Goal: Task Accomplishment & Management: Use online tool/utility

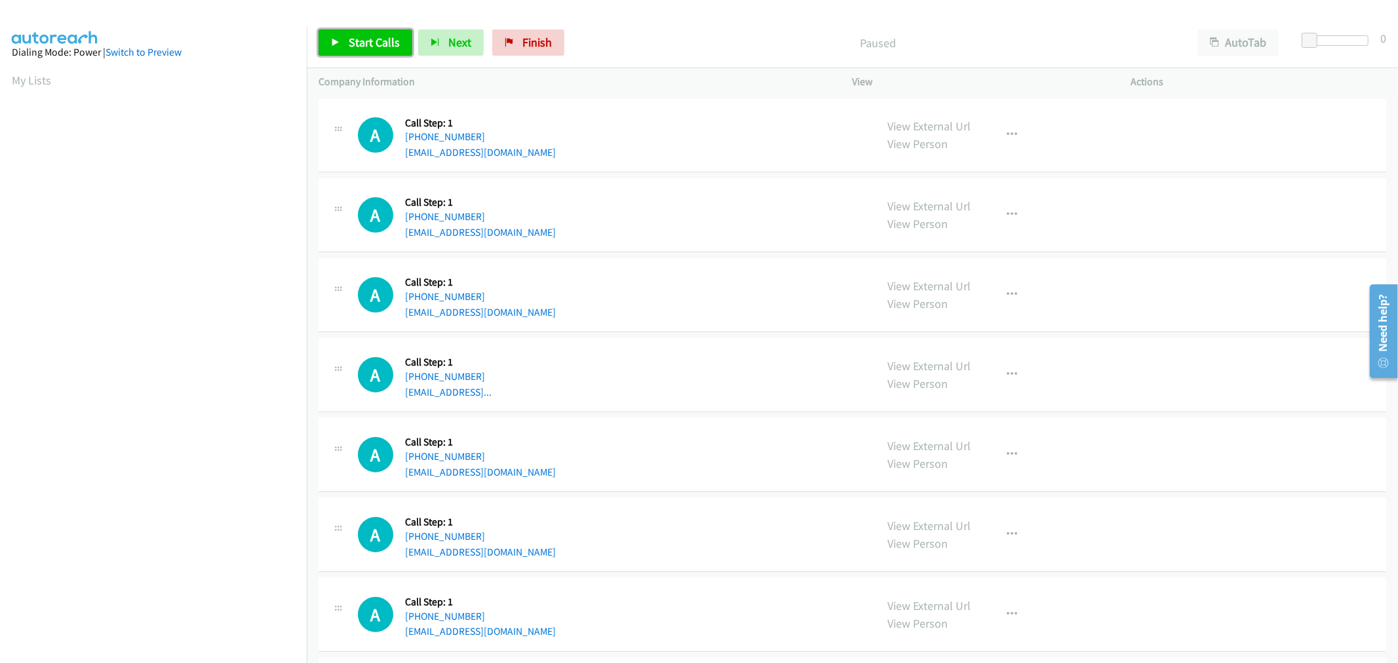
click at [403, 44] on link "Start Calls" at bounding box center [366, 43] width 94 height 26
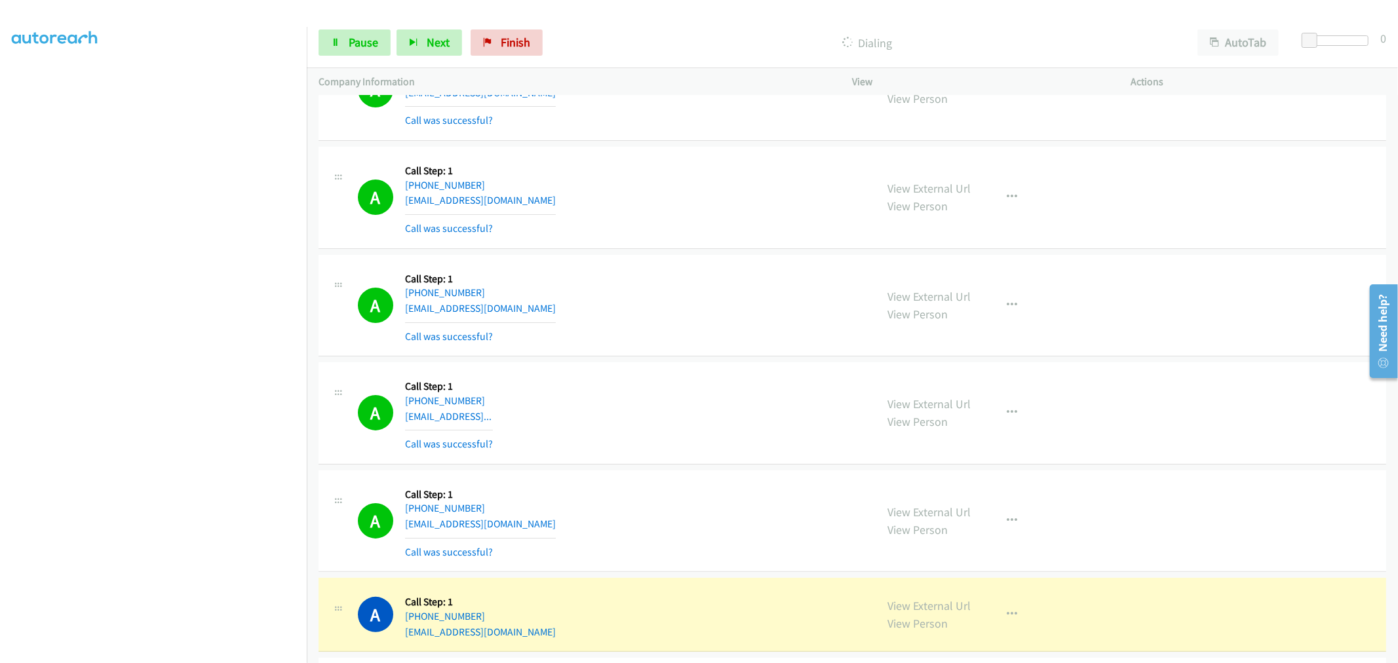
scroll to position [218, 0]
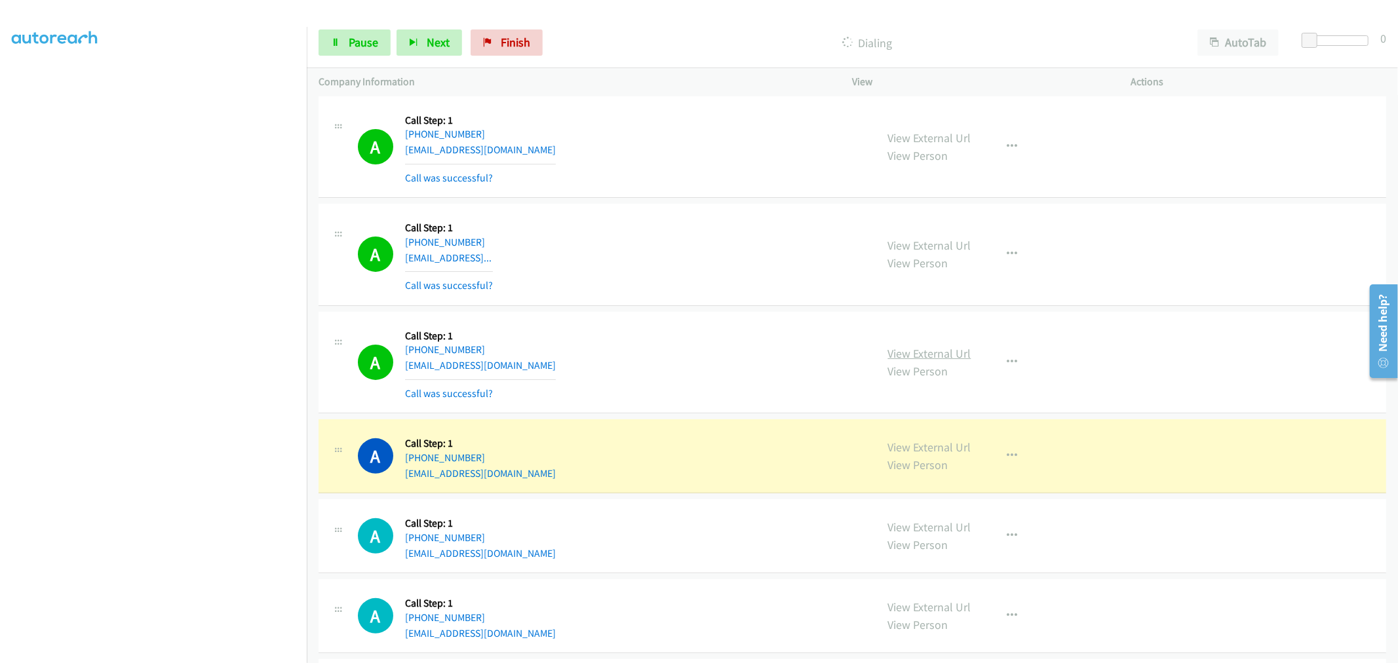
drag, startPoint x: 916, startPoint y: 446, endPoint x: 887, endPoint y: 351, distance: 99.3
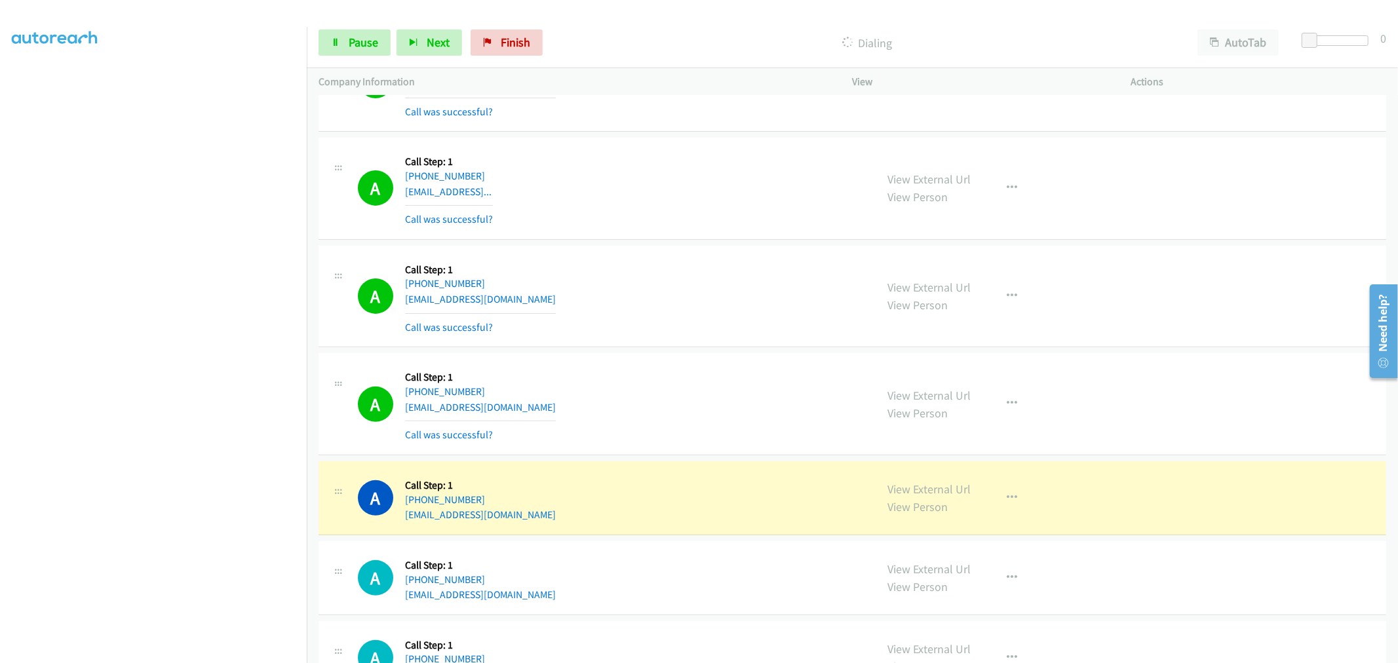
scroll to position [364, 0]
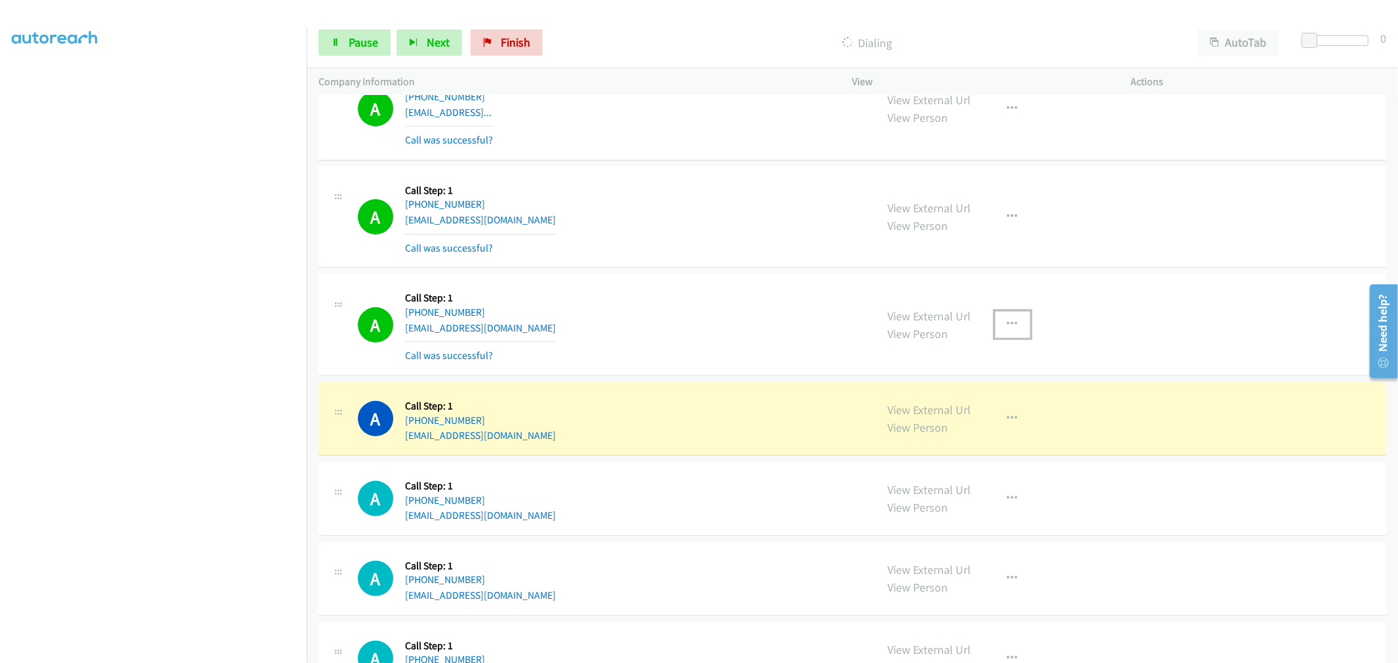
click at [997, 328] on button "button" at bounding box center [1012, 324] width 35 height 26
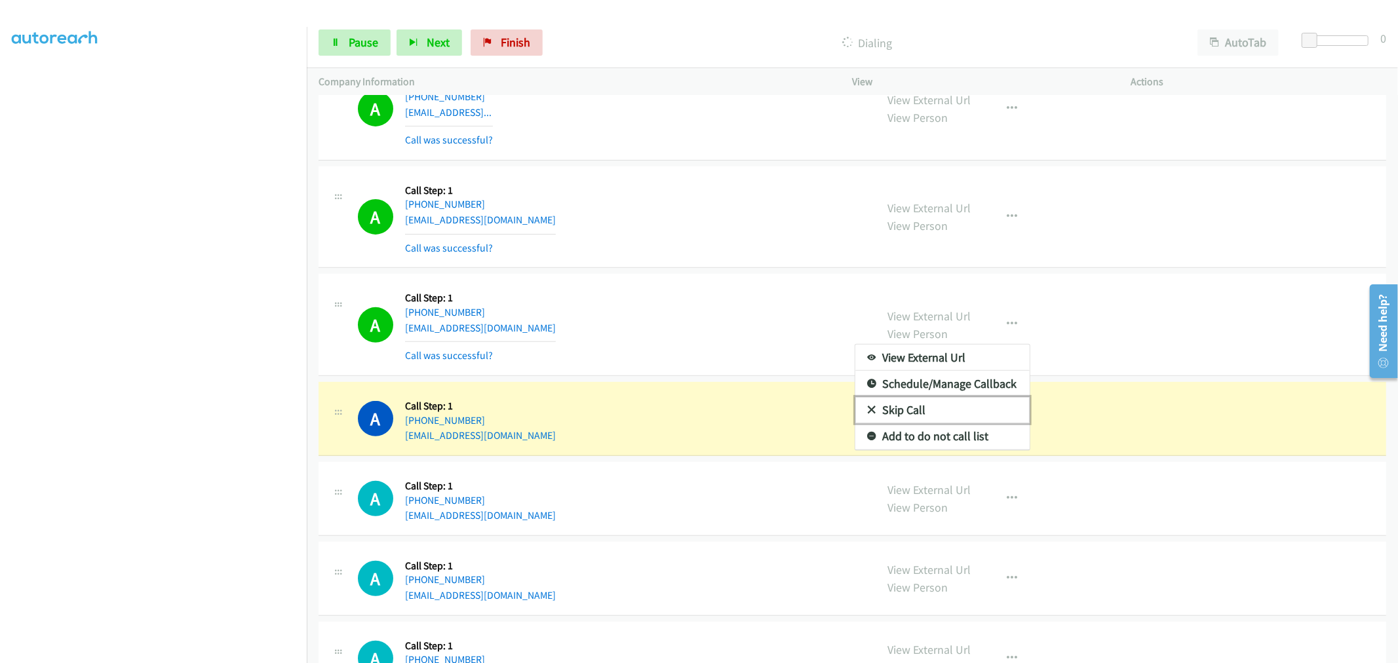
click at [932, 418] on link "Skip Call" at bounding box center [943, 410] width 174 height 26
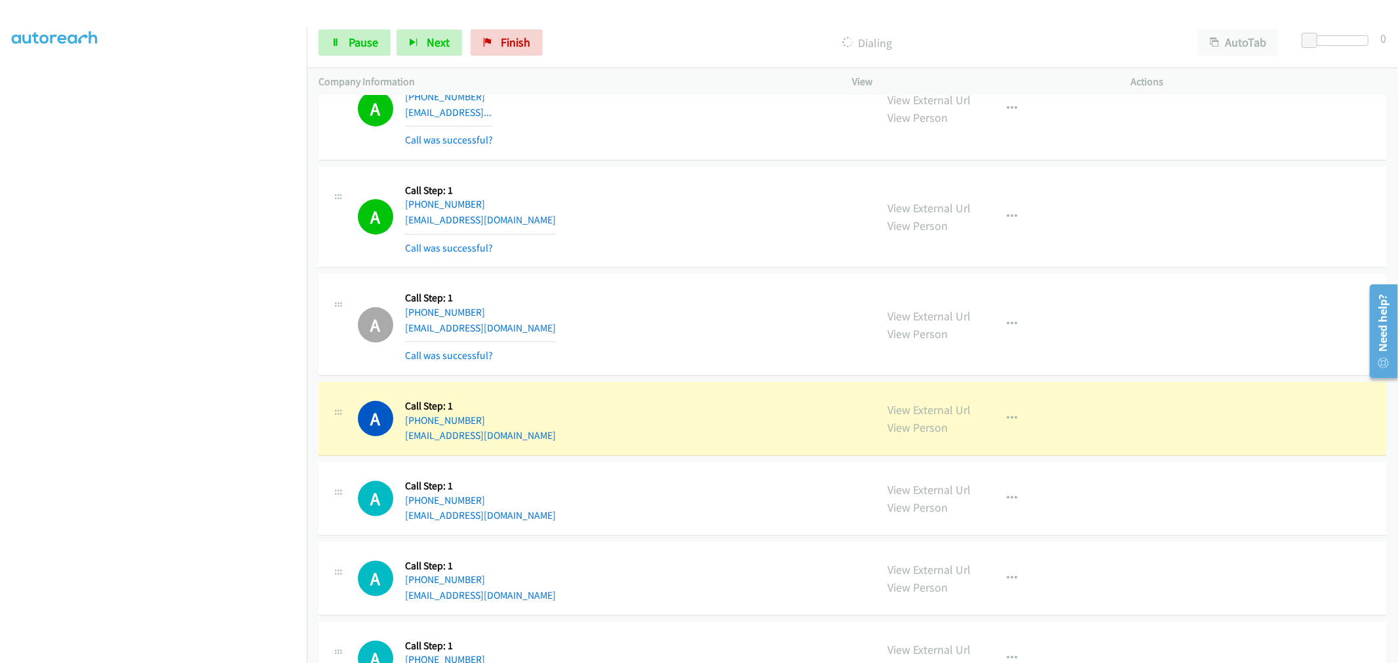
click at [986, 324] on div "View External Url View Person View External Url Email Schedule/Manage Callback …" at bounding box center [1022, 325] width 290 height 78
click at [1019, 325] on button "button" at bounding box center [1012, 324] width 35 height 26
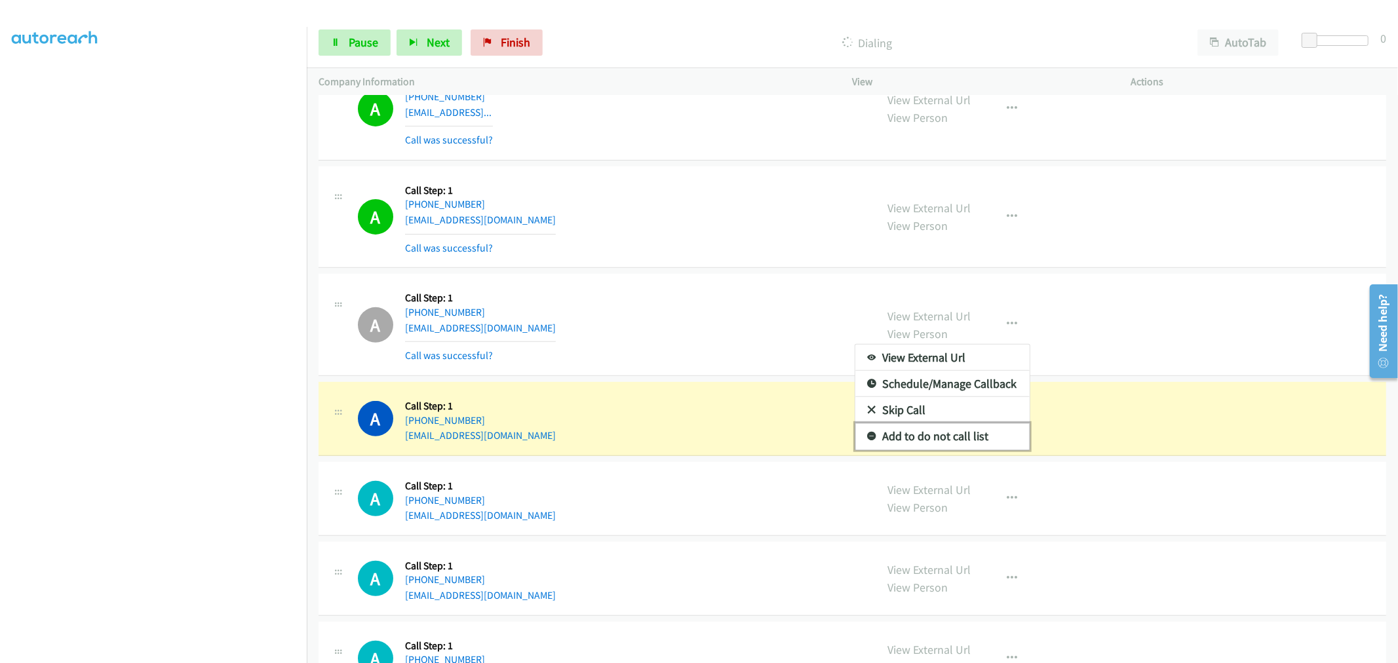
drag, startPoint x: 940, startPoint y: 436, endPoint x: 947, endPoint y: 417, distance: 20.3
click at [940, 436] on link "Add to do not call list" at bounding box center [943, 437] width 174 height 26
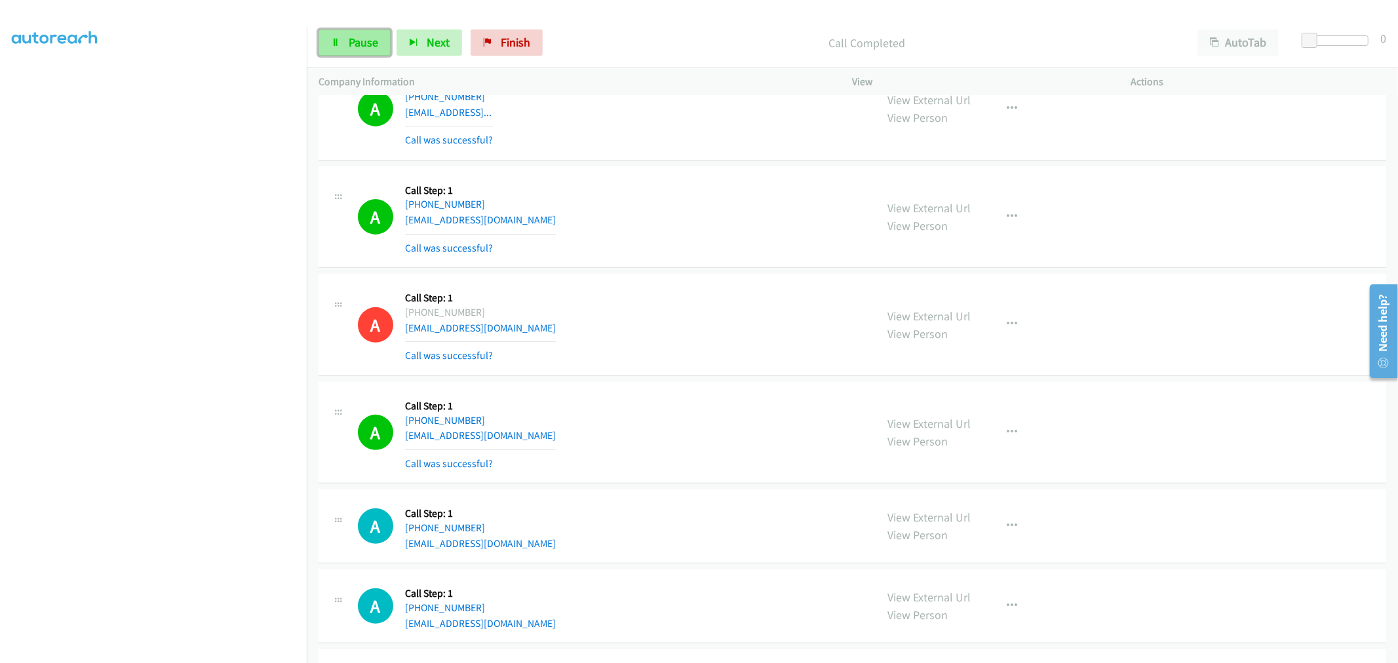
click at [338, 53] on link "Pause" at bounding box center [355, 43] width 72 height 26
click at [365, 47] on span "Start Calls" at bounding box center [374, 42] width 51 height 15
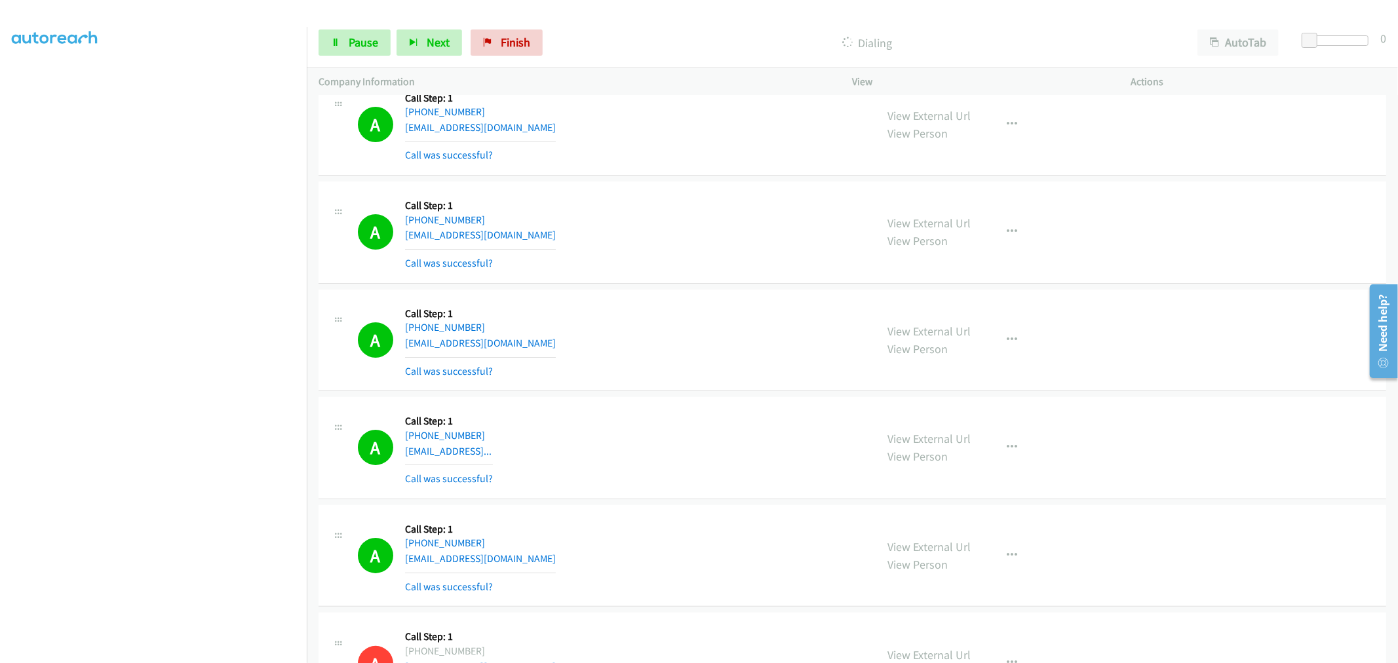
scroll to position [0, 0]
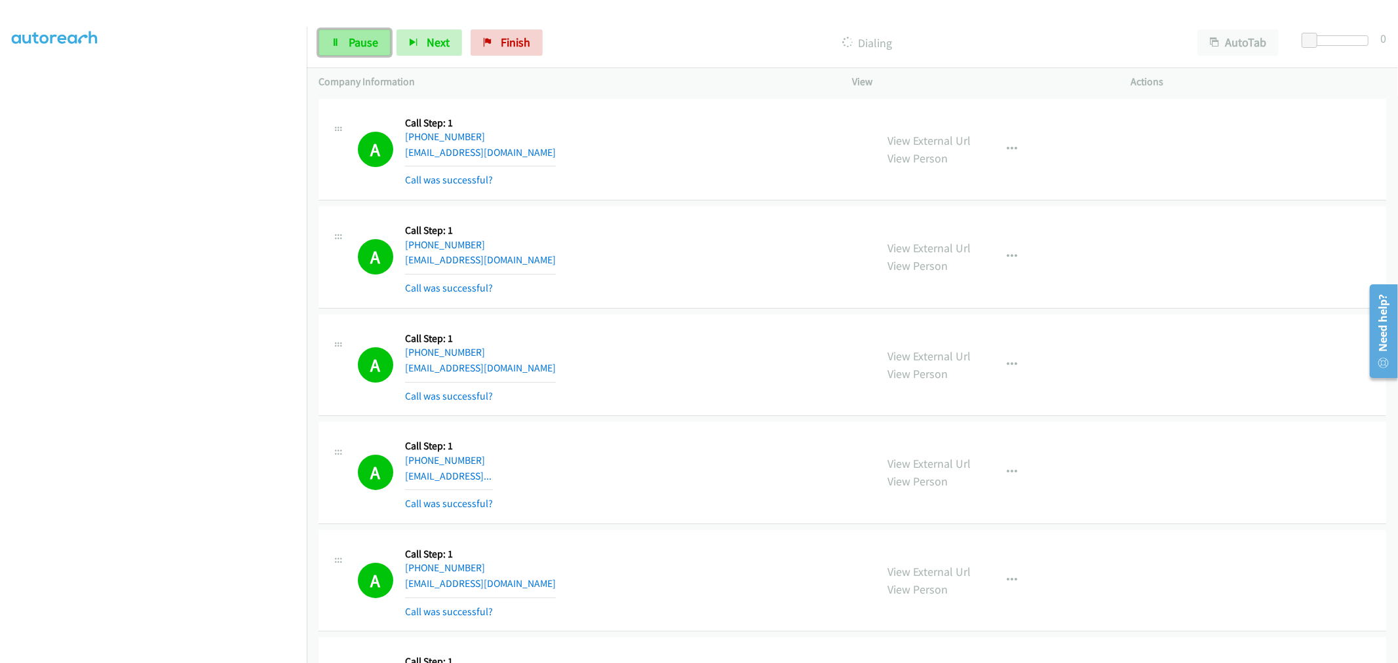
click at [346, 49] on link "Pause" at bounding box center [355, 43] width 72 height 26
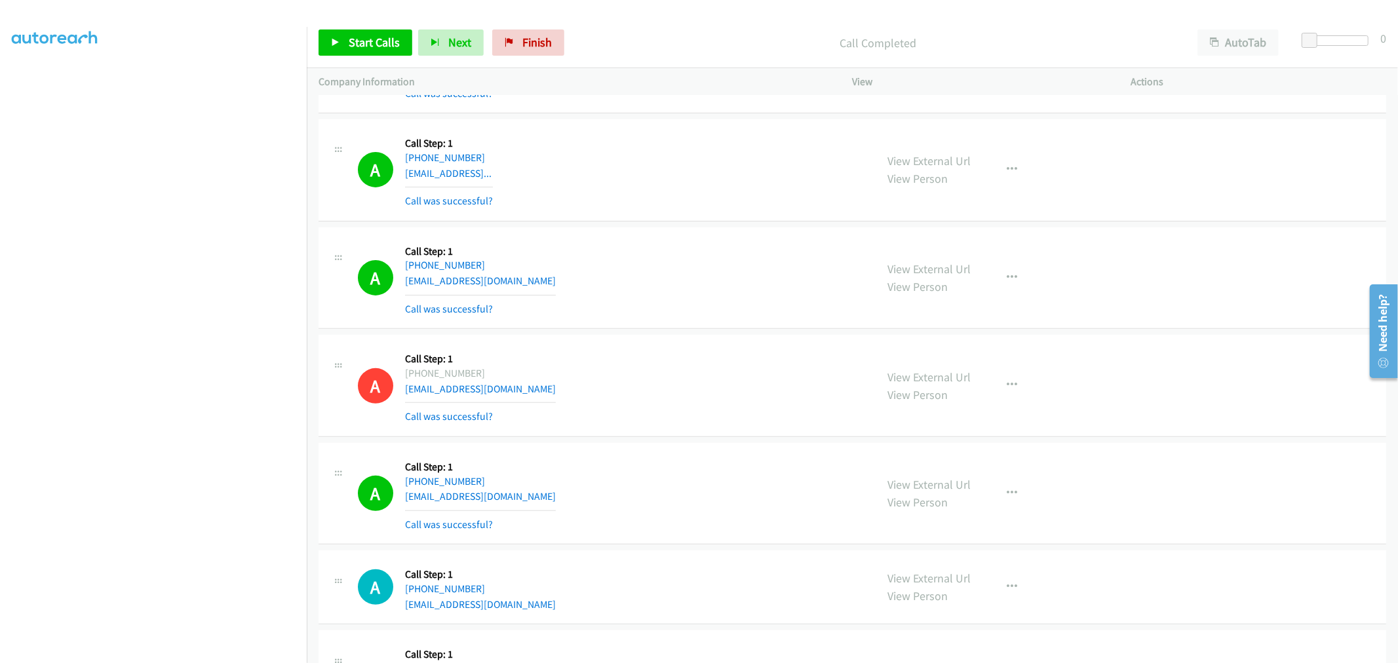
scroll to position [364, 0]
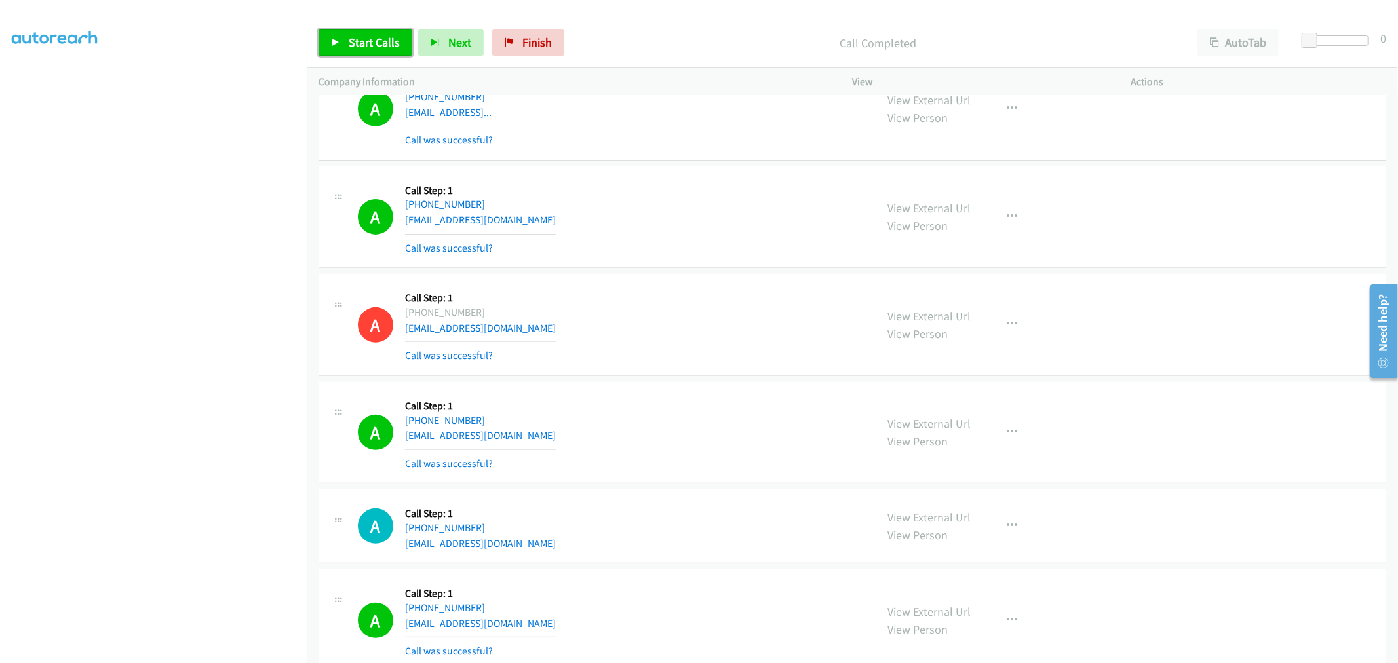
click at [366, 41] on span "Start Calls" at bounding box center [374, 42] width 51 height 15
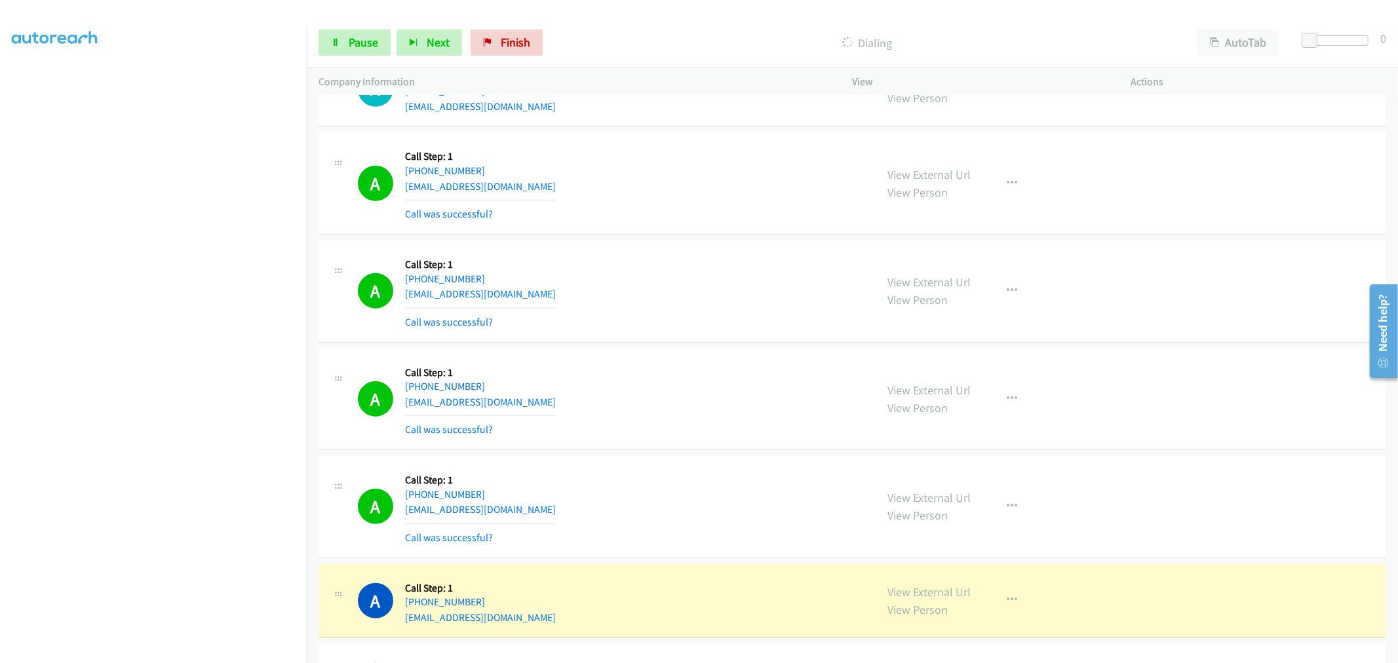
scroll to position [1165, 0]
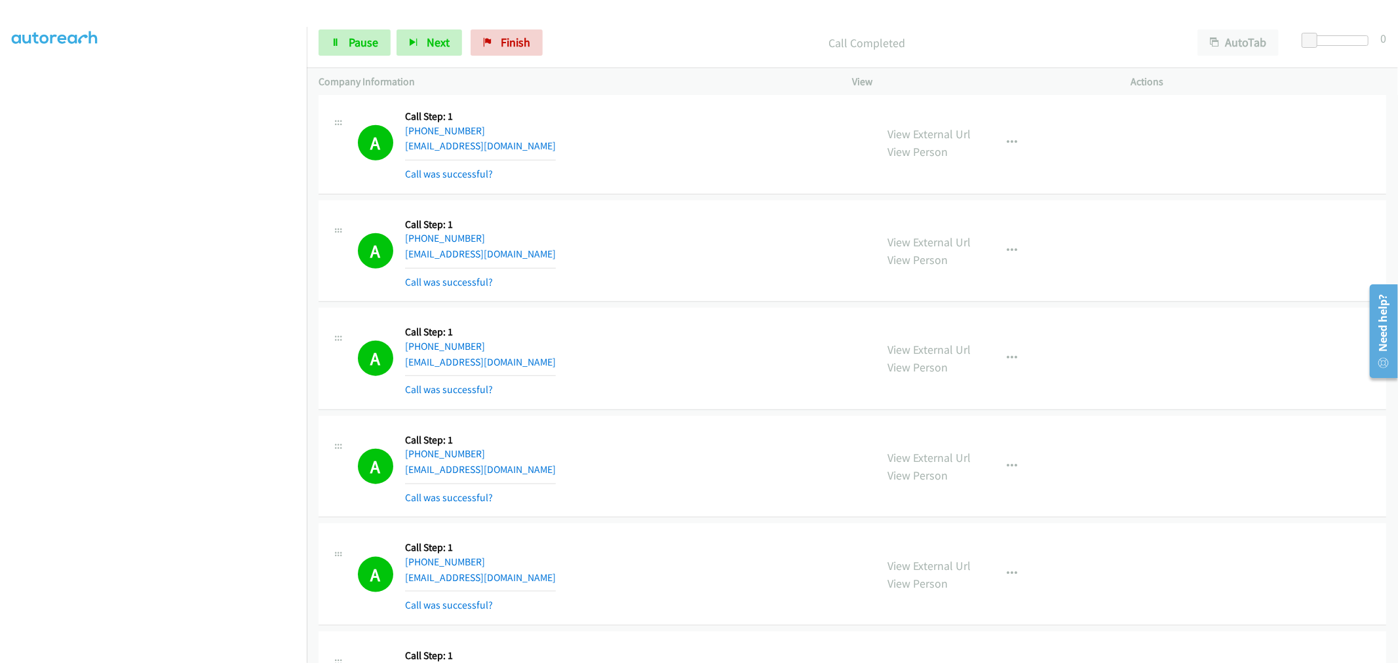
click at [686, 116] on div "A Callback Scheduled Call Step: 1 America/New_York +1 443-426-3710 saelkridge@g…" at bounding box center [611, 143] width 507 height 78
click at [186, 651] on section at bounding box center [153, 352] width 283 height 627
click at [713, 302] on div "A Callback Scheduled Call Step: 1 America/New_York +1 248-762-3444 milo3bmt@aol…" at bounding box center [853, 252] width 1068 height 102
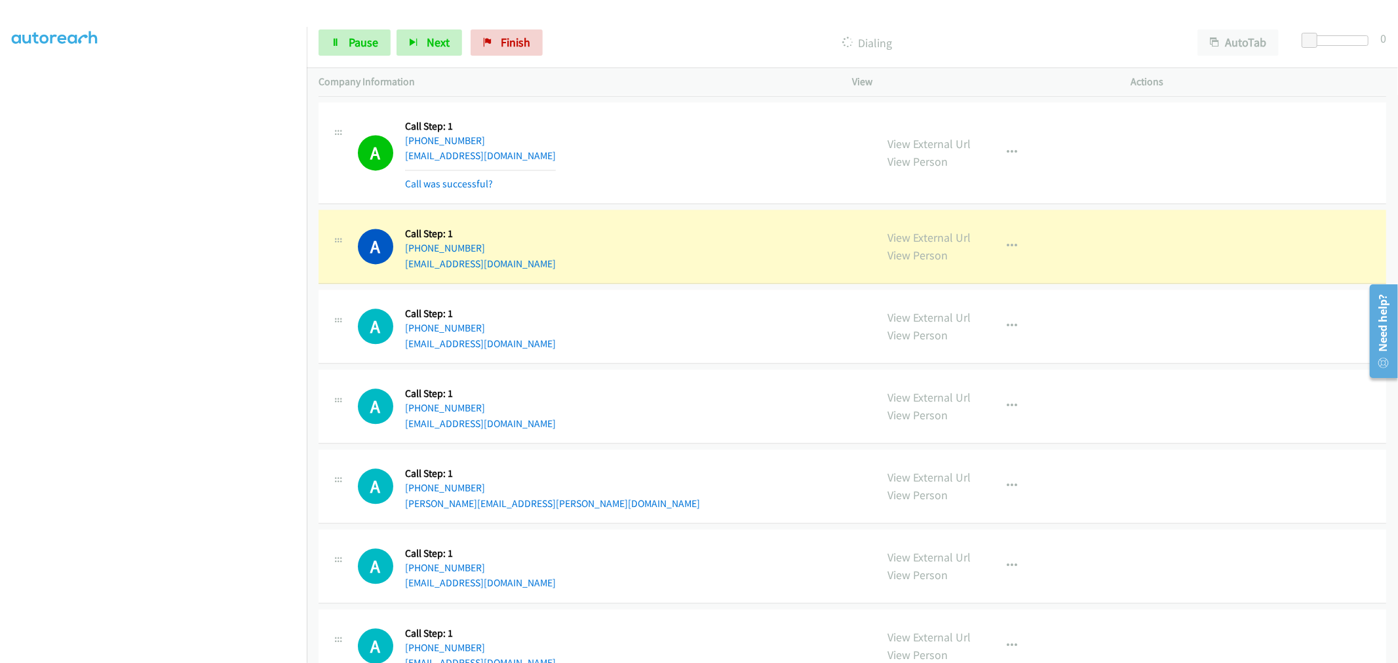
scroll to position [2476, 0]
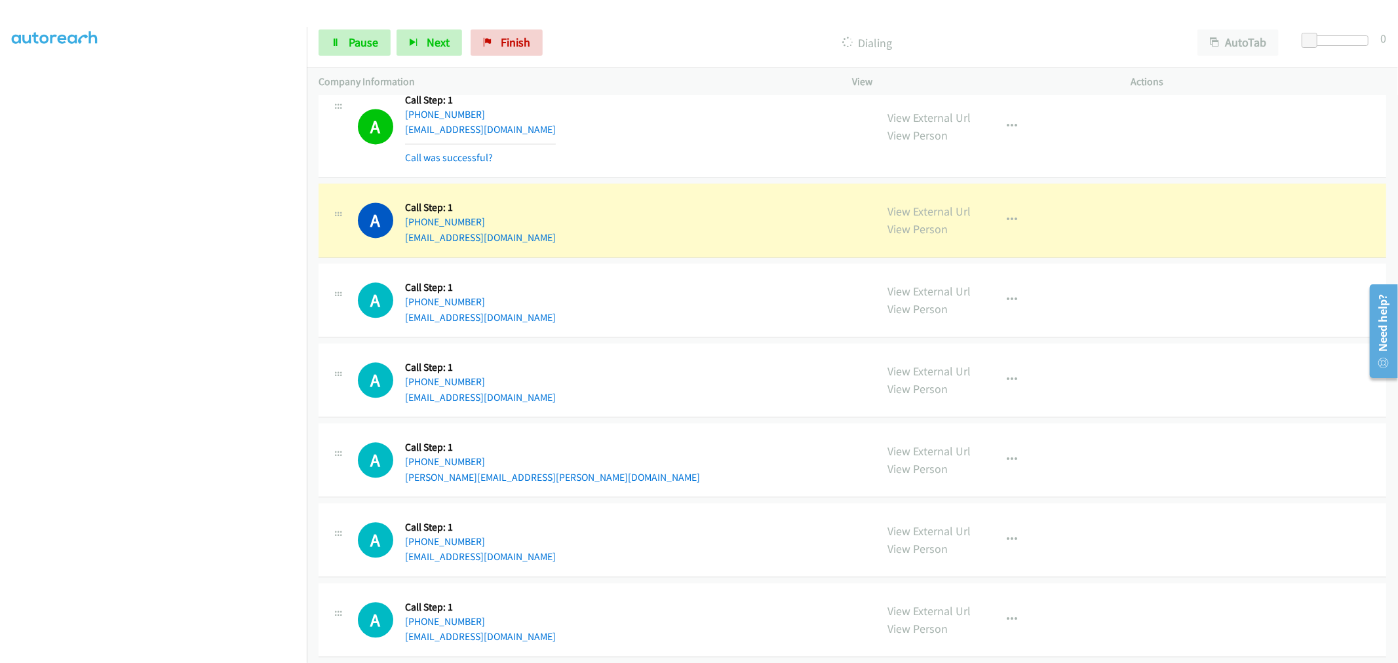
drag, startPoint x: 928, startPoint y: 212, endPoint x: 618, endPoint y: 58, distance: 346.9
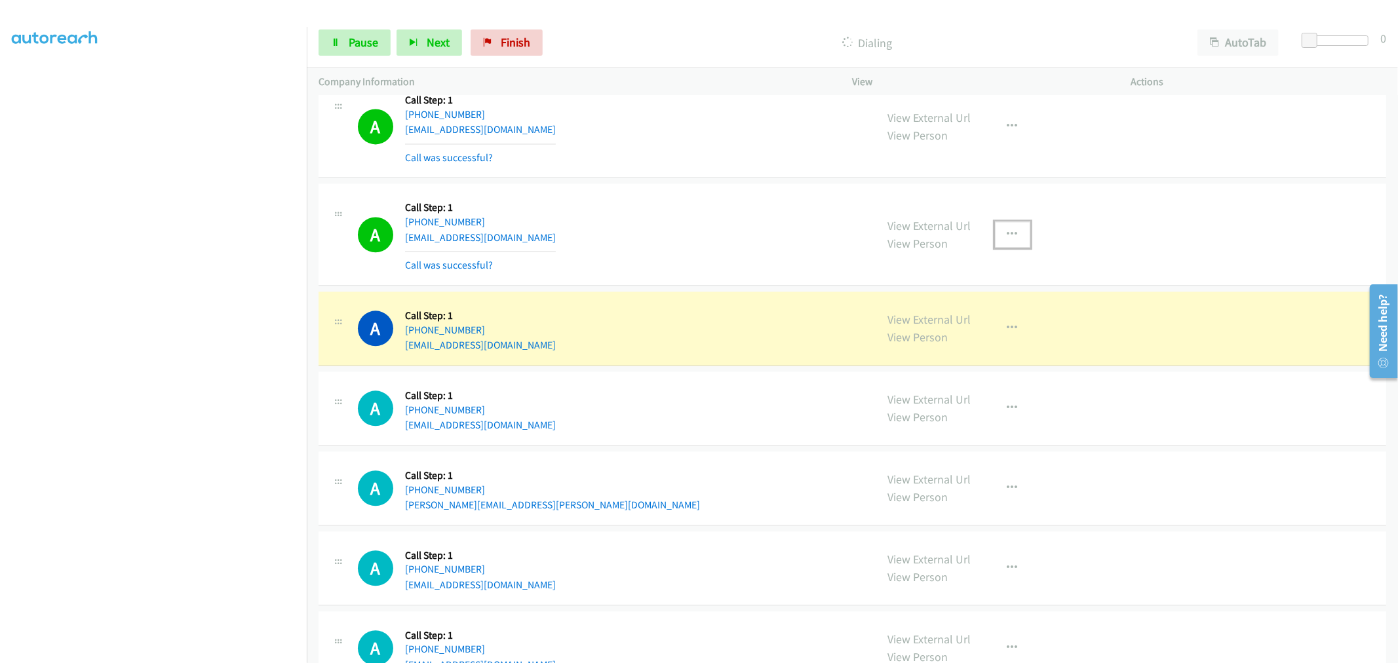
click at [1004, 223] on button "button" at bounding box center [1012, 235] width 35 height 26
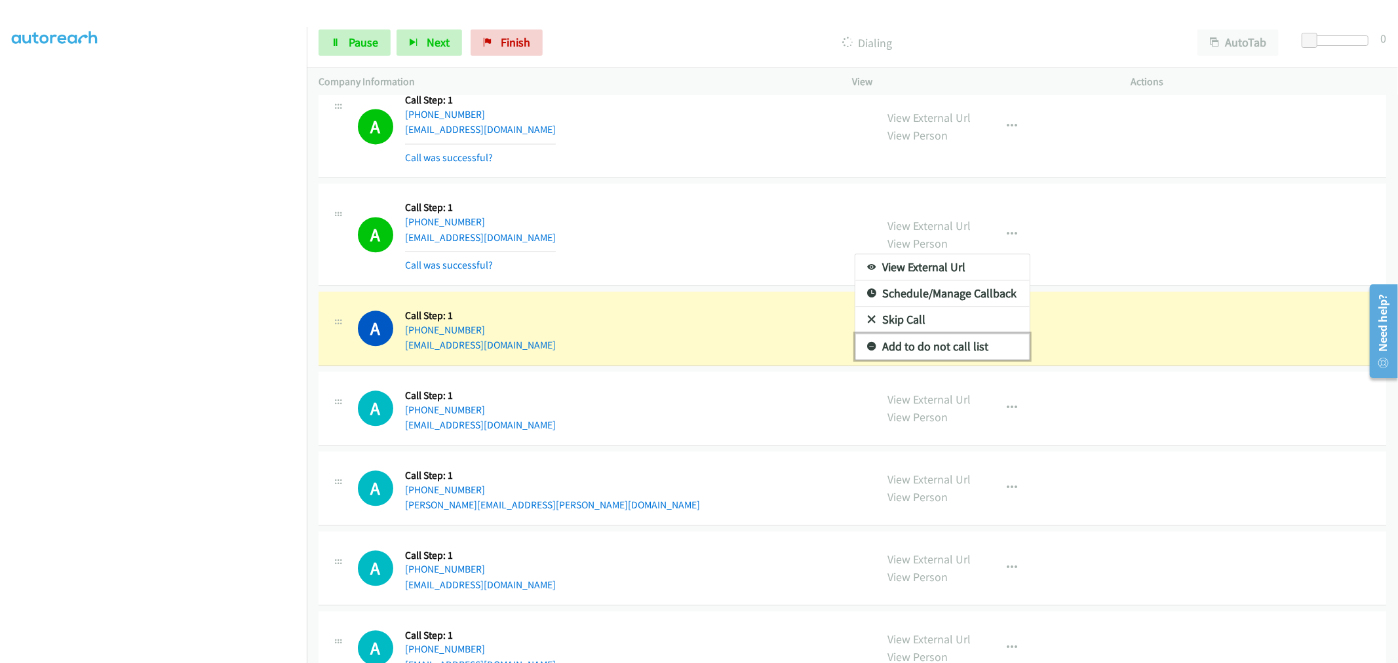
click at [938, 349] on link "Add to do not call list" at bounding box center [943, 347] width 174 height 26
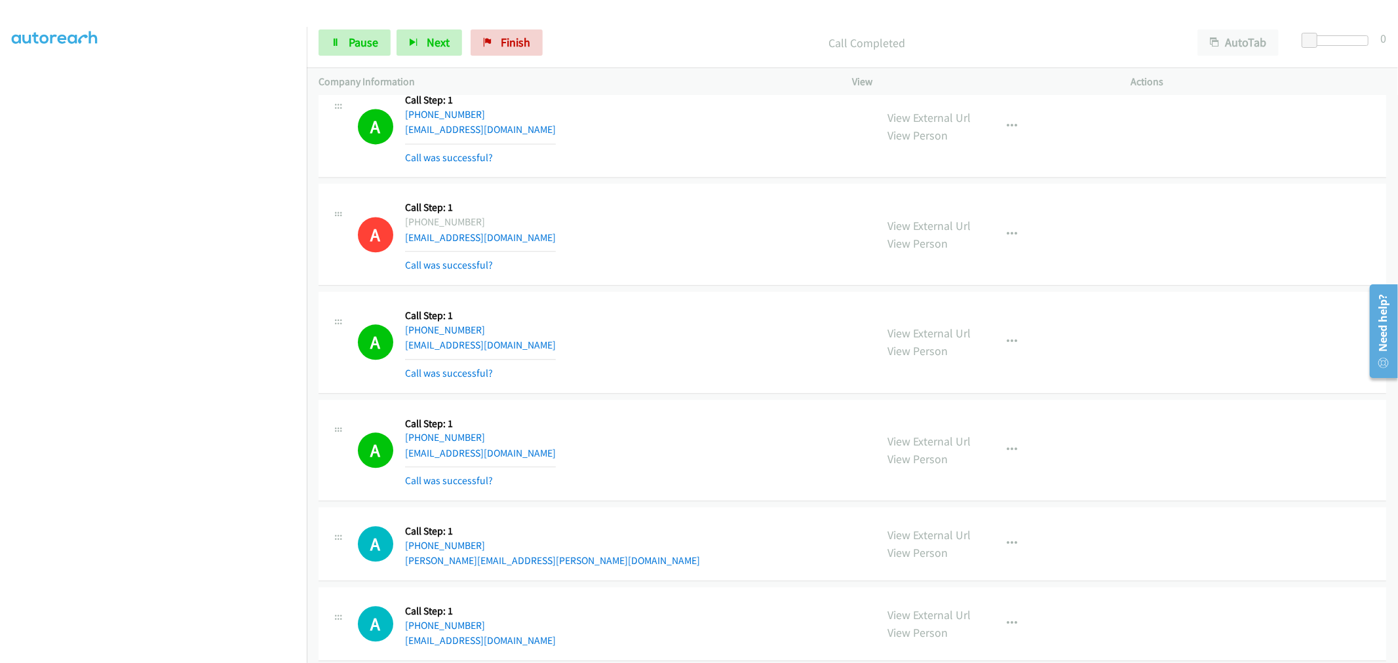
click at [159, 654] on section at bounding box center [153, 352] width 283 height 627
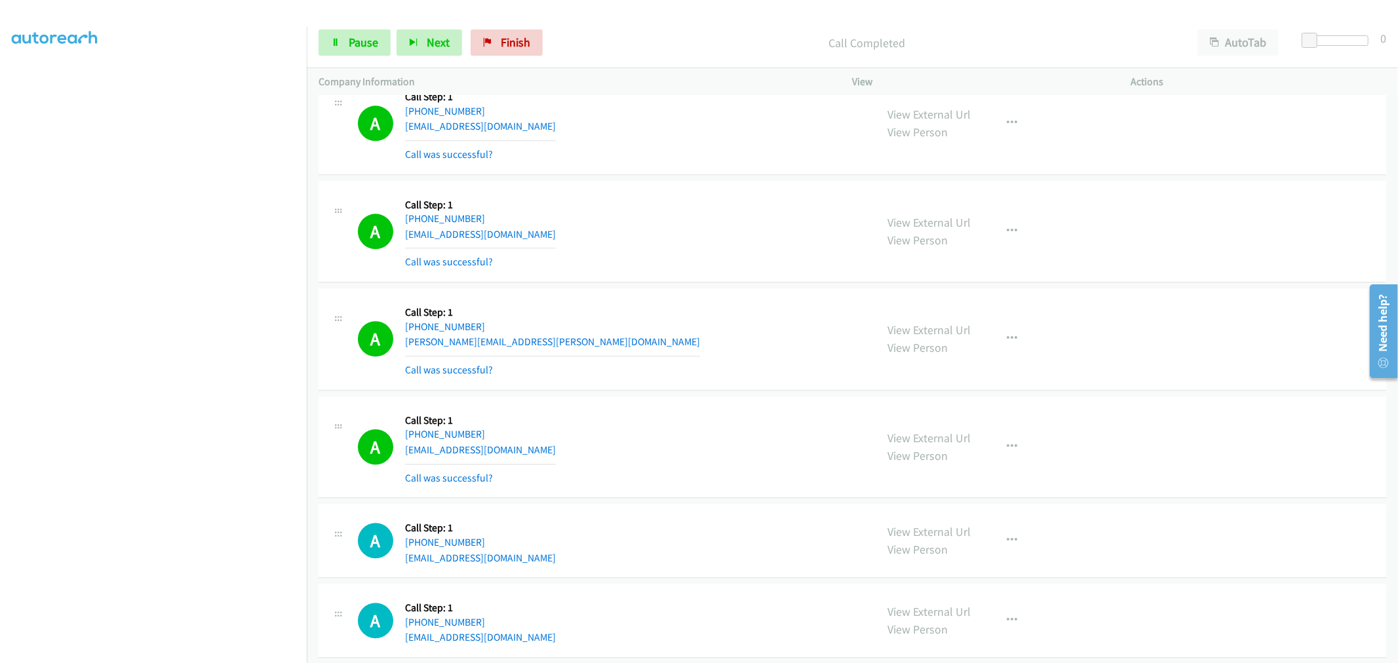
scroll to position [2841, 0]
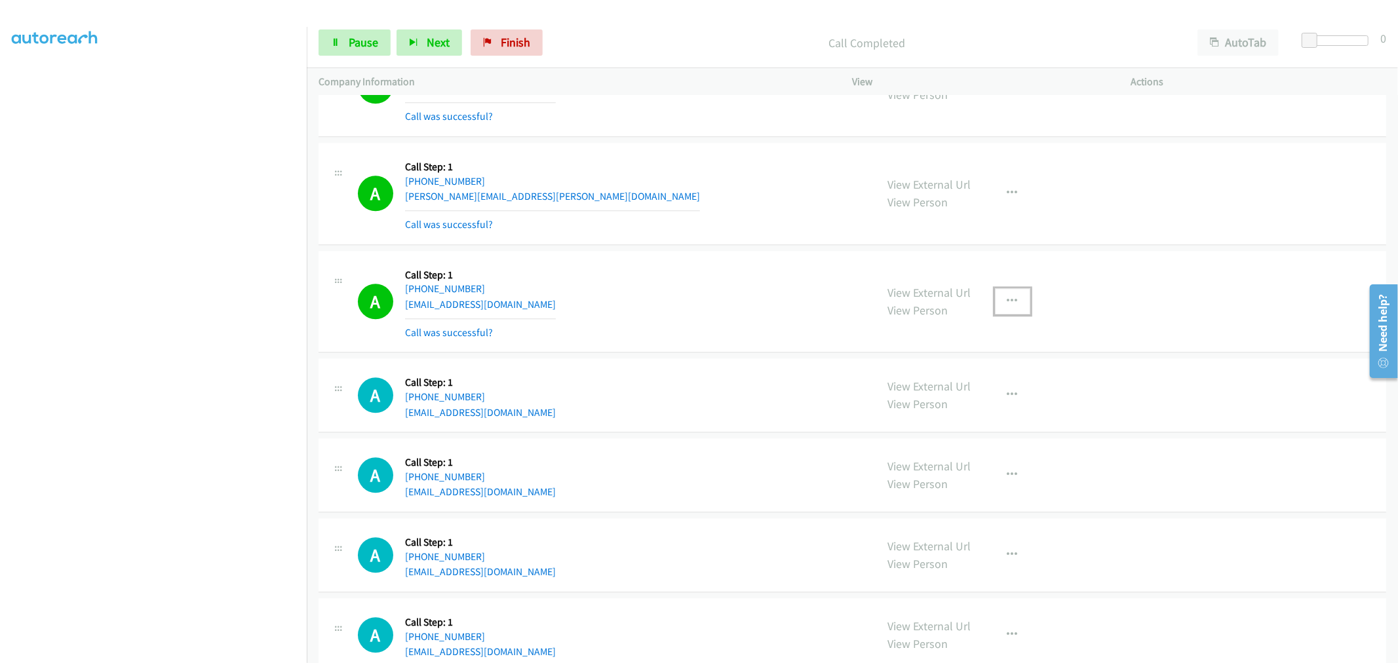
click at [1000, 304] on button "button" at bounding box center [1012, 301] width 35 height 26
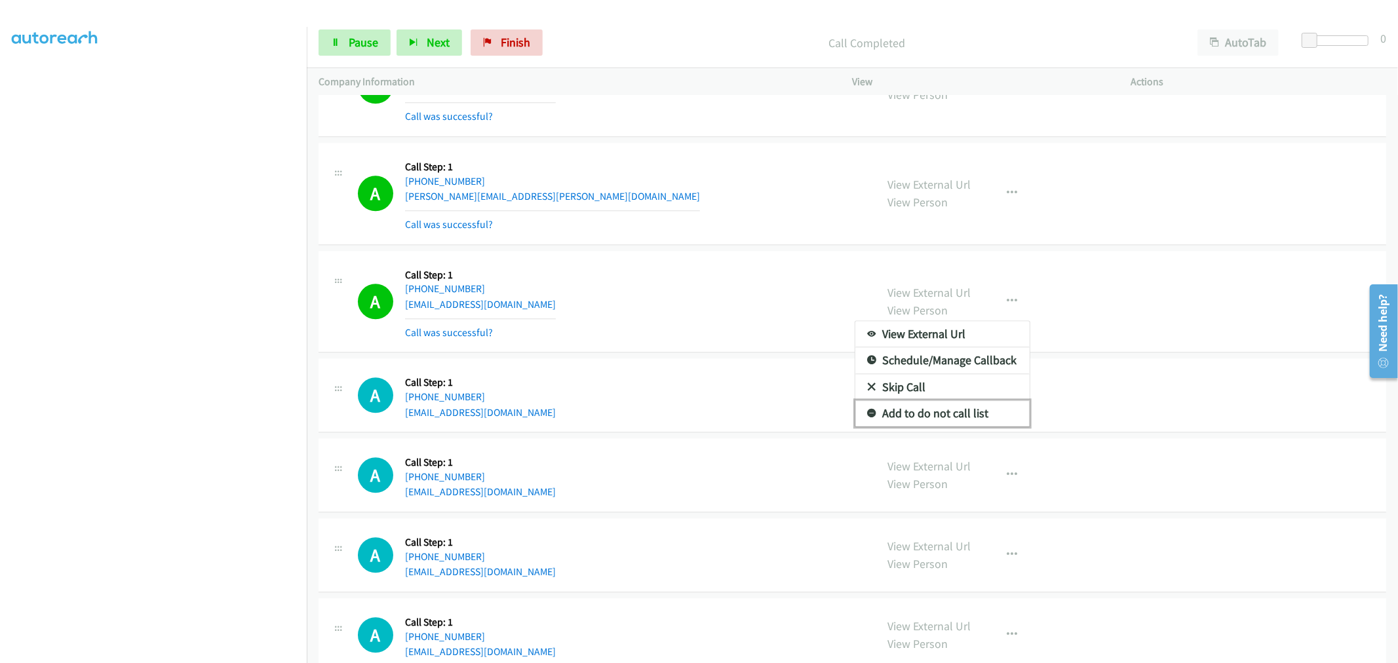
click at [949, 422] on link "Add to do not call list" at bounding box center [943, 414] width 174 height 26
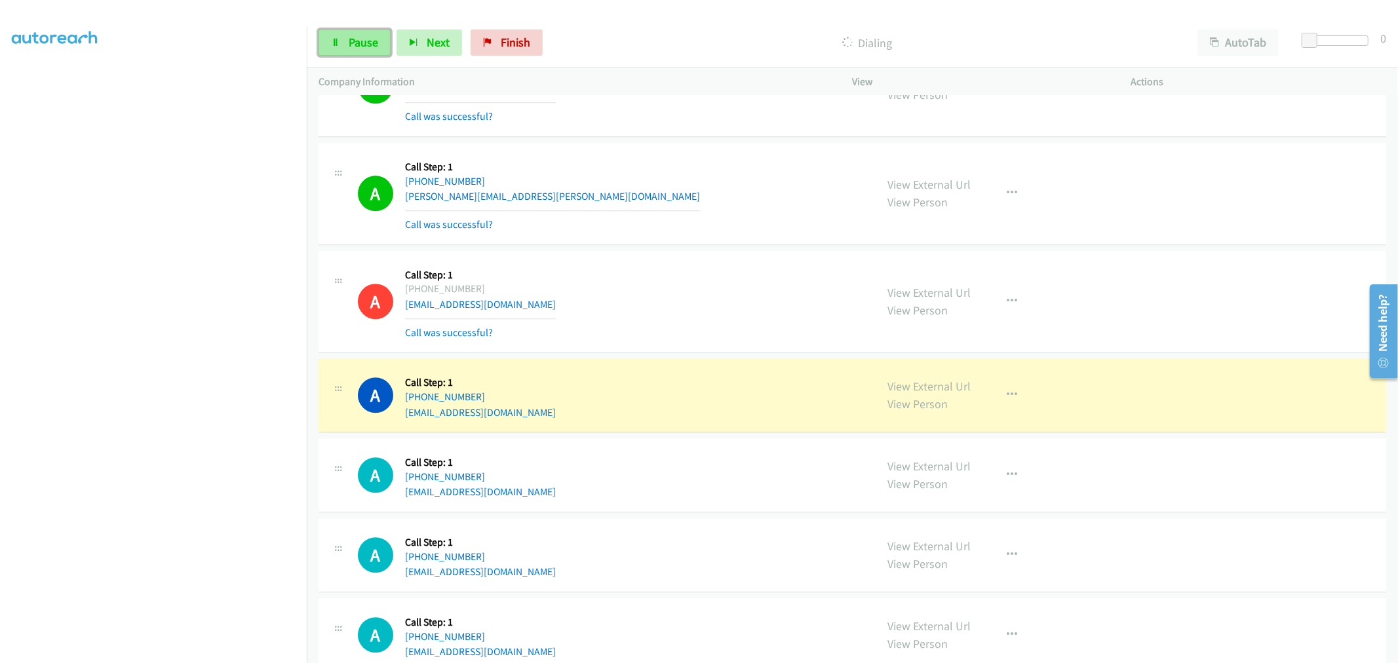
click at [357, 31] on link "Pause" at bounding box center [355, 43] width 72 height 26
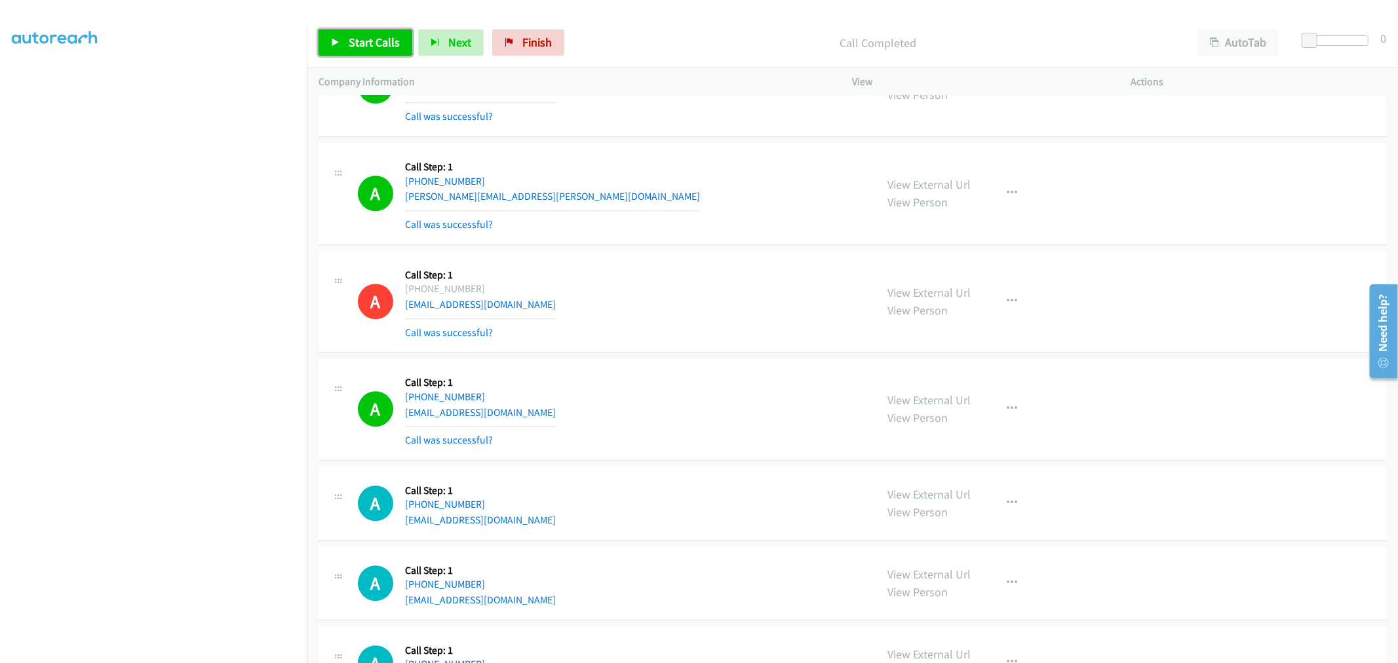
click at [401, 44] on link "Start Calls" at bounding box center [366, 43] width 94 height 26
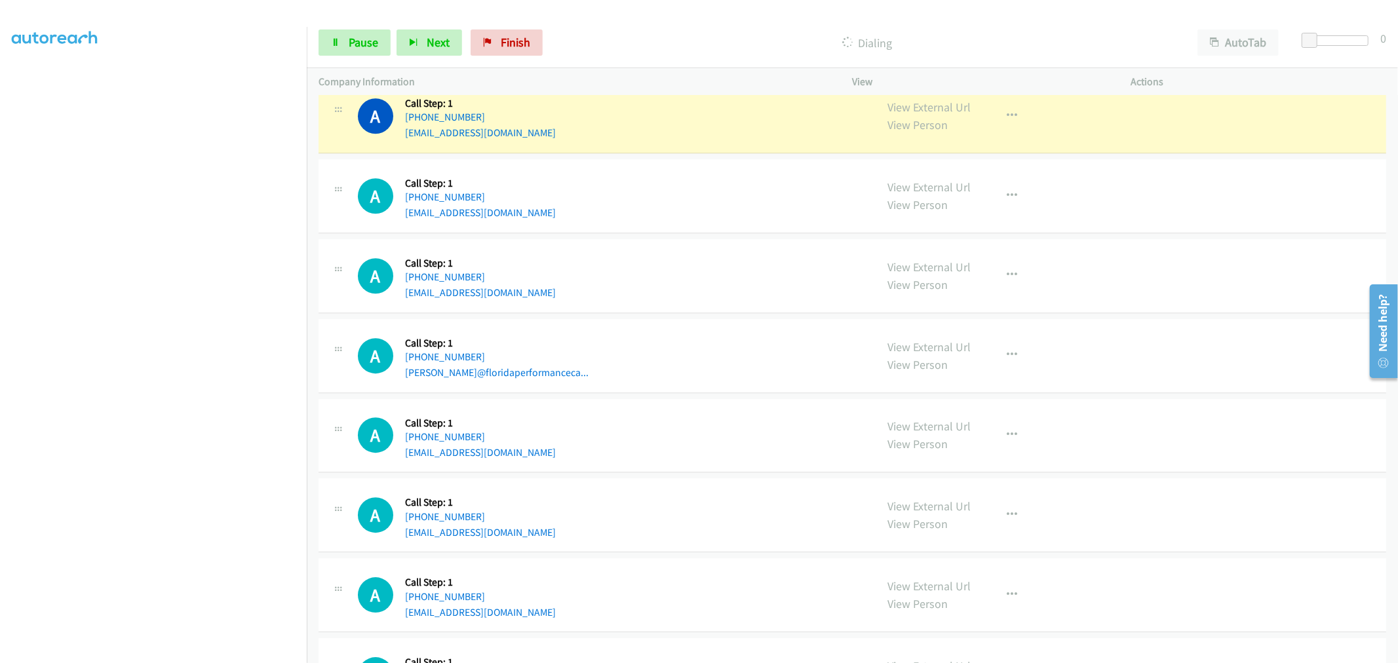
scroll to position [3132, 0]
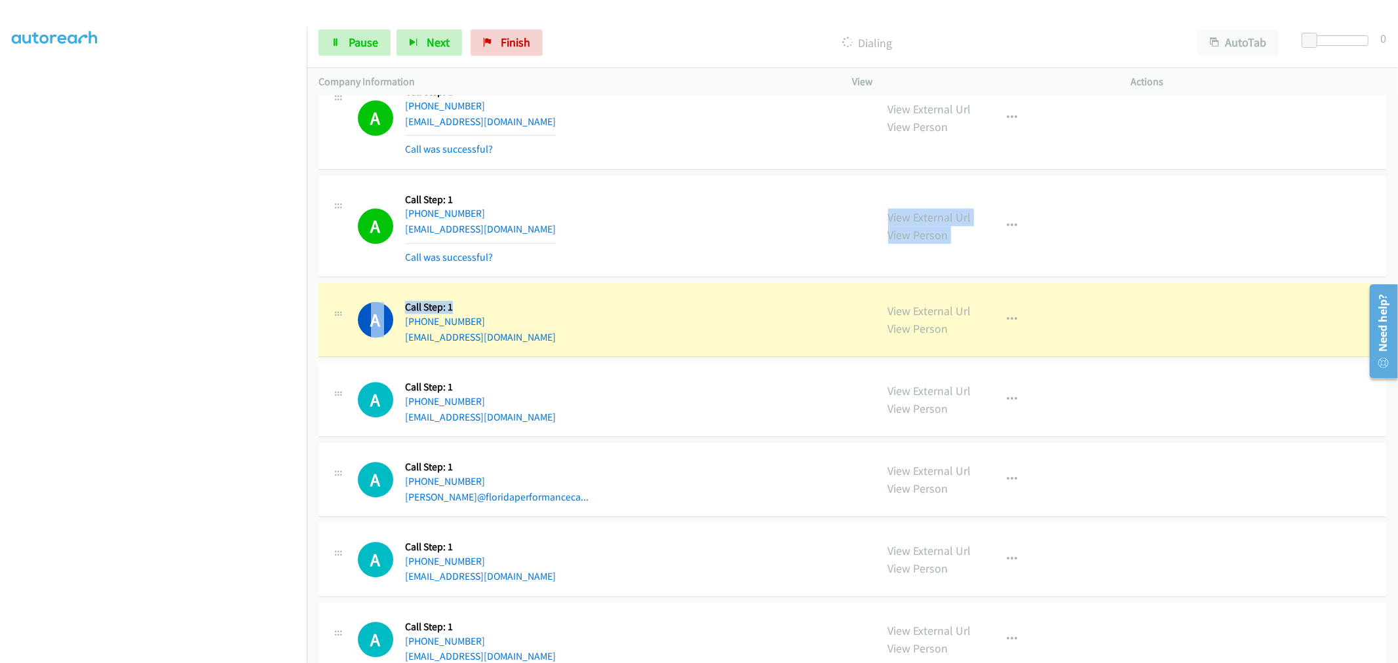
click at [696, 281] on td "A Callback Scheduled Call Step: 1 America/Chicago +1 312-532-8592 jameelmuhamme…" at bounding box center [853, 226] width 1092 height 108
click at [712, 66] on div "Start Calls Pause Next Finish Dialing AutoTab AutoTab 0" at bounding box center [853, 43] width 1092 height 50
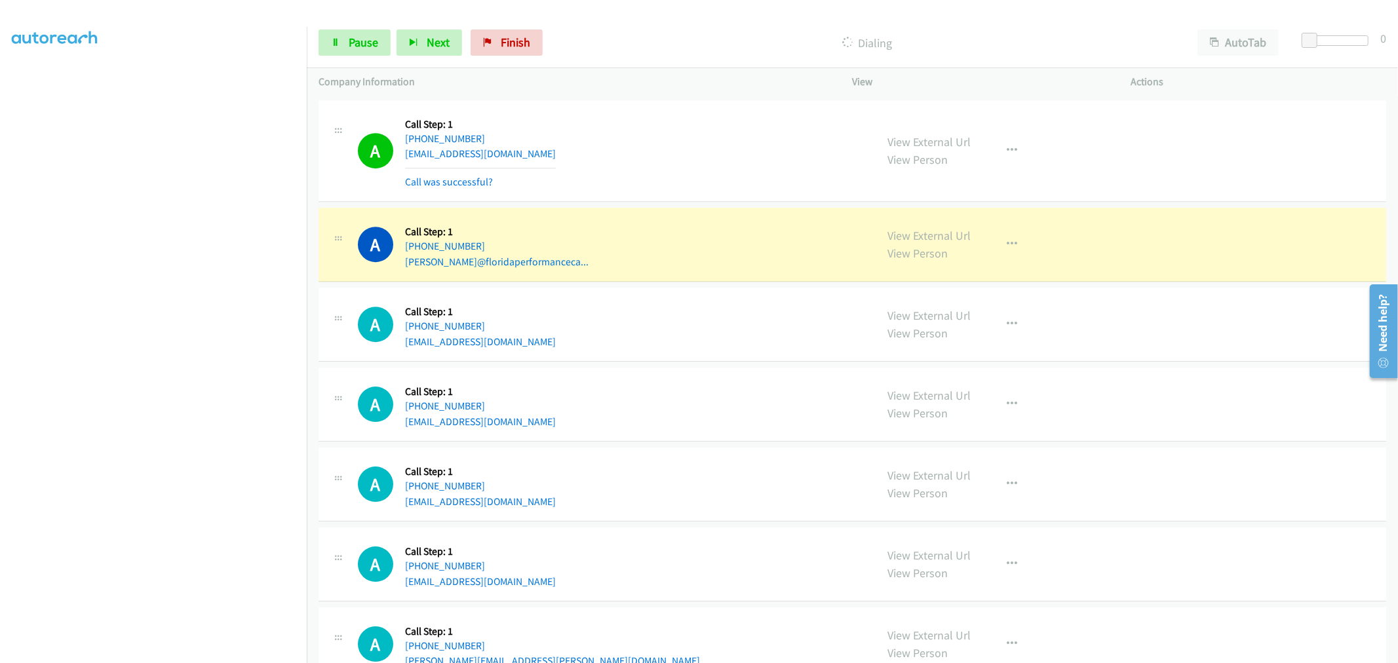
scroll to position [3424, 0]
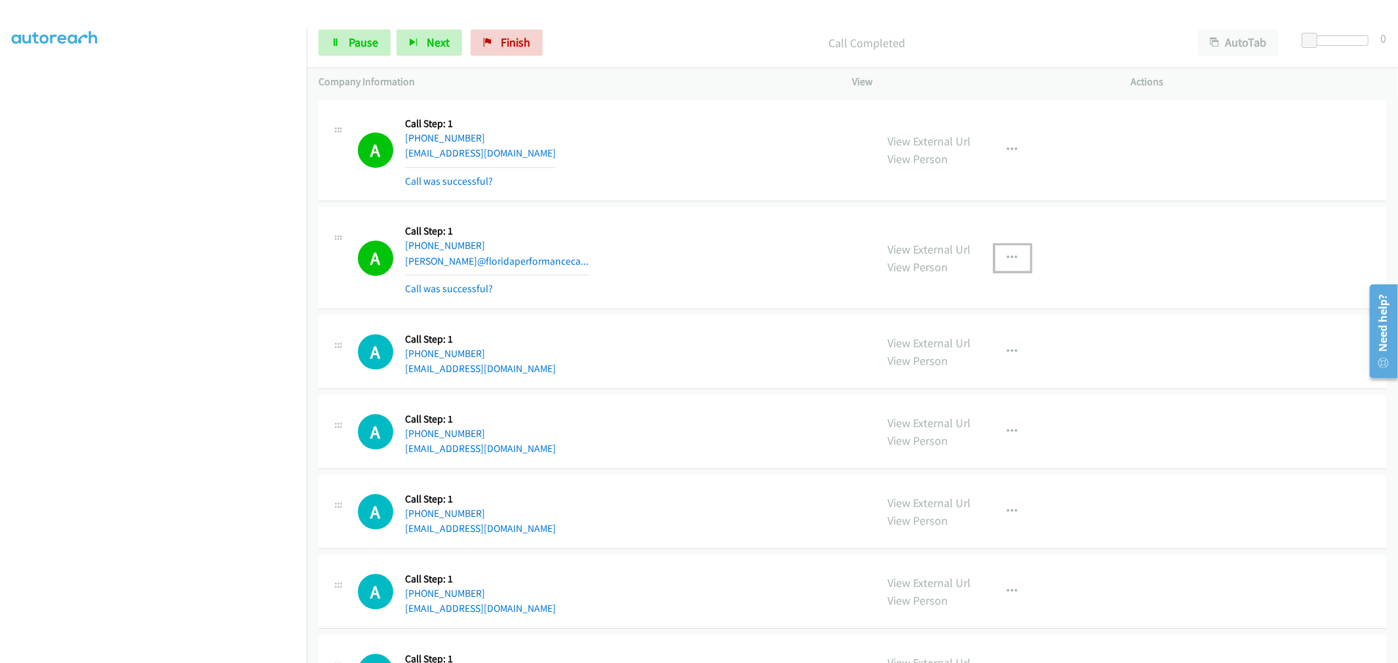
click at [1013, 260] on button "button" at bounding box center [1012, 258] width 35 height 26
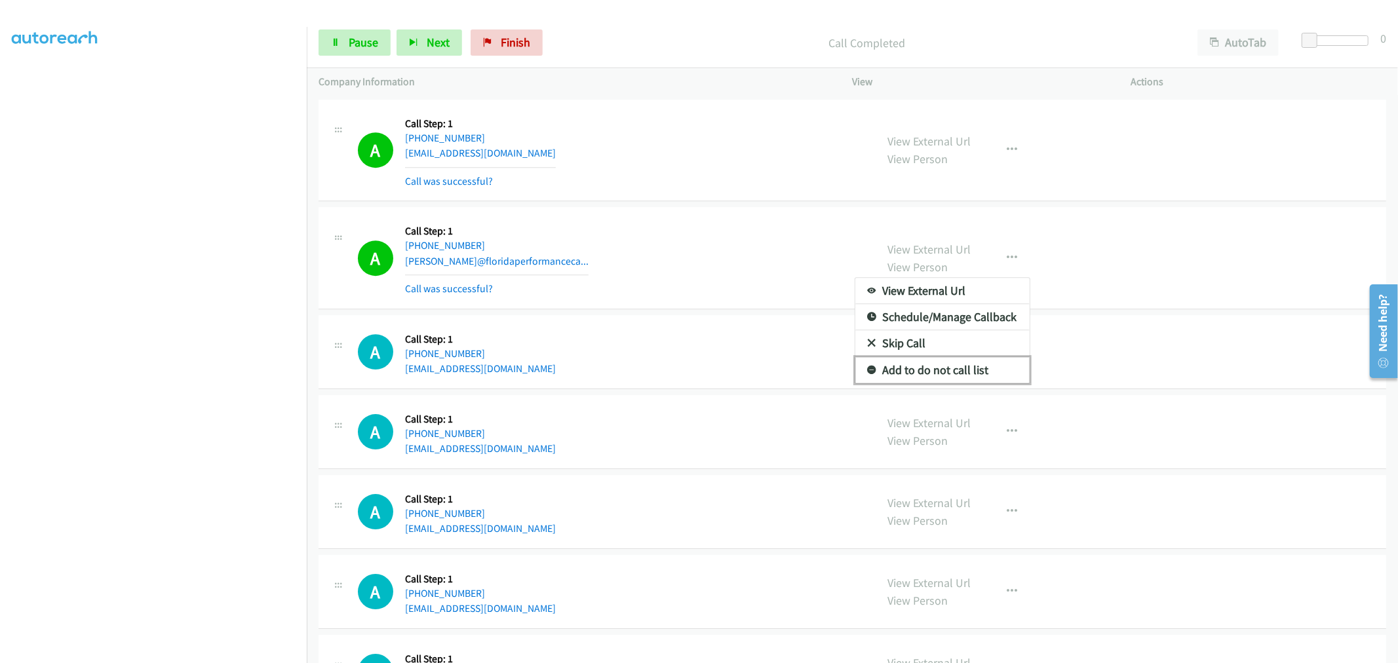
click at [942, 368] on link "Add to do not call list" at bounding box center [943, 370] width 174 height 26
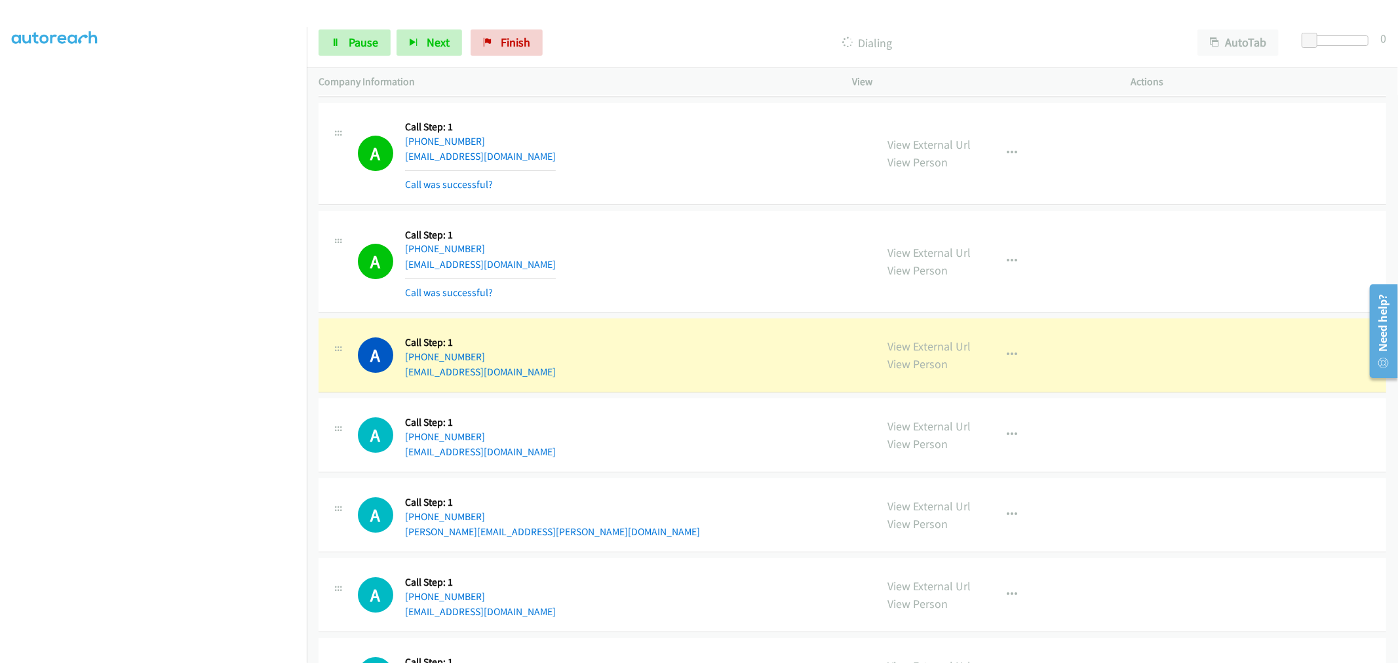
scroll to position [3642, 0]
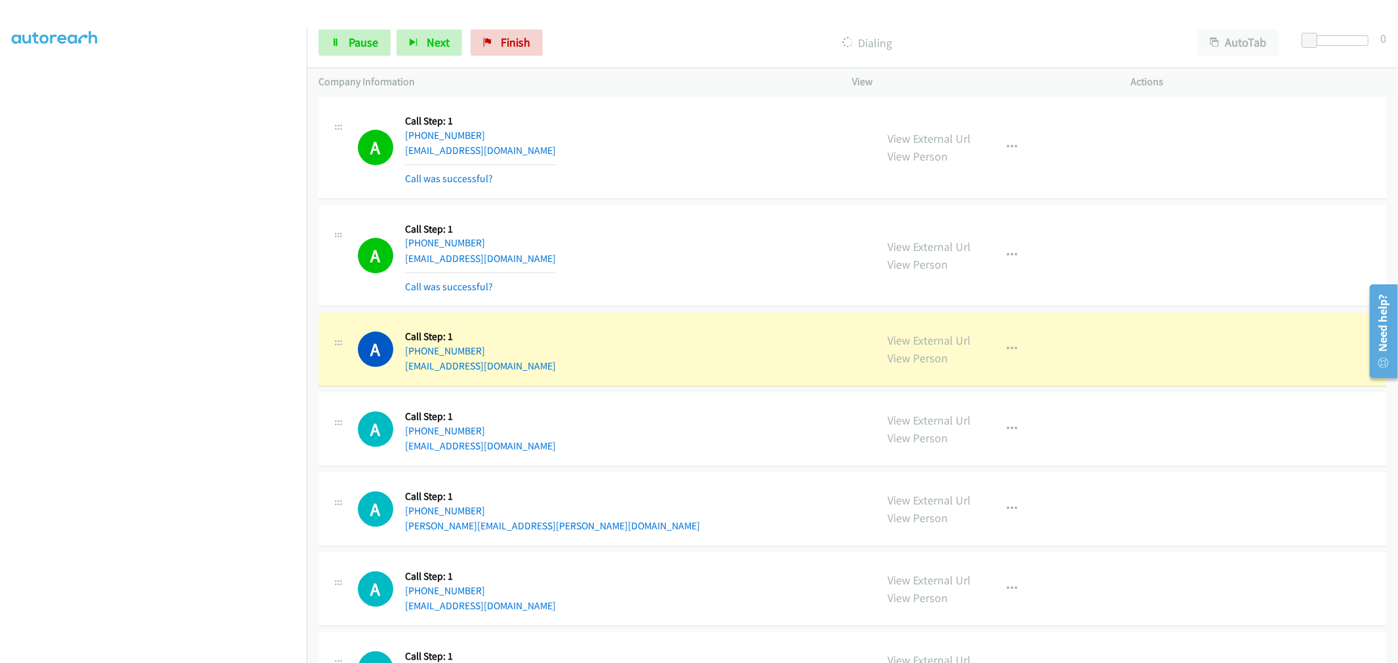
drag, startPoint x: 921, startPoint y: 341, endPoint x: 802, endPoint y: 239, distance: 157.2
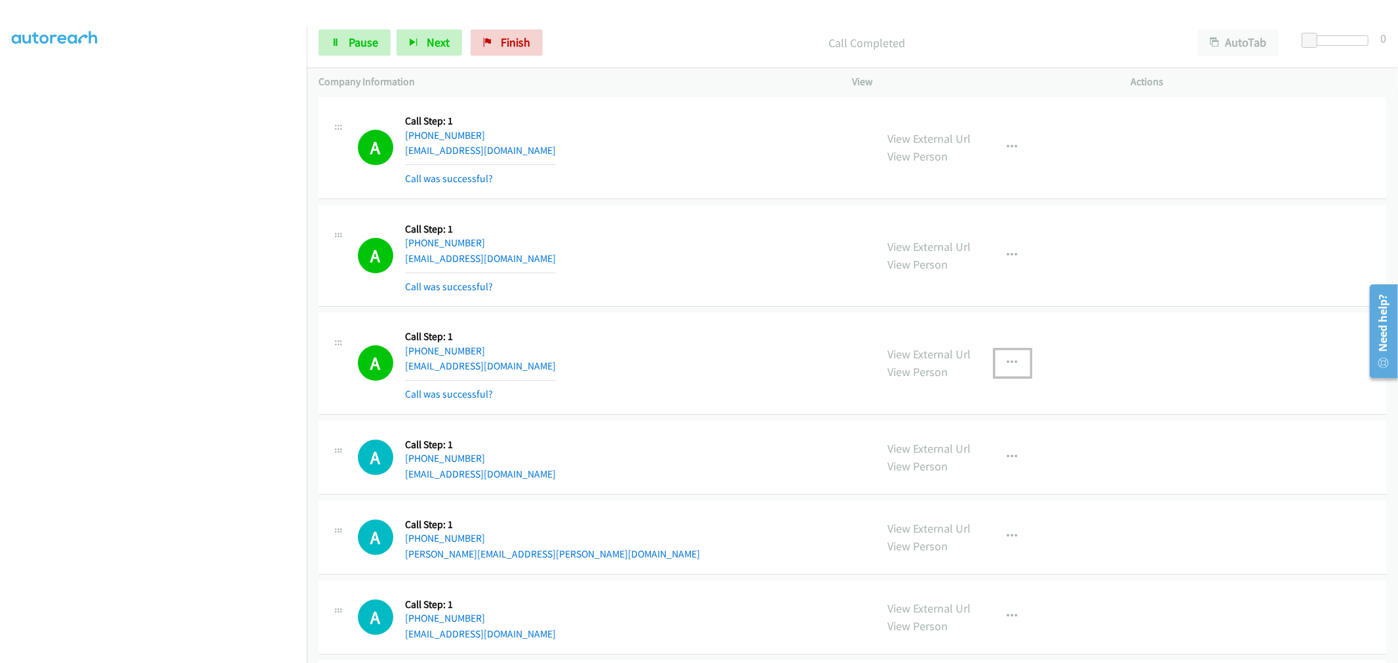
drag, startPoint x: 1007, startPoint y: 378, endPoint x: 1001, endPoint y: 407, distance: 29.4
click at [1007, 376] on button "button" at bounding box center [1012, 363] width 35 height 26
click at [971, 474] on link "Add to do not call list" at bounding box center [943, 475] width 174 height 26
click at [665, 335] on div "A Callback Scheduled Call Step: 1 America/Chicago +1 701-226-7748 lkaiser148@gm…" at bounding box center [611, 364] width 507 height 78
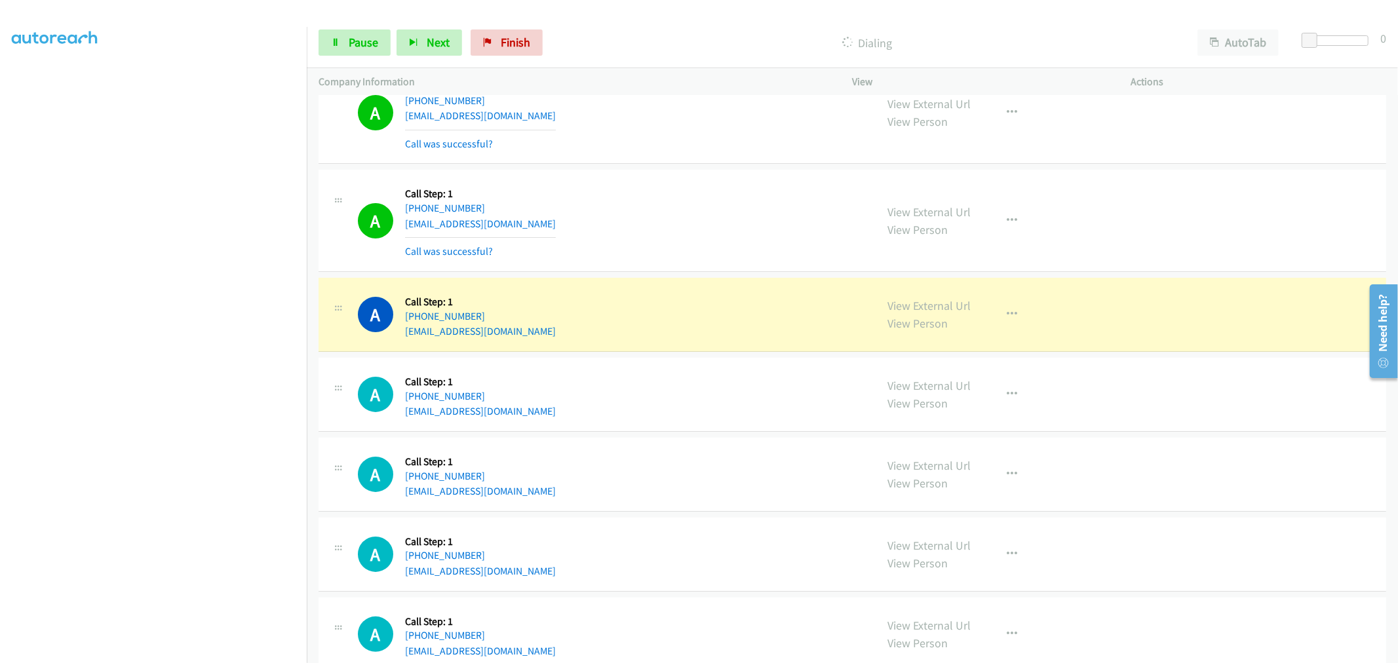
scroll to position [4225, 0]
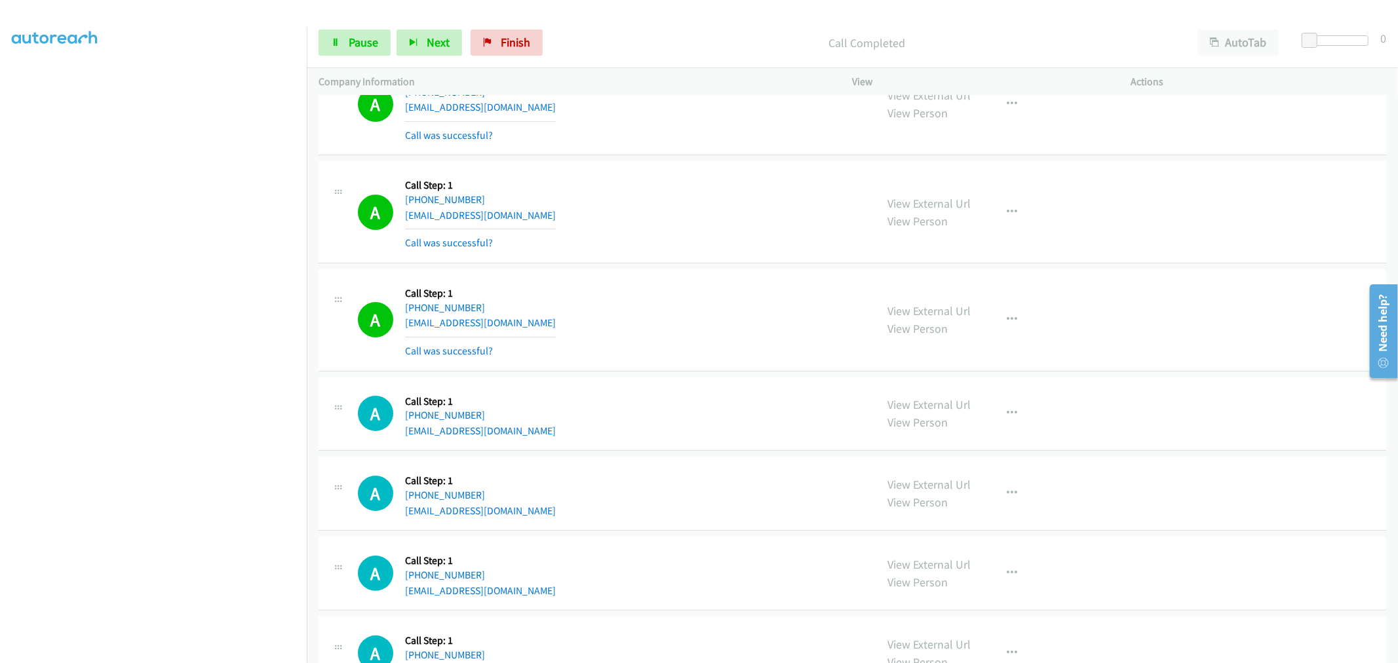
click at [1029, 315] on div "View External Url View Person View External Url Email Schedule/Manage Callback …" at bounding box center [1022, 320] width 290 height 78
click at [1012, 322] on icon "button" at bounding box center [1013, 320] width 10 height 10
click at [911, 435] on link "Add to do not call list" at bounding box center [943, 432] width 174 height 26
click at [356, 41] on span "Pause" at bounding box center [364, 42] width 30 height 15
click at [367, 31] on link "Start Calls" at bounding box center [366, 43] width 94 height 26
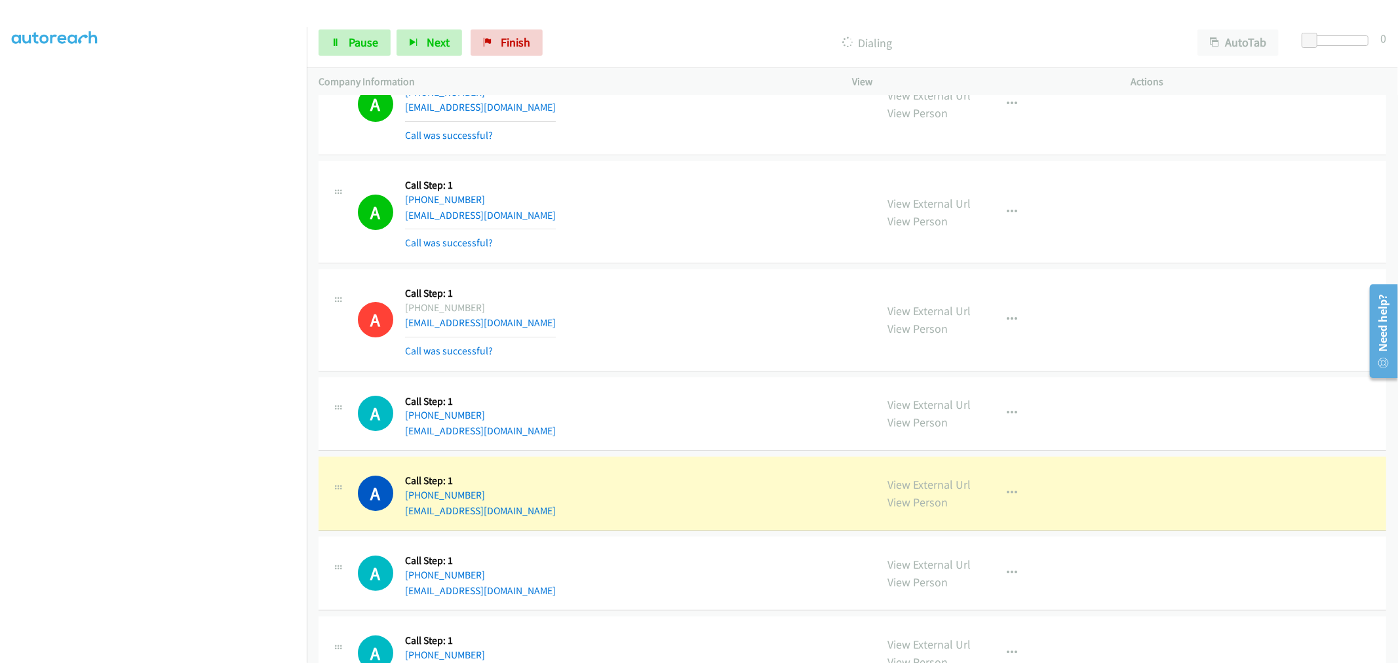
drag, startPoint x: 910, startPoint y: 481, endPoint x: 905, endPoint y: 463, distance: 18.5
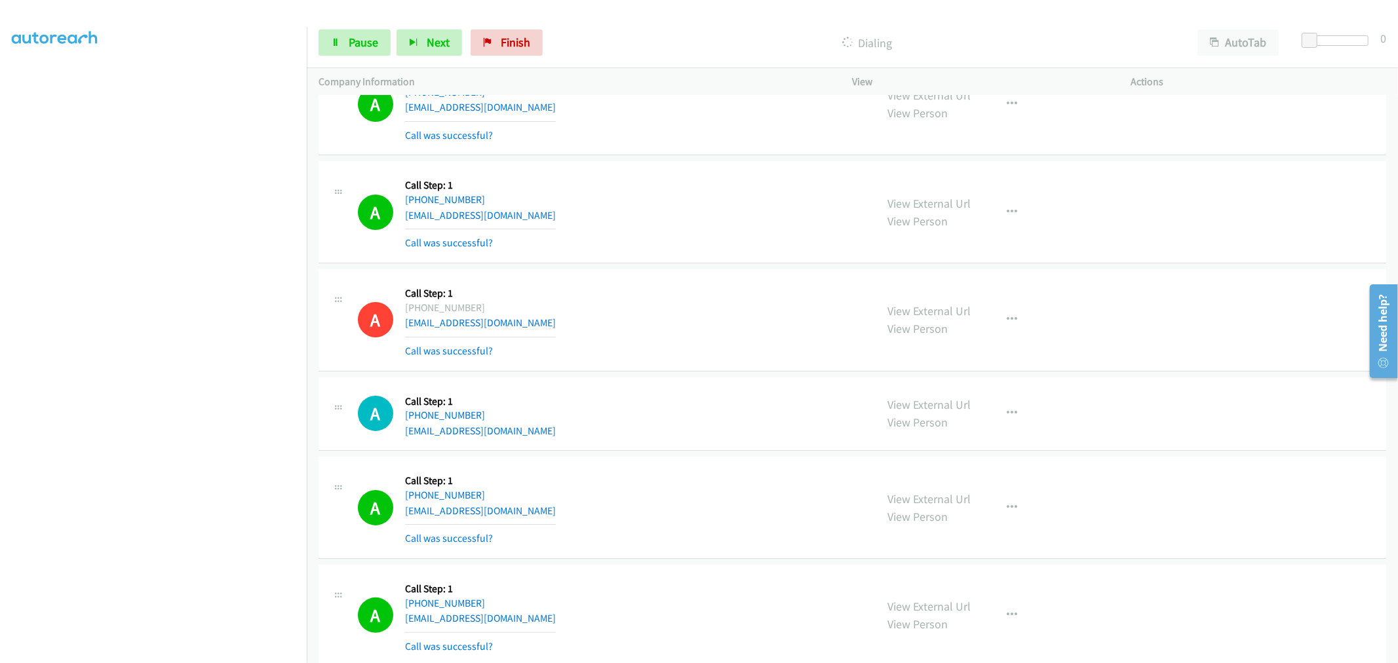
click at [695, 260] on div "A Callback Scheduled Call Step: 1 America/Chicago +1 501-463-3828 alejandrosavi…" at bounding box center [853, 212] width 1068 height 102
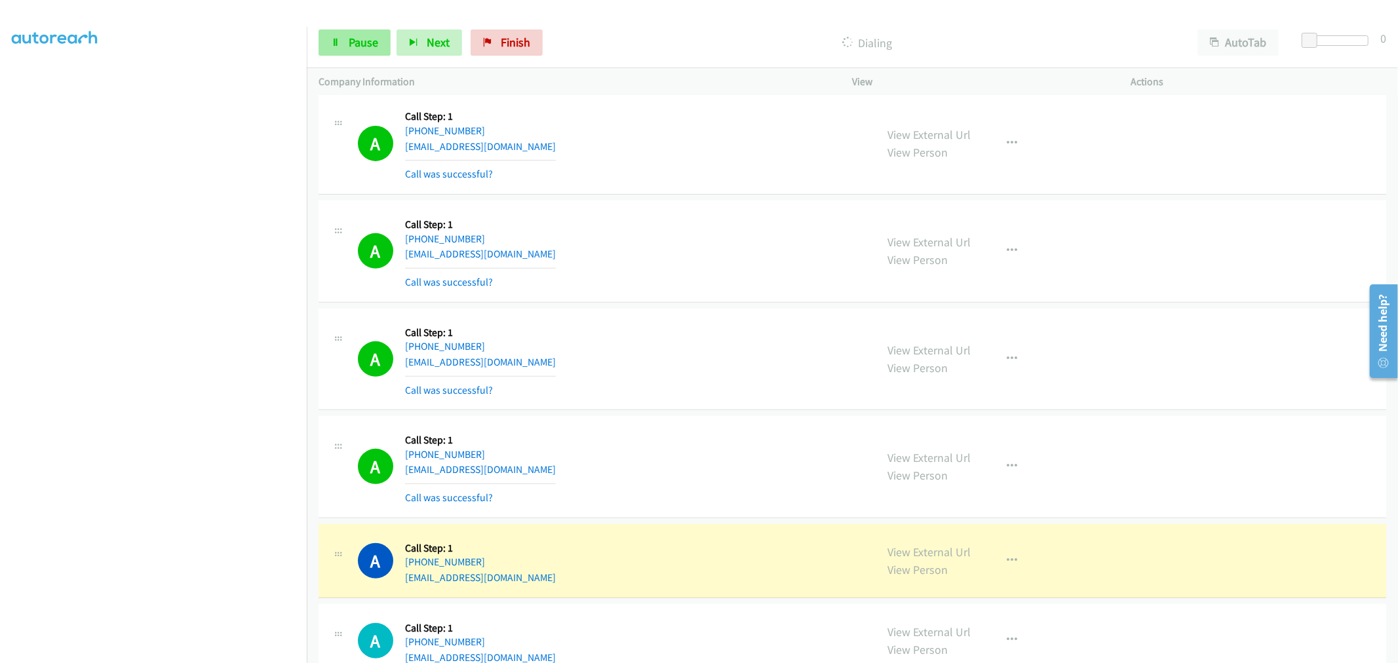
click at [363, 54] on div "Start Calls Pause Next Finish Dialing AutoTab AutoTab 0" at bounding box center [853, 43] width 1092 height 50
click at [363, 46] on span "Pause" at bounding box center [364, 42] width 30 height 15
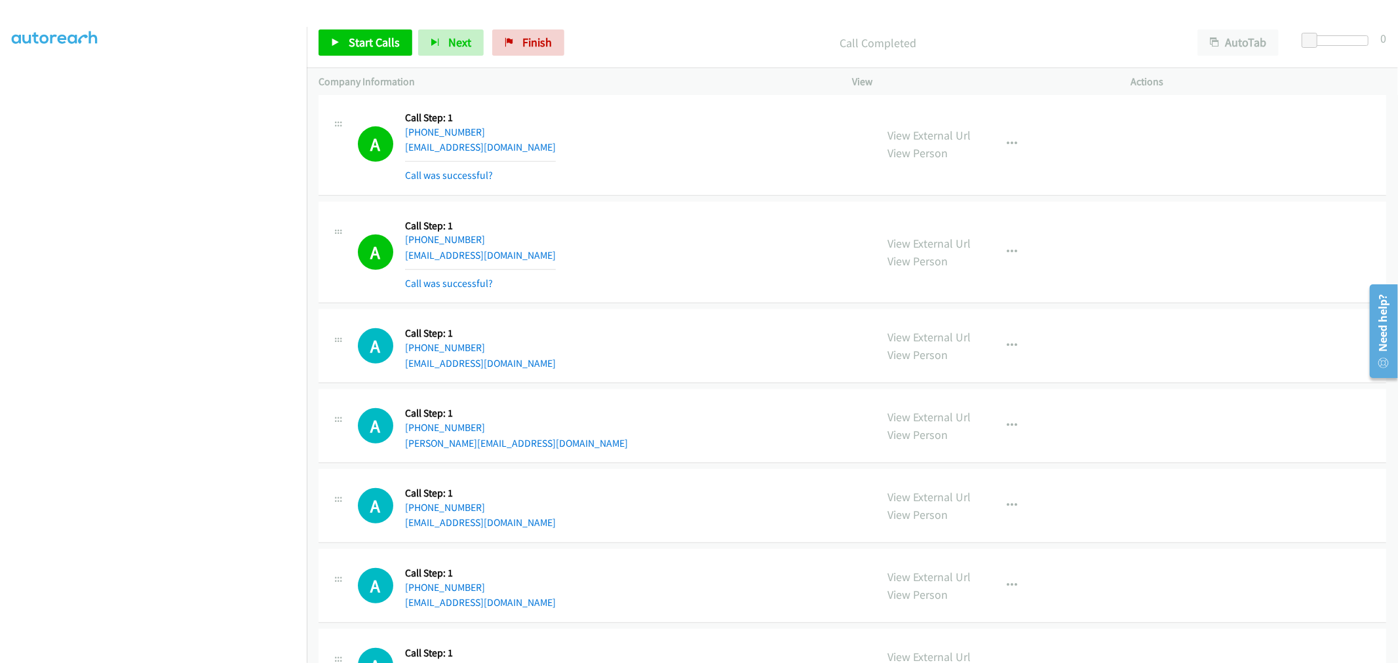
scroll to position [4953, 0]
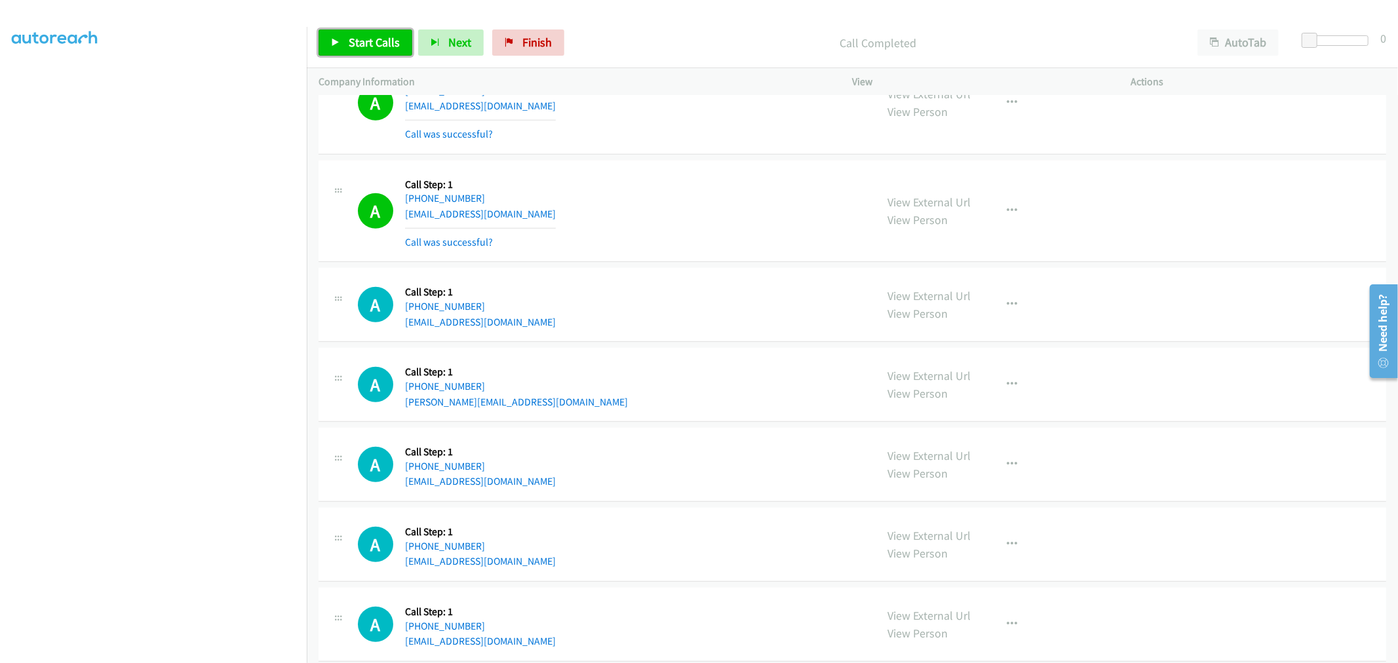
click at [365, 38] on span "Start Calls" at bounding box center [374, 42] width 51 height 15
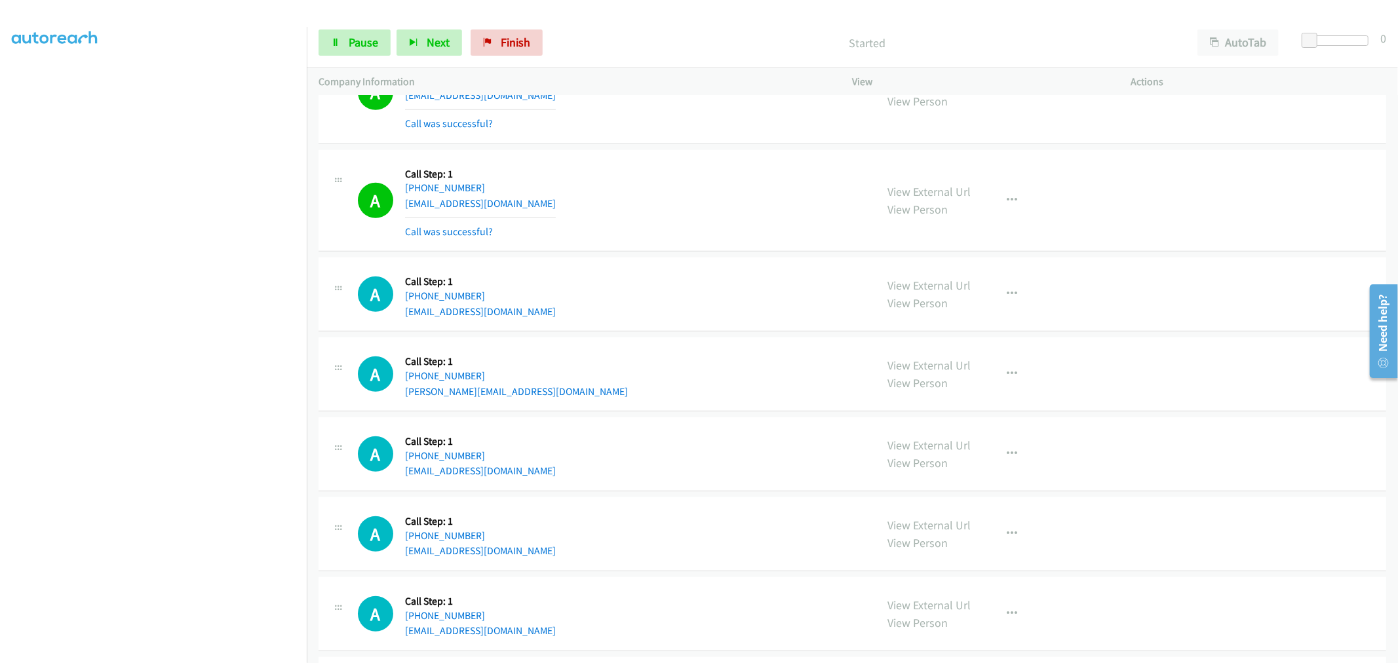
scroll to position [4880, 0]
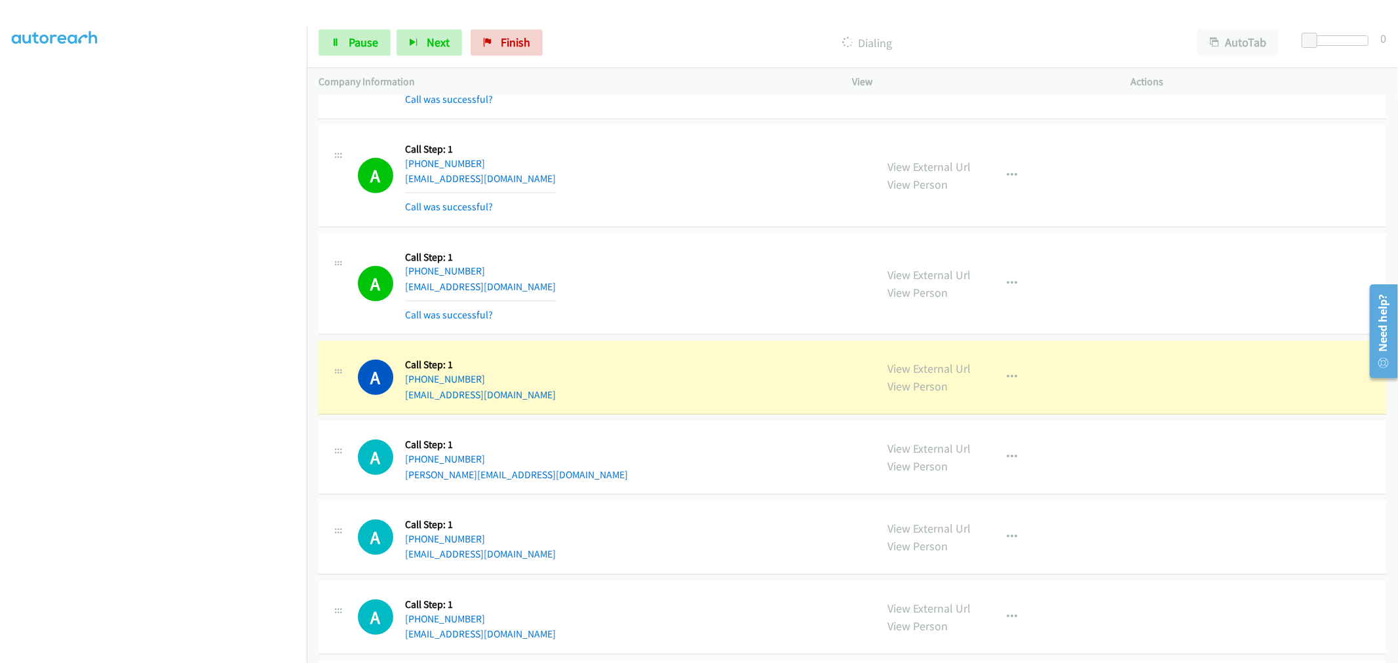
click at [709, 231] on td "A Callback Scheduled Call Step: 1 America/Chicago +1 737-341-7891 andoriulian33…" at bounding box center [853, 177] width 1092 height 108
click at [684, 342] on td "A Callback Scheduled Call Step: 1 America/New_York +1 301-326-6575 geberebelay8…" at bounding box center [853, 378] width 1092 height 80
click at [696, 228] on div "A Callback Scheduled Call Step: 1 America/Chicago +1 737-341-7891 andoriulian33…" at bounding box center [853, 176] width 1068 height 102
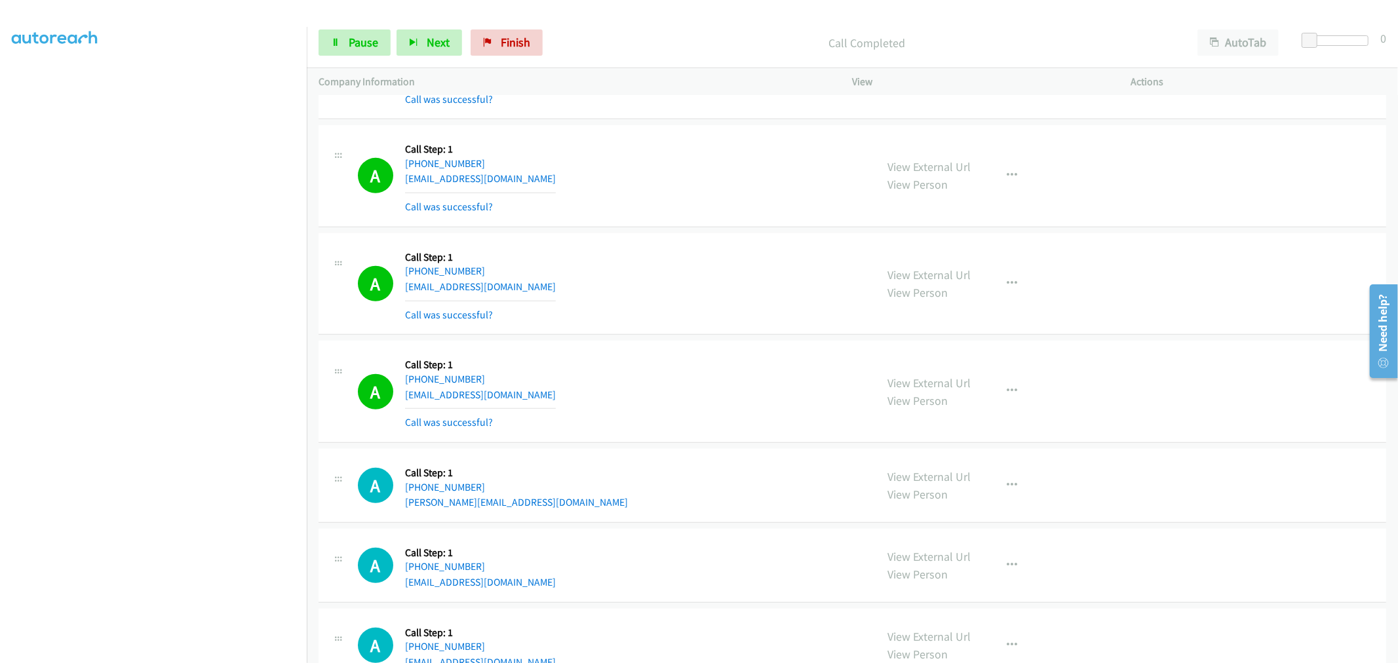
click at [703, 234] on td "A Callback Scheduled Call Step: 1 America/New_York +1 567-366-5162 sandkid2005@…" at bounding box center [853, 284] width 1092 height 108
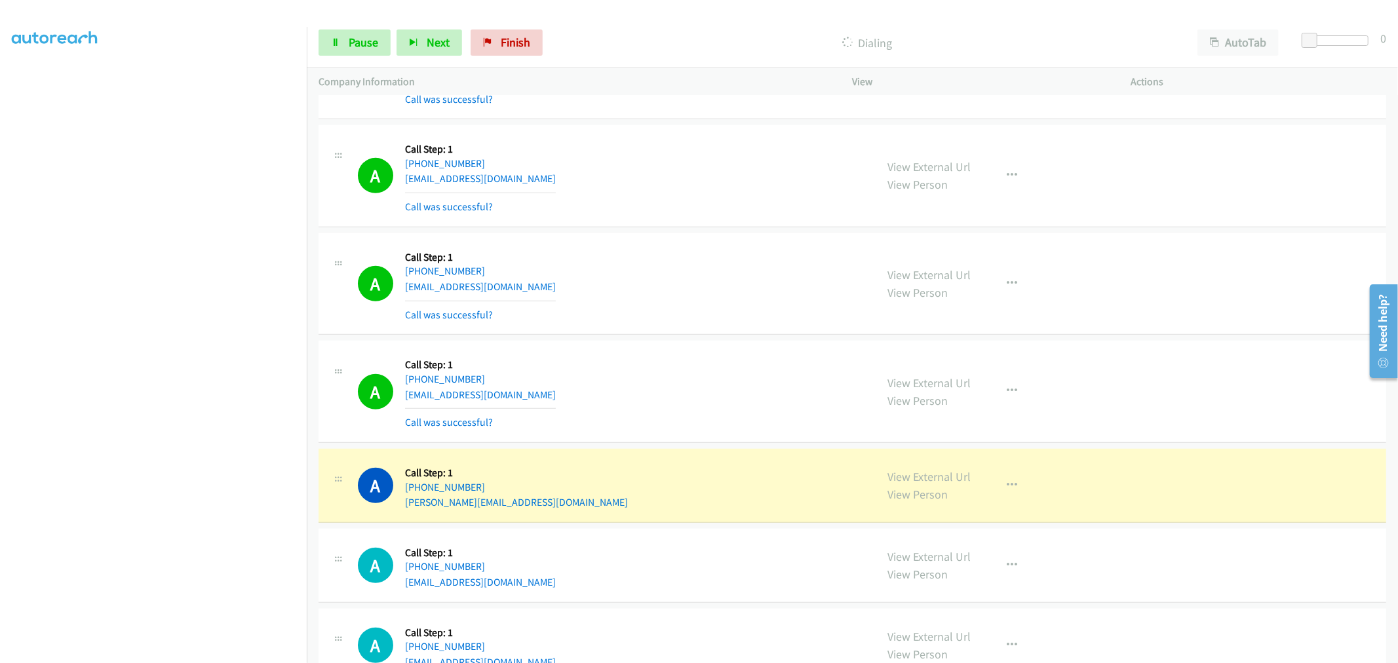
click at [705, 233] on td "A Callback Scheduled Call Step: 1 America/New_York +1 567-366-5162 sandkid2005@…" at bounding box center [853, 284] width 1092 height 108
click at [703, 233] on td "A Callback Scheduled Call Step: 1 America/New_York +1 567-366-5162 sandkid2005@…" at bounding box center [853, 284] width 1092 height 108
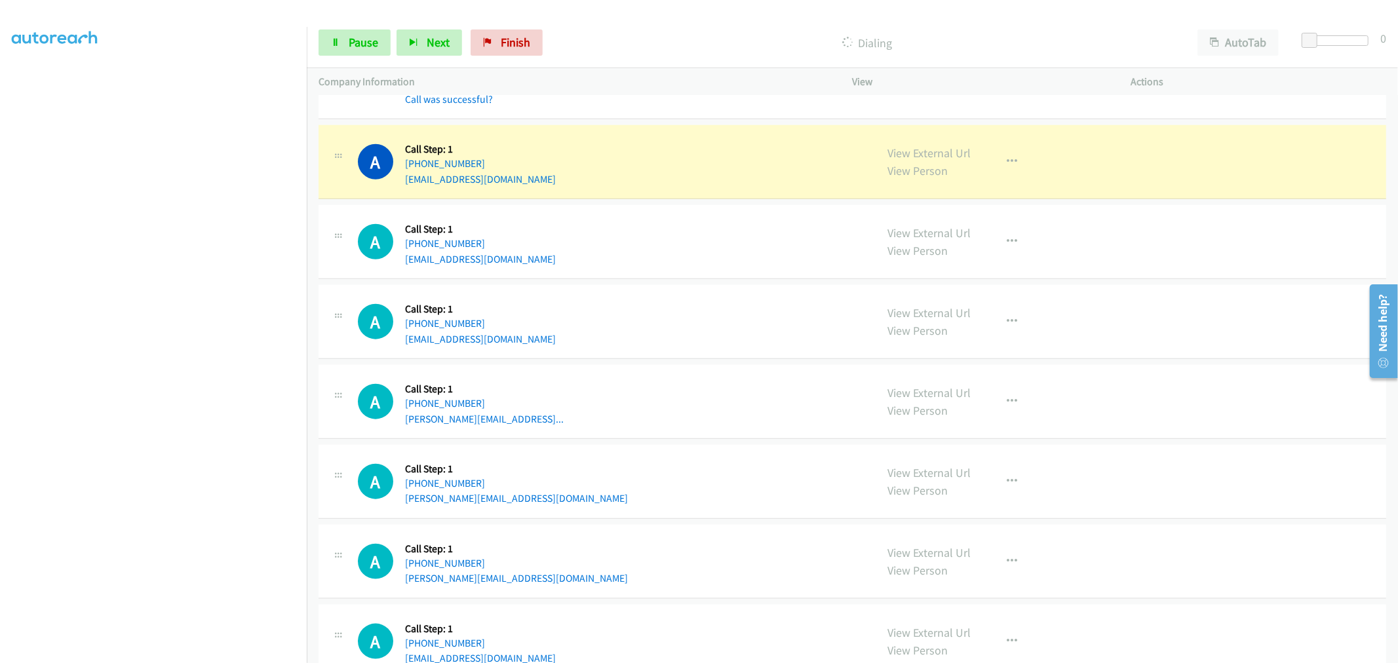
scroll to position [5318, 0]
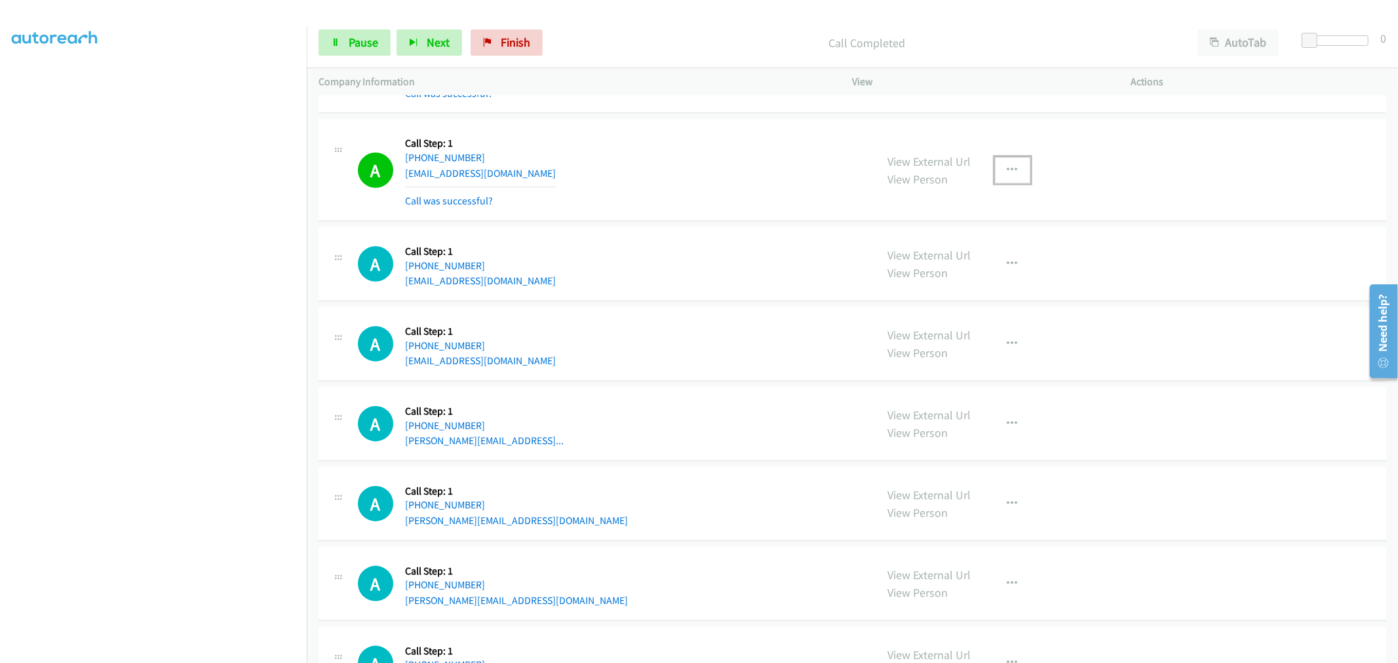
drag, startPoint x: 1010, startPoint y: 174, endPoint x: 991, endPoint y: 207, distance: 38.8
click at [1010, 174] on icon "button" at bounding box center [1013, 170] width 10 height 10
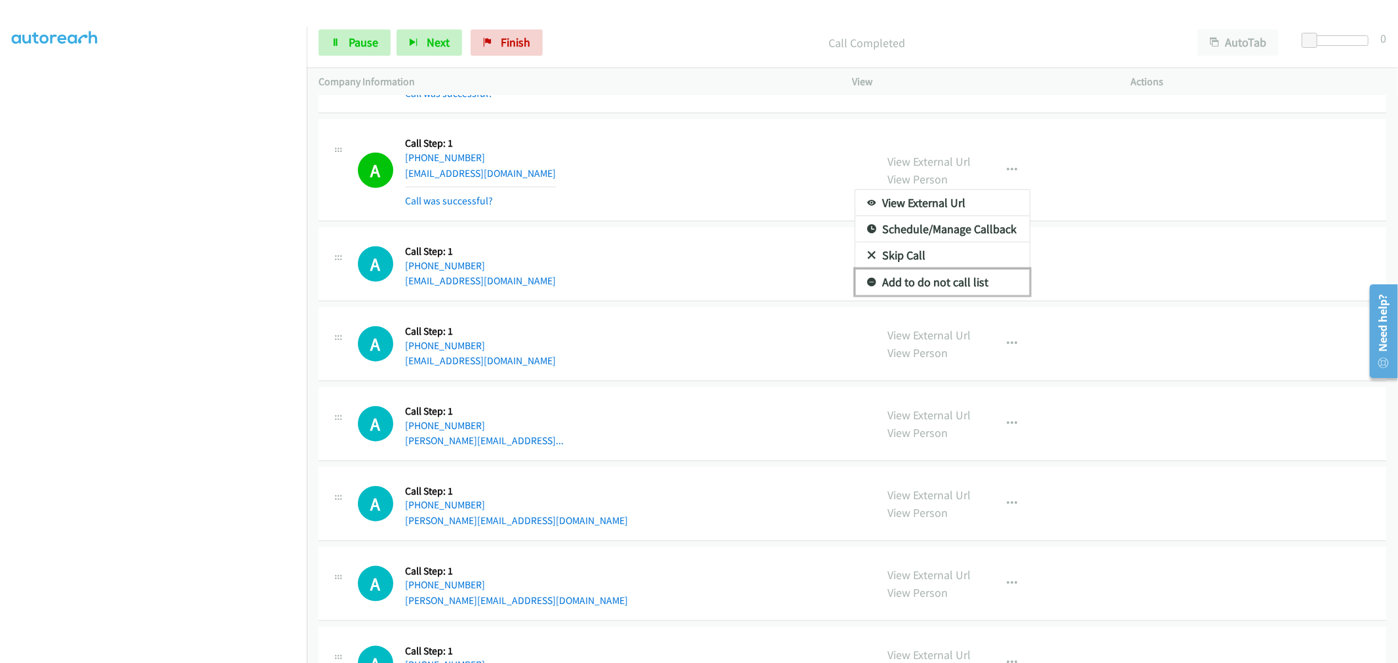
click at [941, 290] on link "Add to do not call list" at bounding box center [943, 282] width 174 height 26
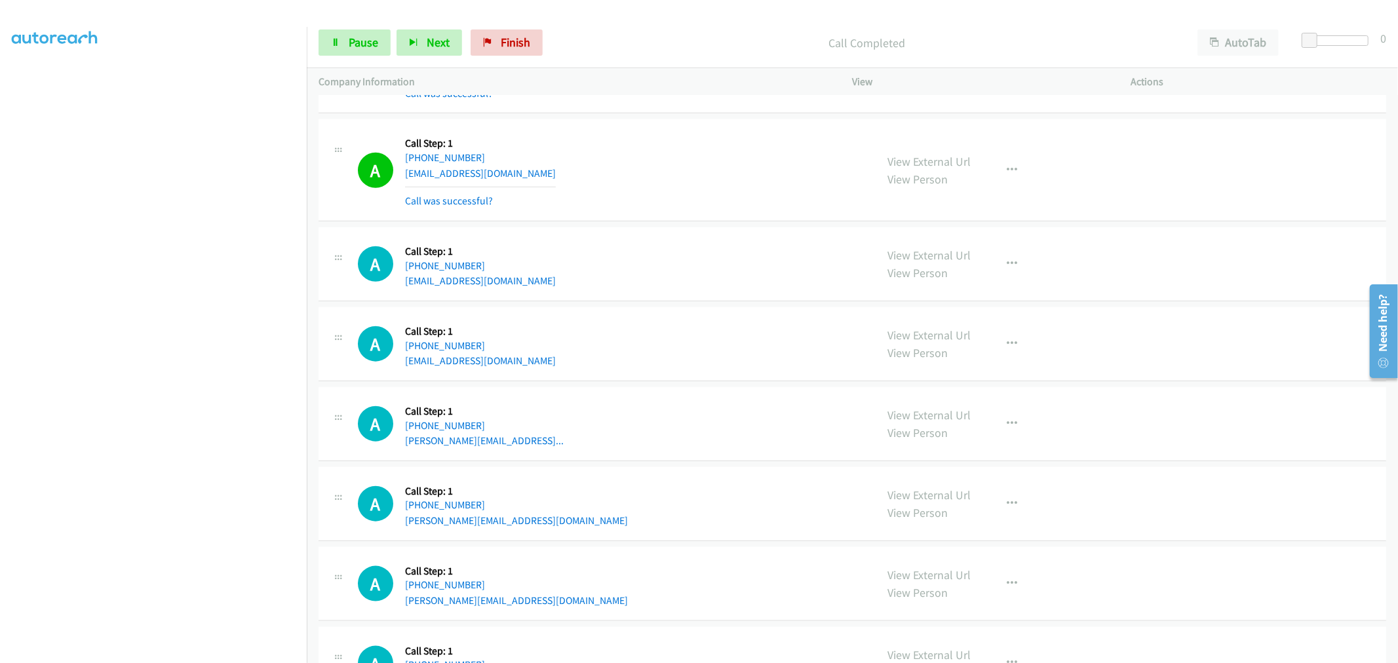
click at [674, 120] on td "A Callback Scheduled Call Step: 1 America/New_York +1 917-971-0907 chefteach@ho…" at bounding box center [853, 171] width 1092 height 108
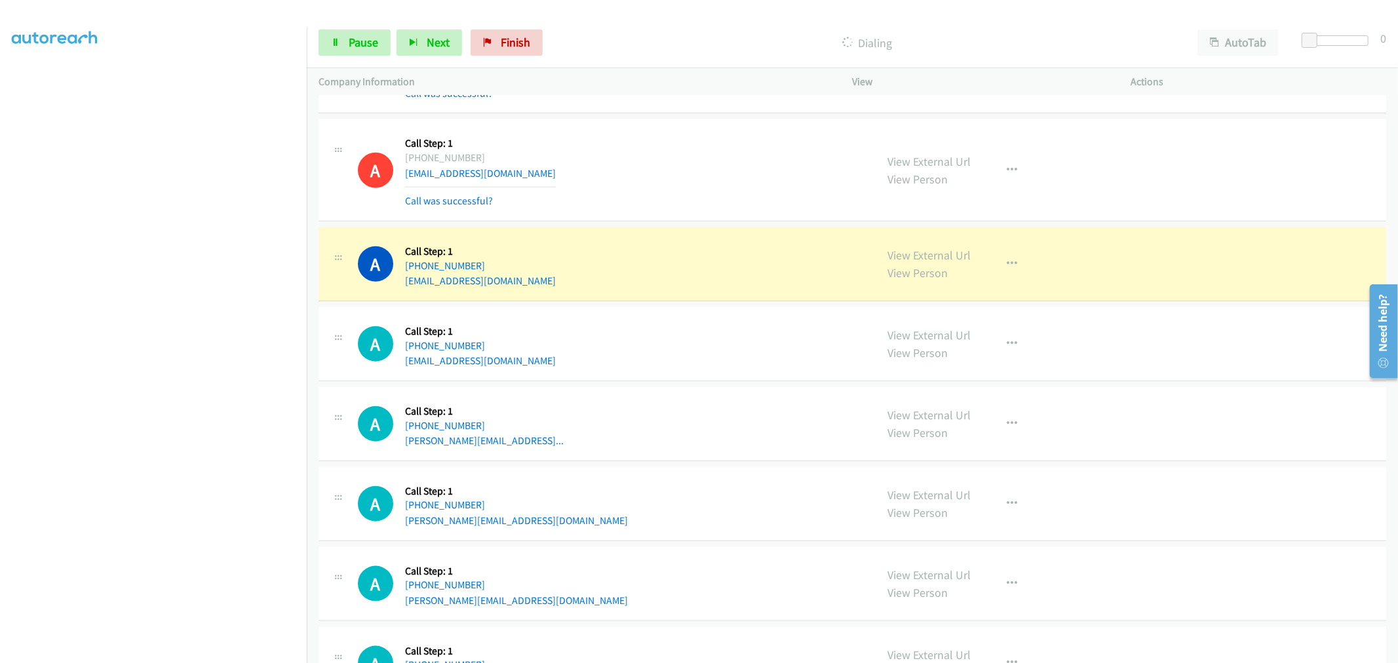
click at [675, 227] on td "A Callback Scheduled Call Step: 1 America/New_York +1 305-300-3546 cle8dive@yah…" at bounding box center [853, 264] width 1092 height 80
click at [677, 225] on td "A Callback Scheduled Call Step: 1 America/New_York +1 917-971-0907 chefteach@ho…" at bounding box center [853, 171] width 1092 height 108
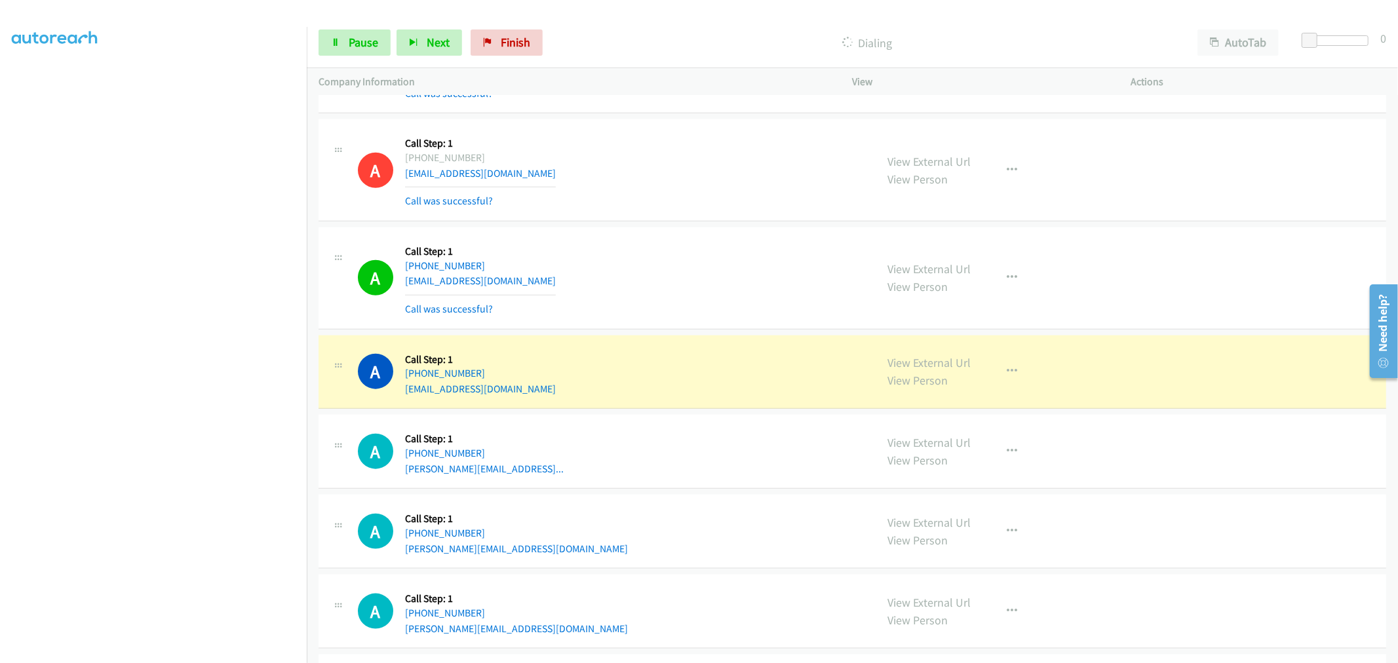
click at [683, 225] on td "A Callback Scheduled Call Step: 1 America/New_York +1 917-971-0907 chefteach@ho…" at bounding box center [853, 171] width 1092 height 108
click at [680, 231] on div "A Callback Scheduled Call Step: 1 America/New_York +1 305-300-3546 cle8dive@yah…" at bounding box center [853, 279] width 1068 height 102
click at [682, 228] on td "A Callback Scheduled Call Step: 1 America/New_York +1 305-300-3546 cle8dive@yah…" at bounding box center [853, 278] width 1092 height 108
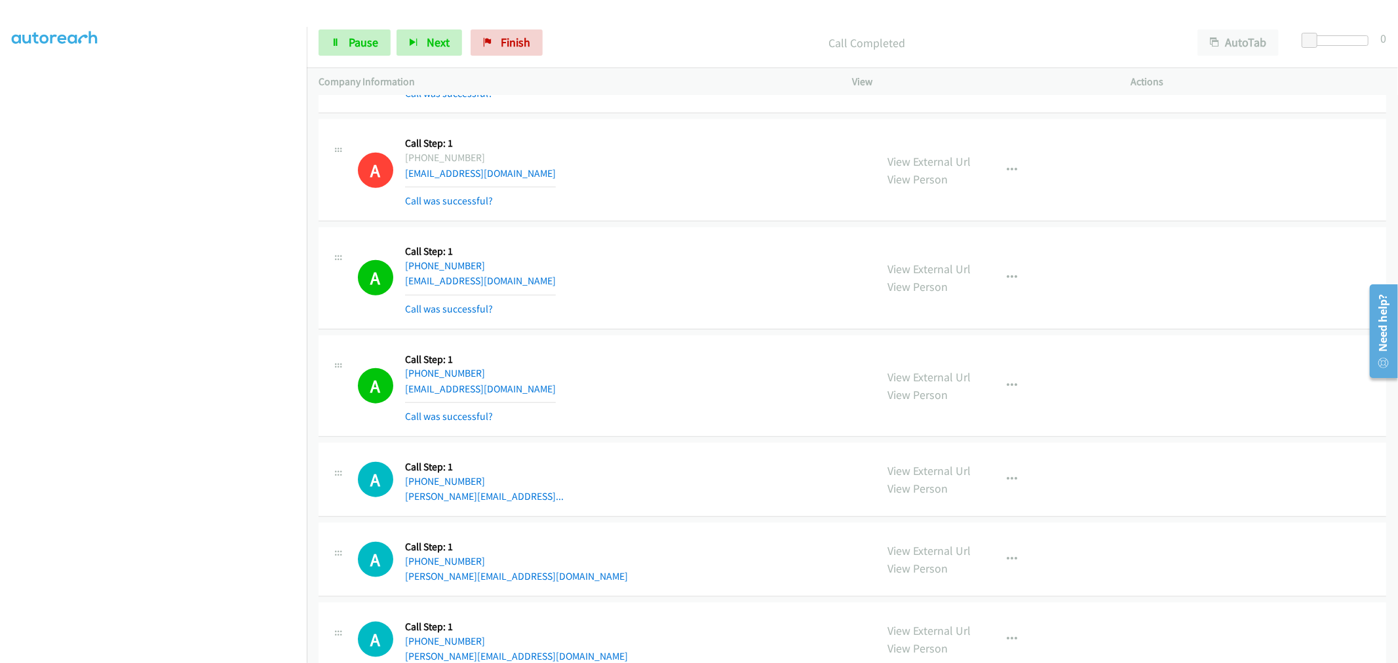
click at [679, 330] on div "A Callback Scheduled Call Step: 1 America/New_York +1 305-300-3546 cle8dive@yah…" at bounding box center [853, 279] width 1068 height 102
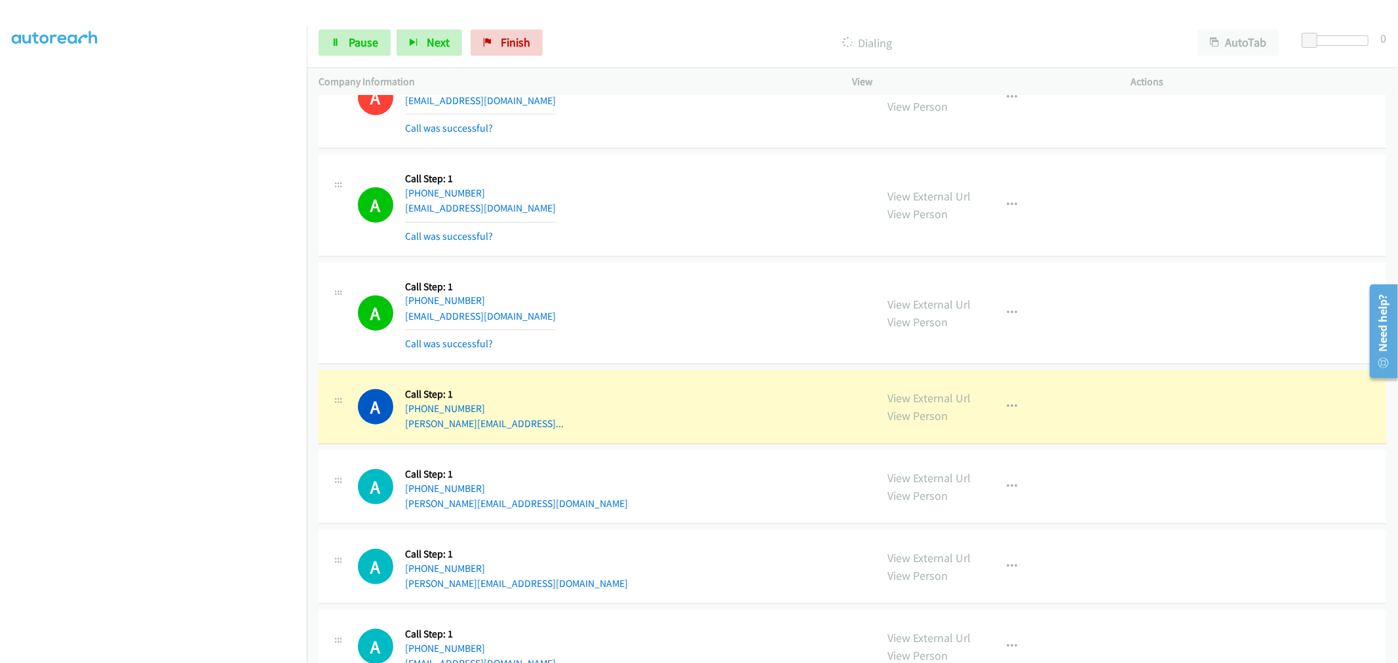
click at [676, 257] on div "A Callback Scheduled Call Step: 1 America/New_York +1 305-300-3546 cle8dive@yah…" at bounding box center [853, 206] width 1068 height 102
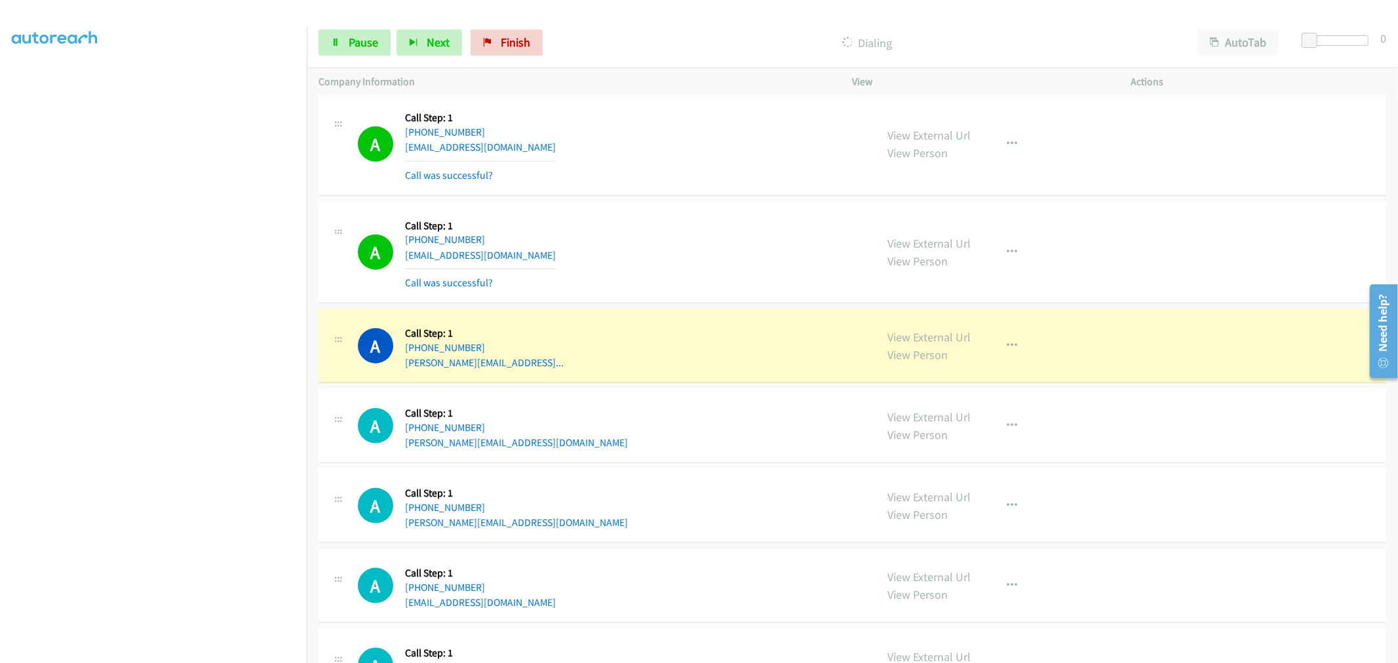
scroll to position [5536, 0]
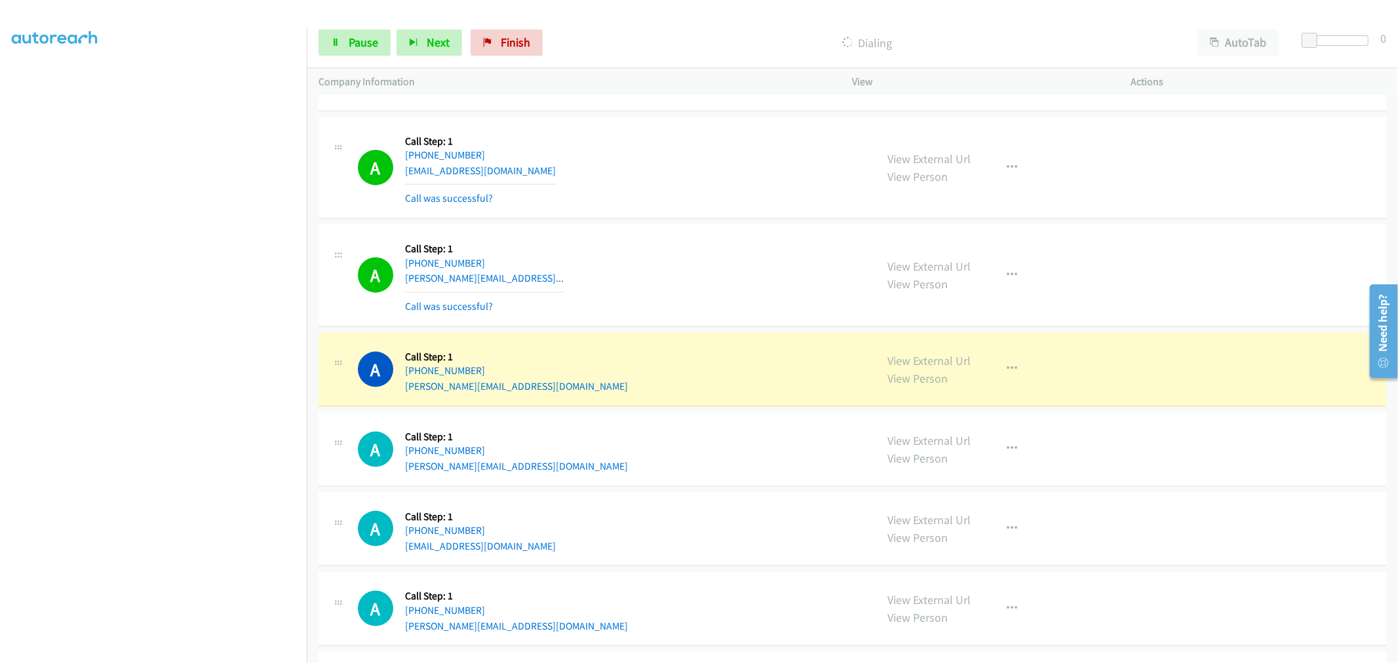
click at [691, 222] on td "A Callback Scheduled Call Step: 1 America/New_York +1 850-323-1907 ray.08107@gm…" at bounding box center [853, 168] width 1092 height 108
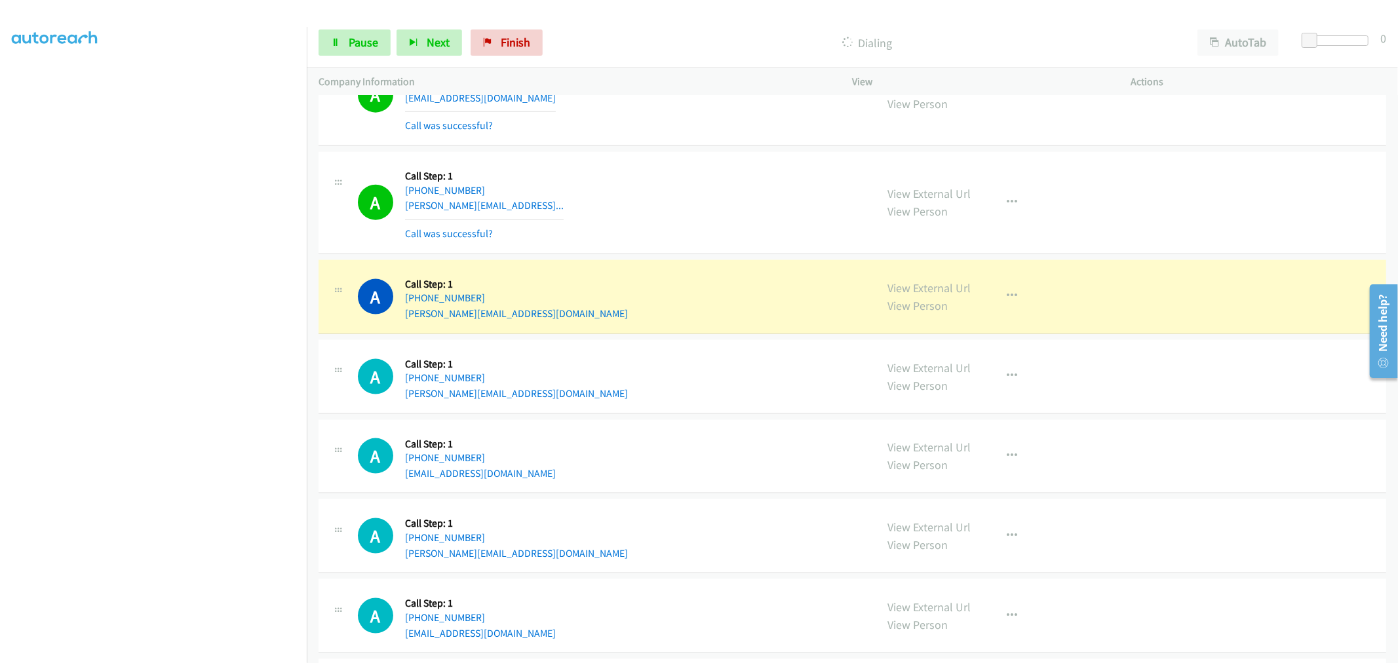
click at [663, 337] on td "A Callback Scheduled Call Step: 1 America/New_York +1 231-736-2795 michele@thri…" at bounding box center [853, 297] width 1092 height 80
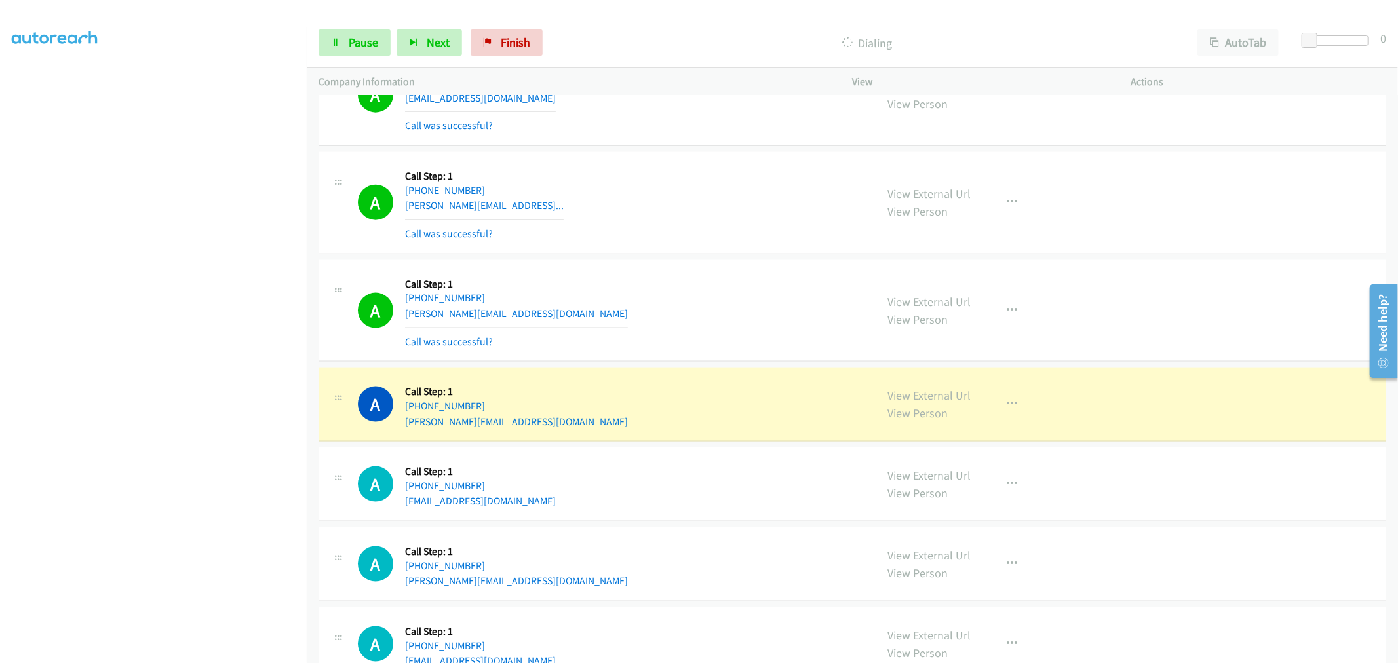
click at [170, 651] on section at bounding box center [153, 352] width 283 height 627
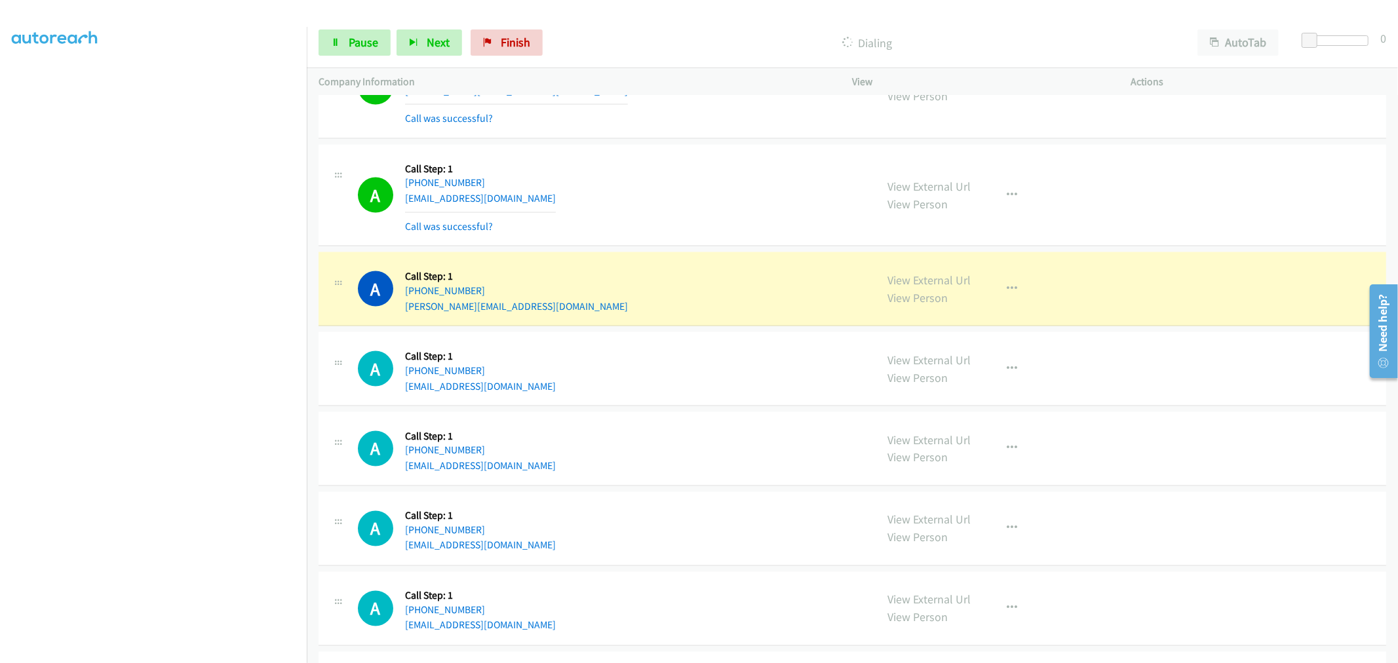
scroll to position [5973, 0]
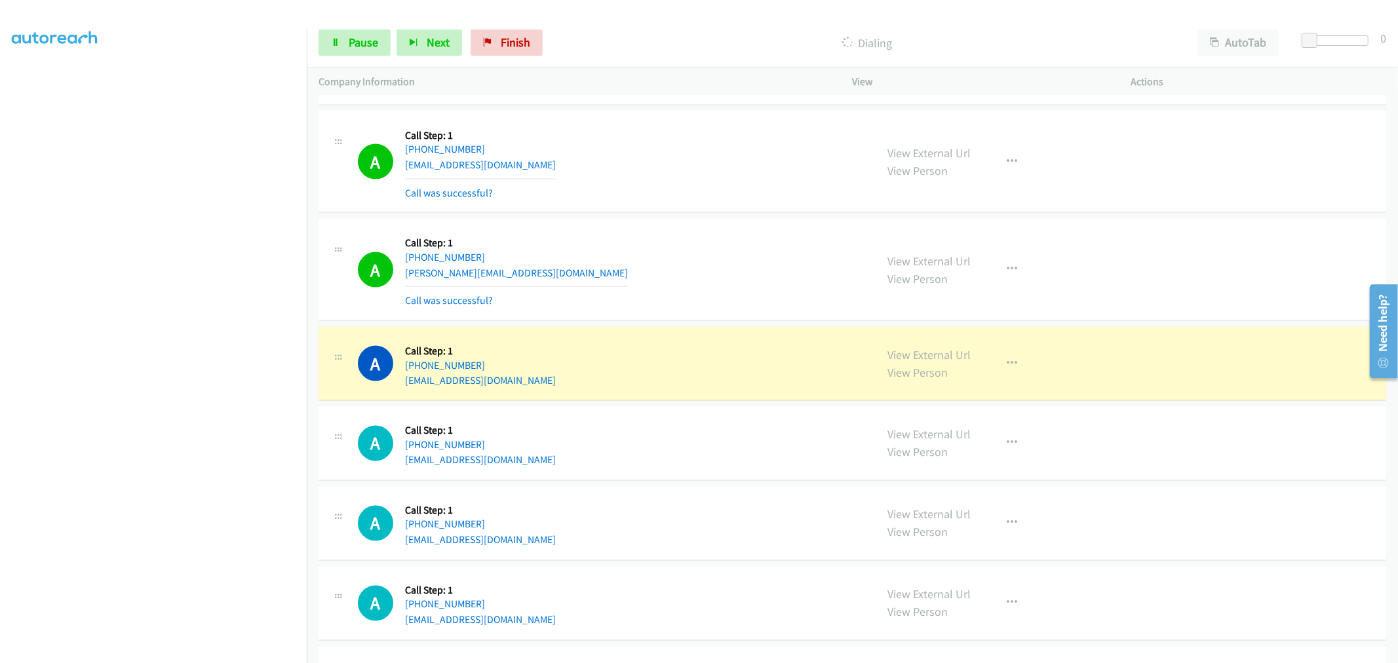
click at [700, 214] on div "A Callback Scheduled Call Step: 1 America/New_York +1 315-264-5359 banjoking@li…" at bounding box center [853, 162] width 1068 height 102
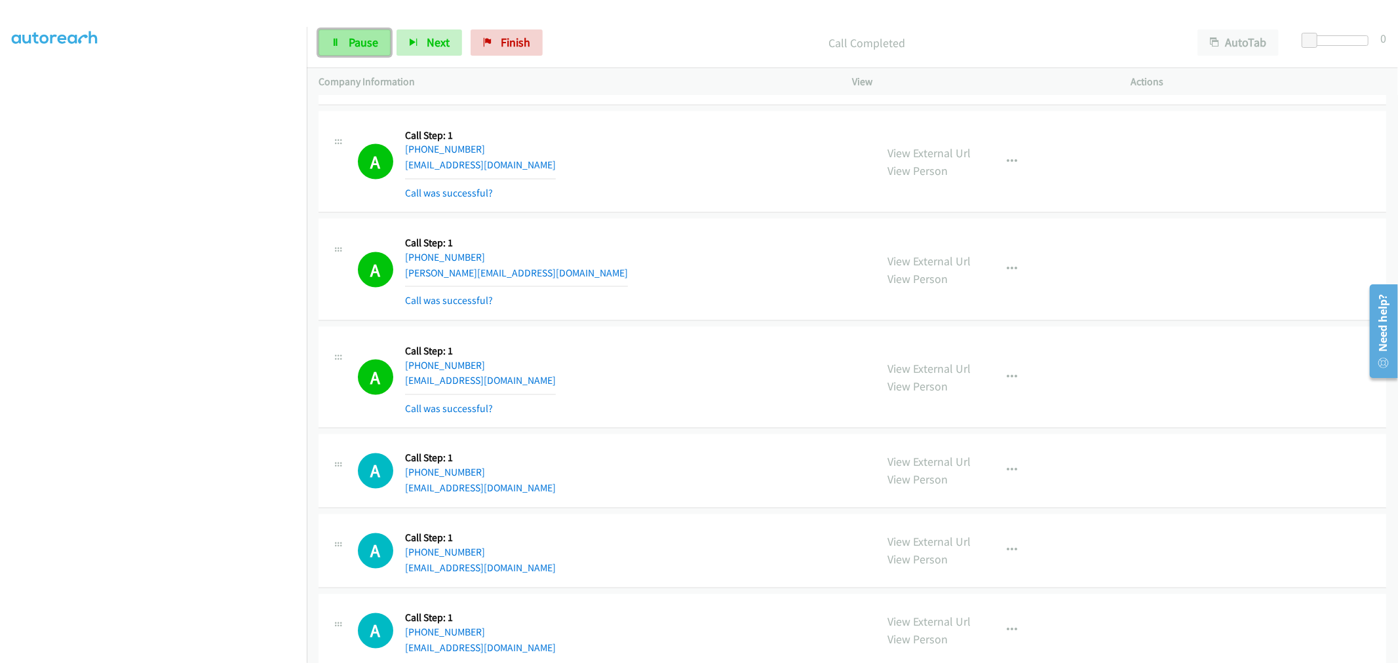
click at [368, 47] on span "Pause" at bounding box center [364, 42] width 30 height 15
click at [352, 43] on span "Start Calls" at bounding box center [374, 42] width 51 height 15
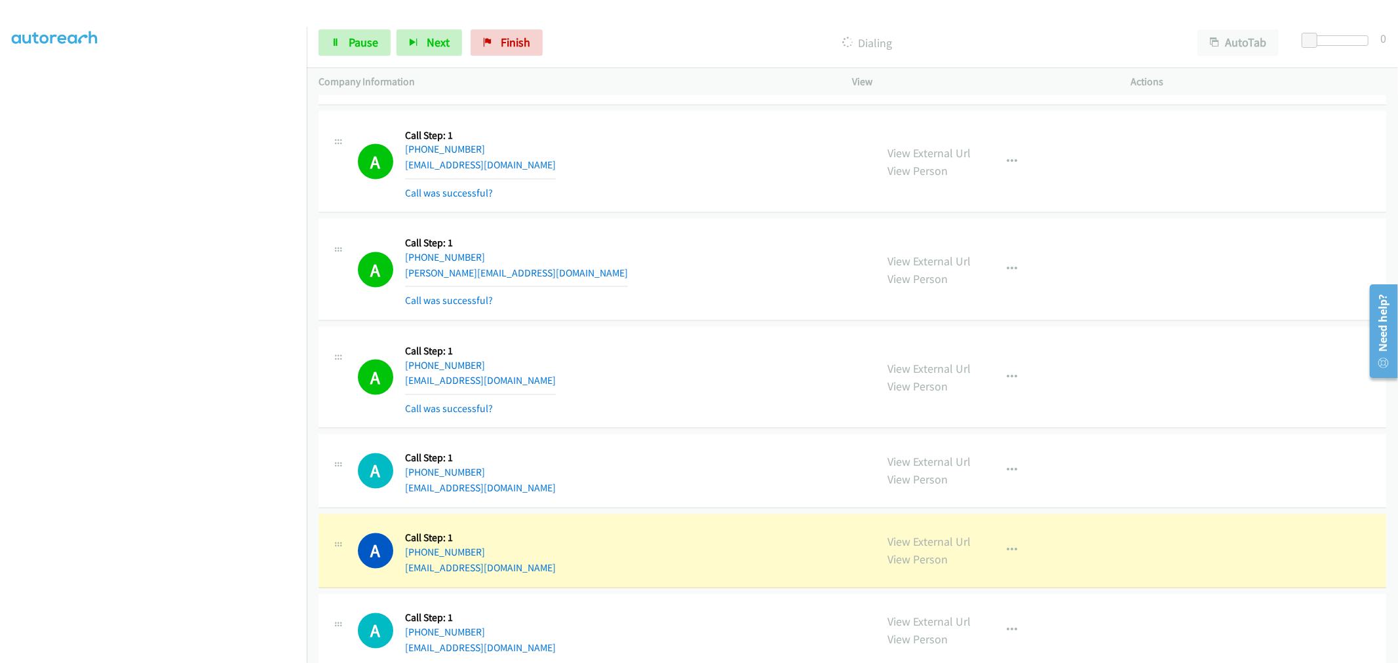
click at [692, 220] on td "A Callback Scheduled Call Step: 1 America/New_York +1 617-834-4041 elvira.kadau…" at bounding box center [853, 270] width 1092 height 108
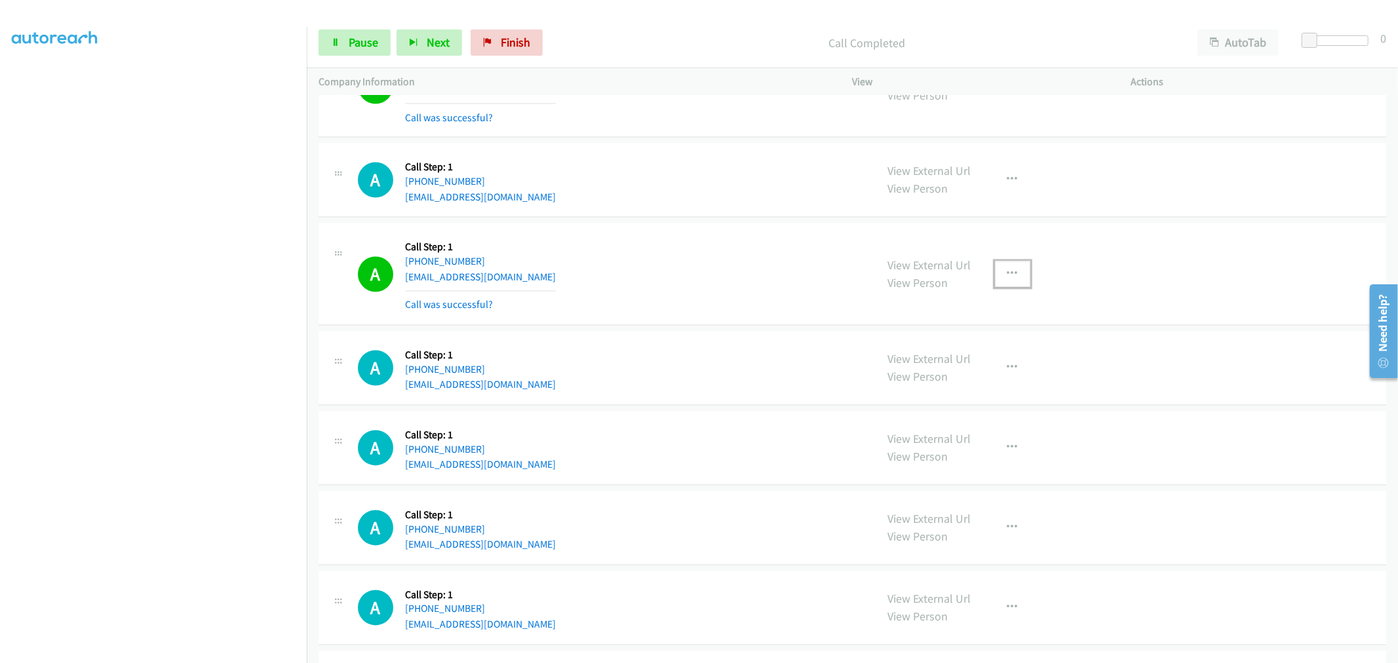
click at [1014, 281] on button "button" at bounding box center [1012, 275] width 35 height 26
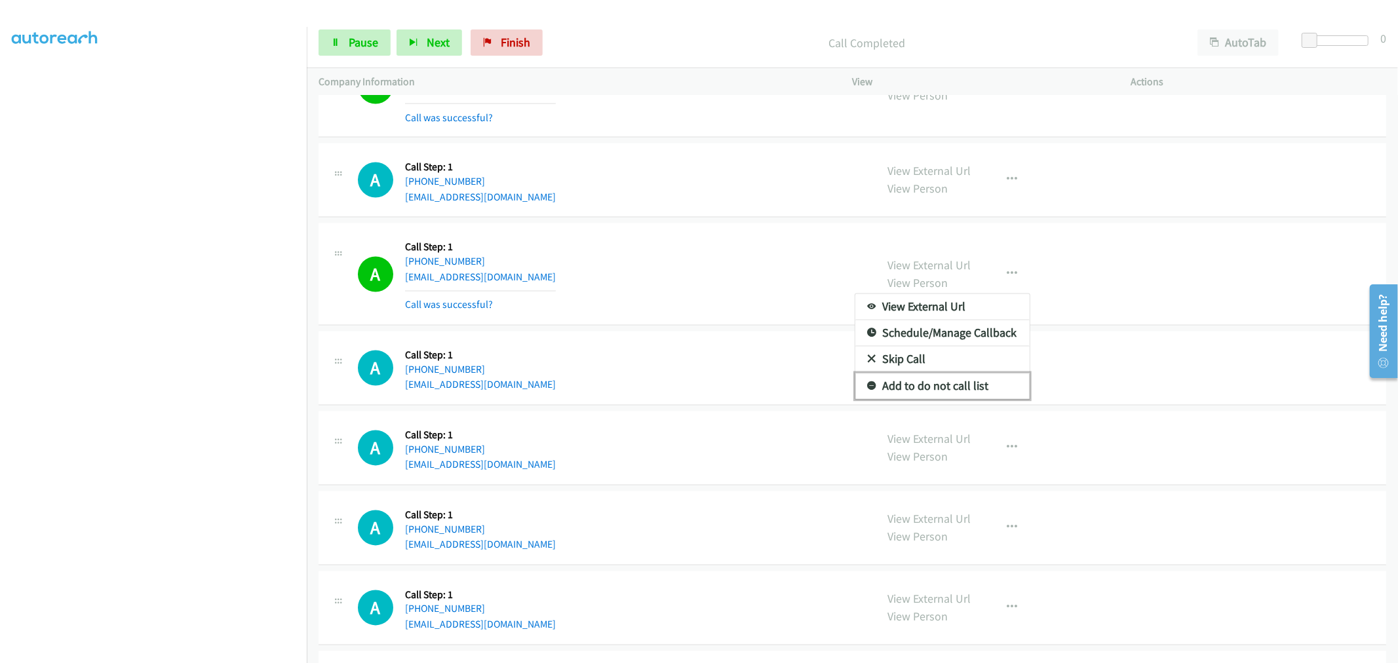
click at [916, 396] on link "Add to do not call list" at bounding box center [943, 387] width 174 height 26
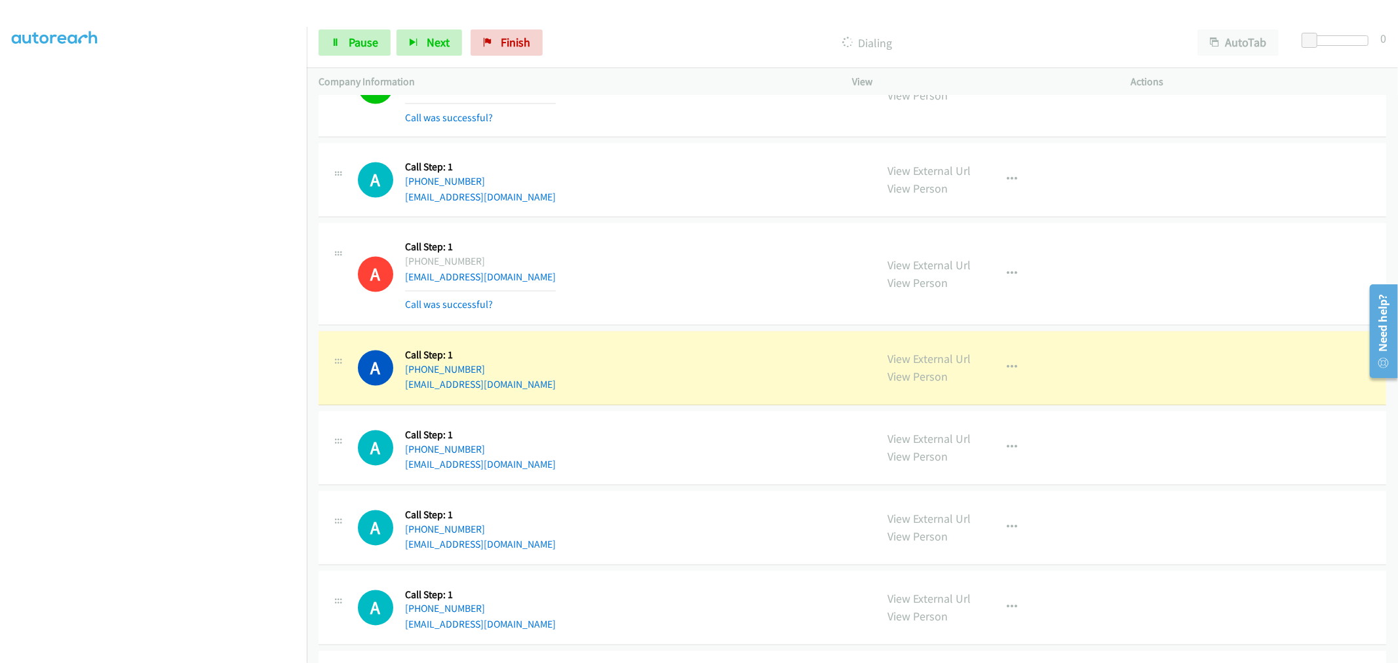
click at [694, 221] on td "A Callback Scheduled Call Step: 1 America/New_York +1 717-503-9611 lancehfarmer…" at bounding box center [853, 181] width 1092 height 80
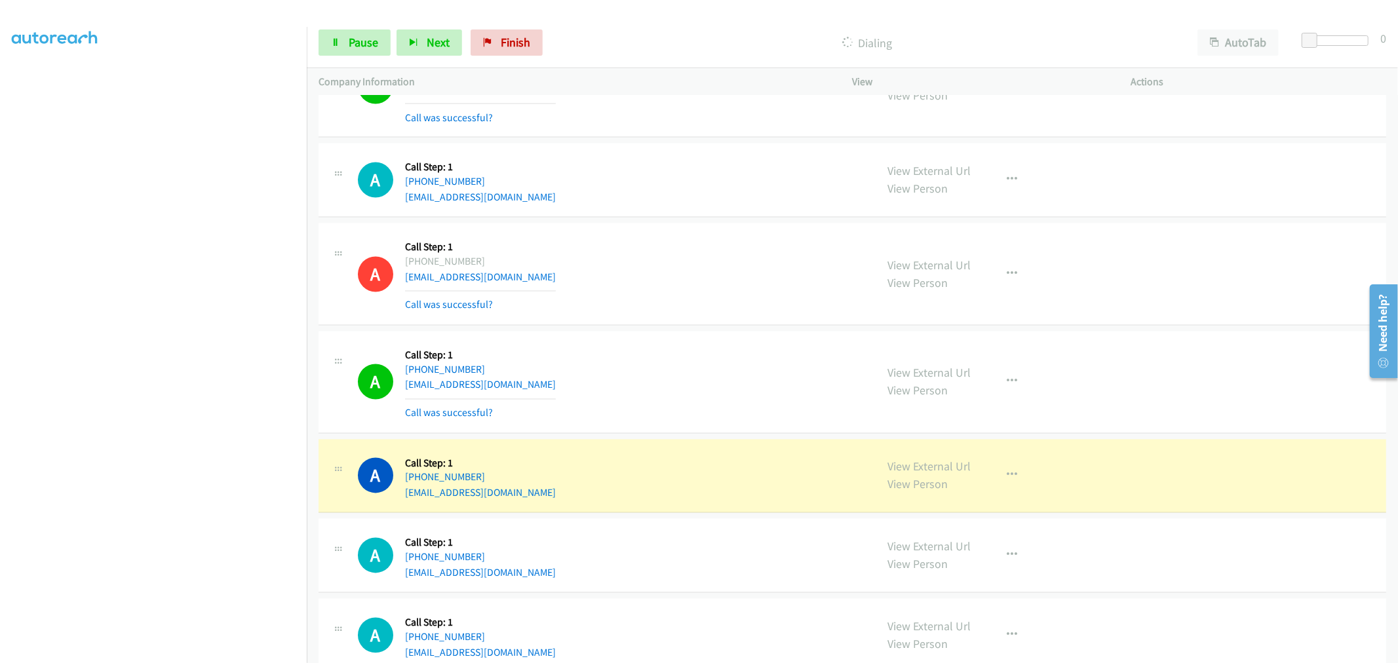
click at [700, 221] on td "A Callback Scheduled Call Step: 1 America/New_York +1 717-503-9611 lancehfarmer…" at bounding box center [853, 181] width 1092 height 80
click at [700, 332] on td "A Callback Scheduled Call Step: 1 America/New_York +1 765-490-2501 wrwhitney235…" at bounding box center [853, 382] width 1092 height 108
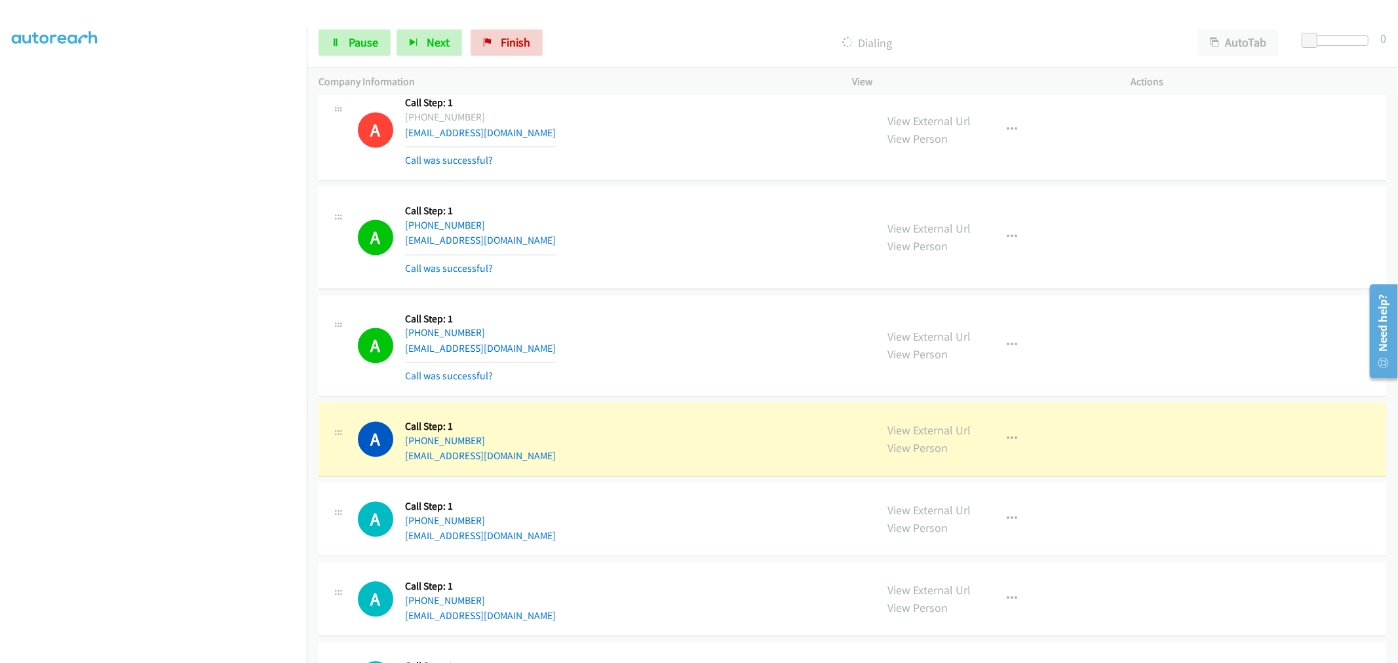
scroll to position [6410, 0]
click at [706, 189] on div "A Callback Scheduled Call Step: 1 America/New_York +1 765-490-2501 wrwhitney235…" at bounding box center [853, 237] width 1068 height 102
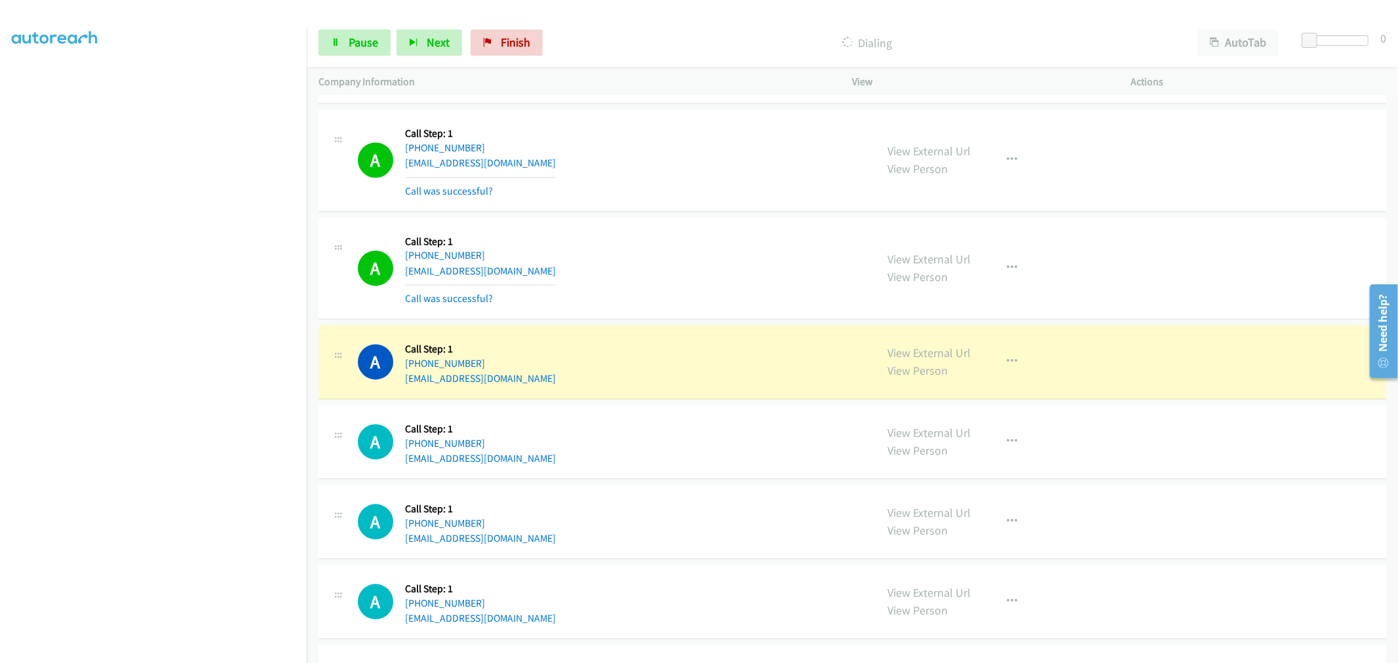
scroll to position [6556, 0]
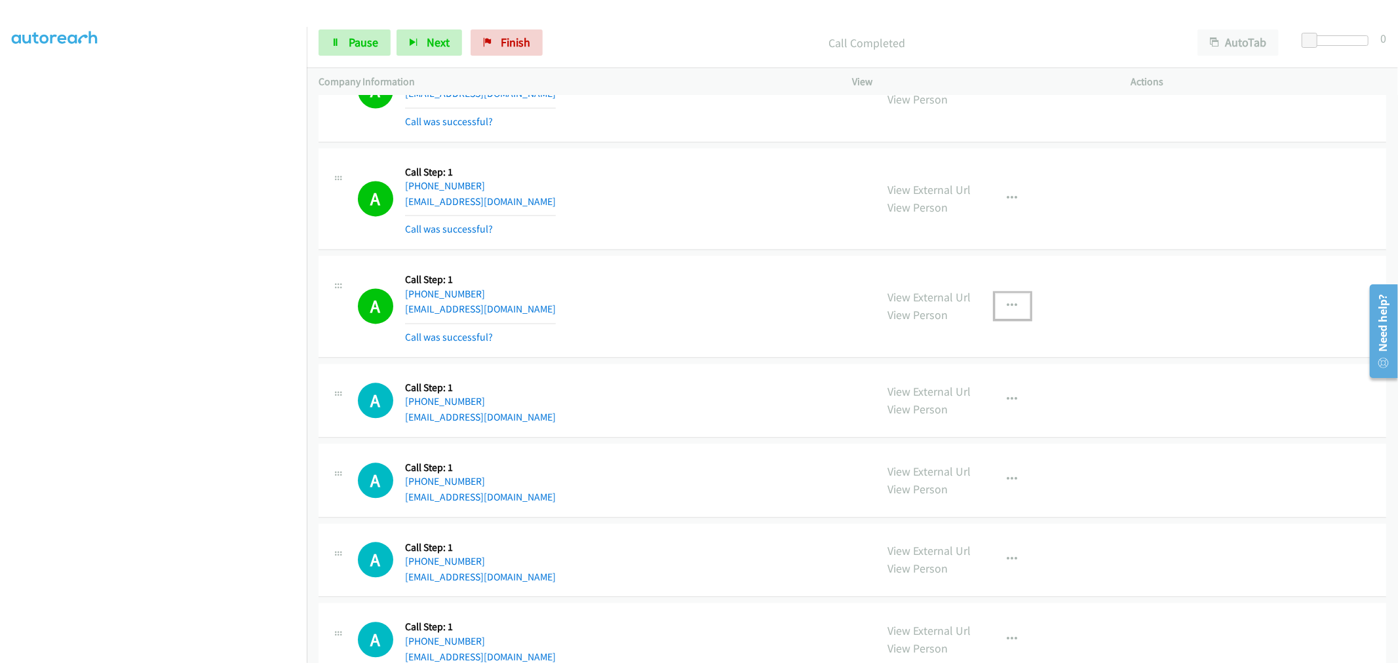
drag, startPoint x: 1001, startPoint y: 313, endPoint x: 966, endPoint y: 368, distance: 66.0
click at [1008, 311] on icon "button" at bounding box center [1013, 306] width 10 height 10
click at [926, 418] on link "Add to do not call list" at bounding box center [943, 418] width 174 height 26
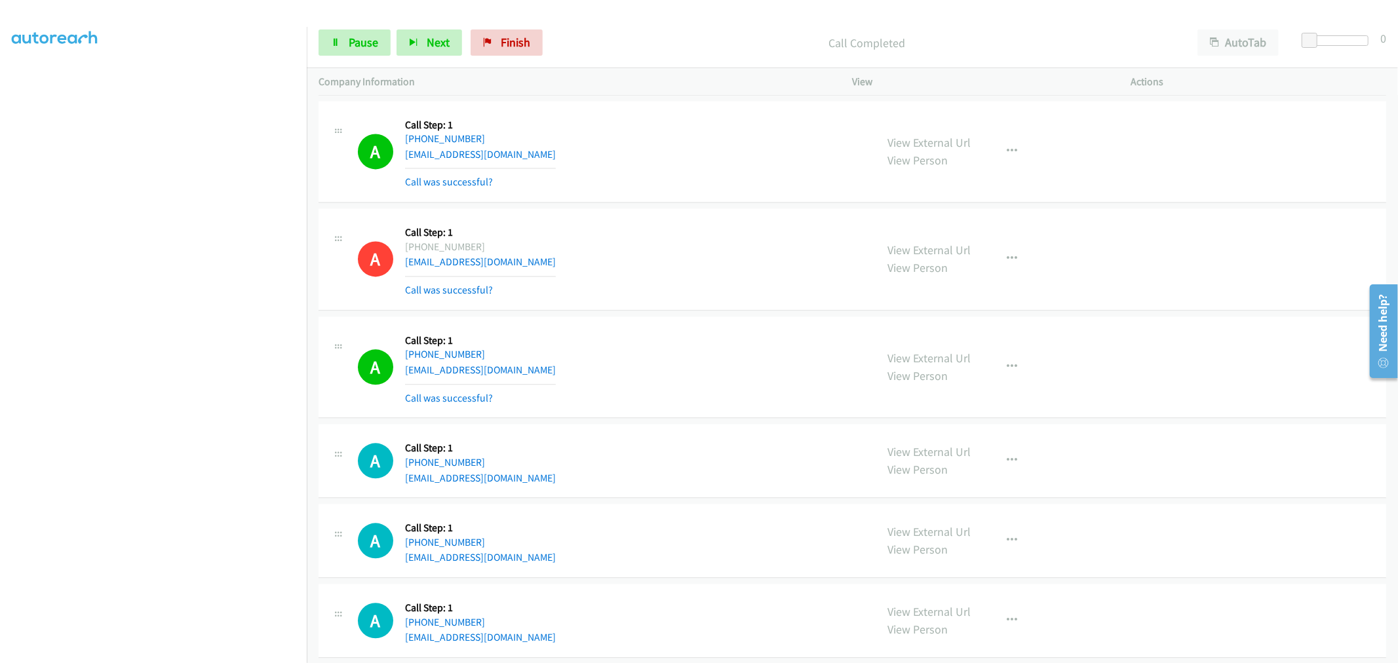
scroll to position [6629, 0]
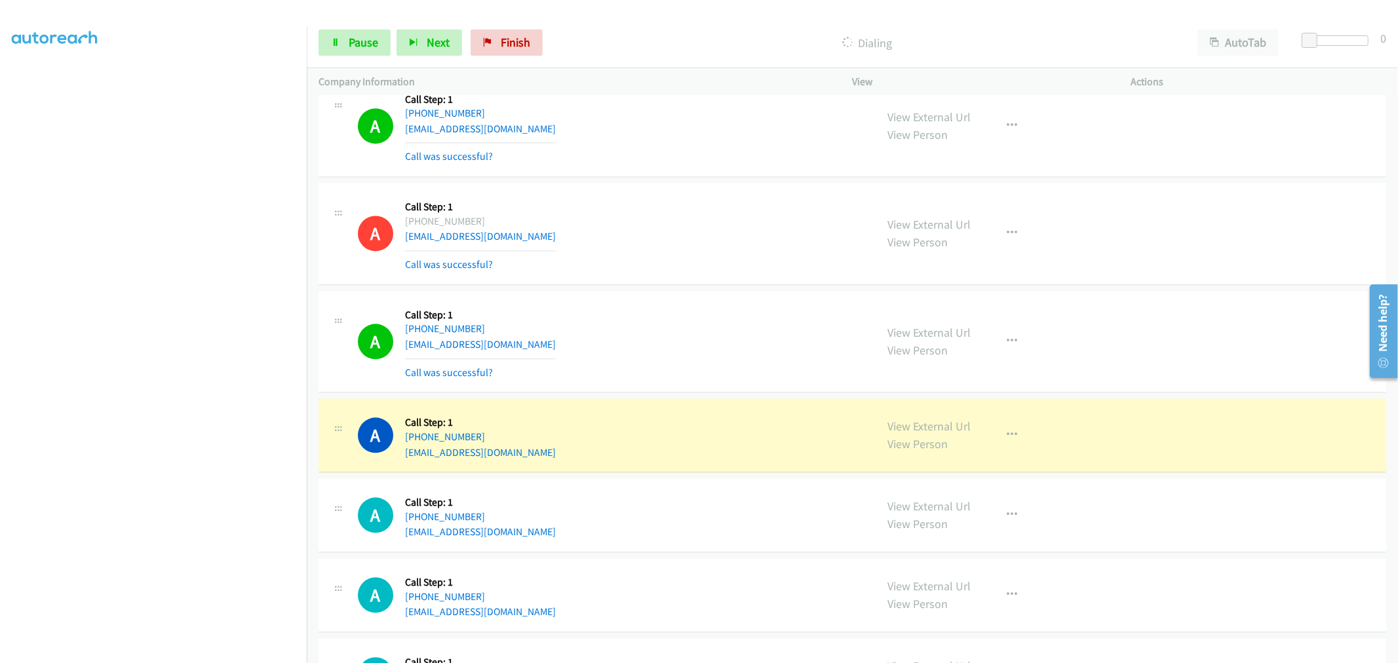
click at [699, 288] on td "A Callback Scheduled Call Step: 1 America/Chicago +1 815-280-3990 dcarino_04@ho…" at bounding box center [853, 234] width 1092 height 108
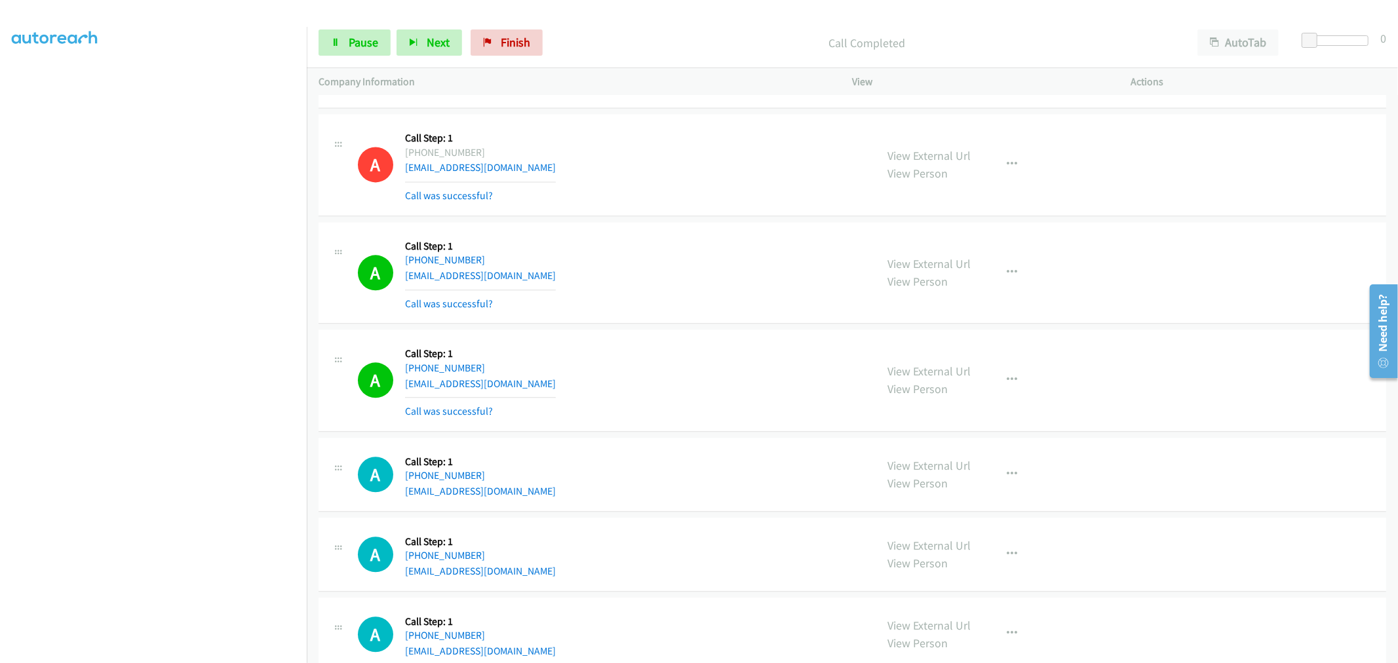
scroll to position [6775, 0]
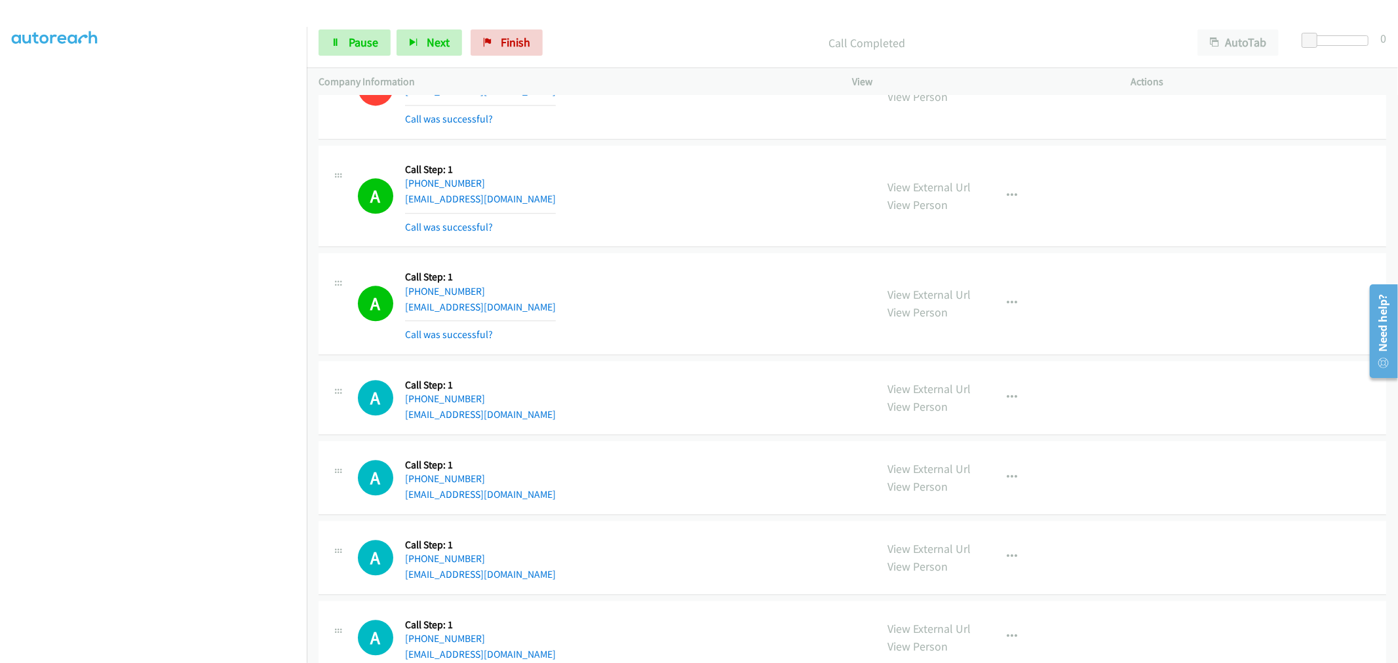
click at [155, 652] on section at bounding box center [153, 352] width 283 height 627
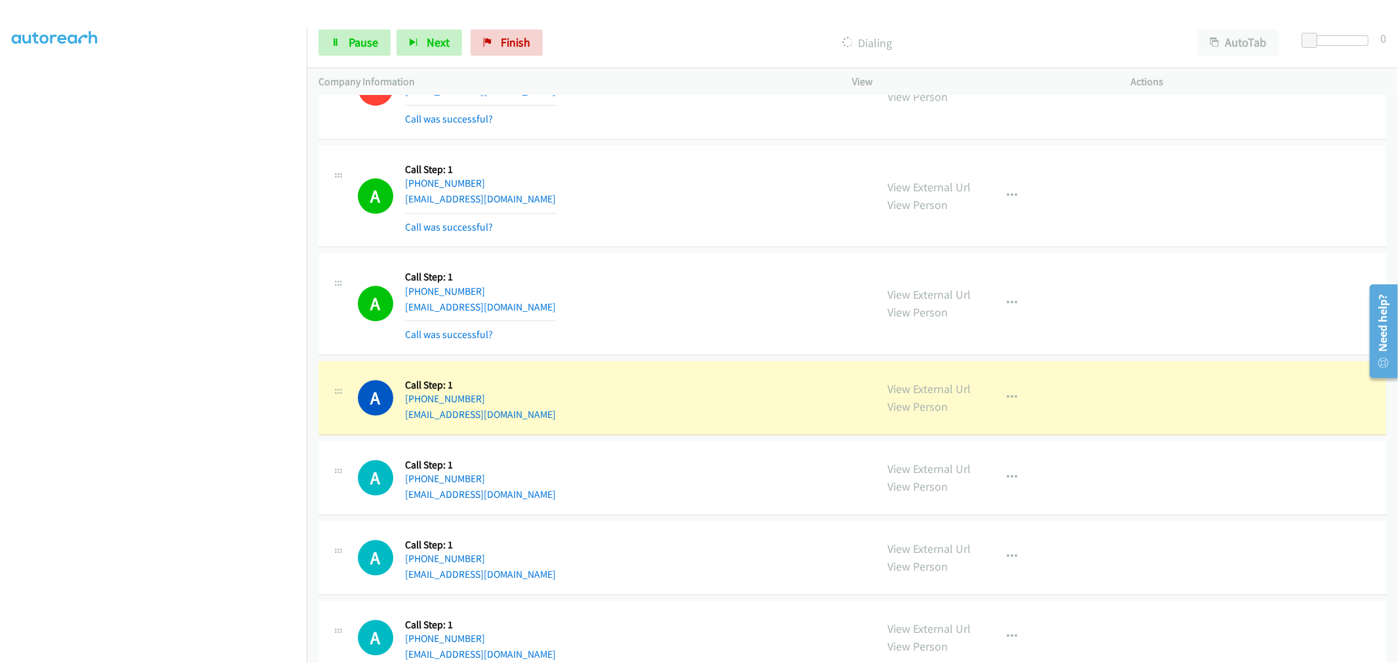
click at [693, 362] on td "A Callback Scheduled Call Step: 1 America/New_York +1 248-495-1405 eng.hossam.h…" at bounding box center [853, 398] width 1092 height 80
click at [697, 250] on td "A Callback Scheduled Call Step: 1 America/New_York +1 757-408-4820 paul167harbo…" at bounding box center [853, 196] width 1092 height 108
click at [702, 364] on td "A Callback Scheduled Call Step: 1 America/New_York +1 248-495-1405 eng.hossam.h…" at bounding box center [853, 398] width 1092 height 80
click at [699, 254] on td "A Callback Scheduled Call Step: 1 America/New_York +1 502-693-1984 timothyearly…" at bounding box center [853, 304] width 1092 height 108
click at [700, 363] on td "A Callback Scheduled Call Step: 1 America/New_York +1 248-495-1405 eng.hossam.h…" at bounding box center [853, 398] width 1092 height 80
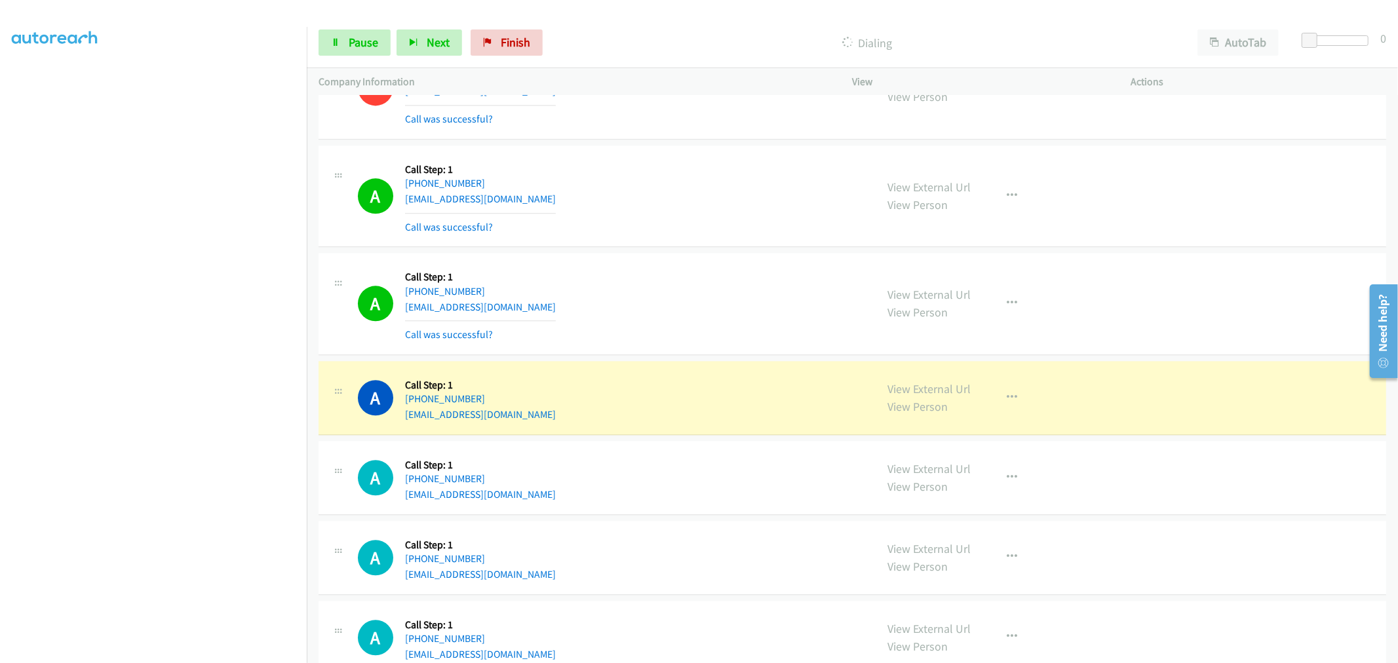
click at [706, 254] on td "A Callback Scheduled Call Step: 1 America/New_York +1 502-693-1984 timothyearly…" at bounding box center [853, 304] width 1092 height 108
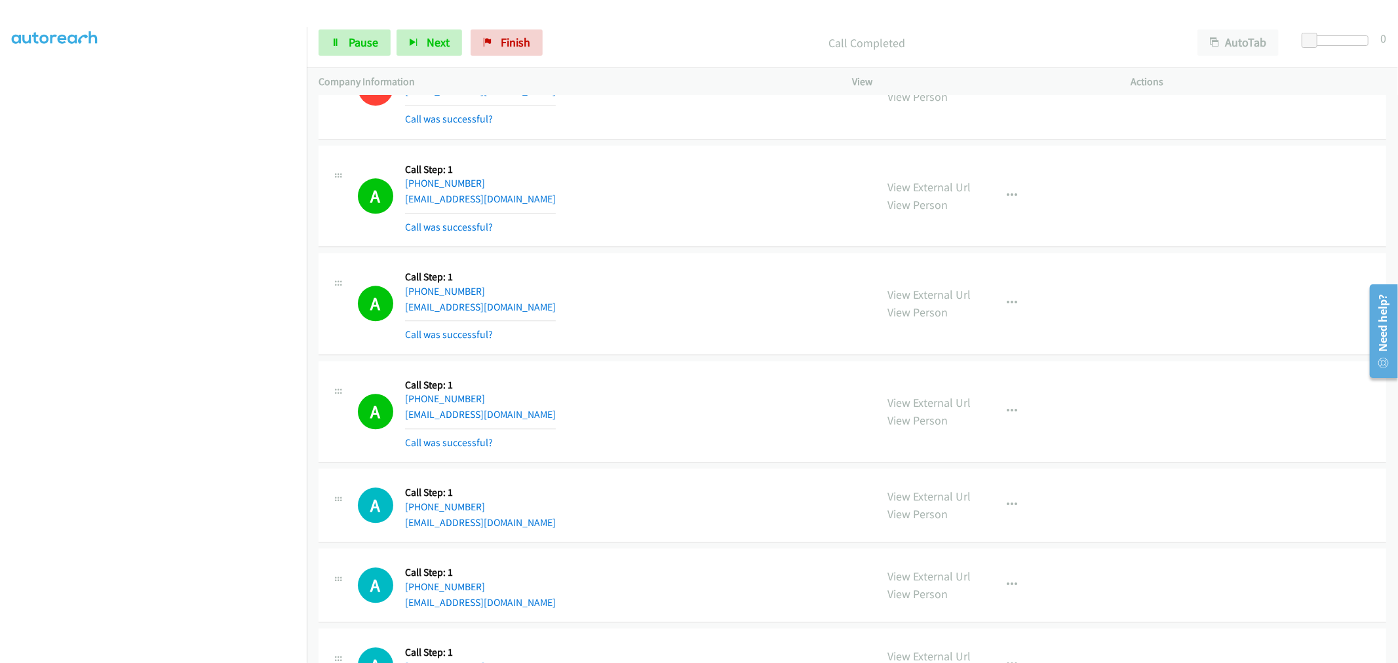
click at [677, 355] on div "A Callback Scheduled Call Step: 1 America/New_York +1 502-693-1984 timothyearly…" at bounding box center [853, 304] width 1068 height 102
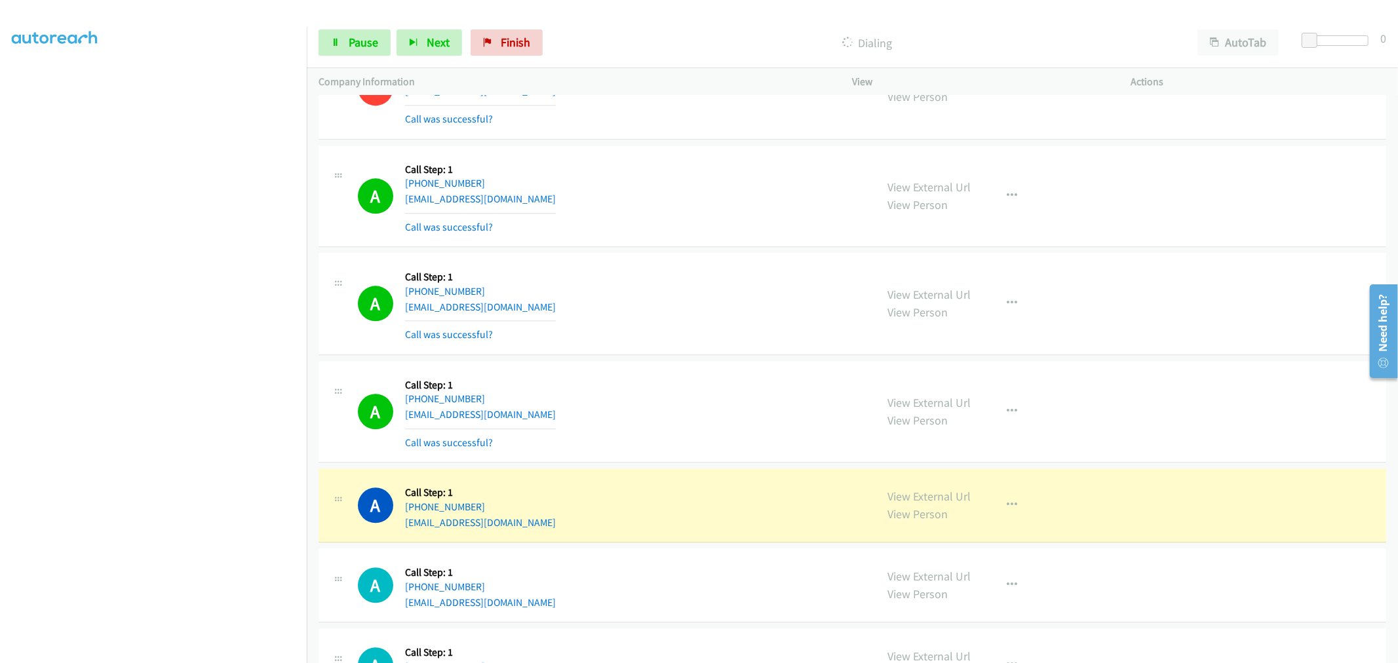
click at [694, 355] on div "A Callback Scheduled Call Step: 1 America/New_York +1 502-693-1984 timothyearly…" at bounding box center [853, 304] width 1068 height 102
click at [702, 254] on td "A Callback Scheduled Call Step: 1 America/New_York +1 502-693-1984 timothyearly…" at bounding box center [853, 304] width 1092 height 108
click at [699, 359] on td "A Callback Scheduled Call Step: 1 America/New_York +1 502-693-1984 timothyearly…" at bounding box center [853, 304] width 1092 height 108
click at [702, 470] on td "A Callback Scheduled Call Step: 1 America/Chicago +1 636-383-5541 b.hepps2008@g…" at bounding box center [853, 506] width 1092 height 80
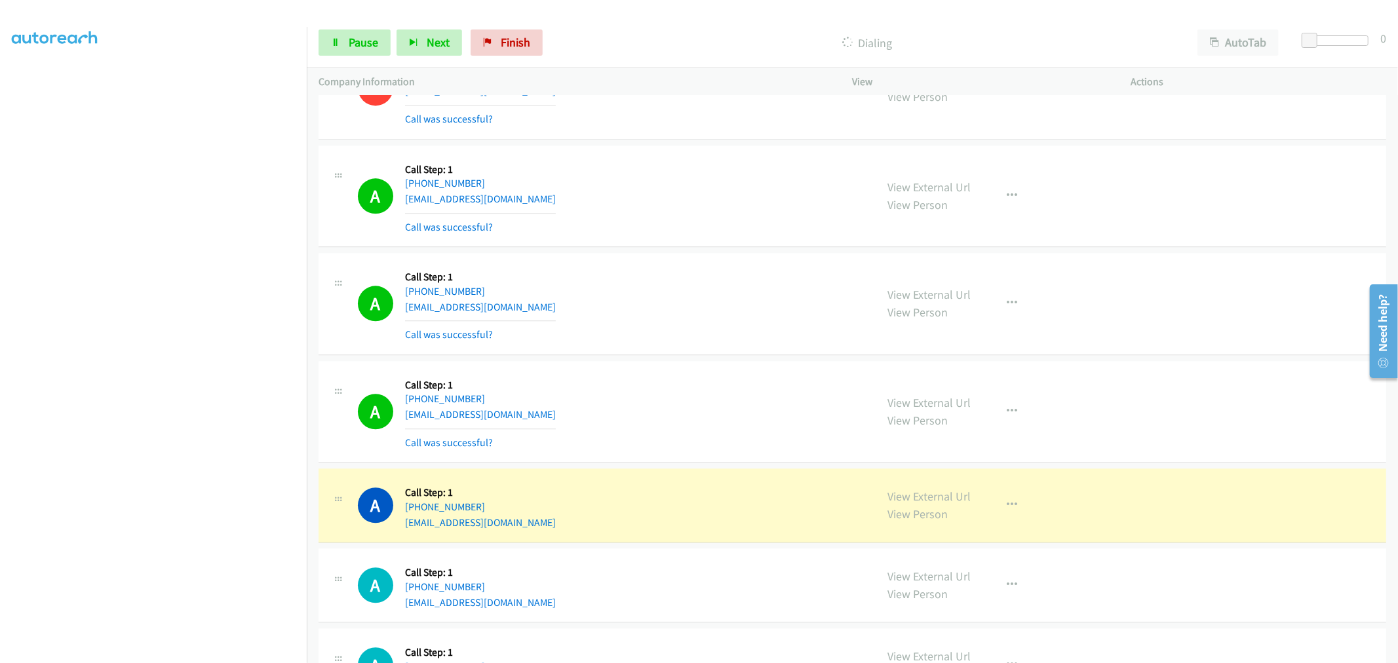
click at [703, 363] on td "A Callback Scheduled Call Step: 1 America/New_York +1 248-495-1405 eng.hossam.h…" at bounding box center [853, 412] width 1092 height 108
click at [703, 362] on td "A Callback Scheduled Call Step: 1 America/New_York +1 248-495-1405 eng.hossam.h…" at bounding box center [853, 412] width 1092 height 108
click at [698, 248] on div "A Callback Scheduled Call Step: 1 America/New_York +1 757-408-4820 paul167harbo…" at bounding box center [853, 197] width 1068 height 102
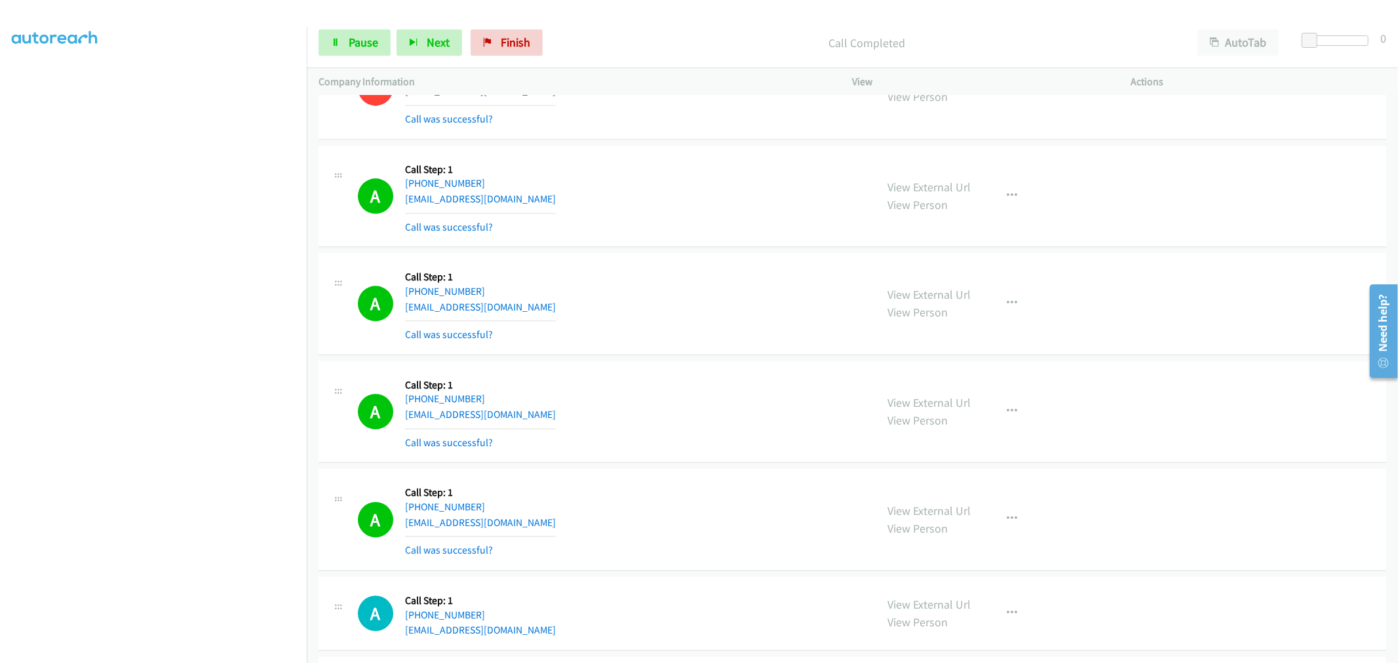
drag, startPoint x: 687, startPoint y: 146, endPoint x: 573, endPoint y: 234, distance: 144.4
click at [687, 143] on td "A Callback Scheduled Call Step: 1 America/Chicago +1 815-280-3990 dcarino_04@ho…" at bounding box center [853, 89] width 1092 height 108
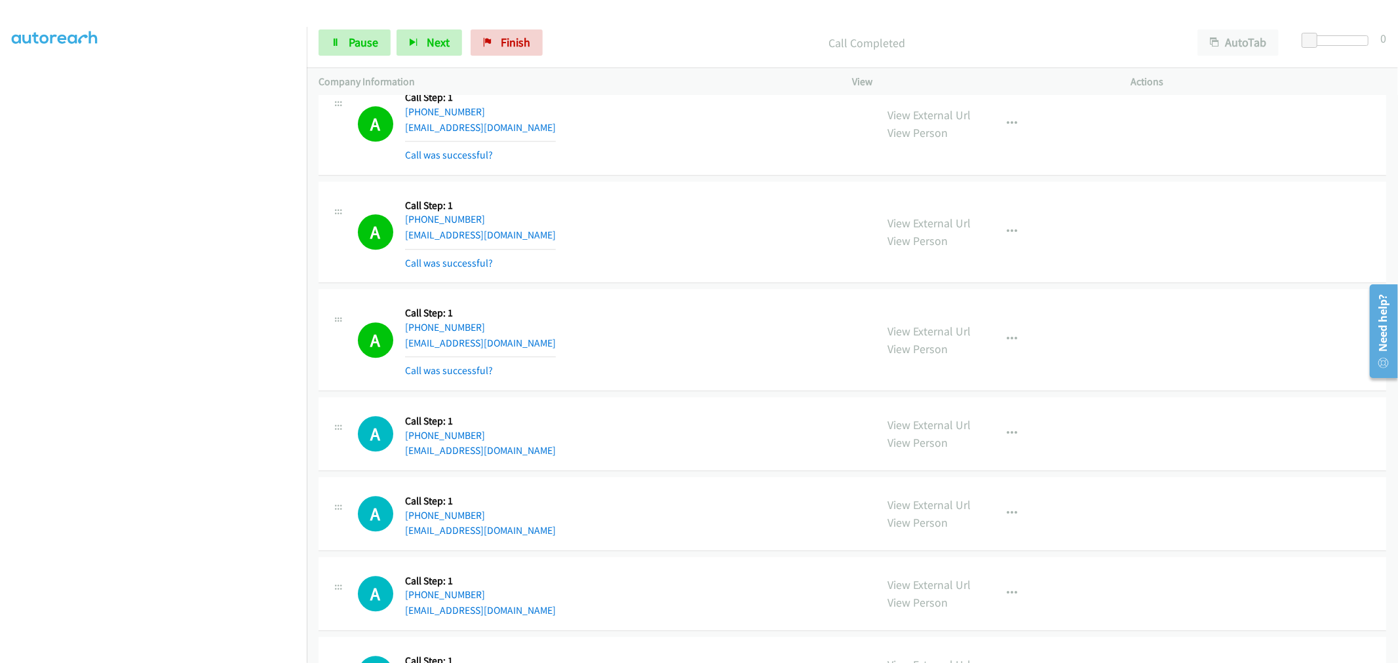
scroll to position [7066, 0]
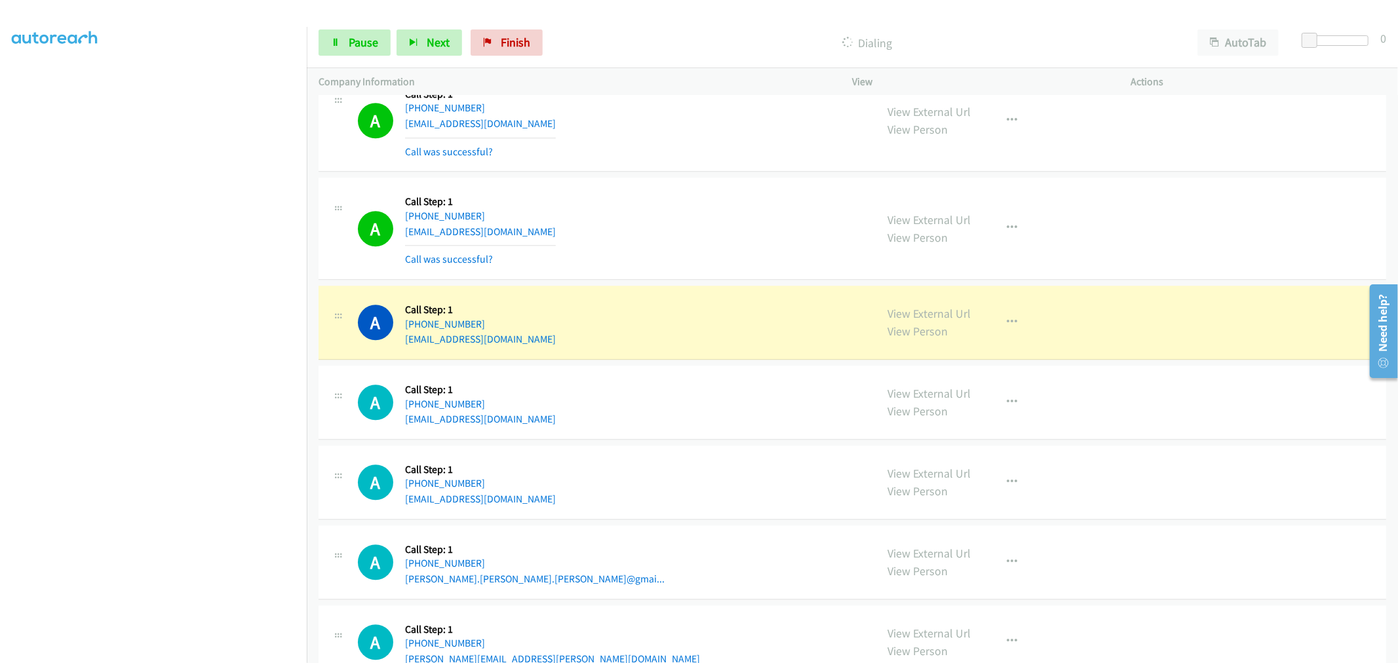
click at [678, 283] on td "A Callback Scheduled Call Step: 1 America/Chicago +1 636-383-5541 b.hepps2008@g…" at bounding box center [853, 229] width 1092 height 108
click at [683, 178] on td "A Callback Scheduled Call Step: 1 America/Chicago +1 636-383-5541 b.hepps2008@g…" at bounding box center [853, 229] width 1092 height 108
drag, startPoint x: 913, startPoint y: 316, endPoint x: 578, endPoint y: 62, distance: 420.8
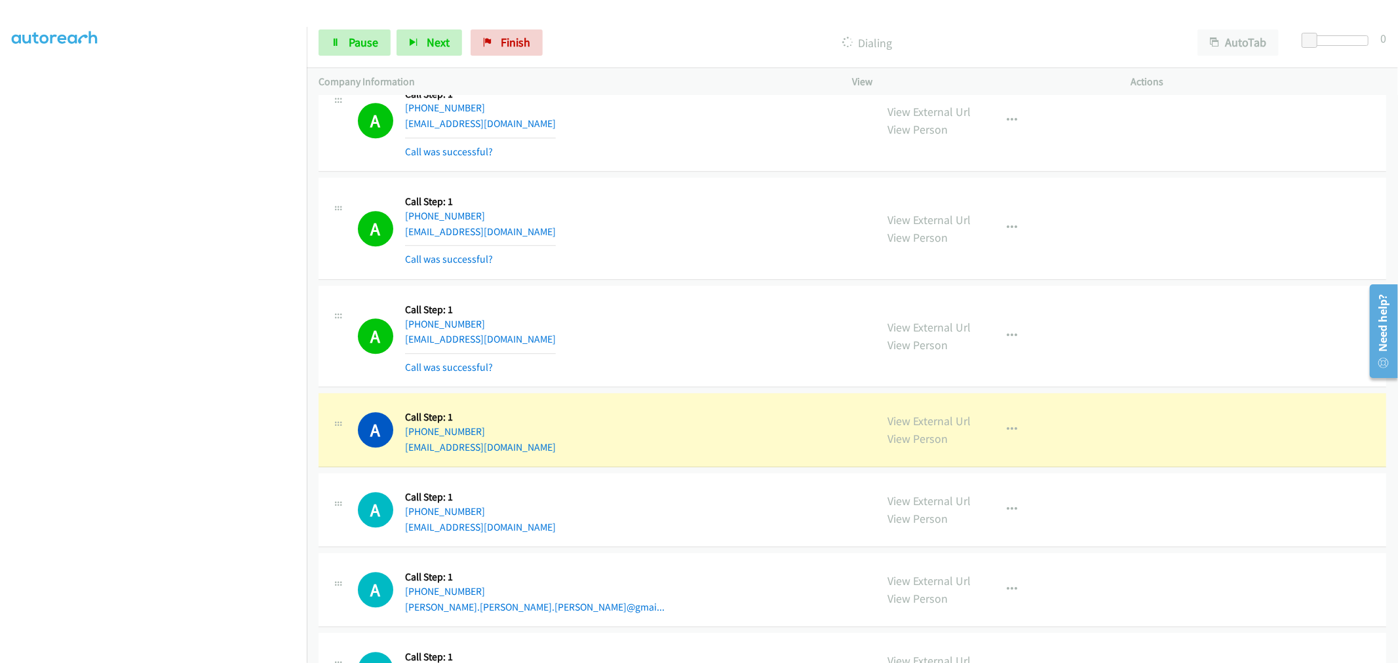
click at [691, 286] on td "A Callback Scheduled Call Step: 1 America/New_York +1 508-232-0348 isaacdarosa3…" at bounding box center [853, 337] width 1092 height 108
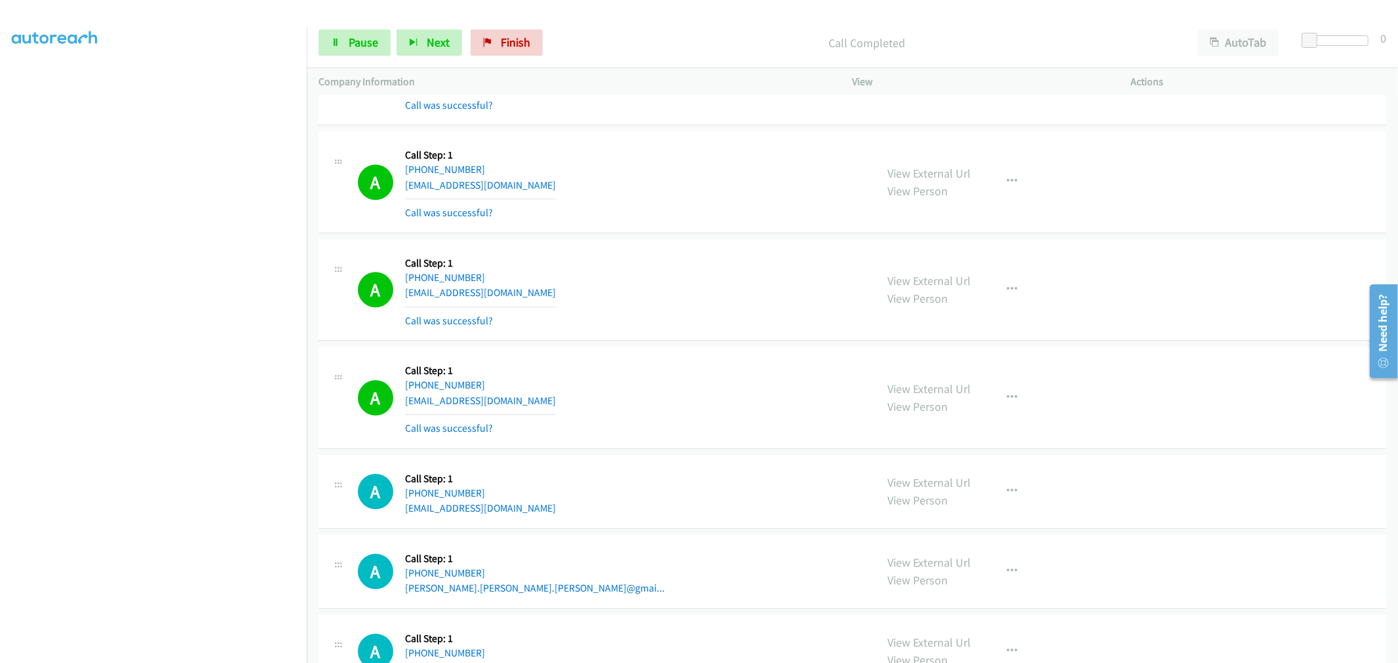
scroll to position [7138, 0]
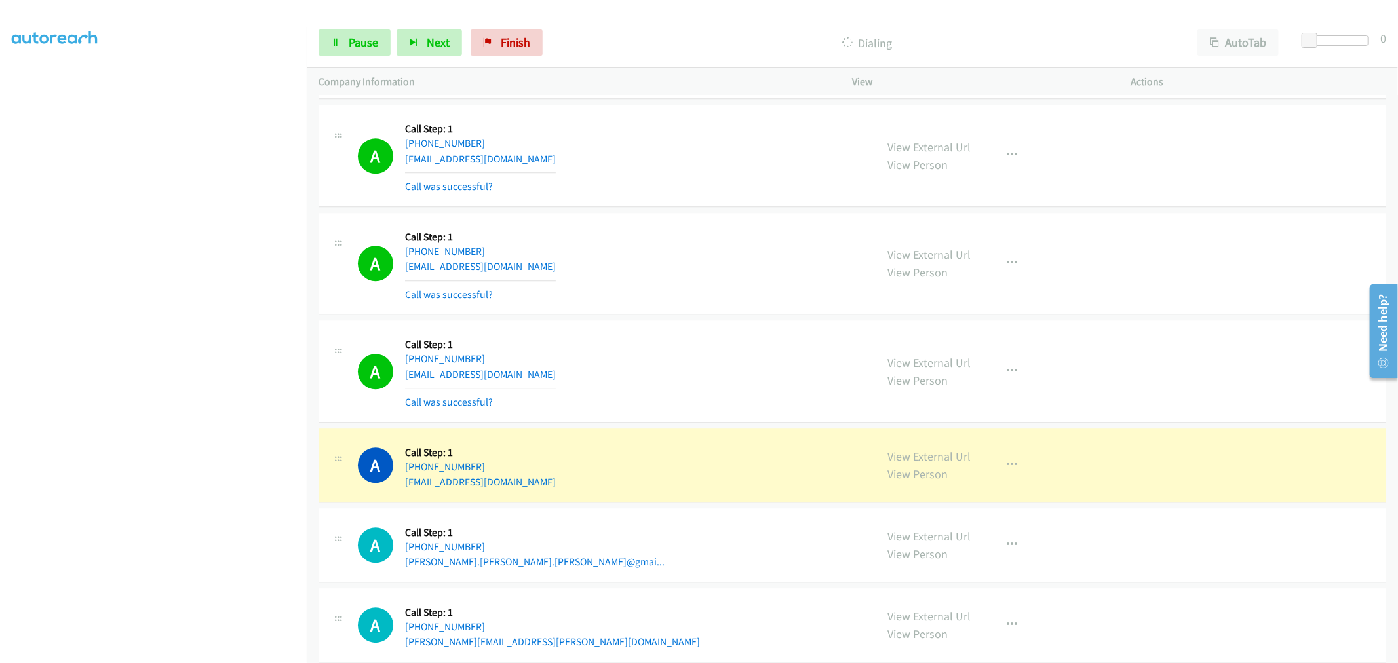
click at [697, 323] on td "A Callback Scheduled Call Step: 1 America/Chicago +1 972-836-8658 will9c1@yahoo…" at bounding box center [853, 372] width 1092 height 108
click at [692, 214] on td "A Callback Scheduled Call Step: 1 America/New_York +1 508-232-0348 isaacdarosa3…" at bounding box center [853, 264] width 1092 height 108
click at [694, 318] on td "A Callback Scheduled Call Step: 1 America/New_York +1 508-232-0348 isaacdarosa3…" at bounding box center [853, 264] width 1092 height 108
click at [686, 214] on td "A Callback Scheduled Call Step: 1 America/New_York +1 508-232-0348 isaacdarosa3…" at bounding box center [853, 264] width 1092 height 108
click at [693, 318] on td "A Callback Scheduled Call Step: 1 America/New_York +1 508-232-0348 isaacdarosa3…" at bounding box center [853, 264] width 1092 height 108
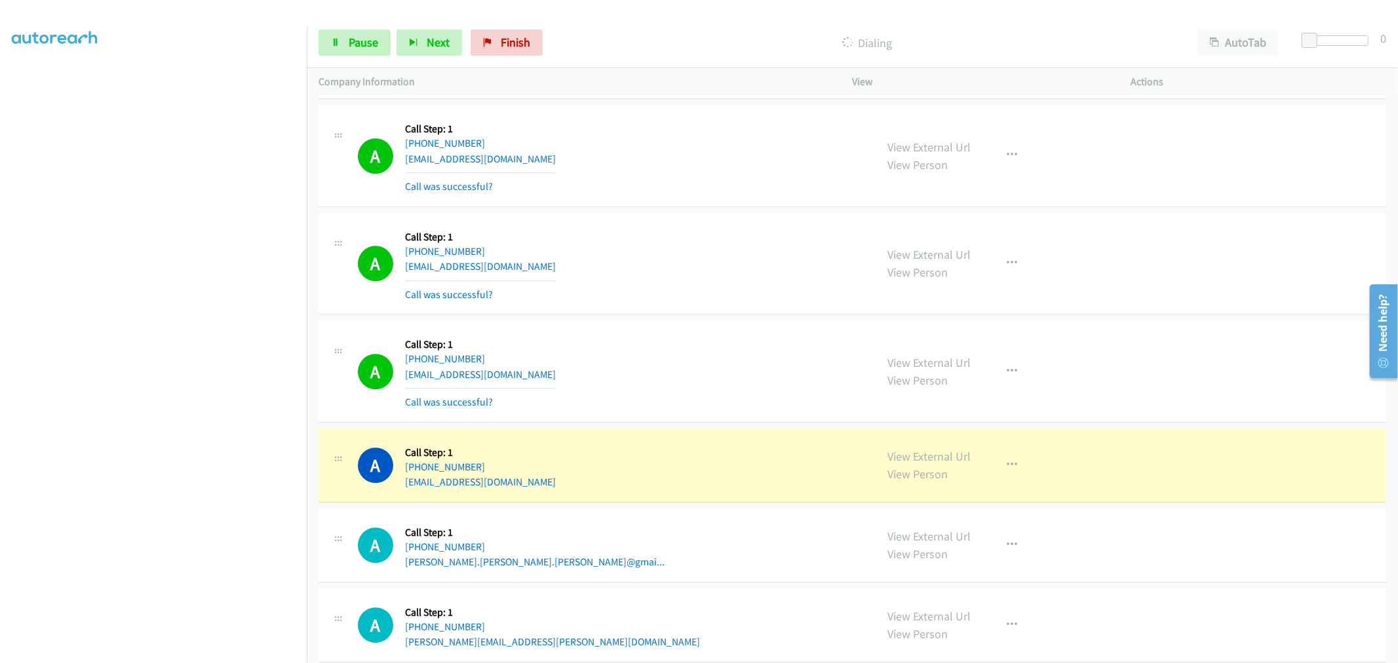
click at [702, 214] on td "A Callback Scheduled Call Step: 1 America/New_York +1 508-232-0348 isaacdarosa3…" at bounding box center [853, 264] width 1092 height 108
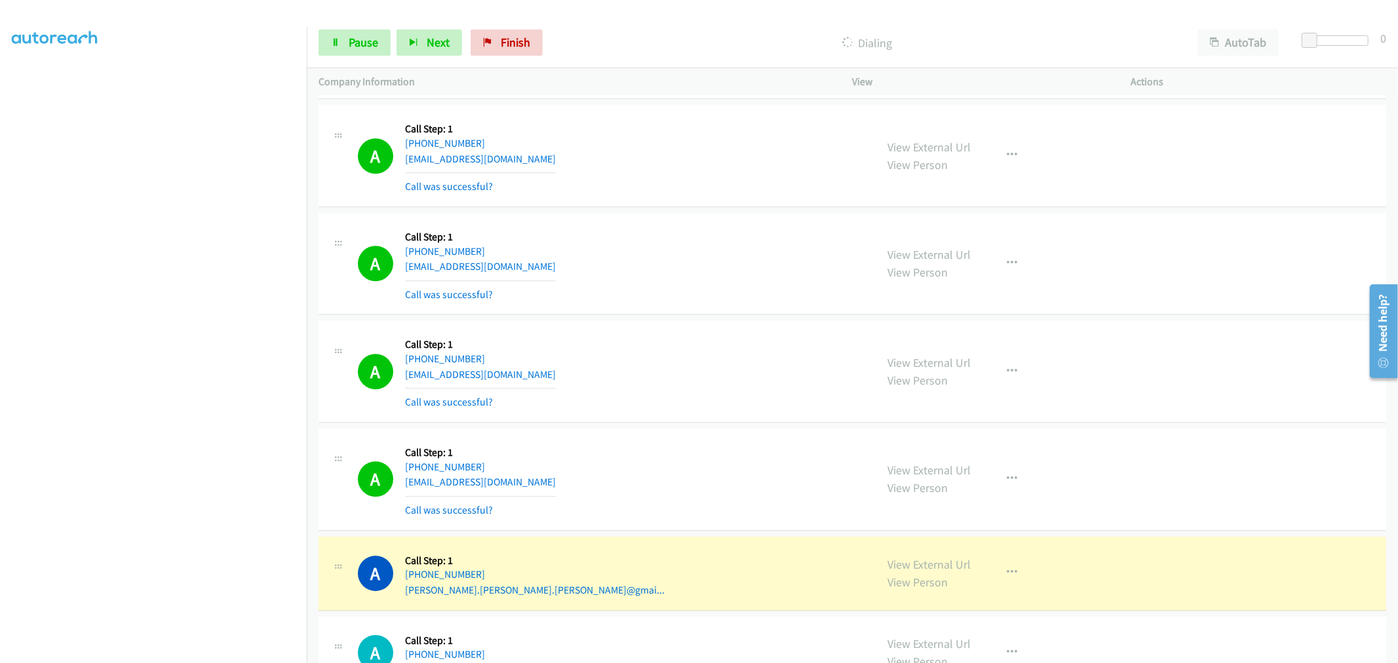
click at [707, 215] on td "A Callback Scheduled Call Step: 1 America/New_York +1 508-232-0348 isaacdarosa3…" at bounding box center [853, 264] width 1092 height 108
click at [696, 215] on td "A Callback Scheduled Call Step: 1 America/New_York +1 508-232-0348 isaacdarosa3…" at bounding box center [853, 264] width 1092 height 108
click at [699, 325] on div "A Callback Scheduled Call Step: 1 America/Chicago +1 972-836-8658 will9c1@yahoo…" at bounding box center [853, 372] width 1068 height 102
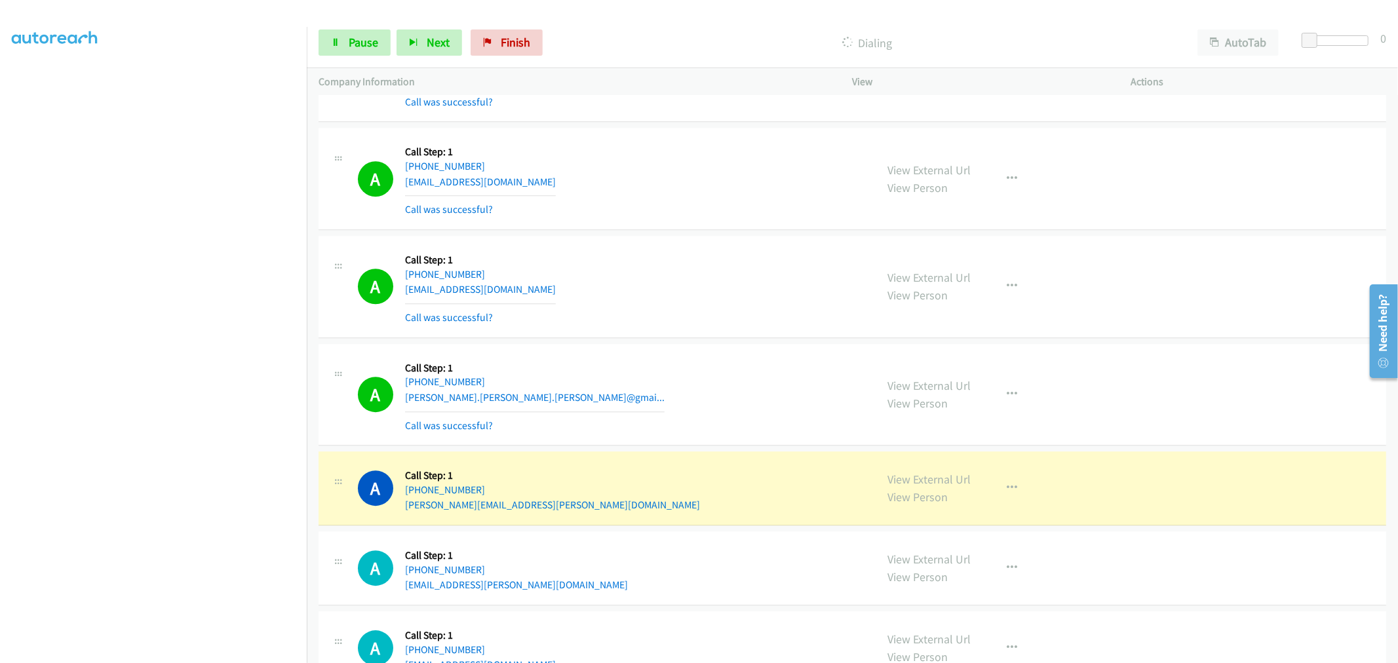
scroll to position [7357, 0]
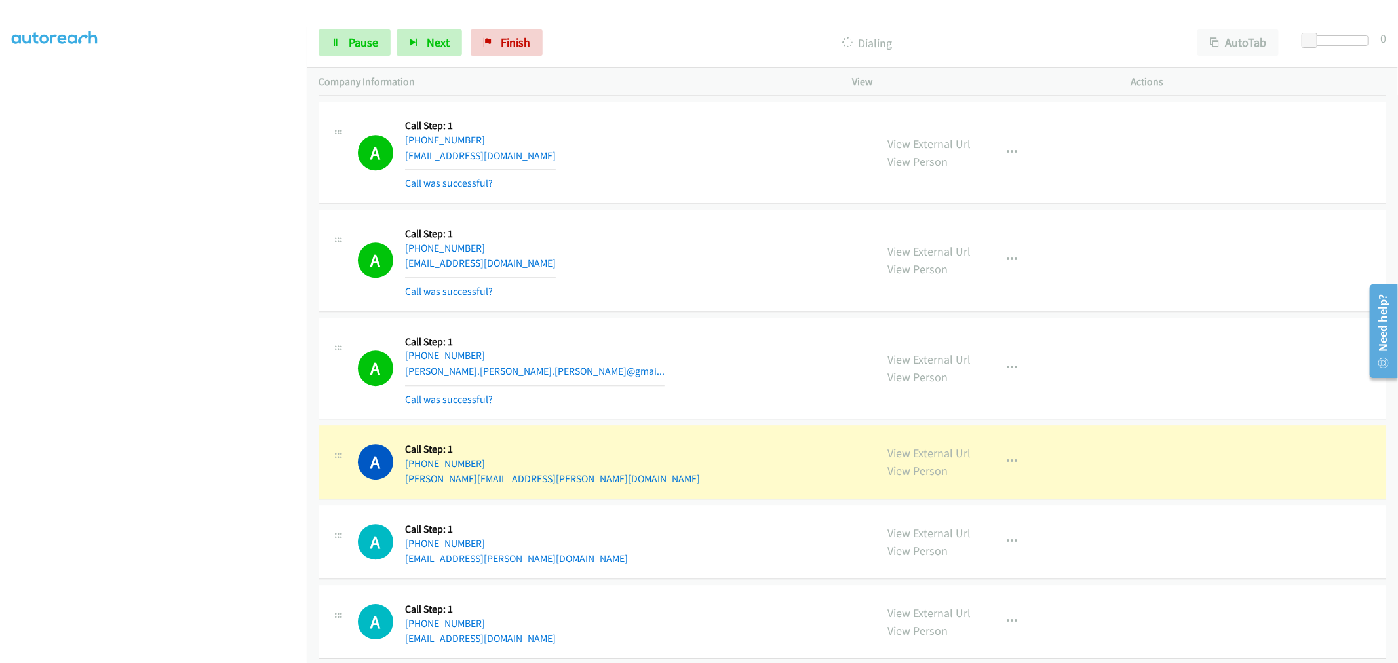
click at [686, 321] on td "A Callback Scheduled Call Step: 1 America/New_York +1 678-427-2331 sheila.mille…" at bounding box center [853, 369] width 1092 height 108
click at [691, 312] on div "A Callback Scheduled Call Step: 1 America/New_York +1 301-980-5825 mayslynn@aol…" at bounding box center [853, 261] width 1068 height 102
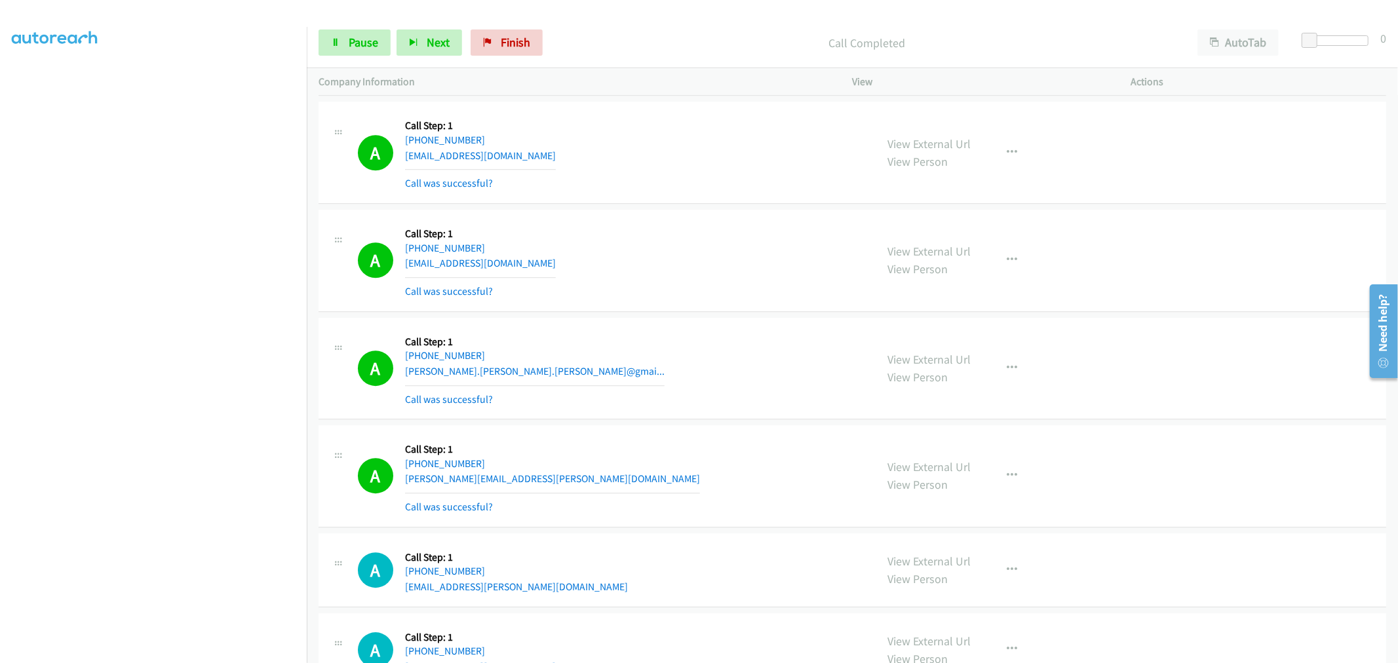
scroll to position [7430, 0]
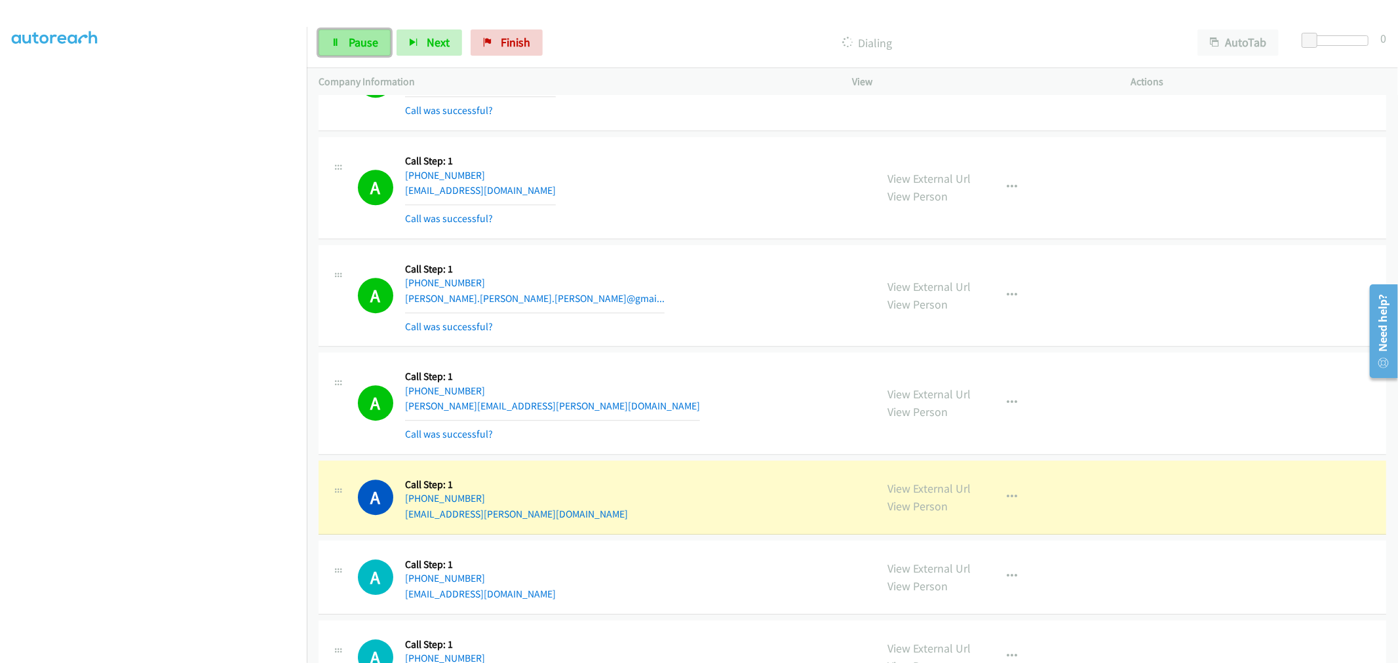
click at [363, 37] on span "Pause" at bounding box center [364, 42] width 30 height 15
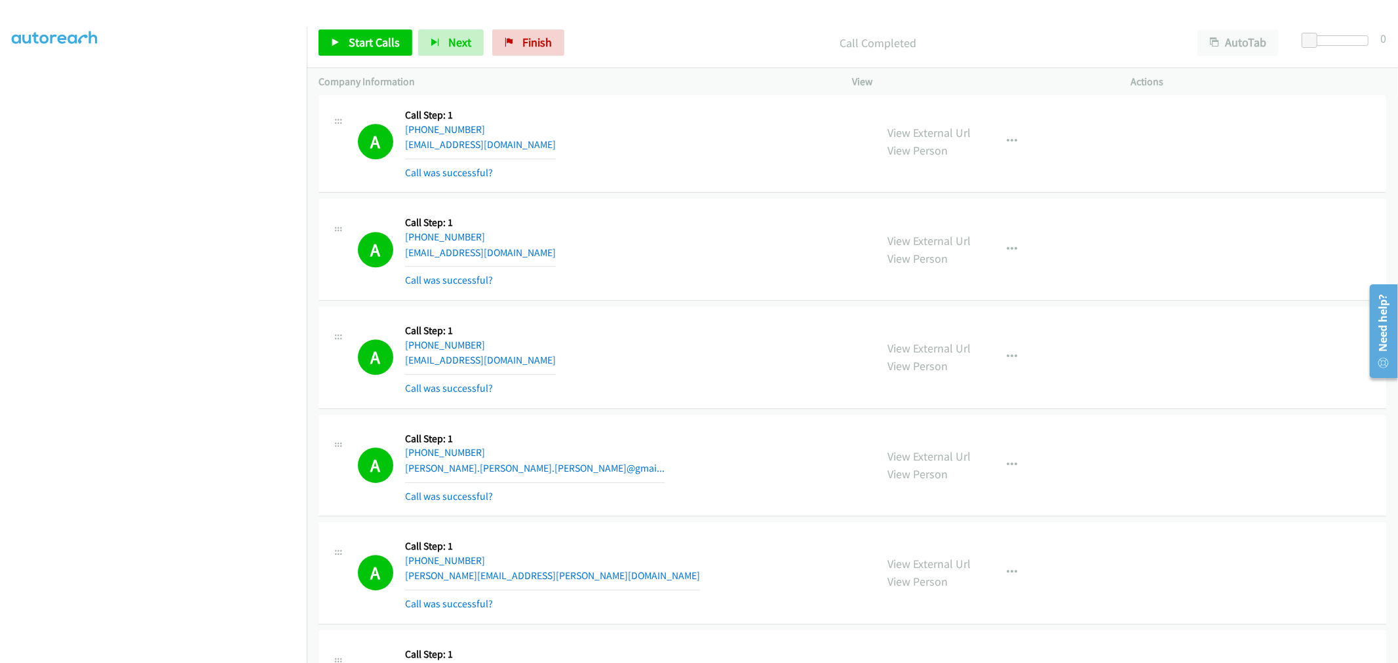
scroll to position [7212, 0]
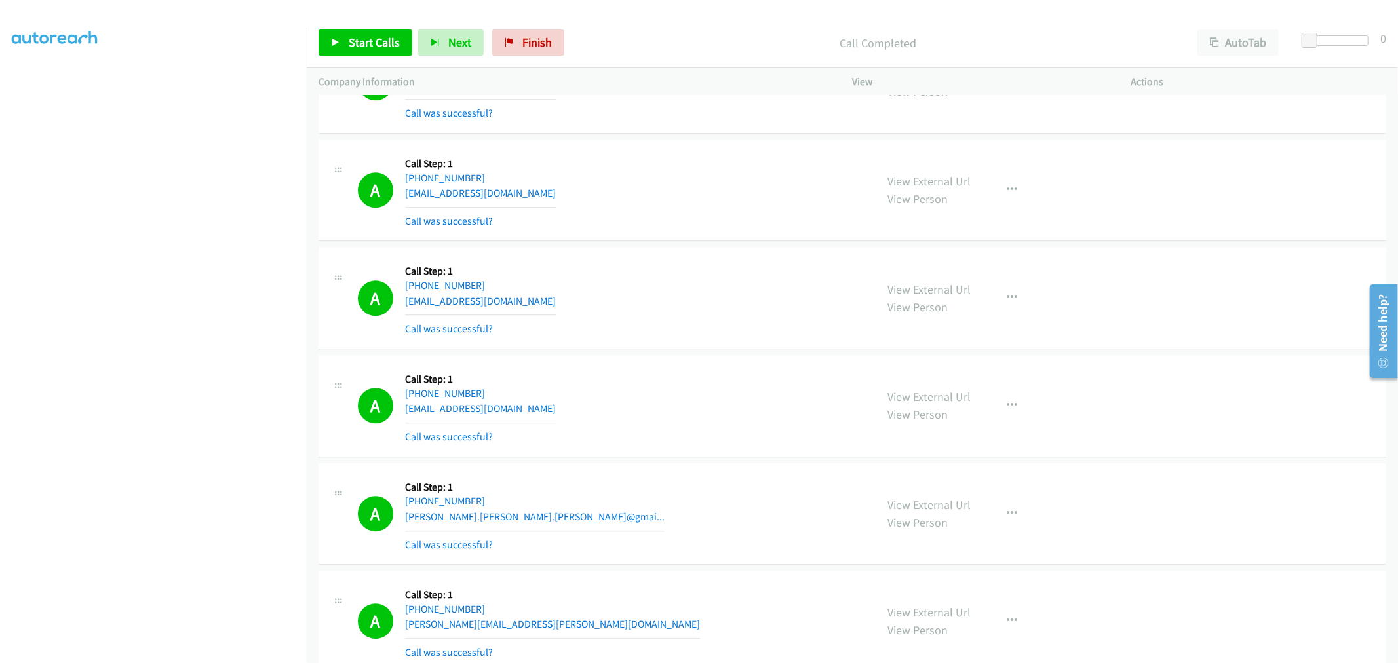
click at [697, 137] on td "A Callback Scheduled Call Step: 1 America/Chicago +1 636-383-5541 b.hepps2008@g…" at bounding box center [853, 83] width 1092 height 108
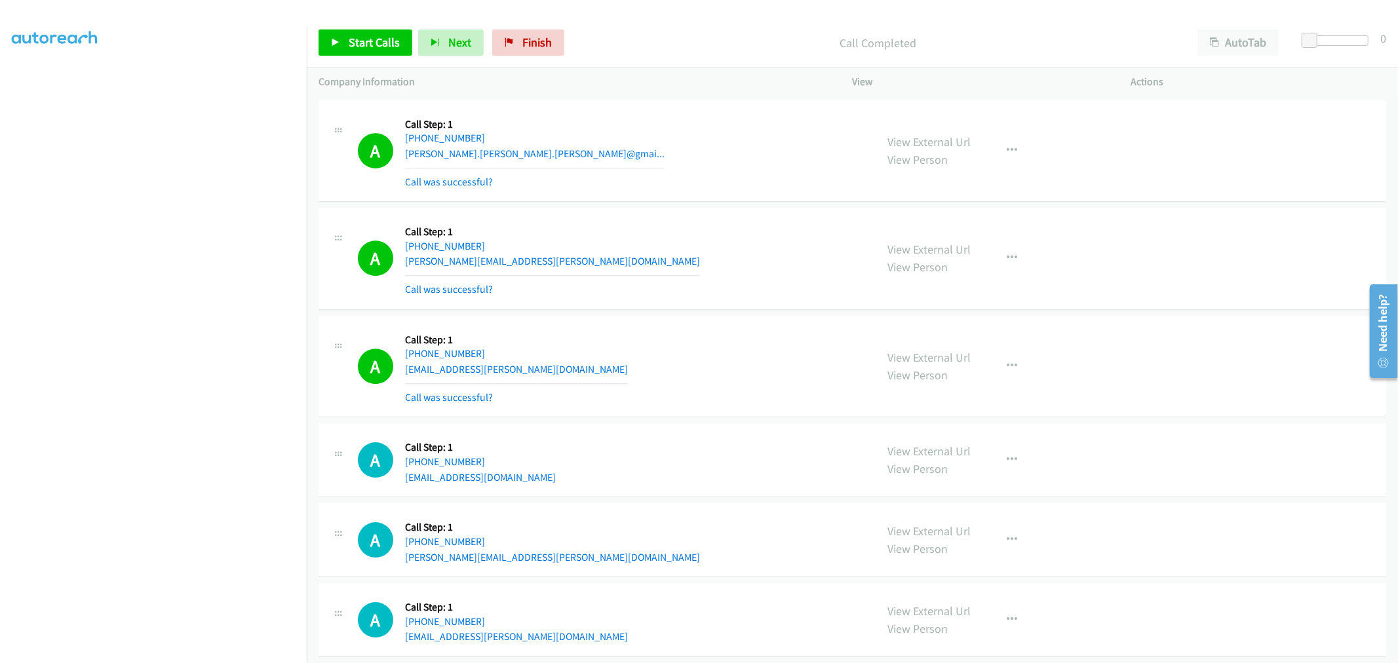
scroll to position [7721, 0]
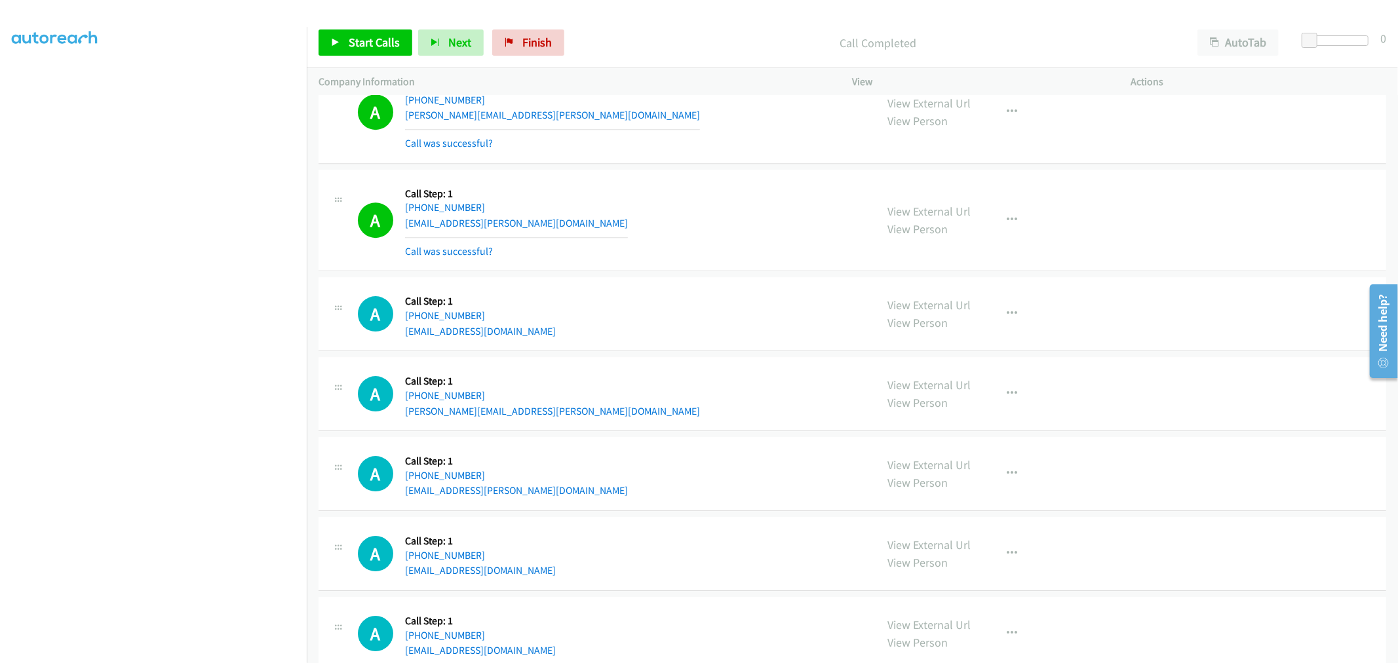
click at [681, 170] on td "A Callback Scheduled Call Step: 1 America/Chicago +1 512-705-3596 jondavid@scho…" at bounding box center [853, 221] width 1092 height 108
click at [347, 38] on link "Start Calls" at bounding box center [366, 43] width 94 height 26
click at [678, 170] on td "A Callback Scheduled Call Step: 1 America/Chicago +1 512-705-3596 jondavid@scho…" at bounding box center [853, 221] width 1092 height 108
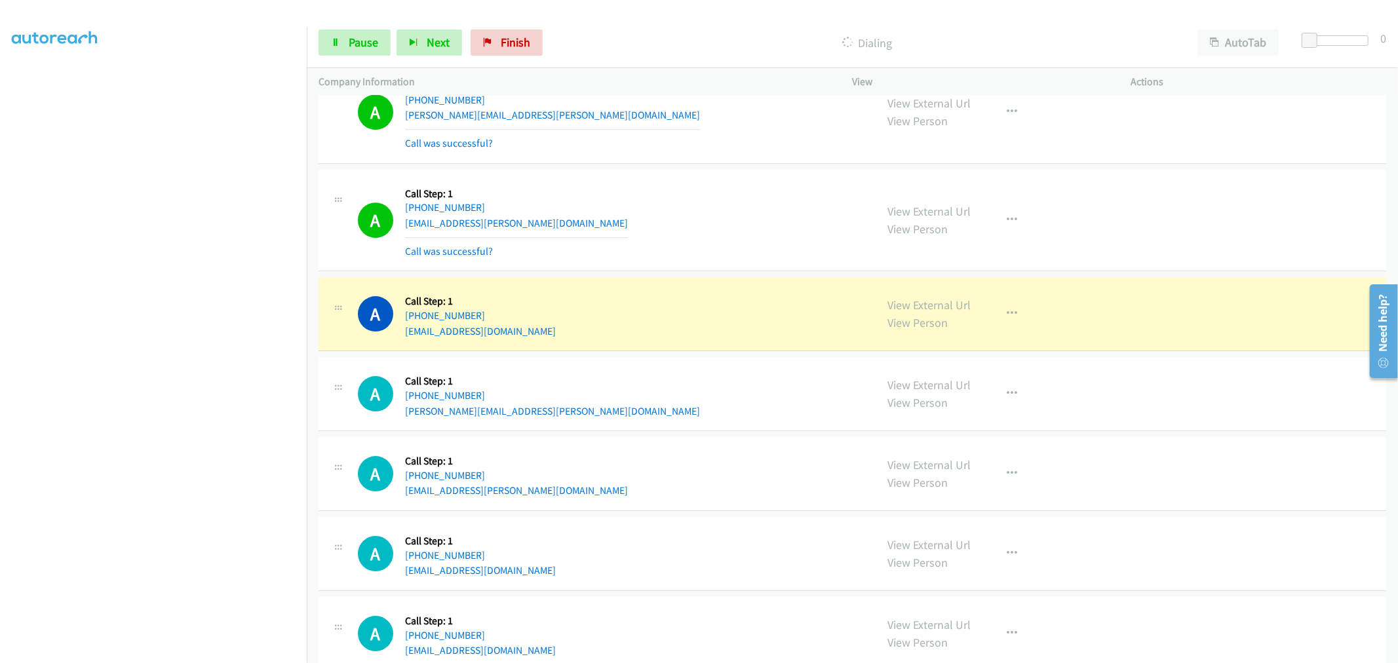
click at [692, 275] on td "A Callback Scheduled Call Step: 1 America/Chicago +1 512-705-3596 jondavid@scho…" at bounding box center [853, 221] width 1092 height 108
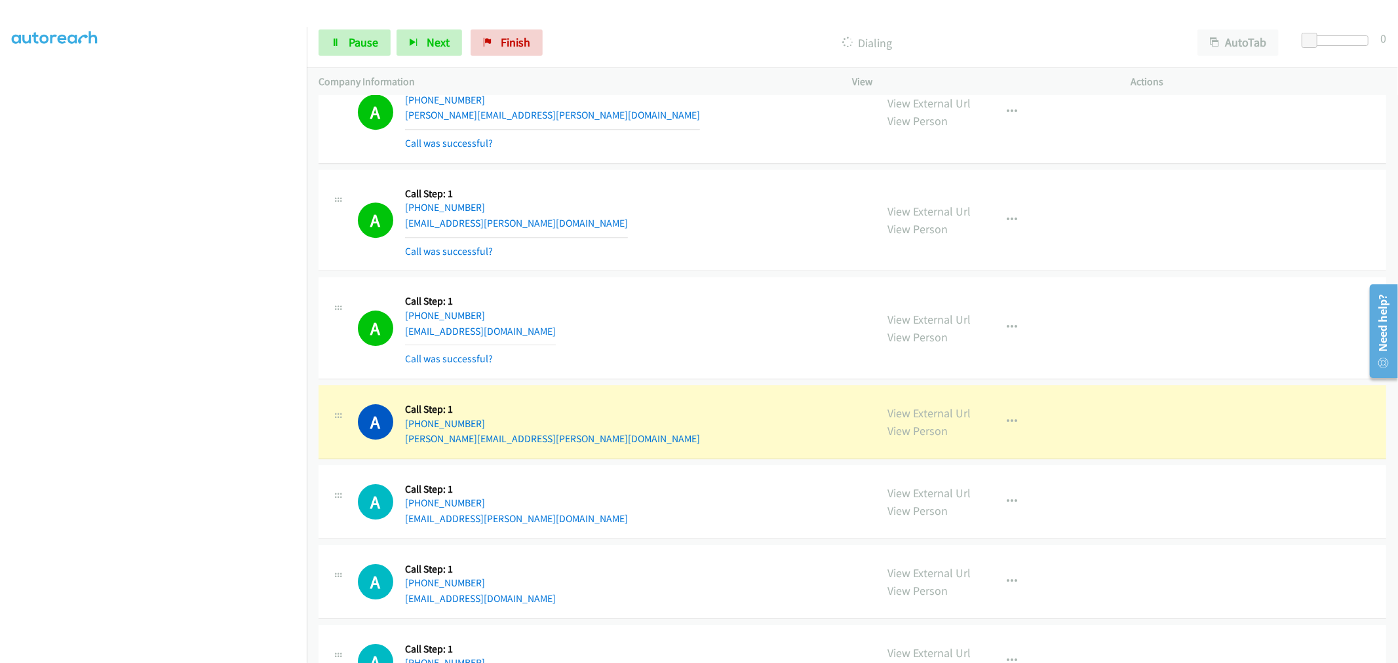
click at [677, 275] on td "A Callback Scheduled Call Step: 1 America/Chicago +1 512-705-3596 jondavid@scho…" at bounding box center [853, 221] width 1092 height 108
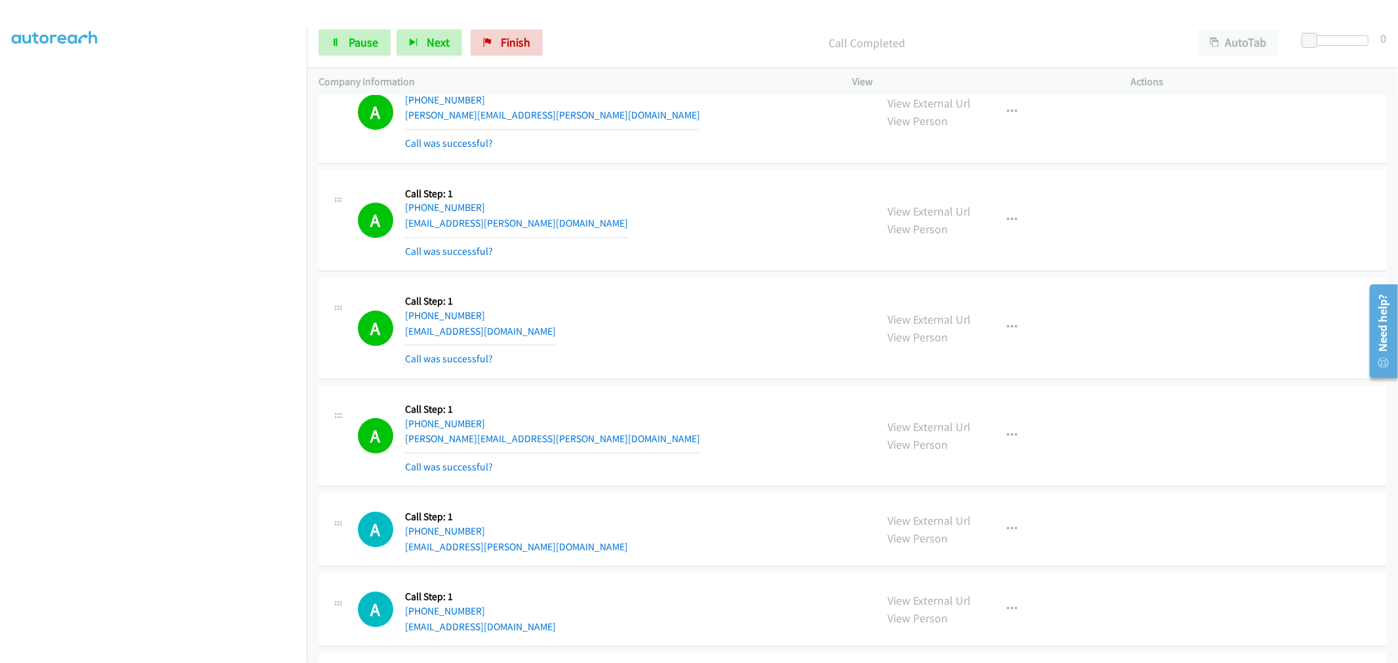
click at [685, 275] on td "A Callback Scheduled Call Step: 1 America/Chicago +1 512-705-3596 jondavid@scho…" at bounding box center [853, 221] width 1092 height 108
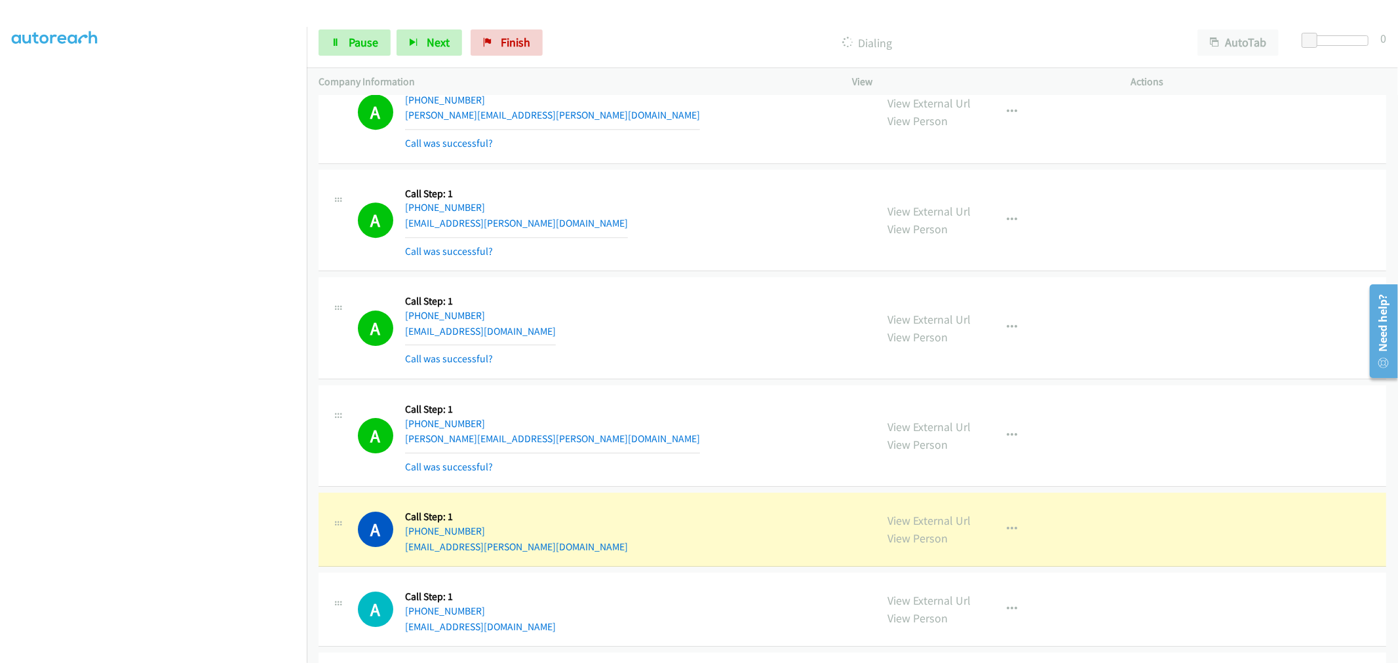
click at [693, 275] on td "A Callback Scheduled Call Step: 1 America/Chicago +1 512-705-3596 jondavid@scho…" at bounding box center [853, 221] width 1092 height 108
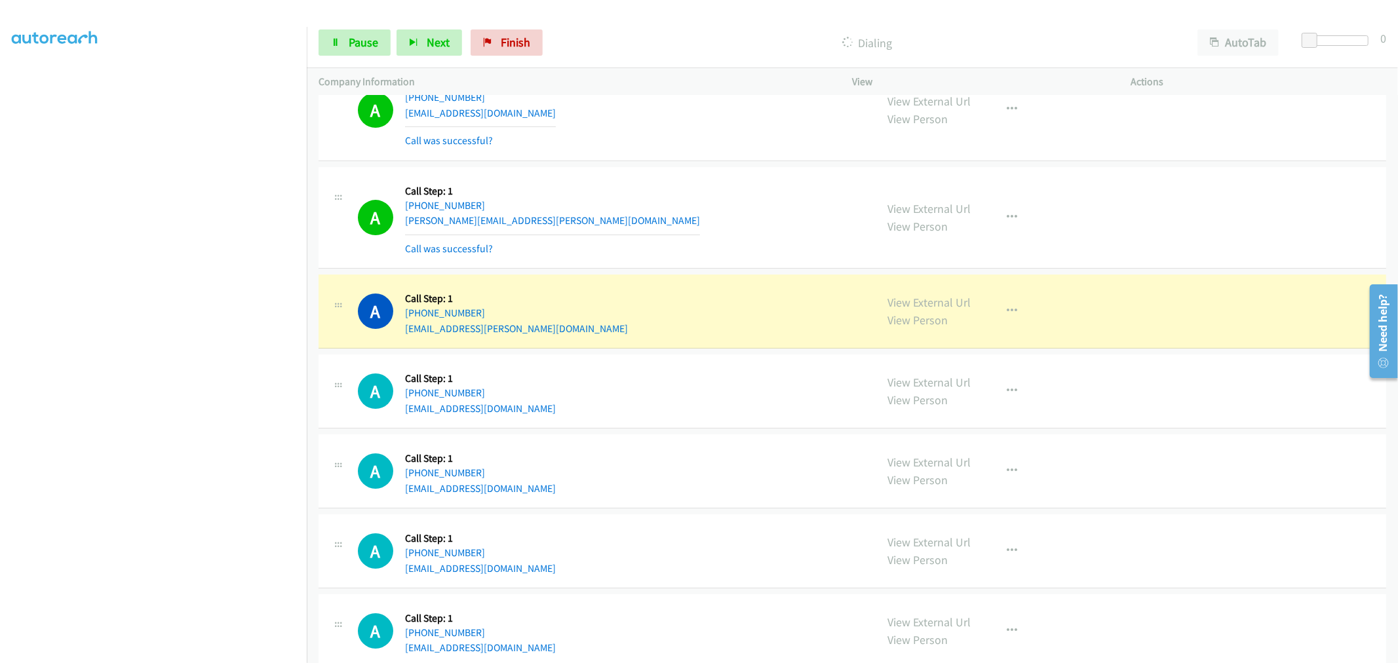
scroll to position [7940, 0]
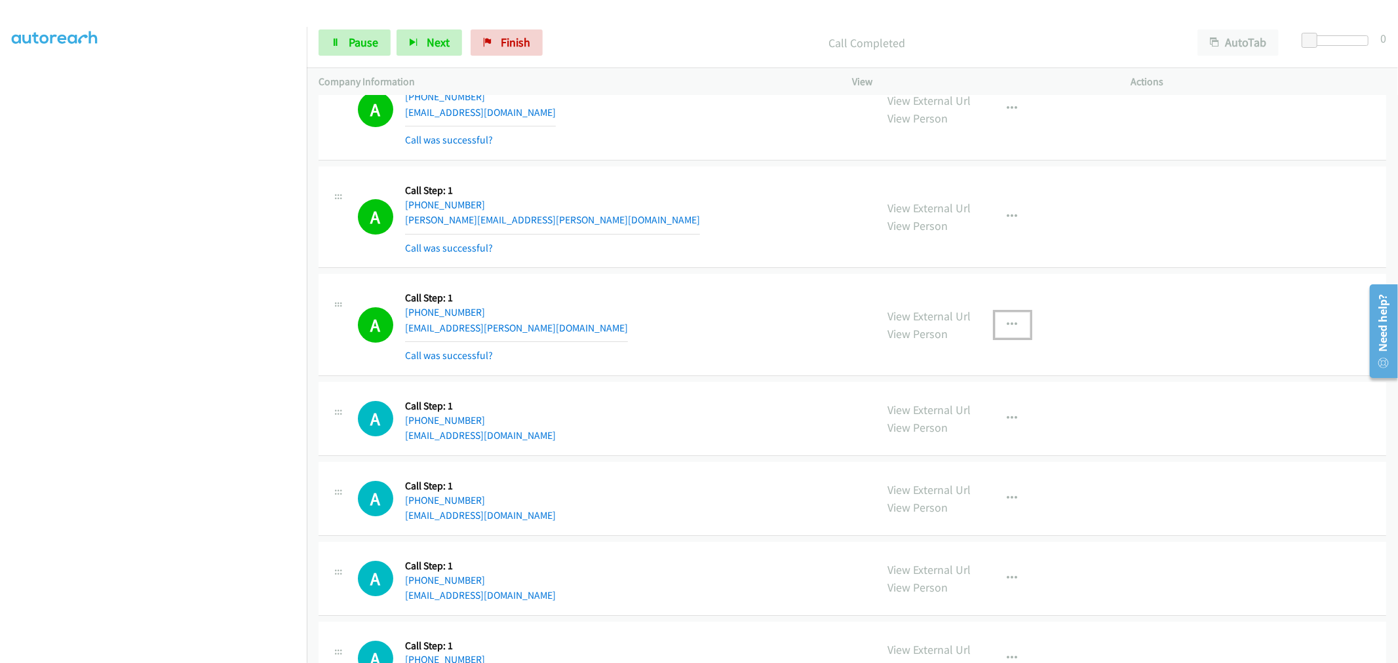
click at [1015, 324] on button "button" at bounding box center [1012, 325] width 35 height 26
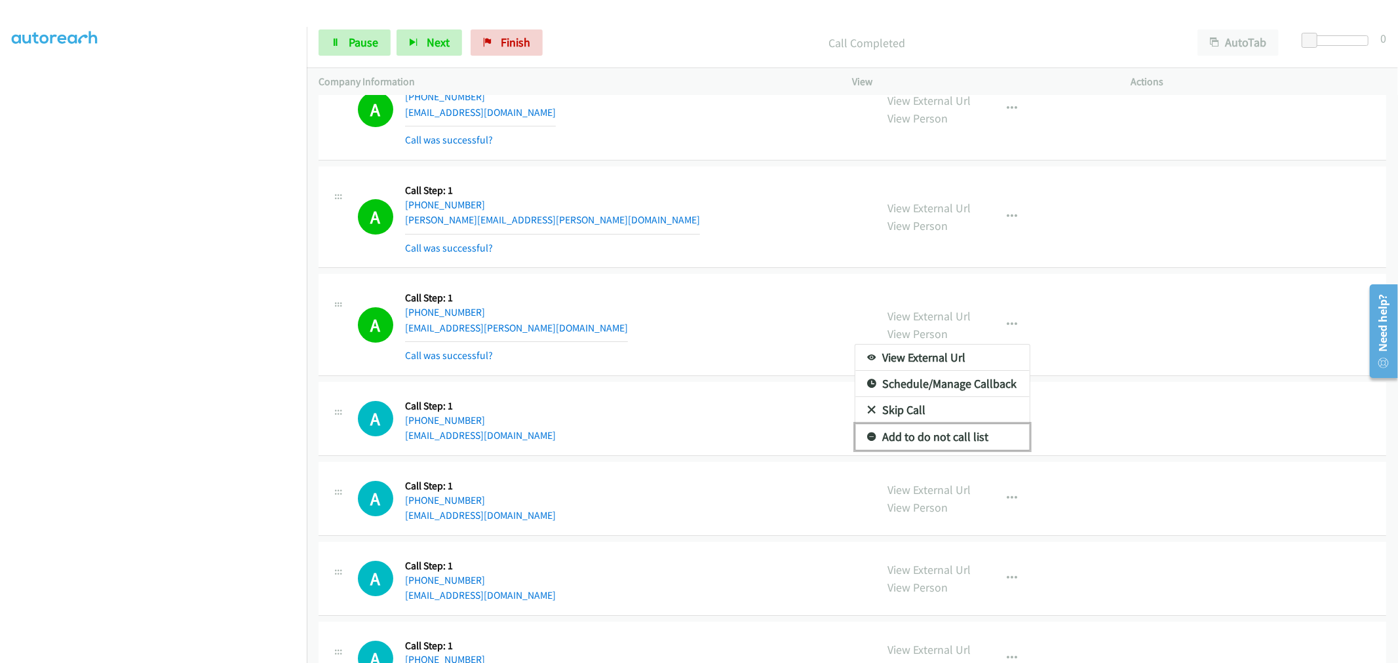
click at [957, 440] on link "Add to do not call list" at bounding box center [943, 437] width 174 height 26
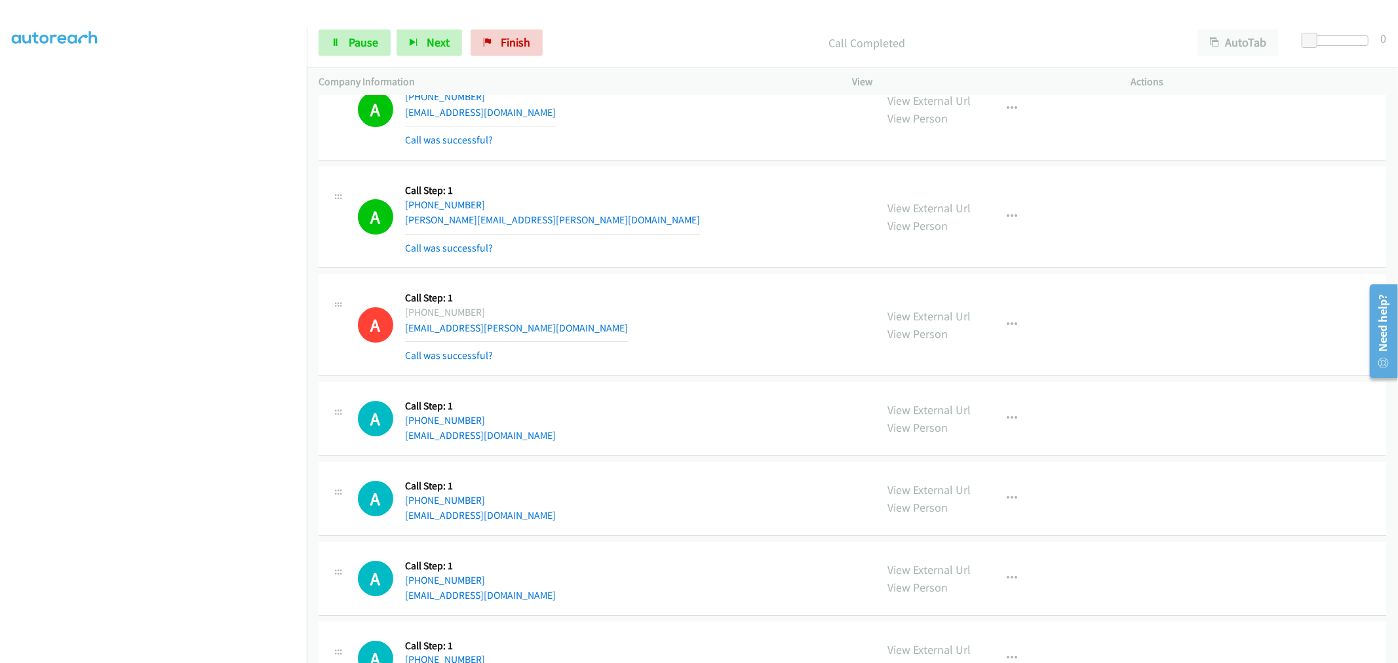
click at [690, 277] on td "A Callback Scheduled Call Step: 1 America/New_York +1 407-575-8643 max@fresonke…" at bounding box center [853, 325] width 1092 height 108
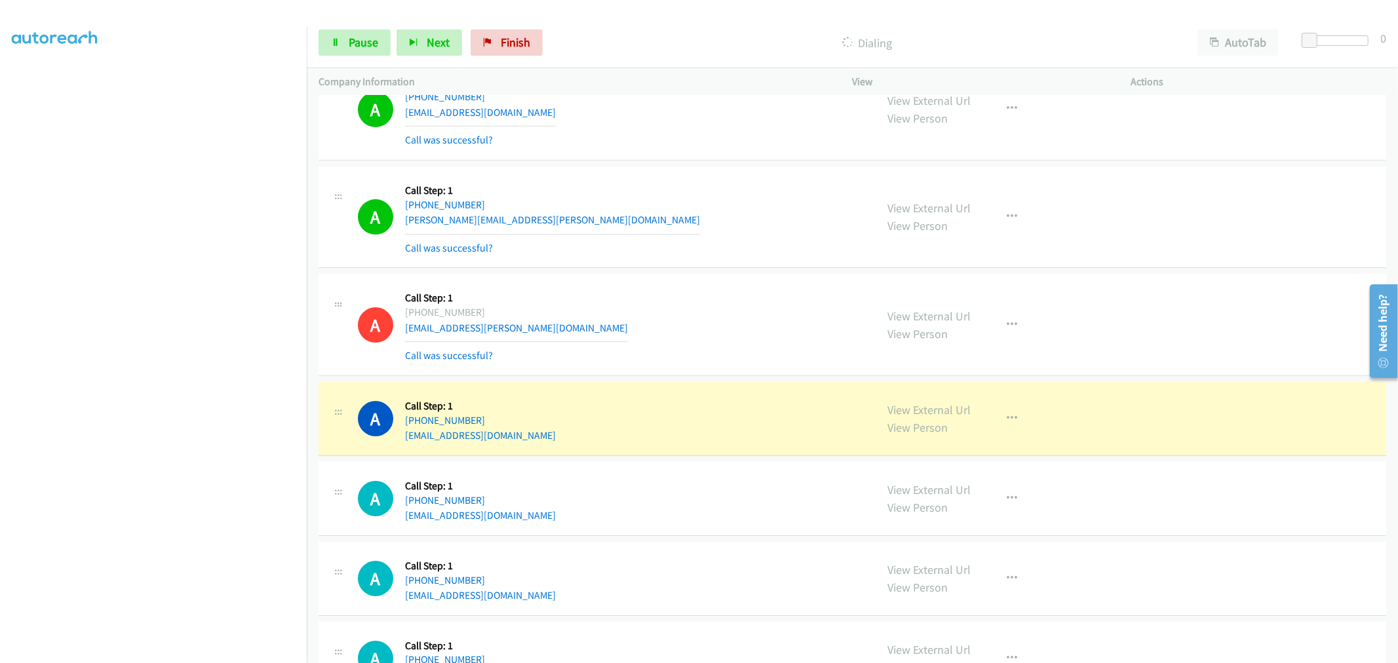
click at [703, 161] on div "A Callback Scheduled Call Step: 1 America/Chicago +1 817-901-6069 tim102167@aol…" at bounding box center [853, 109] width 1068 height 102
click at [694, 280] on div "A Callback Scheduled Call Step: 1 America/New_York +1 407-575-8643 max@fresonke…" at bounding box center [853, 325] width 1068 height 102
click at [700, 278] on td "A Callback Scheduled Call Step: 1 America/New_York +1 407-575-8643 max@fresonke…" at bounding box center [853, 325] width 1092 height 108
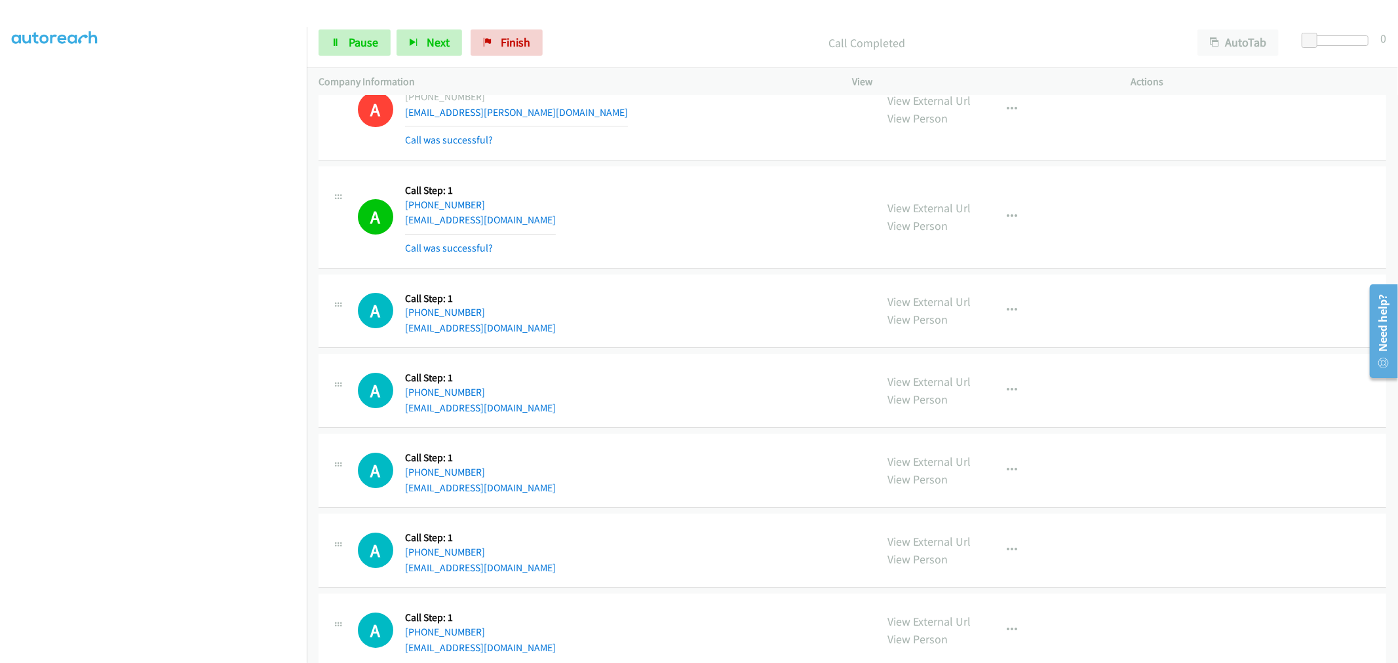
scroll to position [8159, 0]
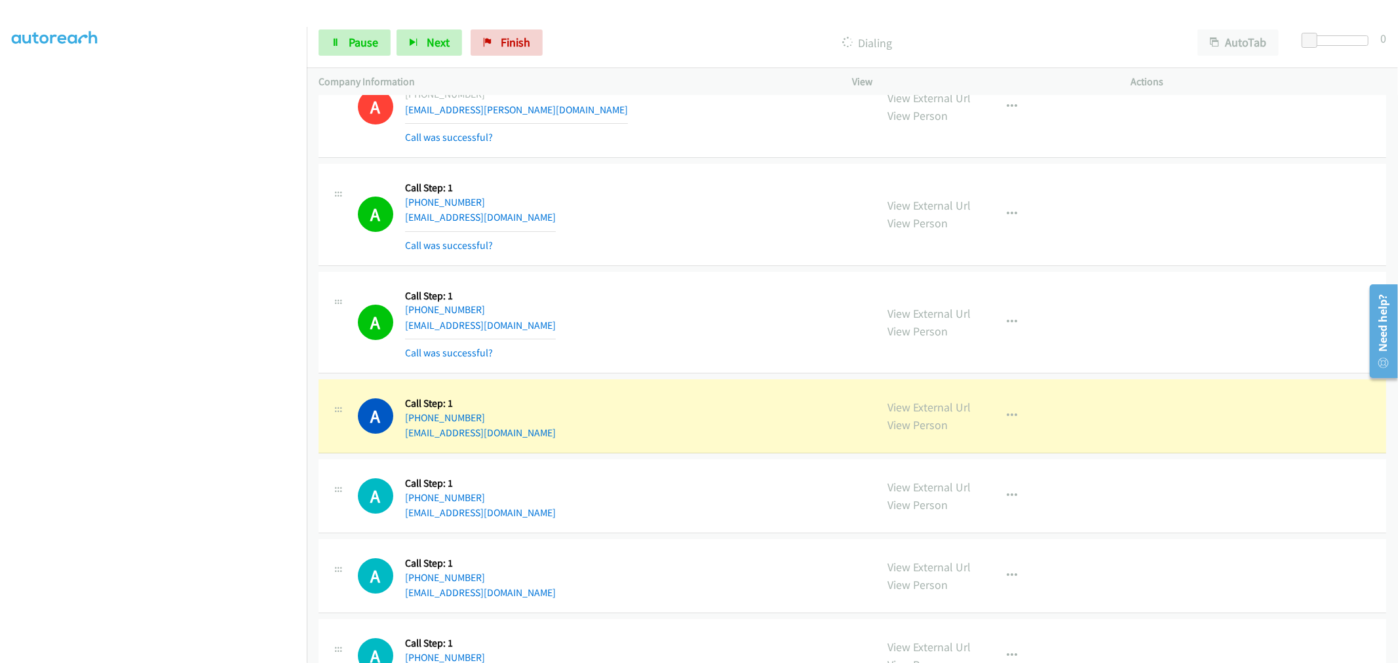
click at [690, 269] on td "A Callback Scheduled Call Step: 1 America/New_York +1 347-600-9955 guardang1208…" at bounding box center [853, 215] width 1092 height 108
click at [703, 165] on td "A Callback Scheduled Call Step: 1 America/New_York +1 347-600-9955 guardang1208…" at bounding box center [853, 215] width 1092 height 108
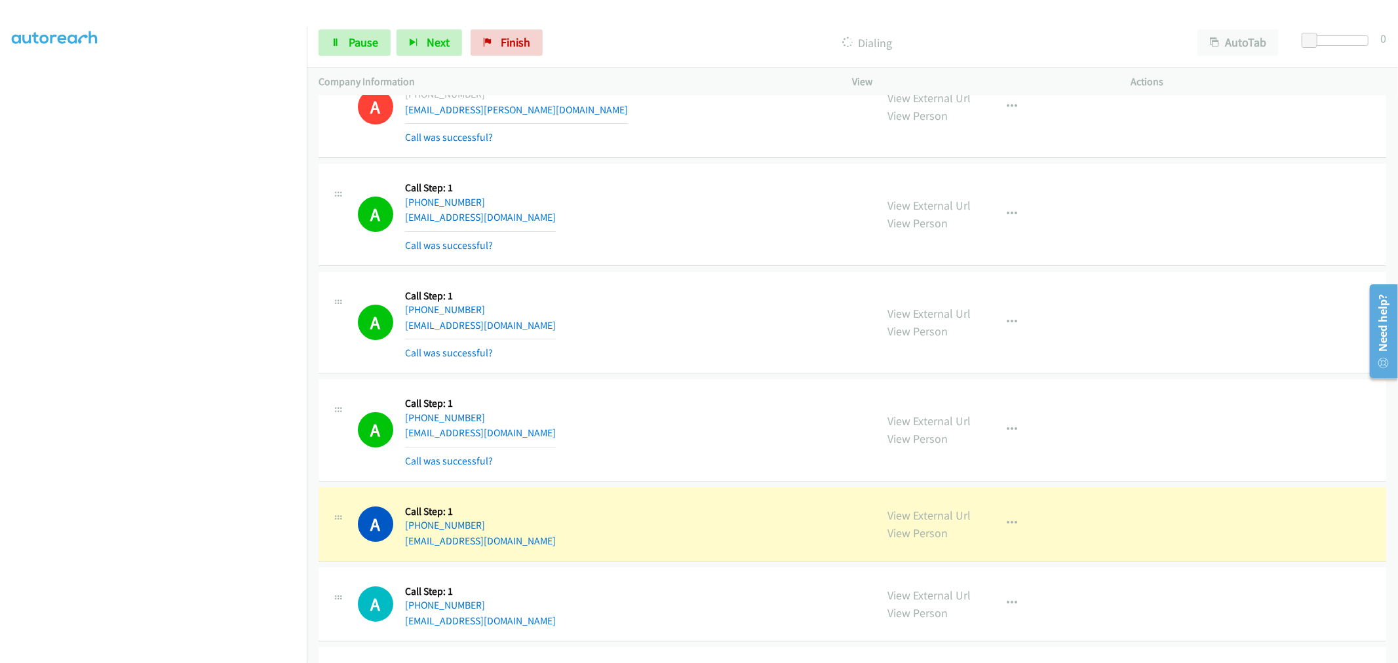
scroll to position [8304, 0]
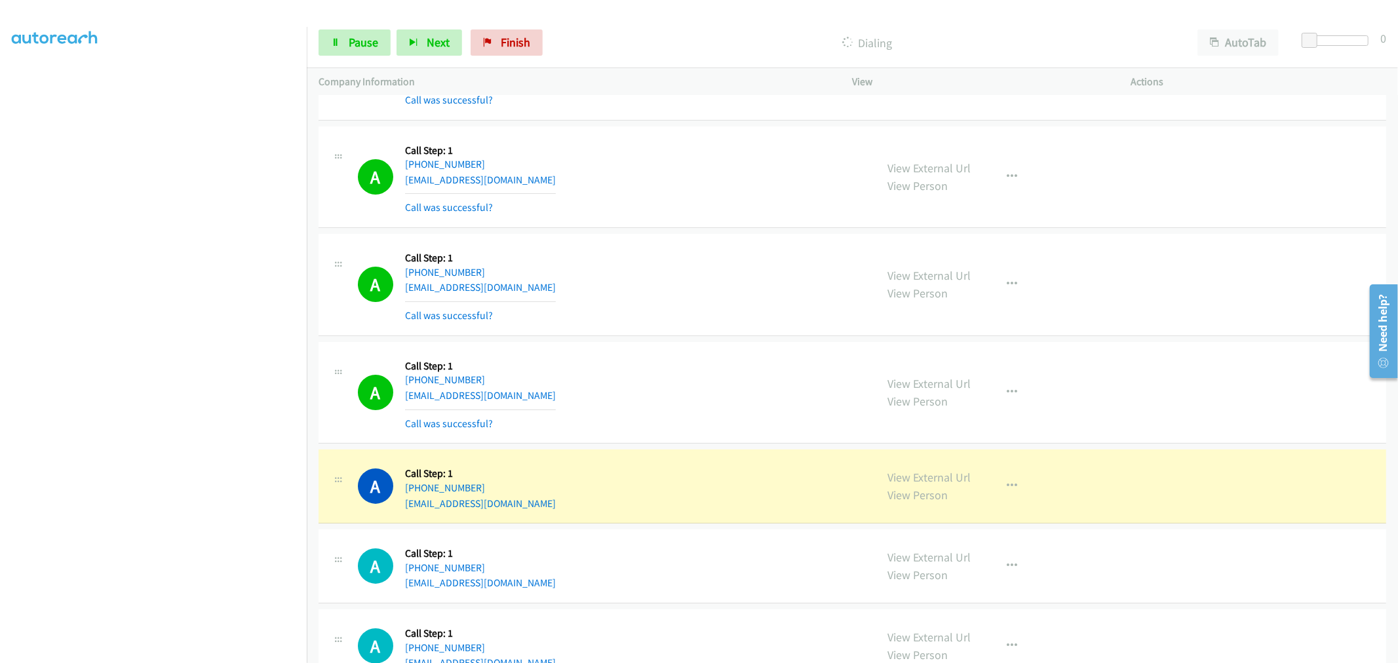
click at [679, 336] on div "A Callback Scheduled Call Step: 1 America/New_York +1 239-543-1229 josephreed97…" at bounding box center [853, 285] width 1068 height 102
click at [376, 45] on span "Pause" at bounding box center [364, 42] width 30 height 15
drag, startPoint x: 921, startPoint y: 480, endPoint x: 892, endPoint y: 448, distance: 43.2
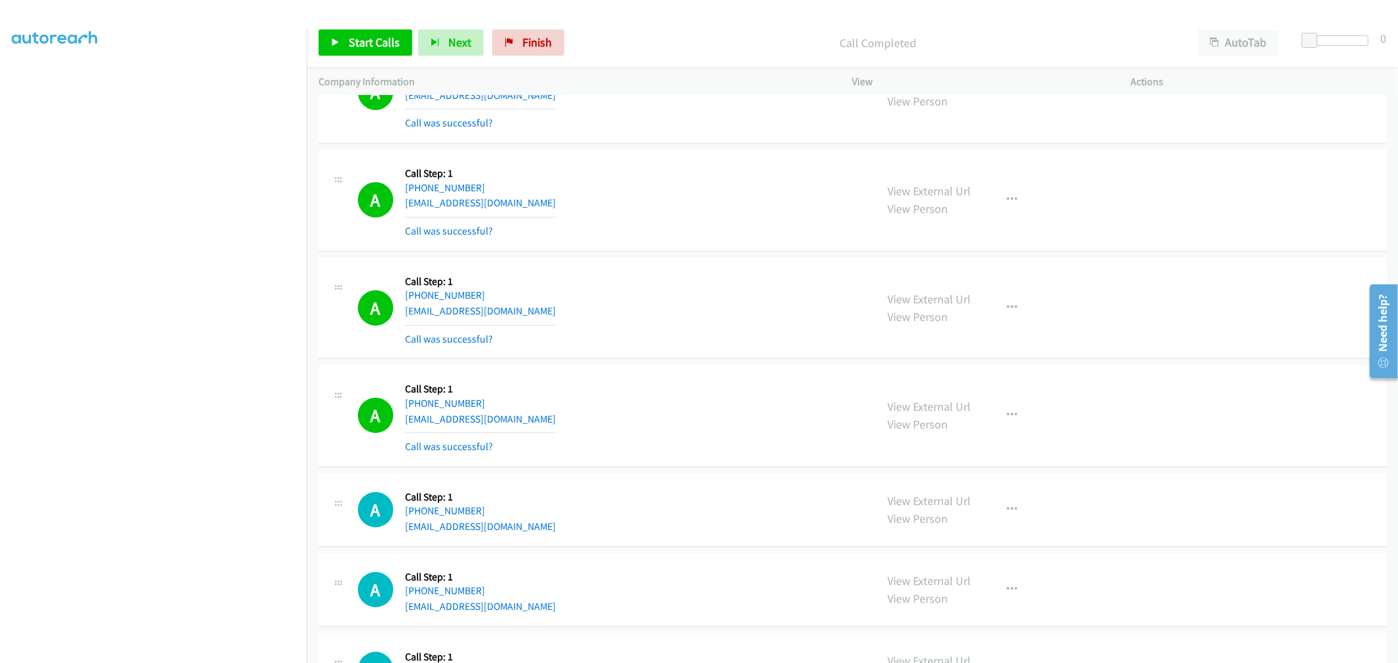
scroll to position [8523, 0]
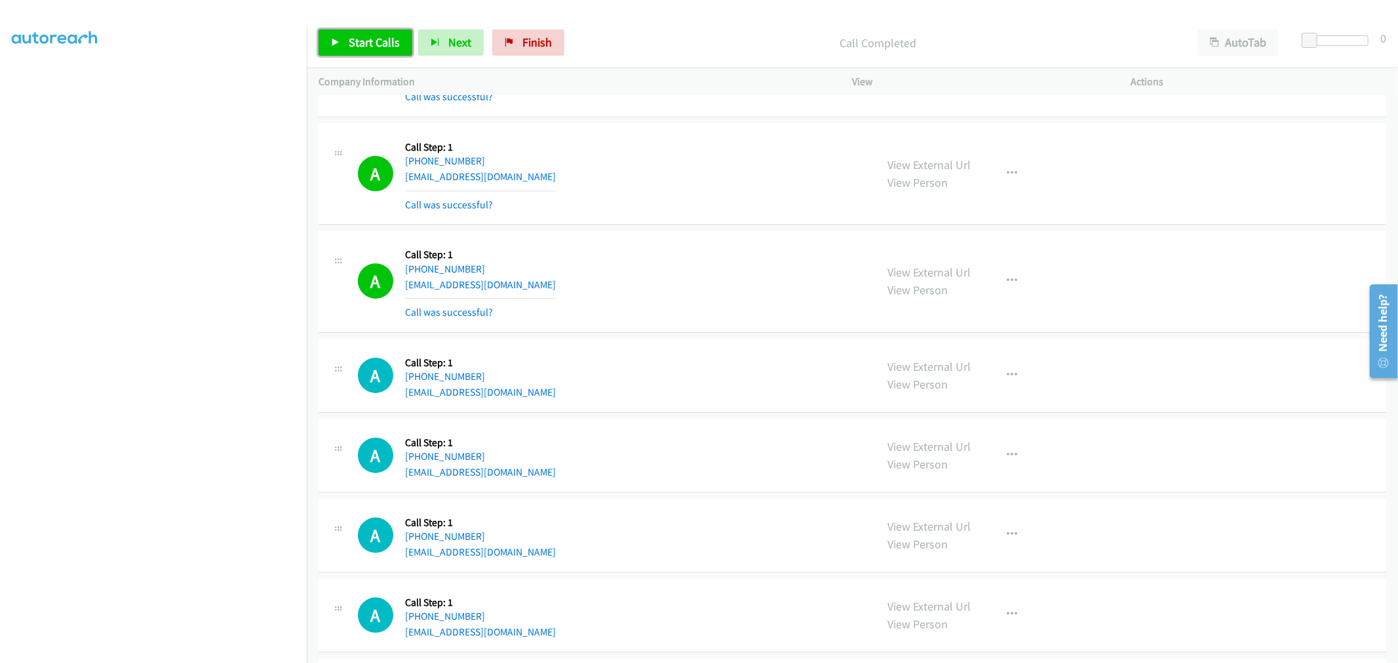
click at [383, 49] on span "Start Calls" at bounding box center [374, 42] width 51 height 15
click at [1014, 290] on button "button" at bounding box center [1012, 281] width 35 height 26
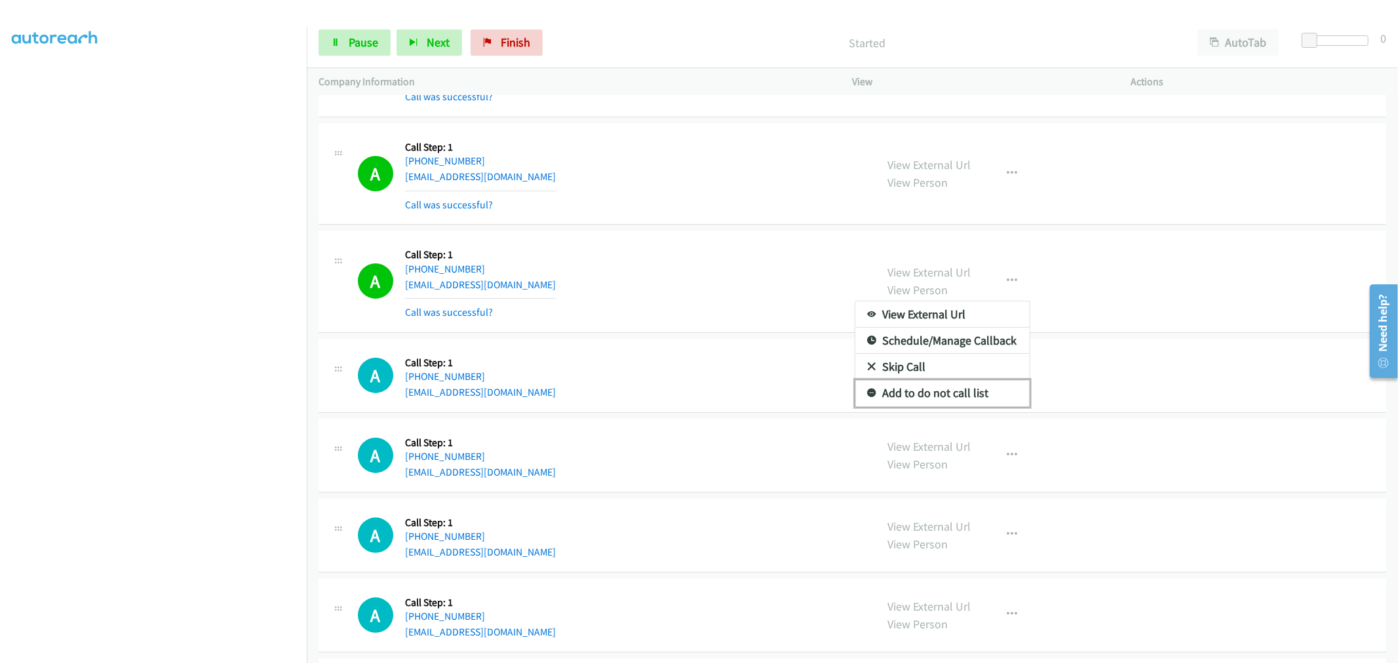
click at [936, 395] on link "Add to do not call list" at bounding box center [943, 393] width 174 height 26
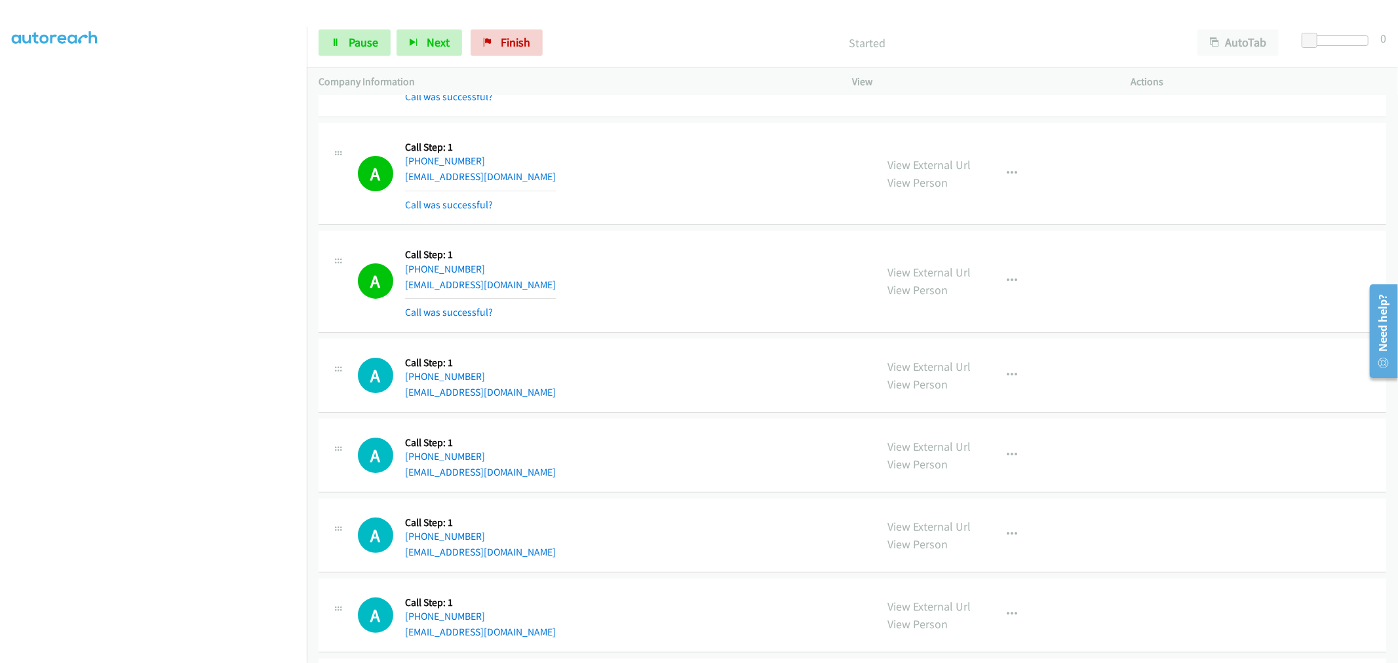
click at [703, 291] on div "A Callback Scheduled Call Step: 1 America/Chicago +1 580-574-8333 ebux04@gmail.…" at bounding box center [611, 282] width 507 height 78
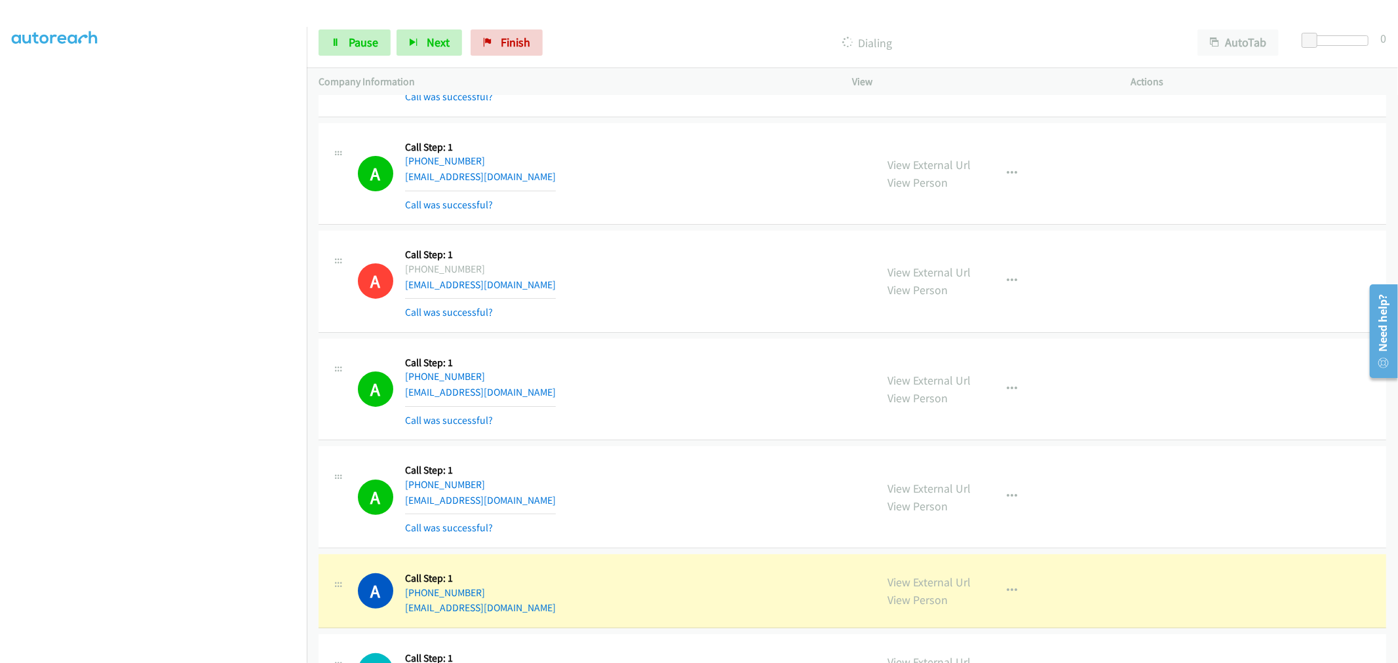
click at [699, 234] on td "A Callback Scheduled Call Step: 1 America/Chicago +1 580-574-8333 ebux04@gmail.…" at bounding box center [853, 282] width 1092 height 108
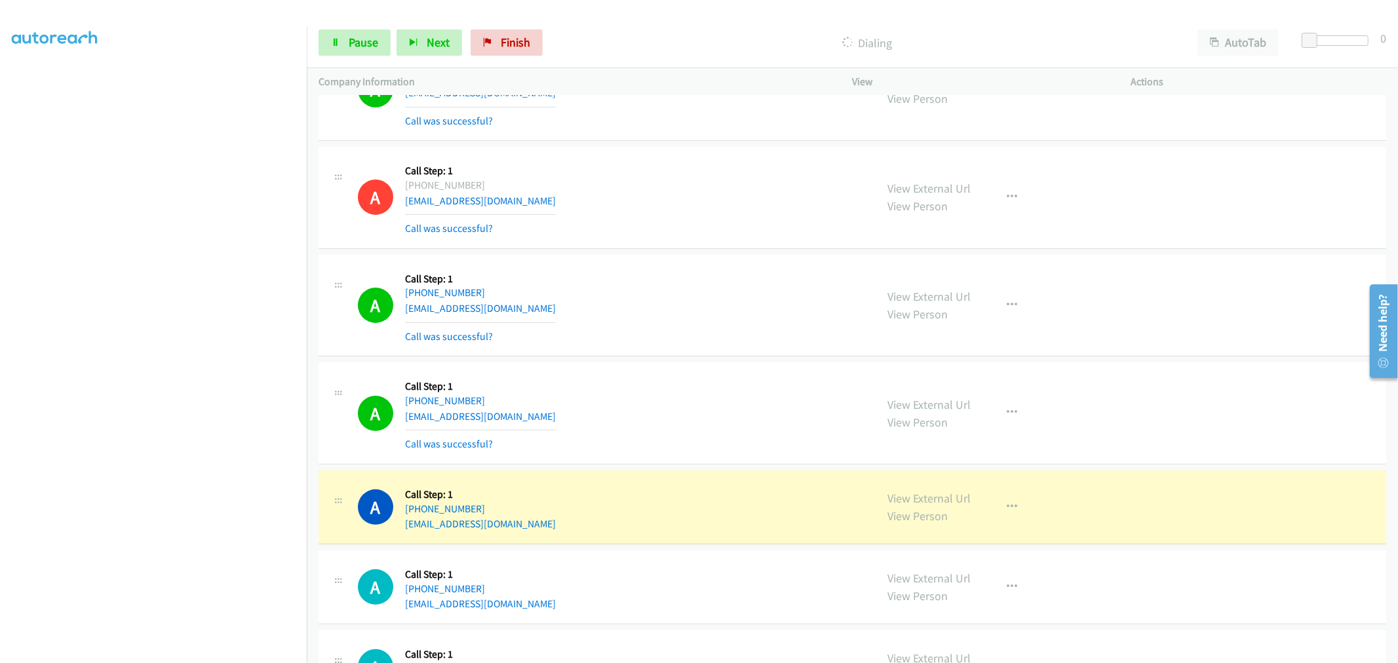
scroll to position [8741, 0]
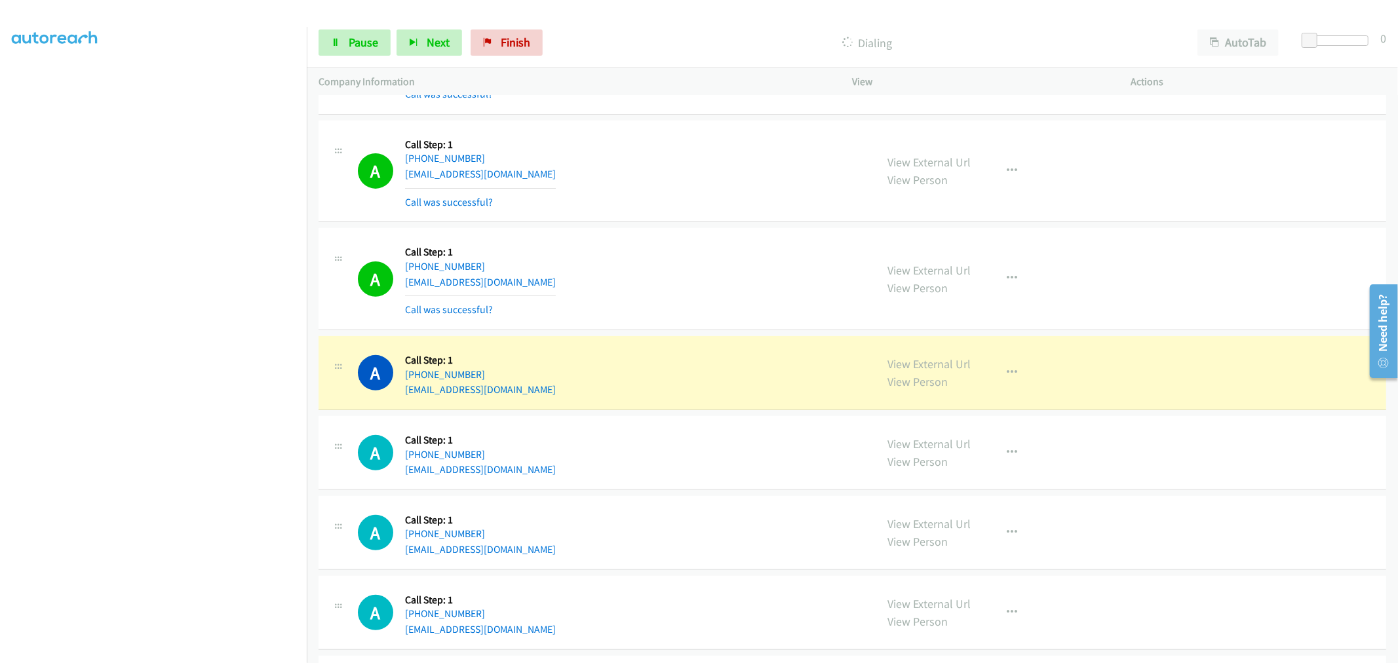
drag, startPoint x: 921, startPoint y: 372, endPoint x: 795, endPoint y: 151, distance: 254.6
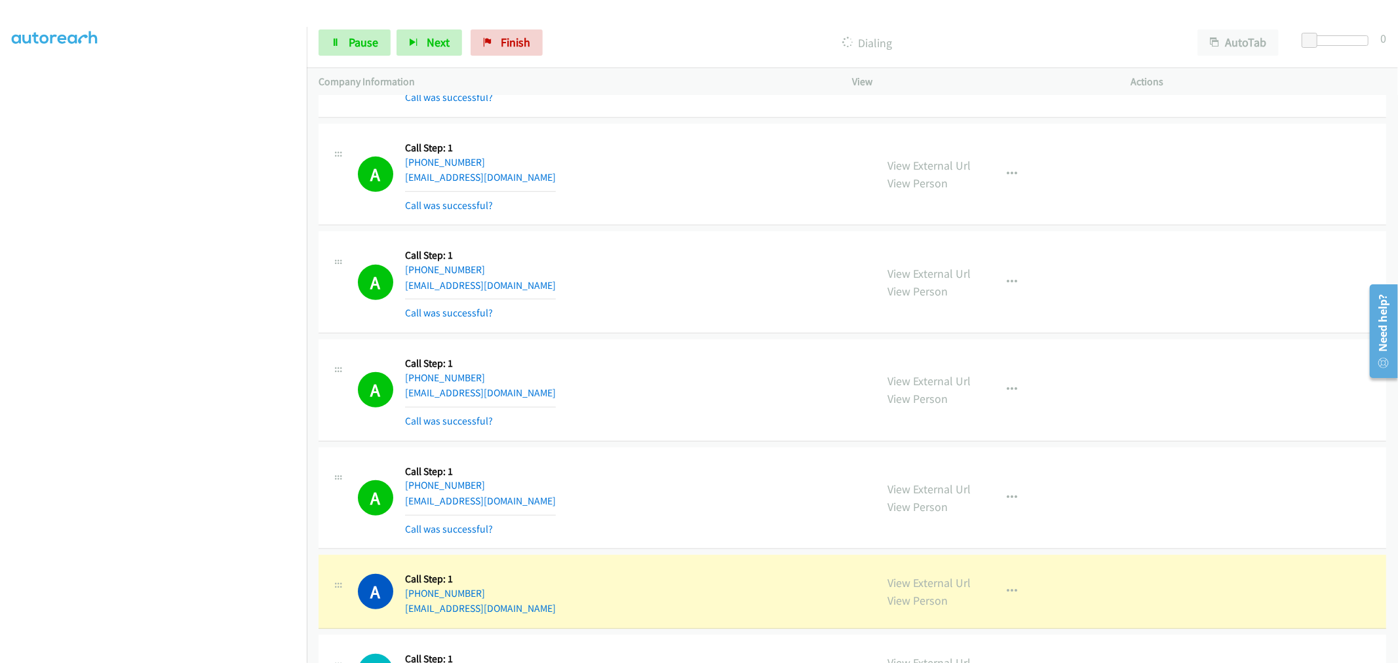
scroll to position [9105, 0]
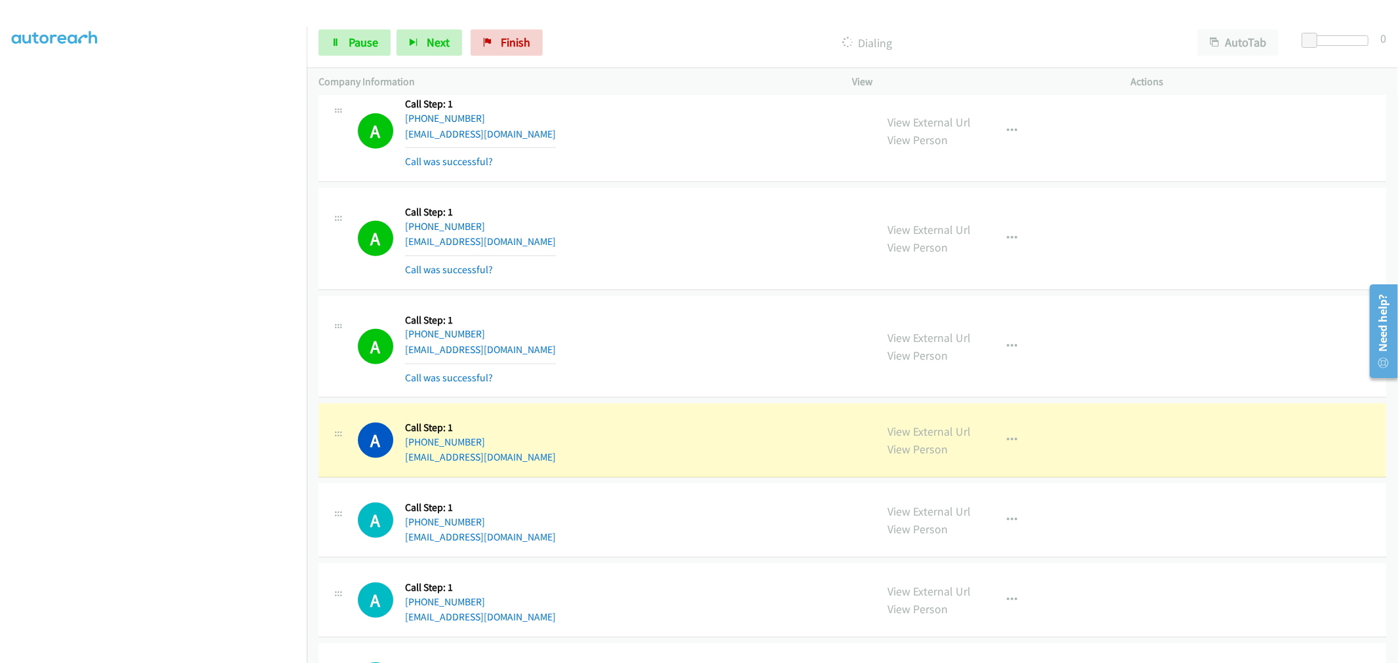
click at [690, 290] on div "A Callback Scheduled Call Step: 1 America/New_York +1 617-462-5573 kylacdoyle@g…" at bounding box center [853, 239] width 1068 height 102
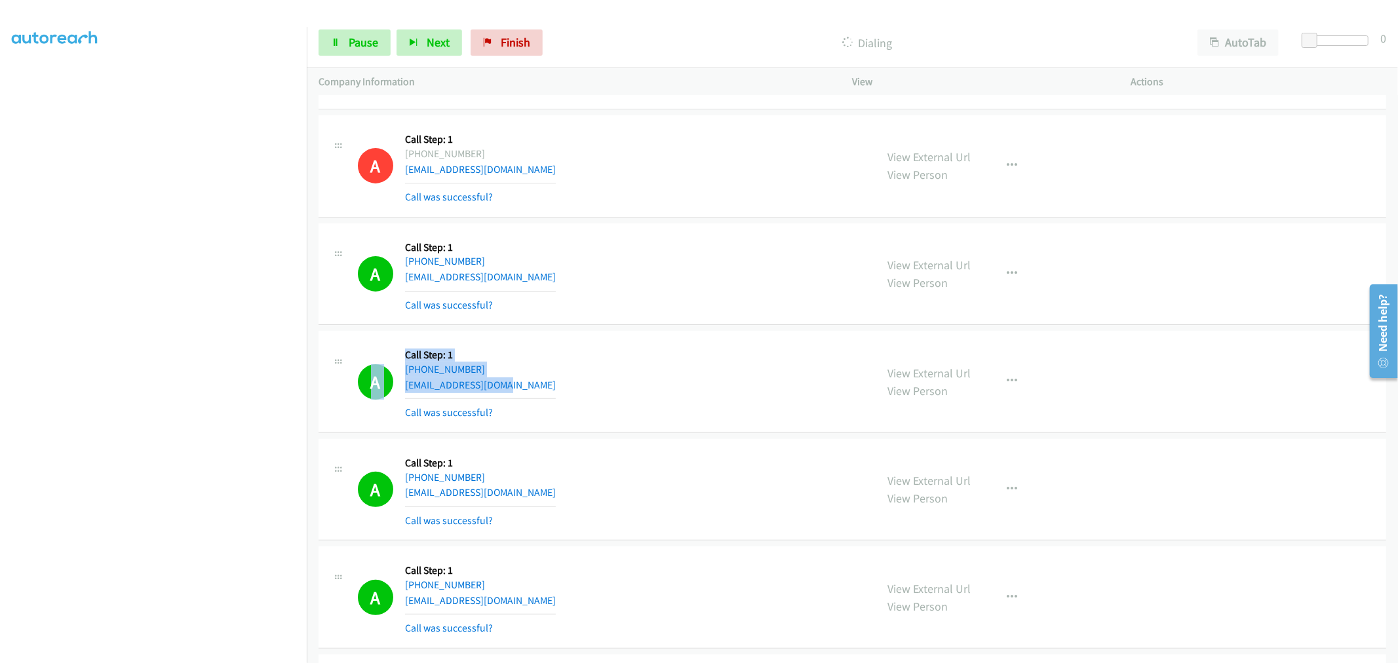
drag, startPoint x: 520, startPoint y: 397, endPoint x: 403, endPoint y: 394, distance: 116.7
click at [403, 394] on div "A Callback Scheduled Call Step: 1 America/New_York +1 860-921-2348 delany111@ic…" at bounding box center [611, 382] width 507 height 78
copy div "A Callback Scheduled Call Step: 1 America/New_York +1 860-921-2348 delany111@ic…"
click at [572, 375] on div "A Callback Scheduled Call Step: 1 America/New_York +1 860-921-2348 delany111@ic…" at bounding box center [611, 382] width 507 height 78
drag, startPoint x: 514, startPoint y: 391, endPoint x: 407, endPoint y: 395, distance: 106.9
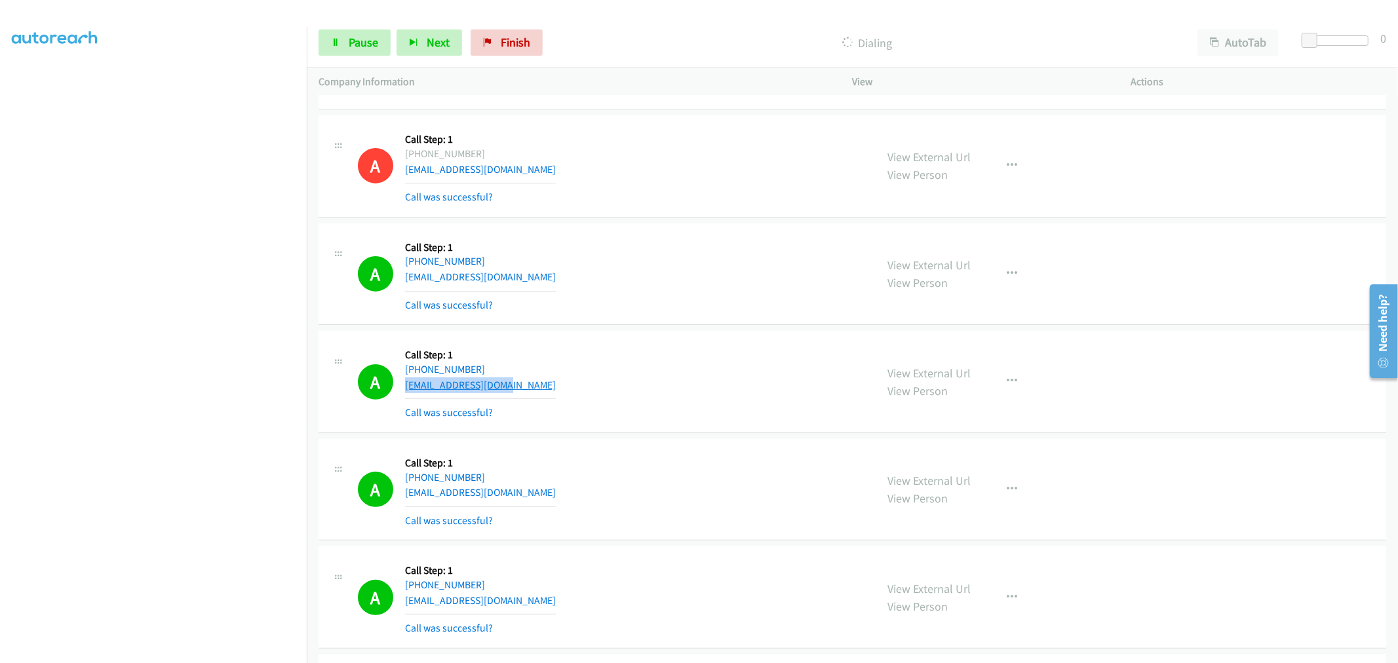
click at [407, 395] on div "A Callback Scheduled Call Step: 1 America/New_York +1 860-921-2348 delany111@ic…" at bounding box center [611, 382] width 507 height 78
copy link "delany111@icloud.com"
click at [671, 303] on div "A Callback Scheduled Call Step: 1 America/Chicago +1 512-844-8620 aidancasillas…" at bounding box center [611, 274] width 507 height 78
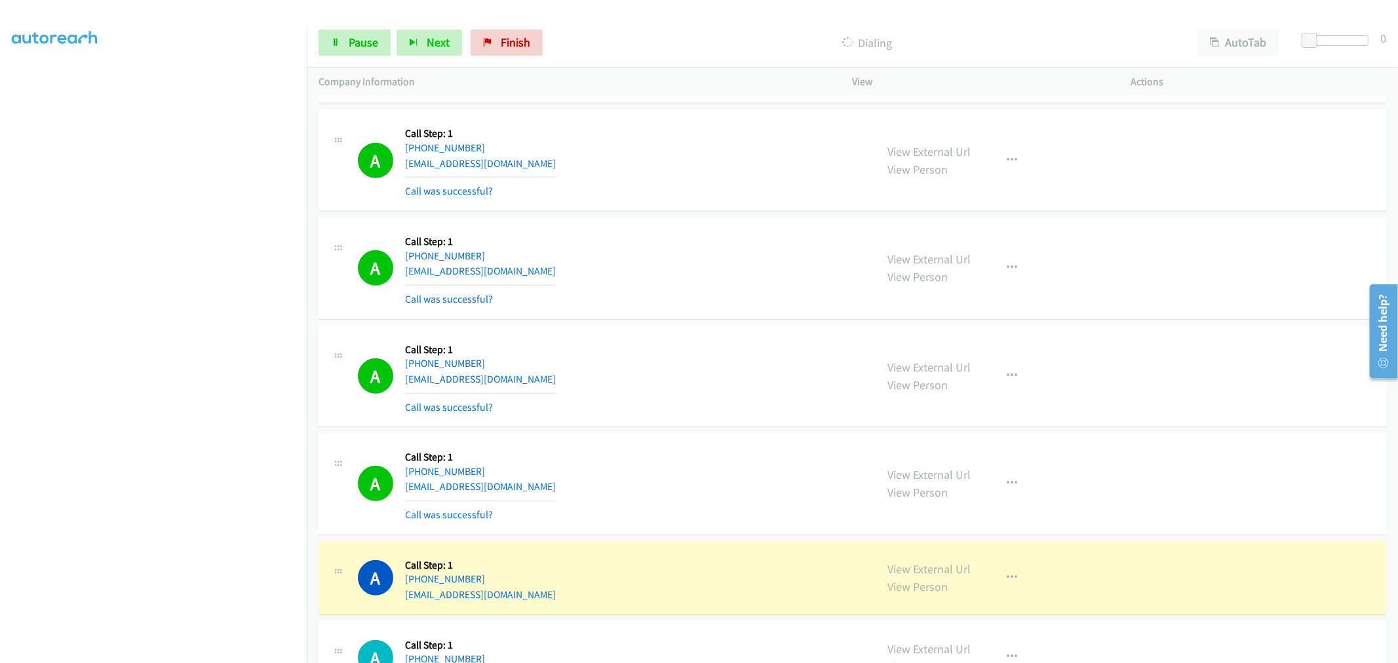
scroll to position [9294, 0]
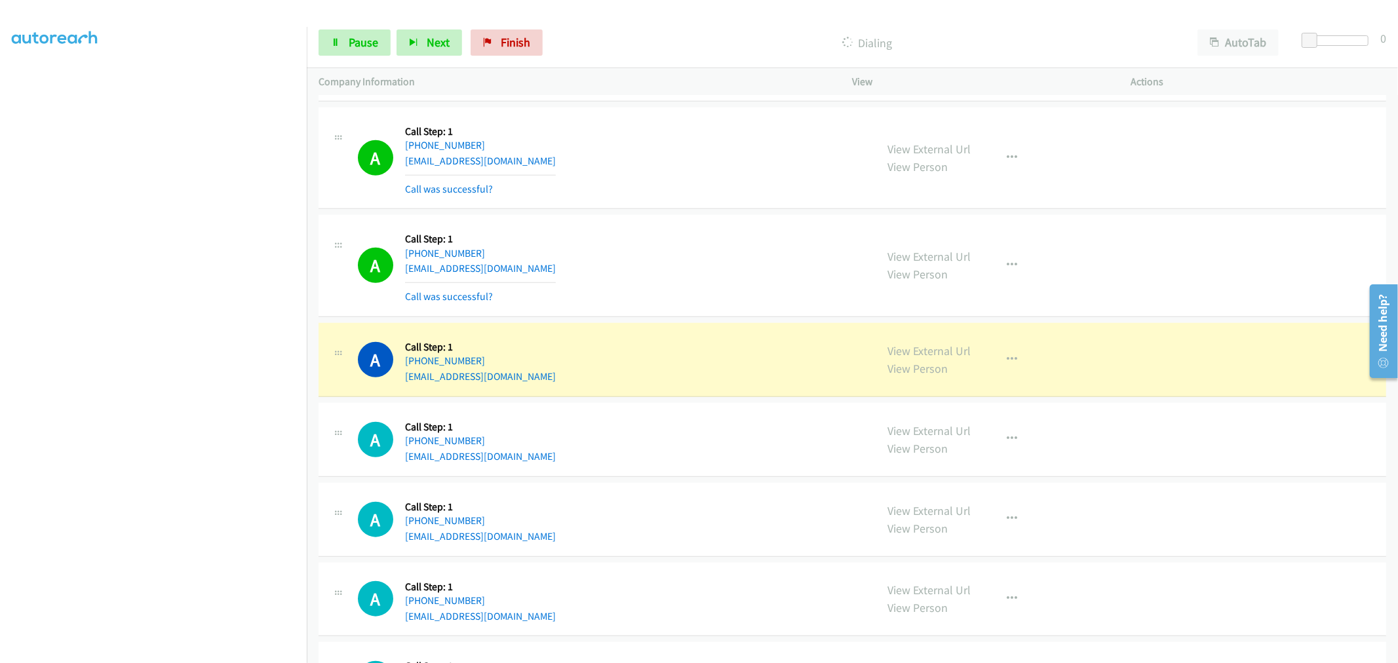
click at [684, 328] on td "A Callback Scheduled Call Step: 1 America/New_York +1 518-478-3129 calentannatt…" at bounding box center [853, 360] width 1092 height 80
click at [684, 218] on td "A Callback Scheduled Call Step: 1 America/New_York +1 317-903-2030 katrinagreen…" at bounding box center [853, 266] width 1092 height 108
drag, startPoint x: 679, startPoint y: 326, endPoint x: 681, endPoint y: 287, distance: 38.7
click at [680, 326] on td "A Callback Scheduled Call Step: 1 America/New_York +1 518-478-3129 calentannatt…" at bounding box center [853, 360] width 1092 height 80
click at [683, 217] on td "A Callback Scheduled Call Step: 1 America/New_York +1 317-903-2030 katrinagreen…" at bounding box center [853, 266] width 1092 height 108
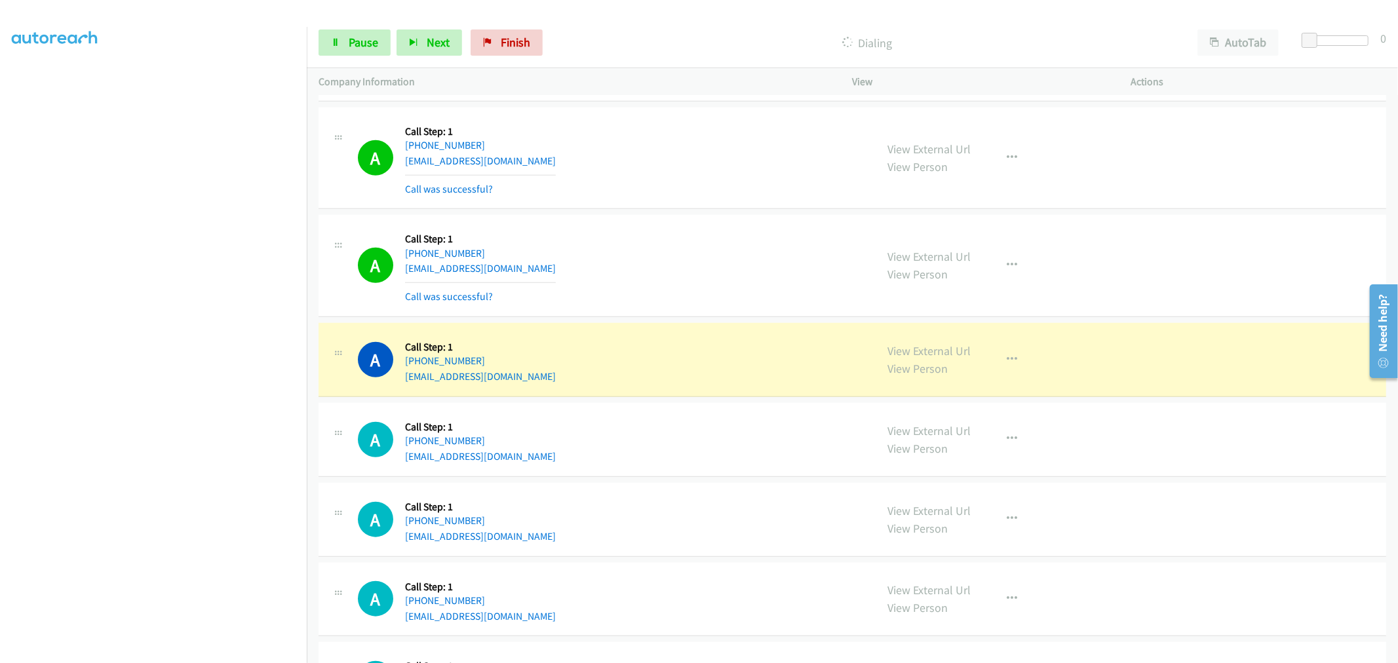
click at [688, 321] on td "A Callback Scheduled Call Step: 1 America/New_York +1 317-903-2030 katrinagreen…" at bounding box center [853, 266] width 1092 height 108
click at [685, 212] on td "A Callback Scheduled Call Step: 1 America/New_York +1 540-219-0732 cuccherinido…" at bounding box center [853, 158] width 1092 height 108
click at [675, 330] on div "A Callback Scheduled Call Step: 1 America/New_York +1 518-478-3129 calentannatt…" at bounding box center [853, 360] width 1068 height 74
click at [689, 219] on td "A Callback Scheduled Call Step: 1 America/New_York +1 317-903-2030 katrinagreen…" at bounding box center [853, 266] width 1092 height 108
click at [702, 317] on div "A Callback Scheduled Call Step: 1 America/New_York +1 317-903-2030 katrinagreen…" at bounding box center [853, 266] width 1068 height 102
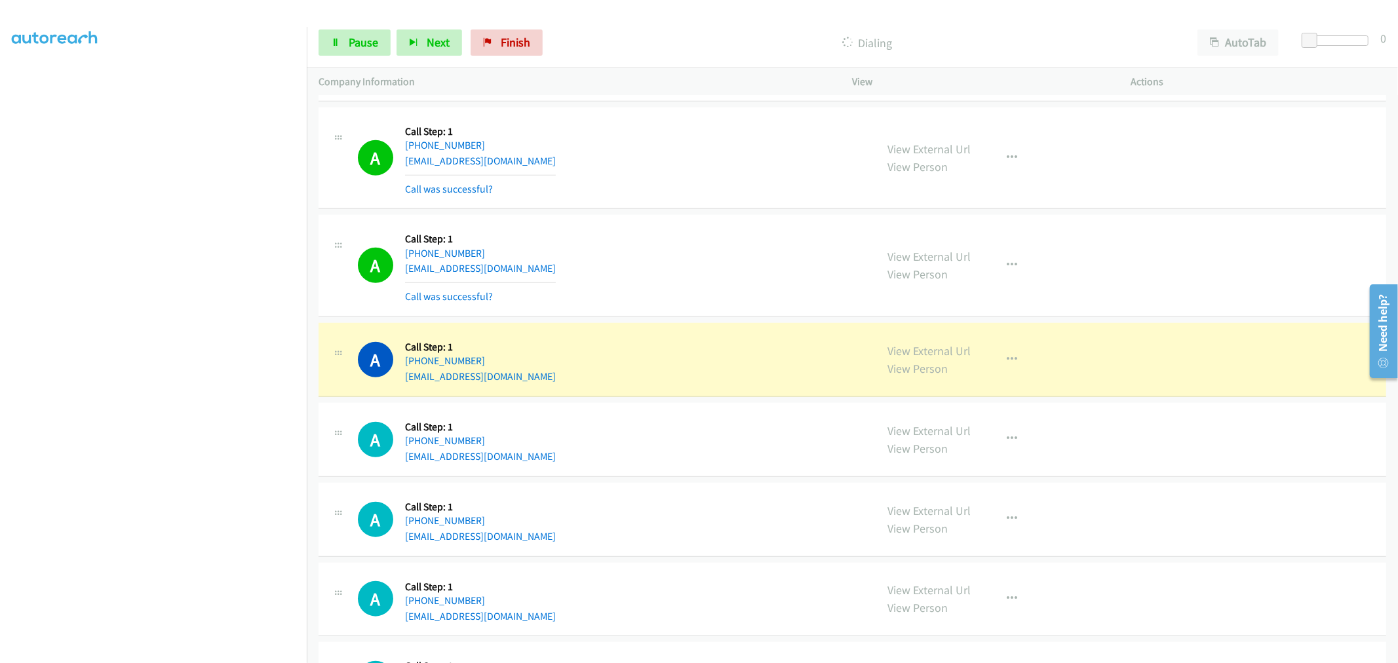
click at [691, 218] on td "A Callback Scheduled Call Step: 1 America/New_York +1 317-903-2030 katrinagreen…" at bounding box center [853, 266] width 1092 height 108
click at [690, 326] on td "A Callback Scheduled Call Step: 1 America/New_York +1 518-478-3129 calentannatt…" at bounding box center [853, 360] width 1092 height 80
click at [690, 218] on td "A Callback Scheduled Call Step: 1 America/New_York +1 317-903-2030 katrinagreen…" at bounding box center [853, 266] width 1092 height 108
click at [691, 327] on td "A Callback Scheduled Call Step: 1 America/New_York +1 518-478-3129 calentannatt…" at bounding box center [853, 360] width 1092 height 80
click at [687, 212] on td "A Callback Scheduled Call Step: 1 America/New_York +1 540-219-0732 cuccherinido…" at bounding box center [853, 158] width 1092 height 108
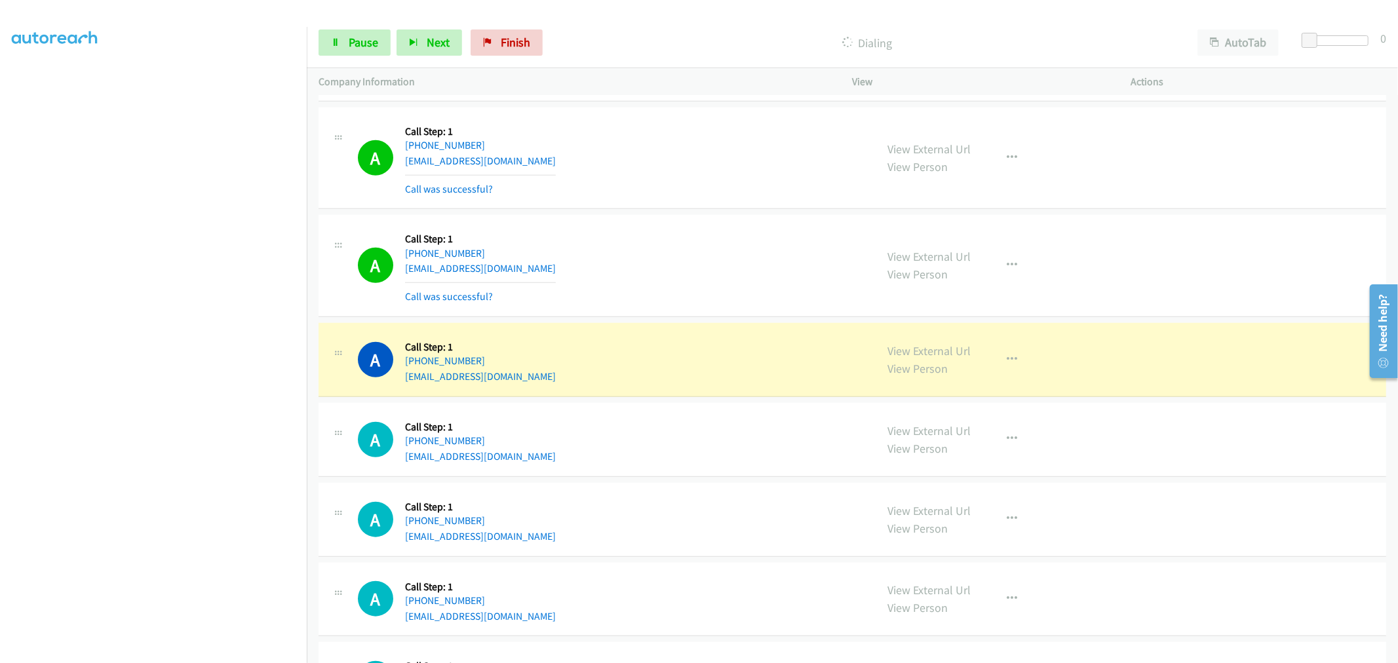
click at [691, 325] on td "A Callback Scheduled Call Step: 1 America/New_York +1 518-478-3129 calentannatt…" at bounding box center [853, 360] width 1092 height 80
click at [689, 218] on td "A Callback Scheduled Call Step: 1 America/New_York +1 317-903-2030 katrinagreen…" at bounding box center [853, 266] width 1092 height 108
click at [694, 328] on td "A Callback Scheduled Call Step: 1 America/New_York +1 518-478-3129 calentannatt…" at bounding box center [853, 360] width 1092 height 80
click at [690, 221] on div "A Callback Scheduled Call Step: 1 America/New_York +1 317-903-2030 katrinagreen…" at bounding box center [853, 266] width 1068 height 102
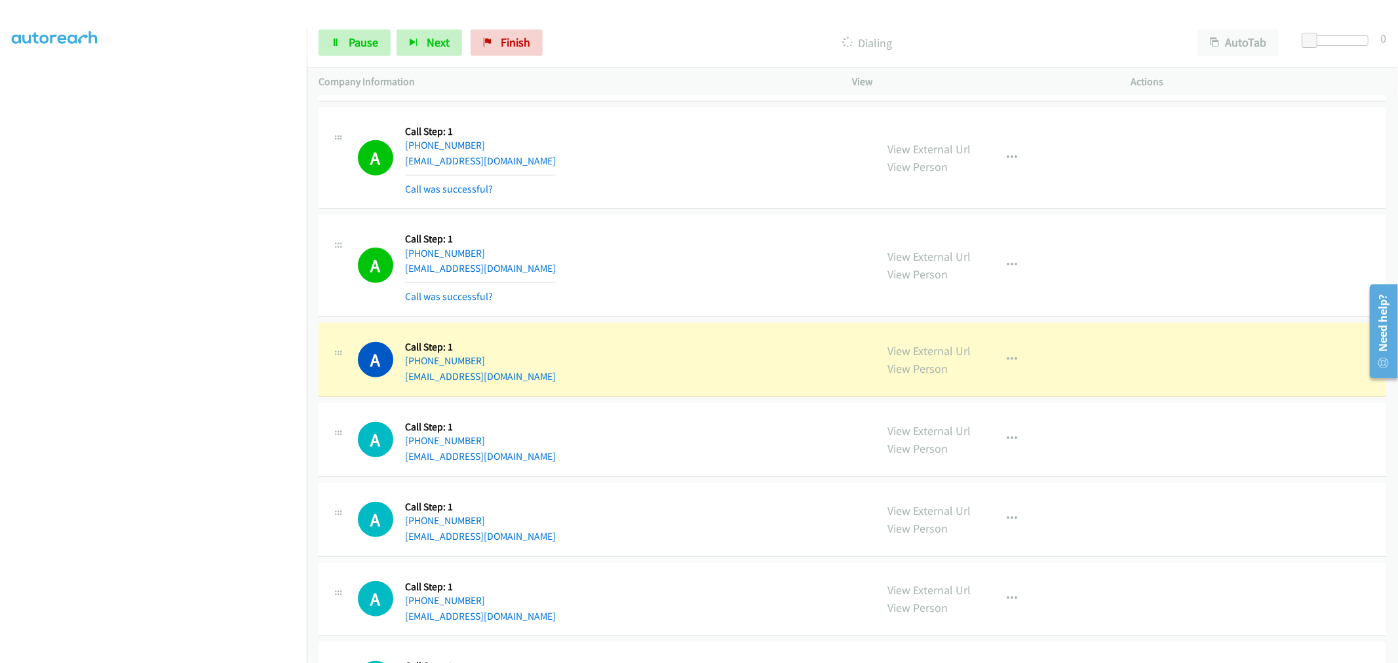
click at [690, 212] on td "A Callback Scheduled Call Step: 1 America/New_York +1 540-219-0732 cuccherinido…" at bounding box center [853, 158] width 1092 height 108
click at [704, 329] on div "A Callback Scheduled Call Step: 1 America/New_York +1 518-478-3129 calentannatt…" at bounding box center [853, 360] width 1068 height 74
click at [692, 218] on td "A Callback Scheduled Call Step: 1 America/New_York +1 317-903-2030 katrinagreen…" at bounding box center [853, 266] width 1092 height 108
click at [693, 327] on td "A Callback Scheduled Call Step: 1 America/New_York +1 518-478-3129 calentannatt…" at bounding box center [853, 360] width 1092 height 80
click at [688, 218] on td "A Callback Scheduled Call Step: 1 America/New_York +1 317-903-2030 katrinagreen…" at bounding box center [853, 266] width 1092 height 108
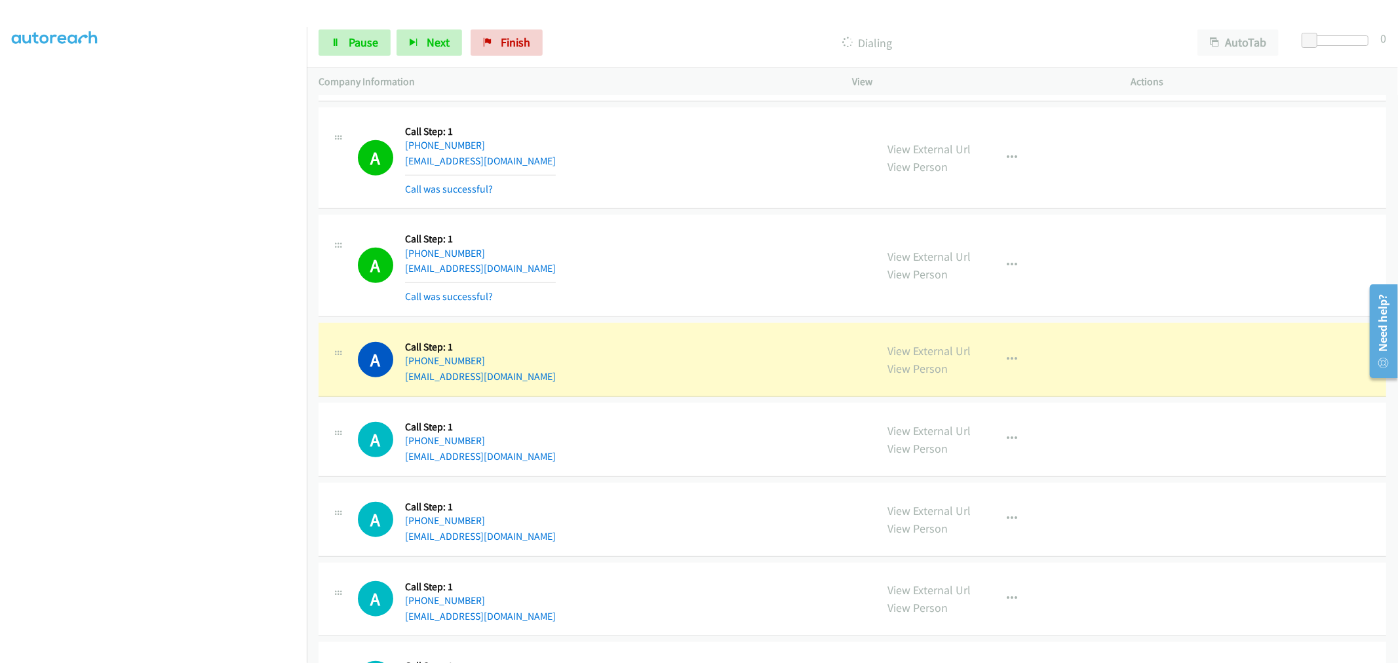
click at [698, 321] on td "A Callback Scheduled Call Step: 1 America/New_York +1 317-903-2030 katrinagreen…" at bounding box center [853, 266] width 1092 height 108
click at [692, 217] on td "A Callback Scheduled Call Step: 1 America/New_York +1 317-903-2030 katrinagreen…" at bounding box center [853, 266] width 1092 height 108
click at [703, 328] on div "A Callback Scheduled Call Step: 1 America/New_York +1 518-478-3129 calentannatt…" at bounding box center [853, 360] width 1068 height 74
click at [686, 218] on td "A Callback Scheduled Call Step: 1 America/New_York +1 317-903-2030 katrinagreen…" at bounding box center [853, 266] width 1092 height 108
click at [693, 317] on div "A Callback Scheduled Call Step: 1 America/New_York +1 317-903-2030 katrinagreen…" at bounding box center [853, 266] width 1068 height 102
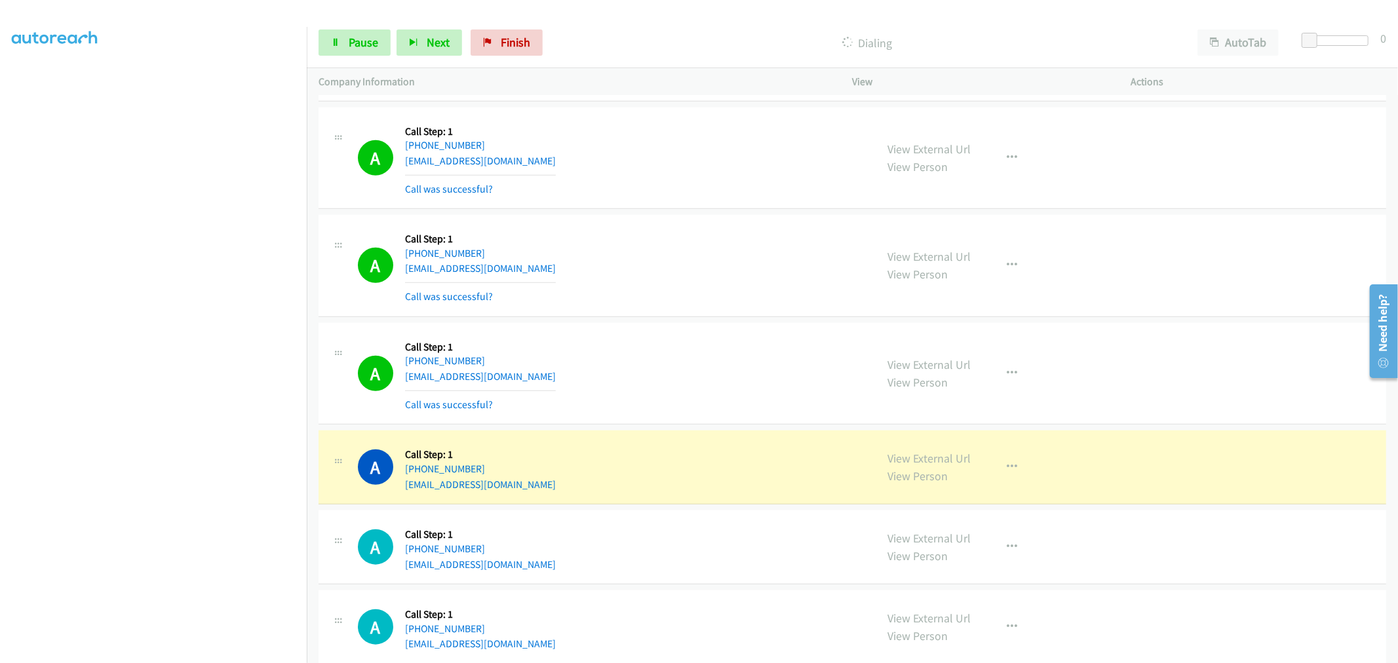
click at [698, 210] on div "A Callback Scheduled Call Step: 1 America/New_York +1 540-219-0732 cuccherinido…" at bounding box center [853, 159] width 1068 height 102
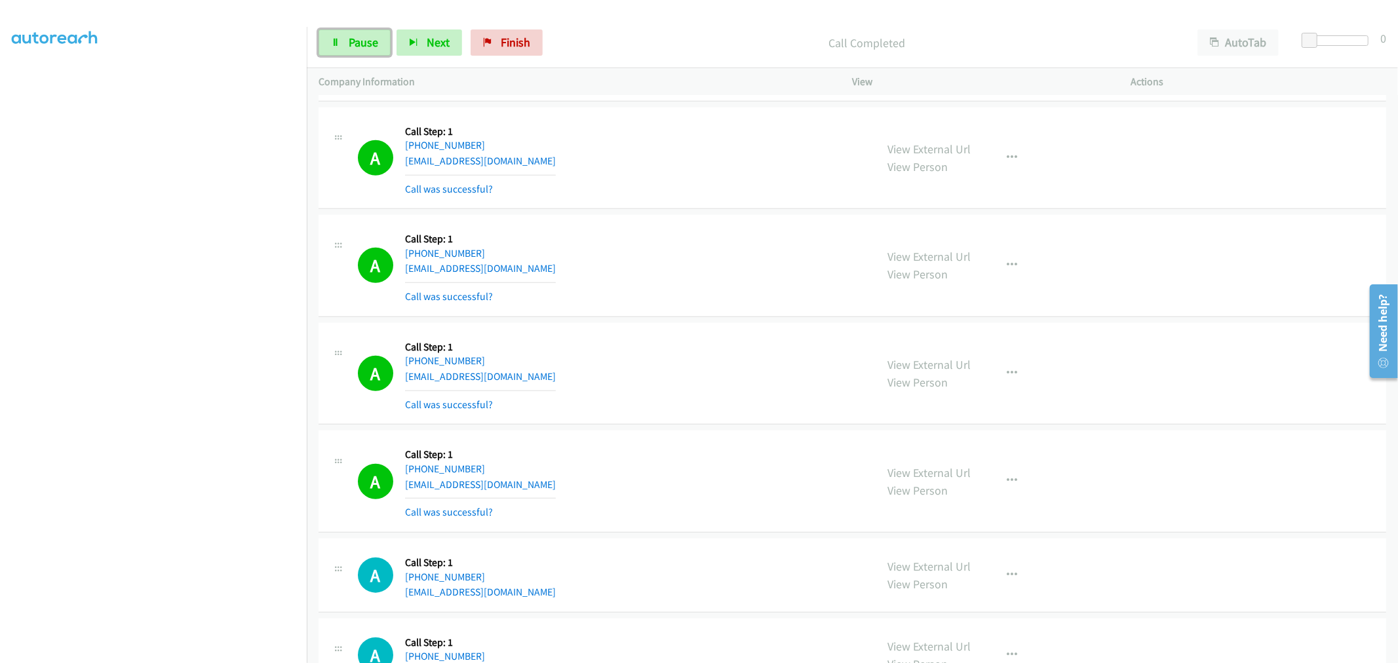
drag, startPoint x: 332, startPoint y: 41, endPoint x: 470, endPoint y: 128, distance: 162.6
click at [332, 41] on icon at bounding box center [335, 43] width 9 height 9
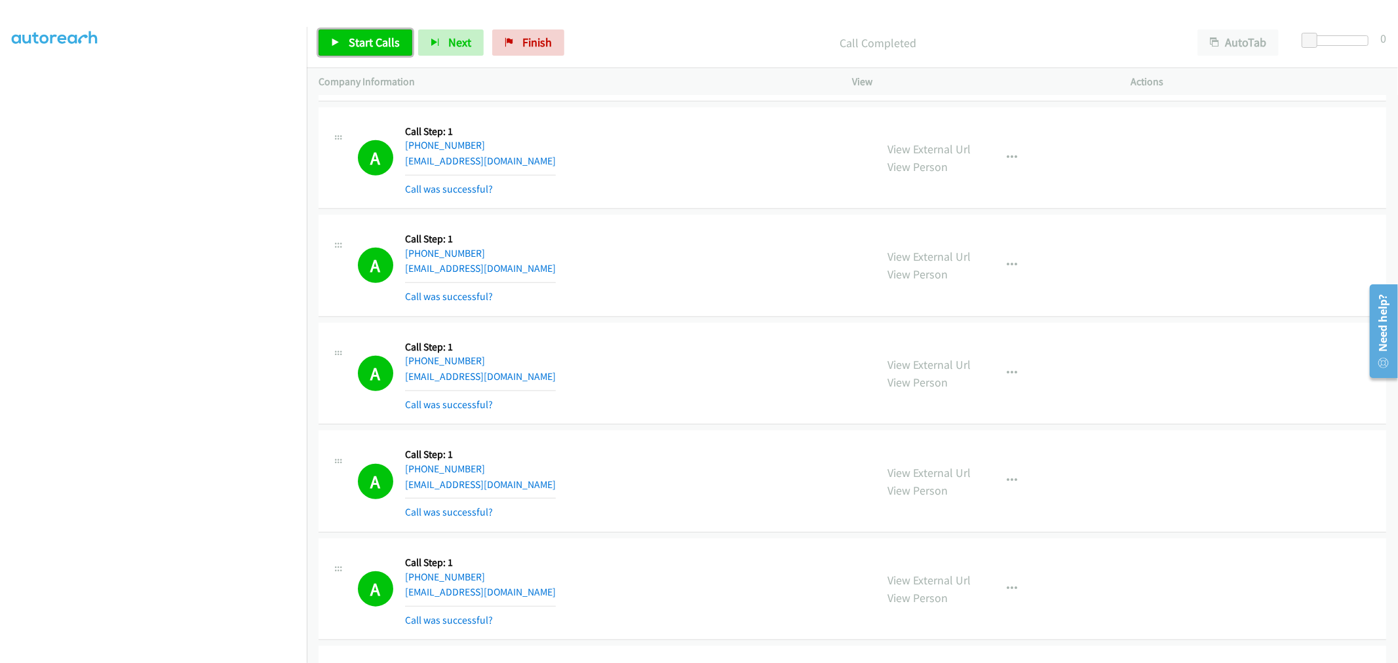
click at [379, 35] on span "Start Calls" at bounding box center [374, 42] width 51 height 15
click at [717, 218] on td "A Callback Scheduled Call Step: 1 America/New_York +1 317-903-2030 katrinagreen…" at bounding box center [853, 266] width 1092 height 108
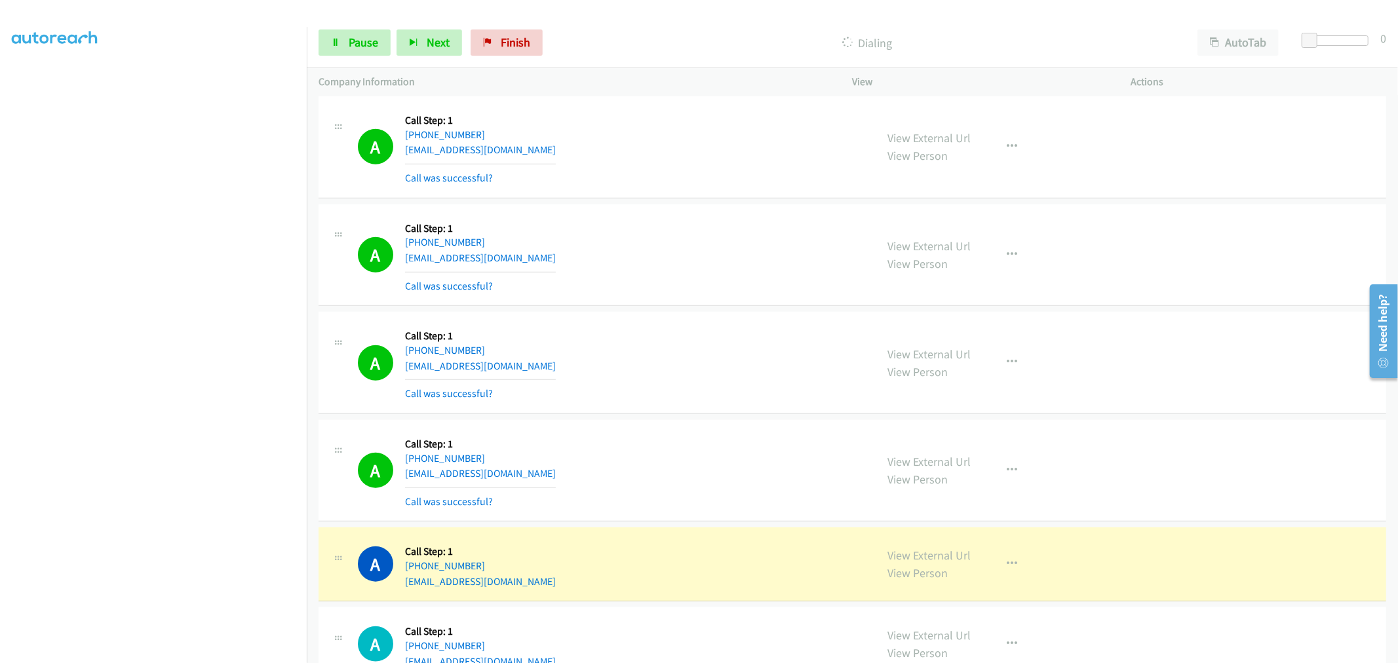
scroll to position [9659, 0]
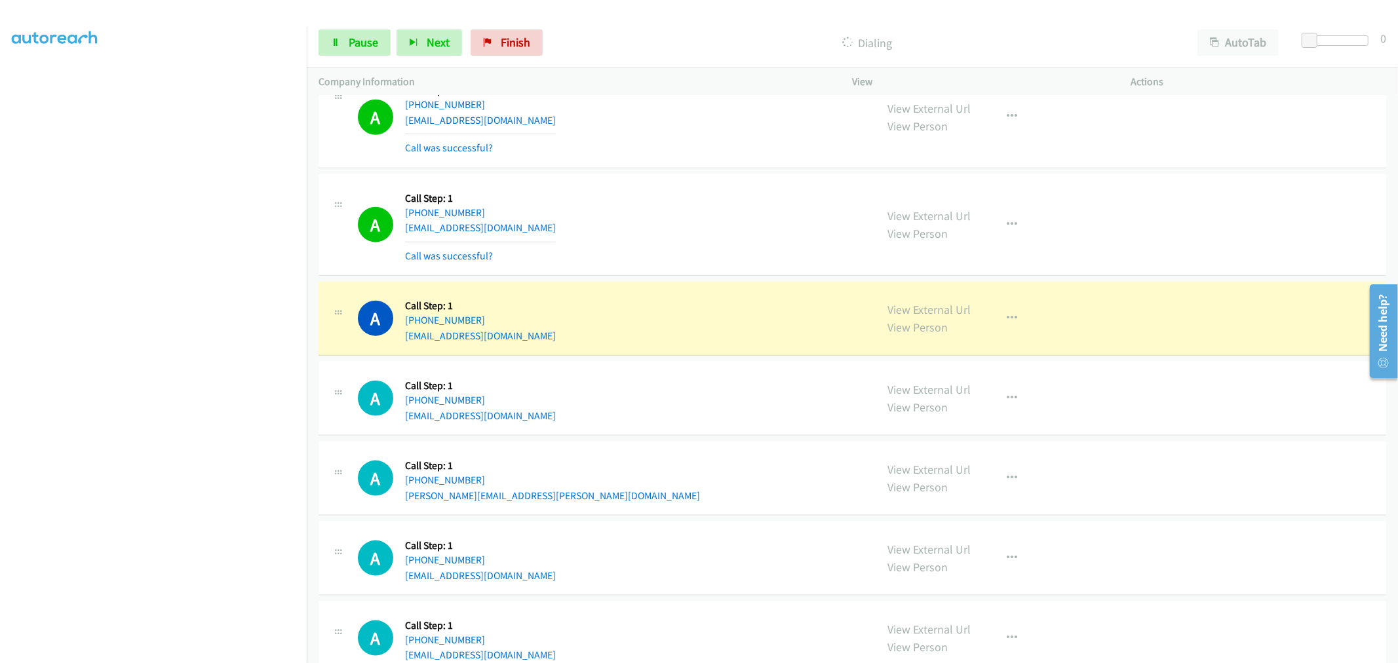
click at [695, 279] on td "A Callback Scheduled Call Step: 1 America/New_York +1 240-793-8887 bjzwinak@net…" at bounding box center [853, 225] width 1092 height 108
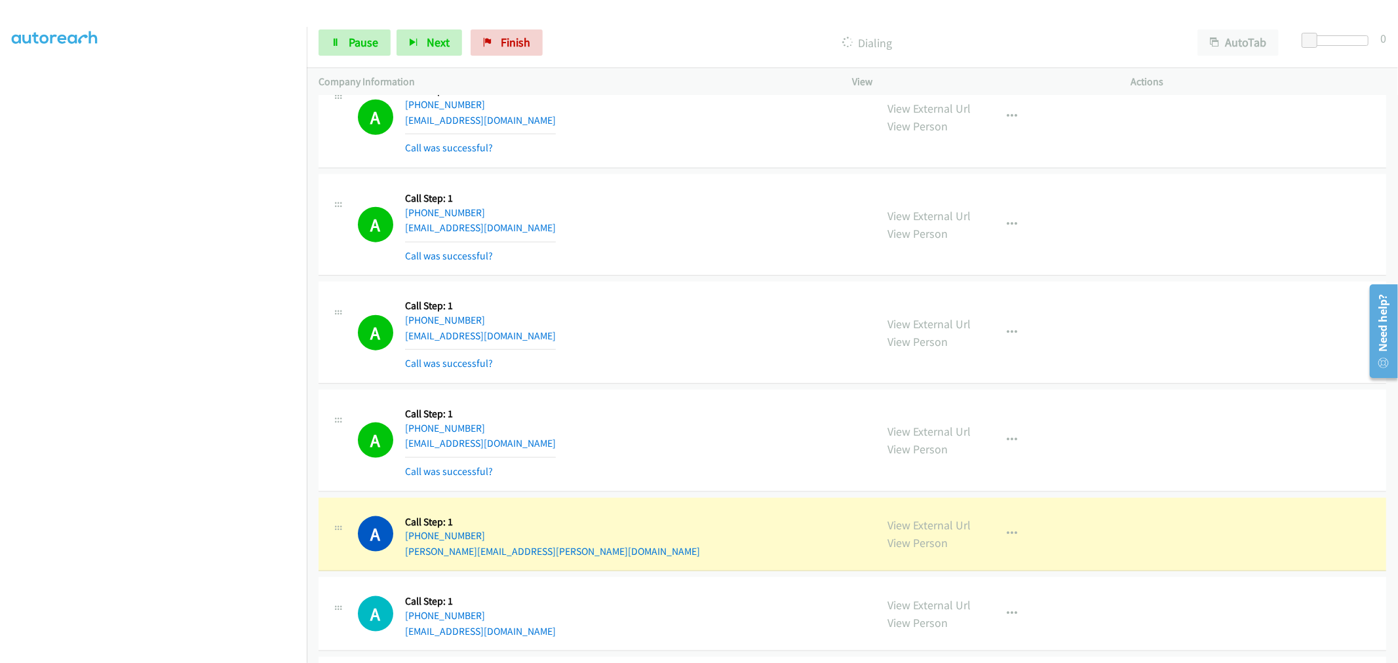
click at [716, 279] on td "A Callback Scheduled Call Step: 1 America/New_York +1 240-793-8887 bjzwinak@net…" at bounding box center [853, 225] width 1092 height 108
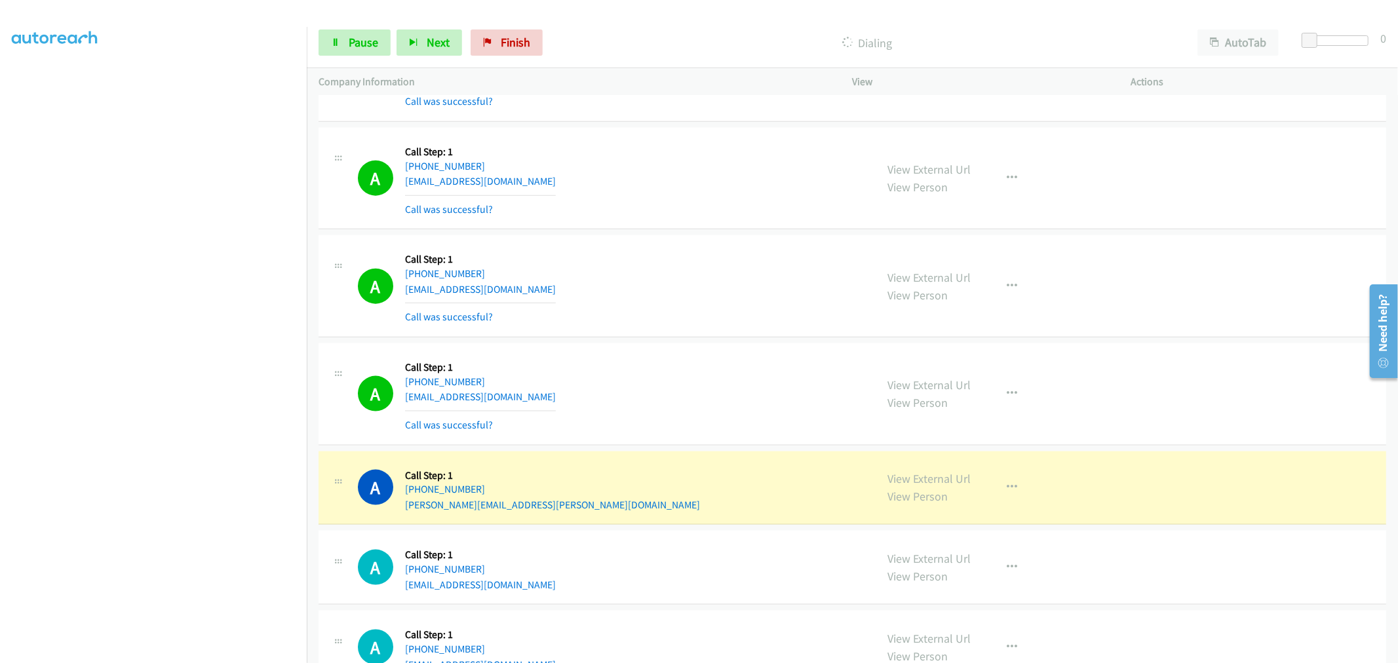
scroll to position [9731, 0]
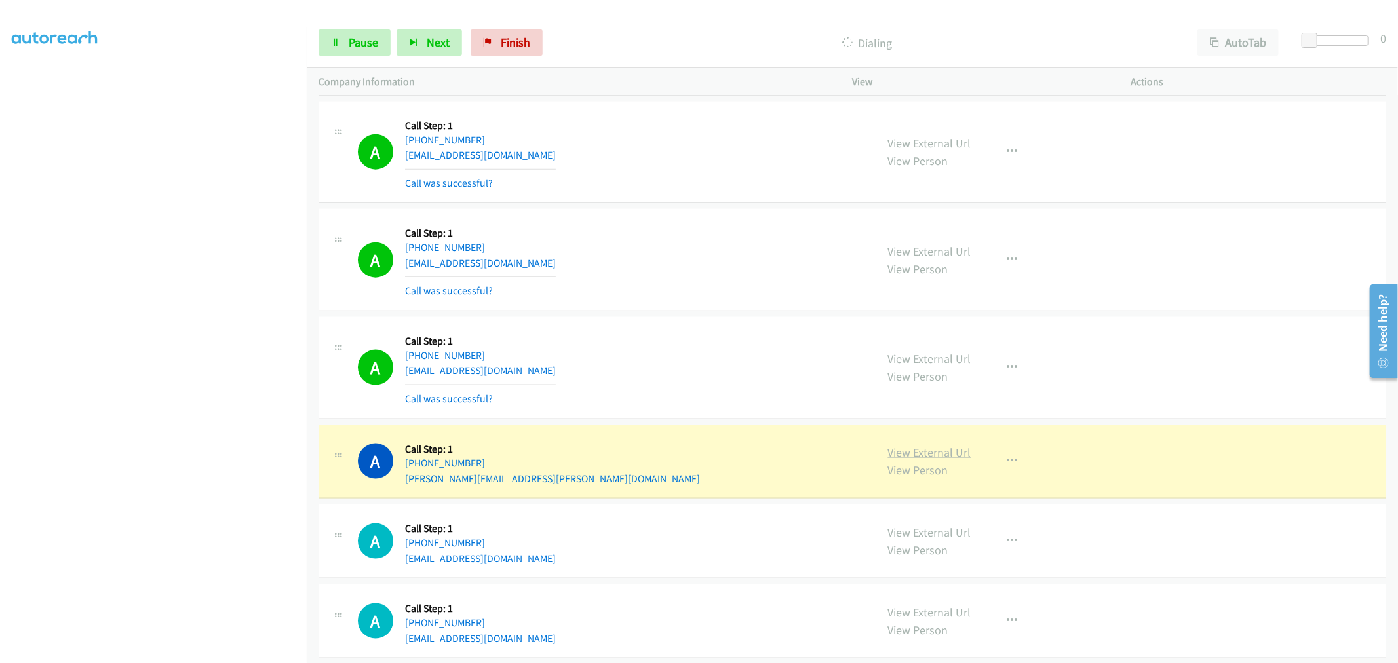
drag, startPoint x: 936, startPoint y: 460, endPoint x: 932, endPoint y: 451, distance: 10.0
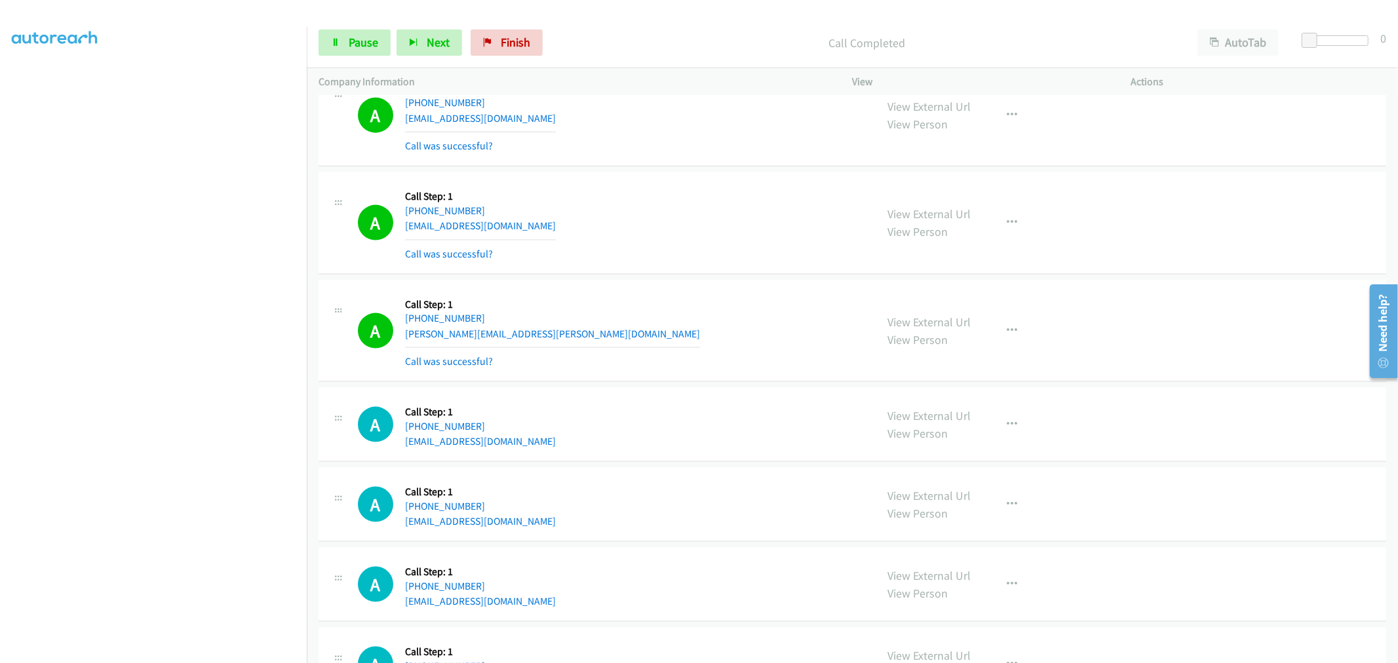
scroll to position [9877, 0]
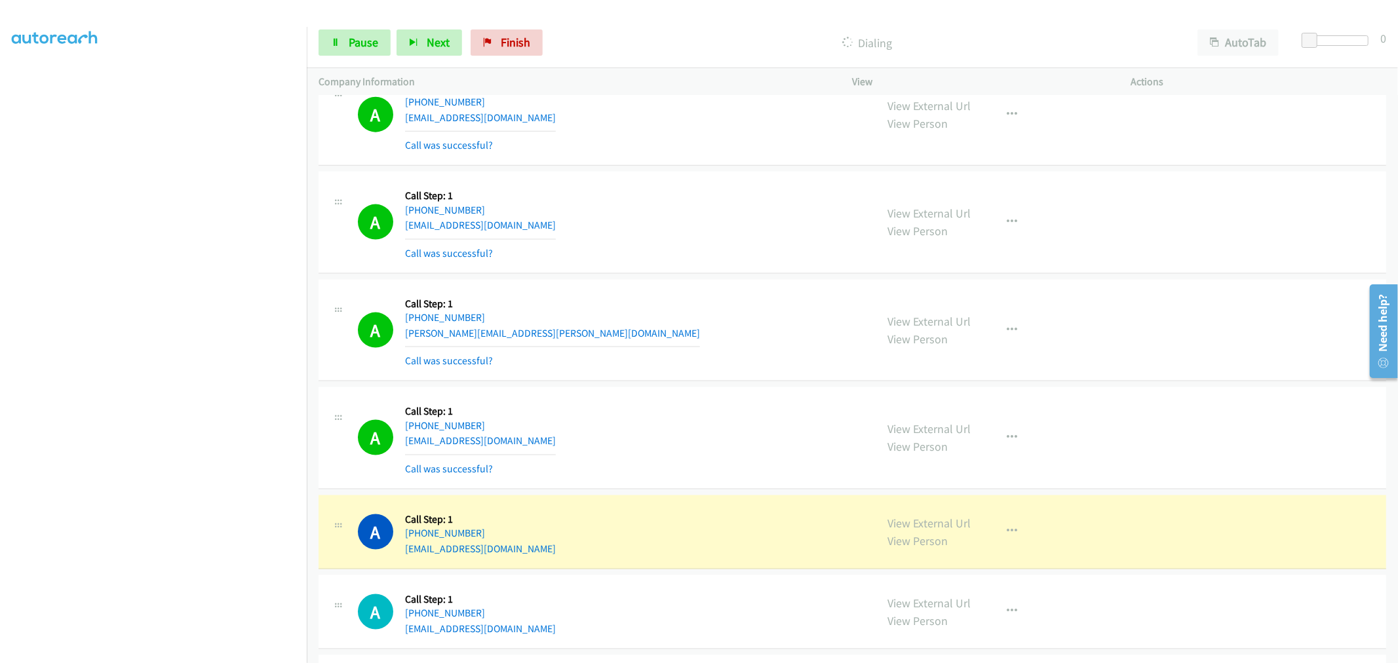
click at [695, 284] on td "A Callback Scheduled Call Step: 1 America/New_York +1 240-676-5181 abiodun.s.ol…" at bounding box center [853, 331] width 1092 height 108
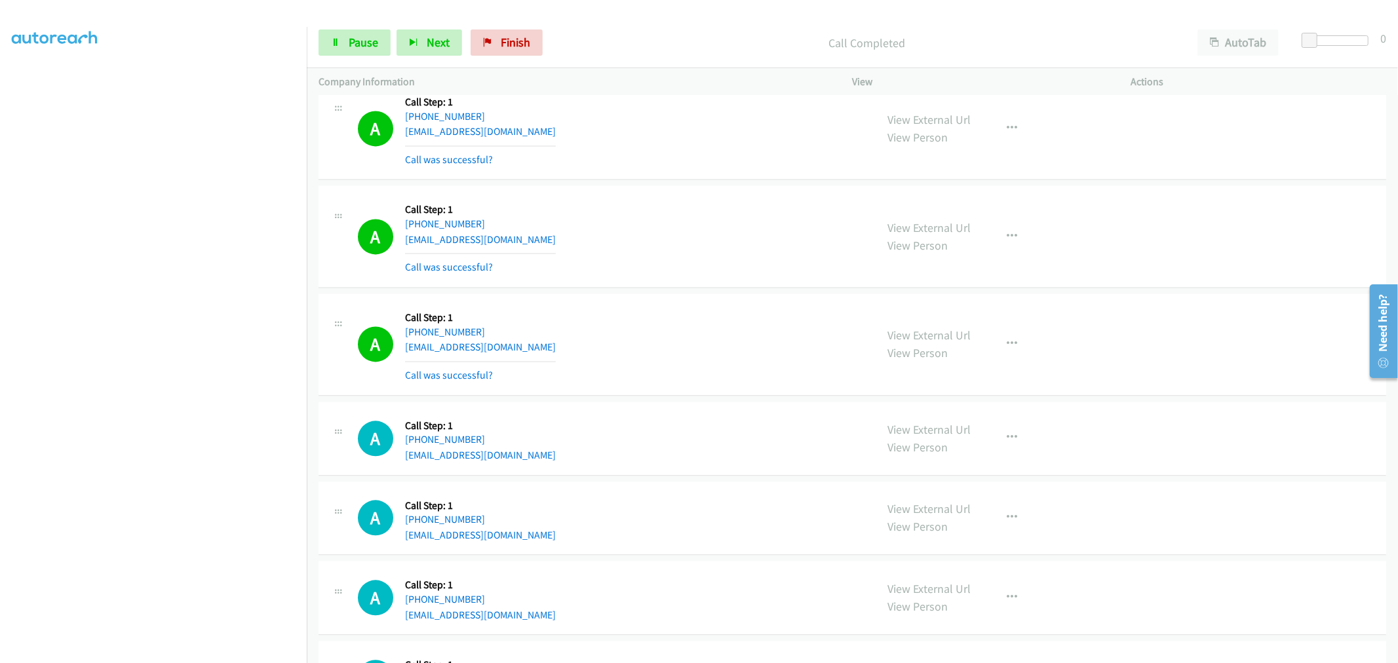
scroll to position [10751, 0]
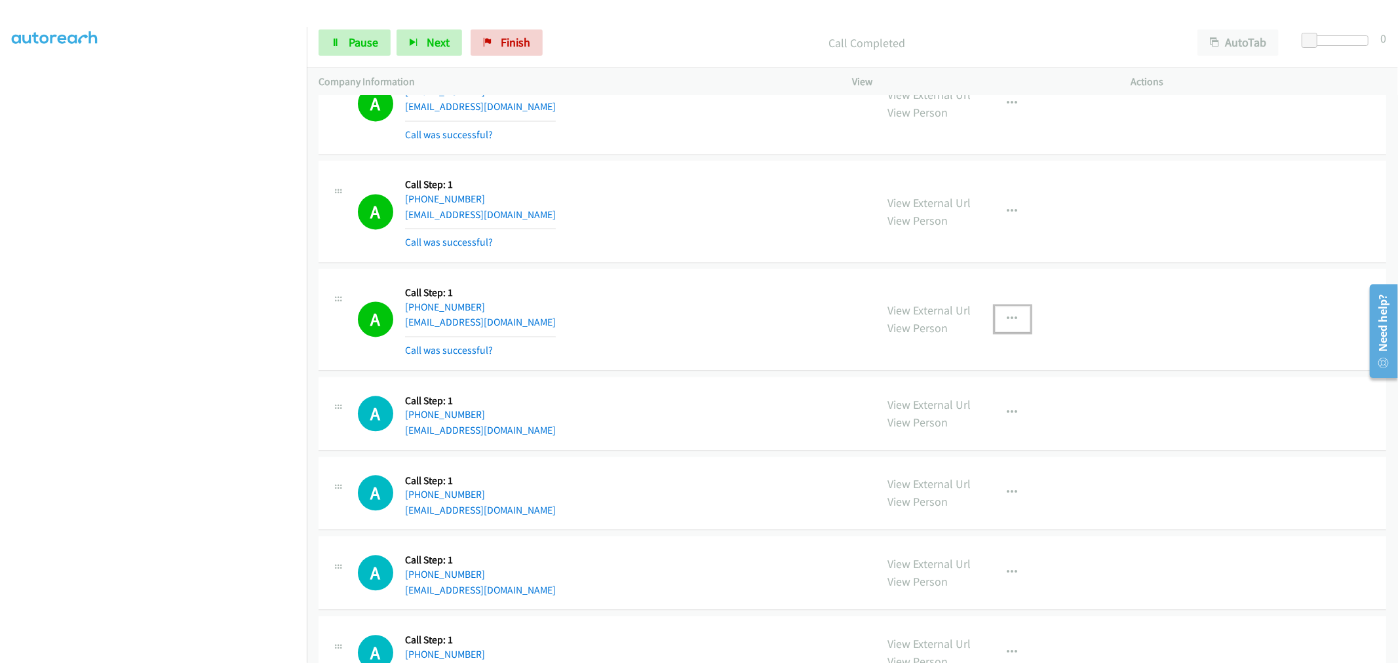
click at [1021, 315] on button "button" at bounding box center [1012, 319] width 35 height 26
click at [928, 441] on link "Add to do not call list" at bounding box center [943, 431] width 174 height 26
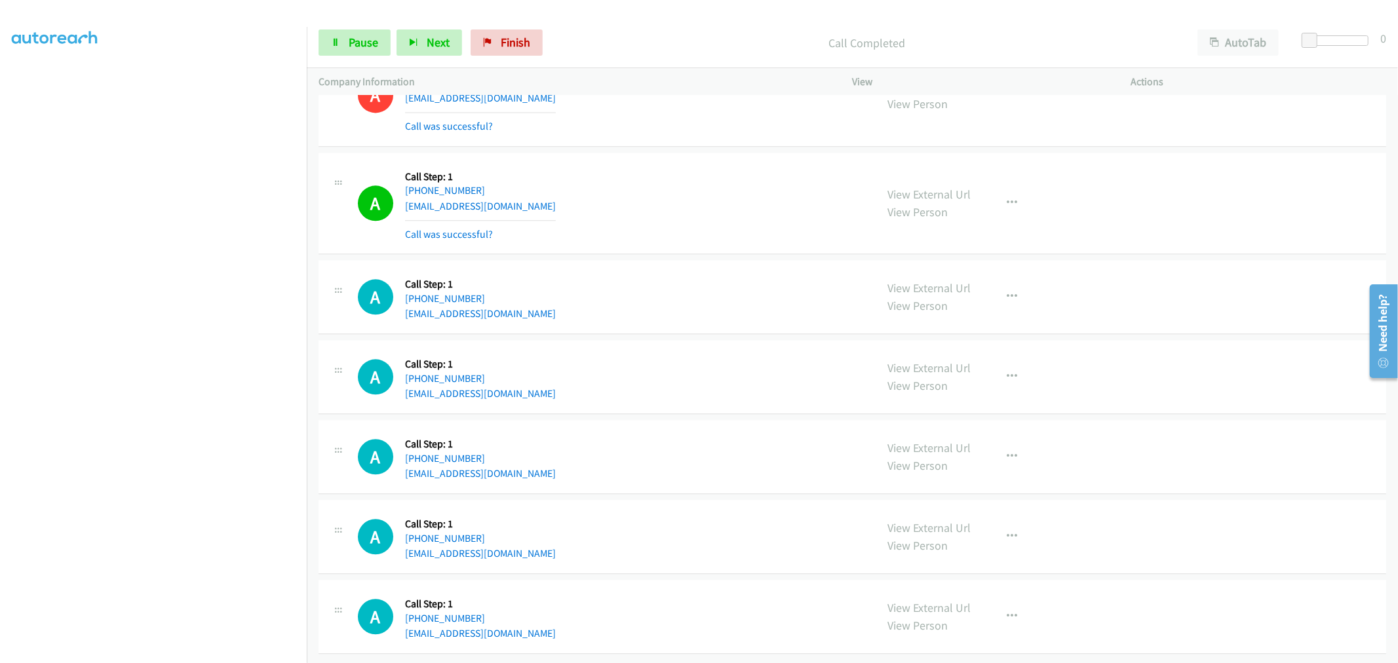
scroll to position [10993, 0]
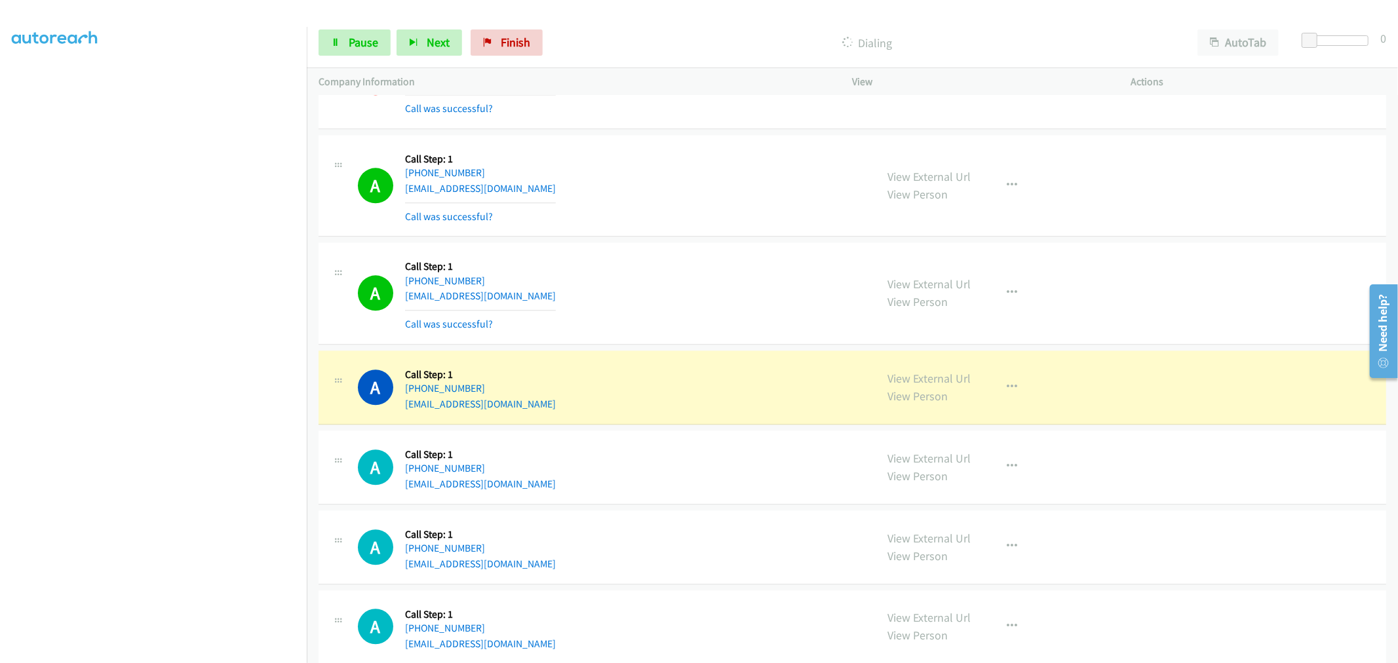
drag, startPoint x: 902, startPoint y: 388, endPoint x: 686, endPoint y: 192, distance: 291.5
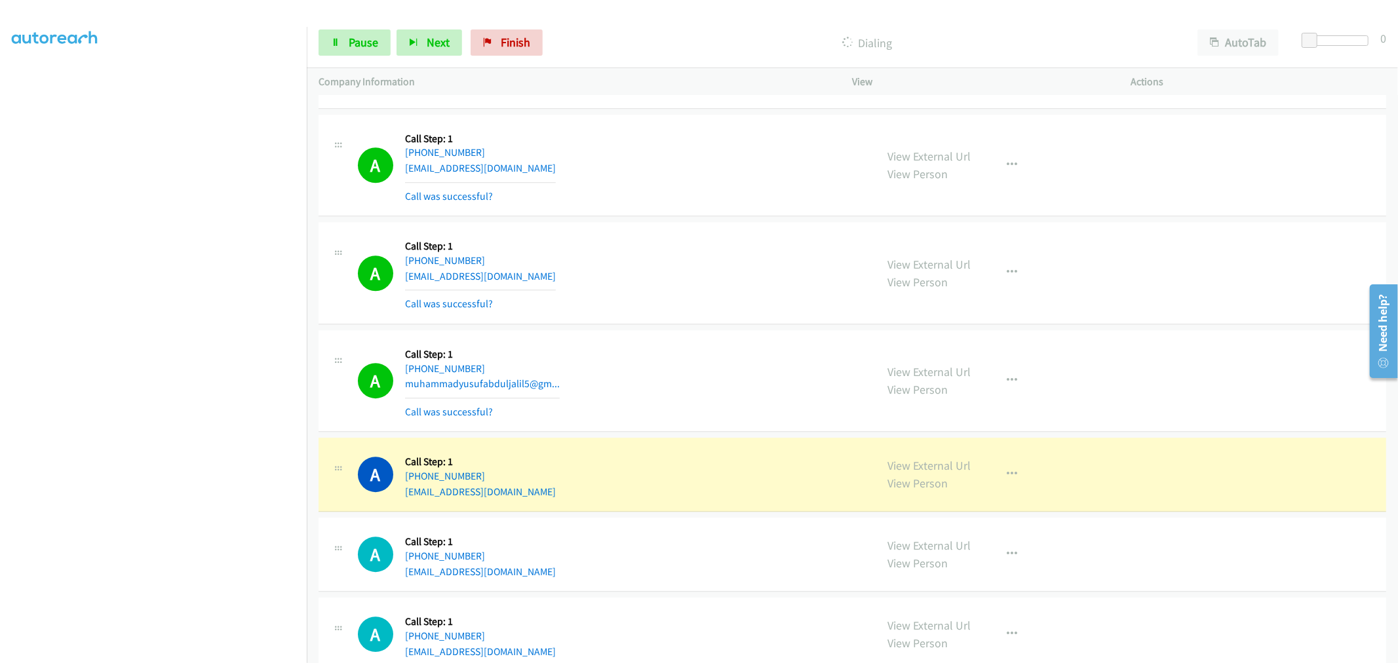
scroll to position [11649, 0]
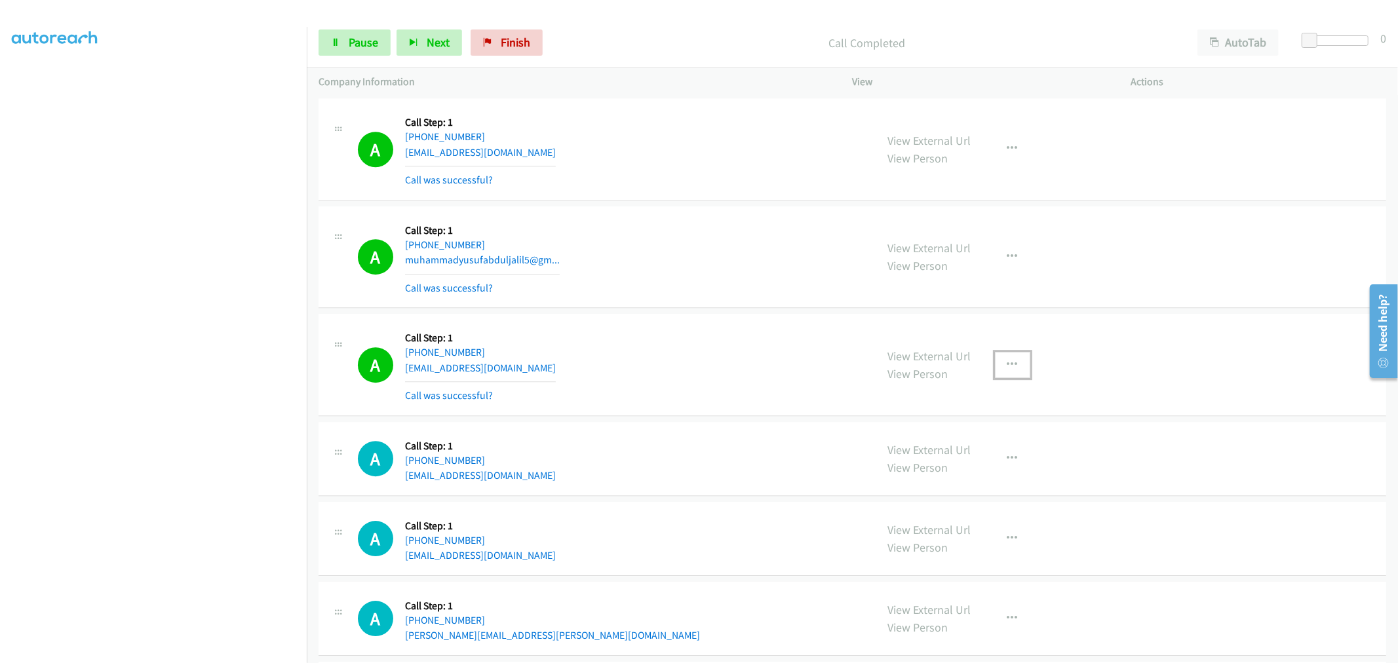
click at [1008, 370] on icon "button" at bounding box center [1013, 365] width 10 height 10
click at [905, 481] on link "Add to do not call list" at bounding box center [943, 477] width 174 height 26
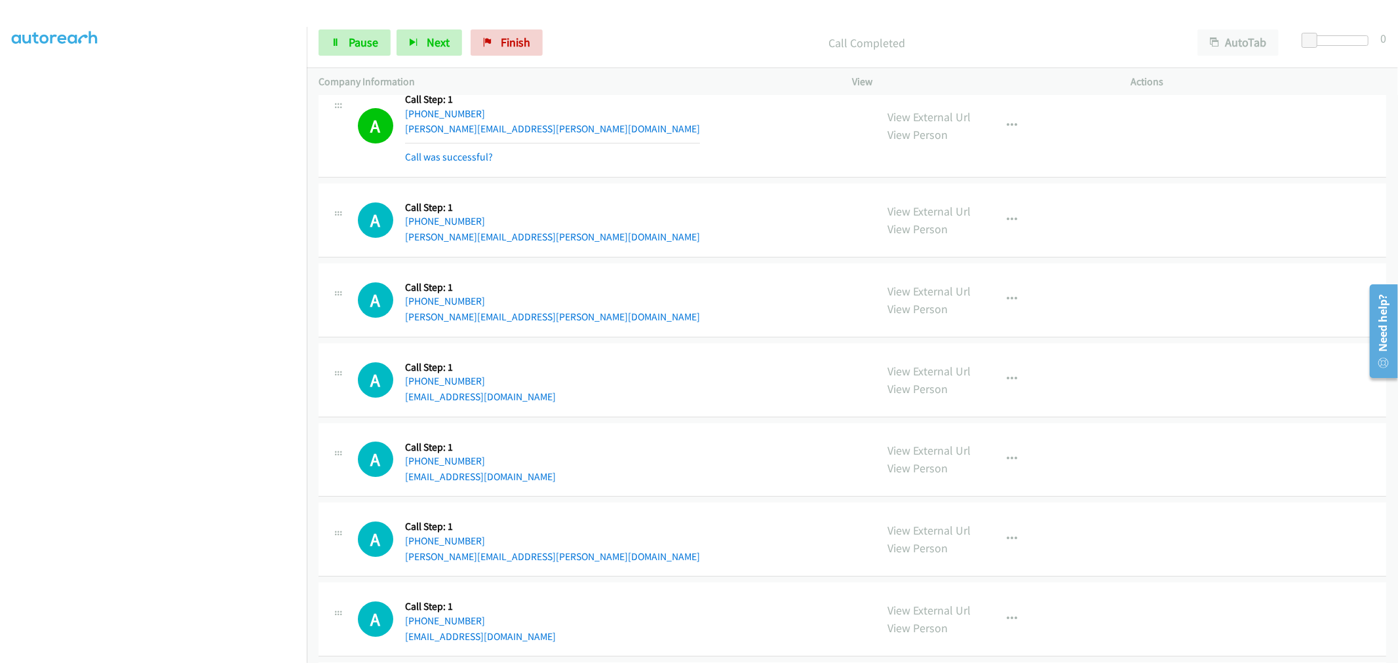
scroll to position [12086, 0]
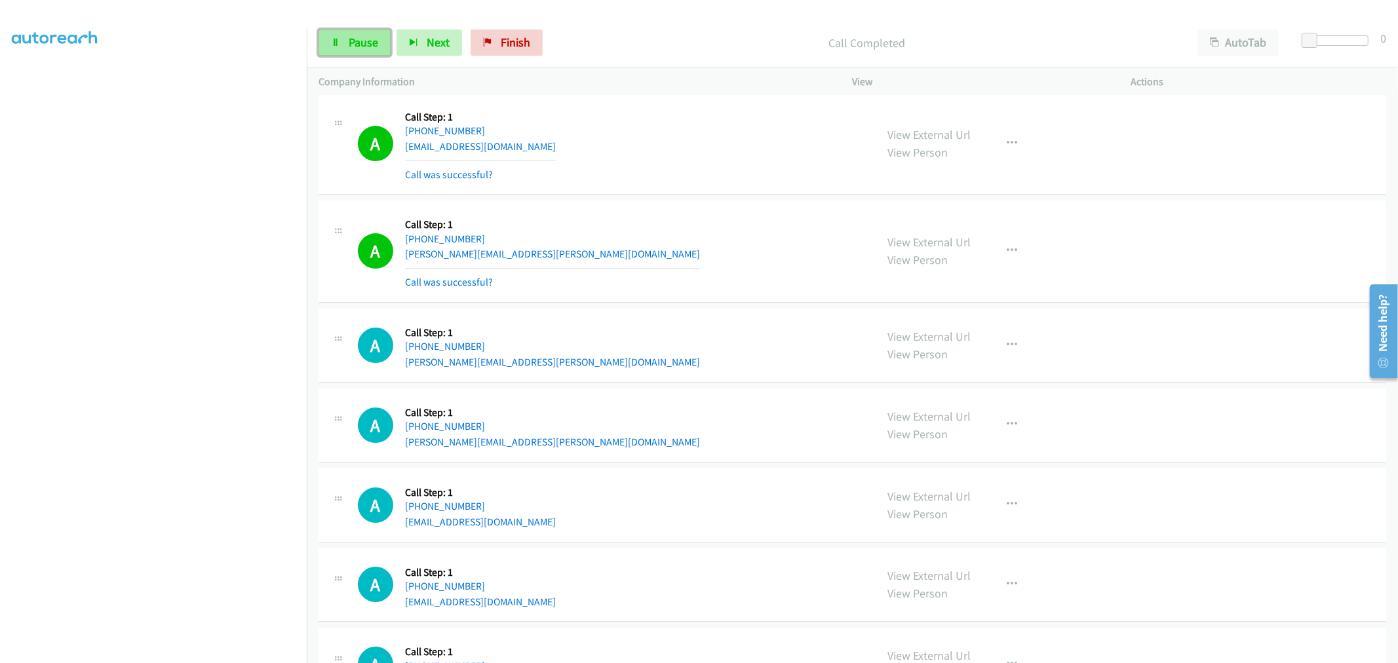
click at [371, 52] on link "Pause" at bounding box center [355, 43] width 72 height 26
click at [364, 43] on span "Start Calls" at bounding box center [374, 42] width 51 height 15
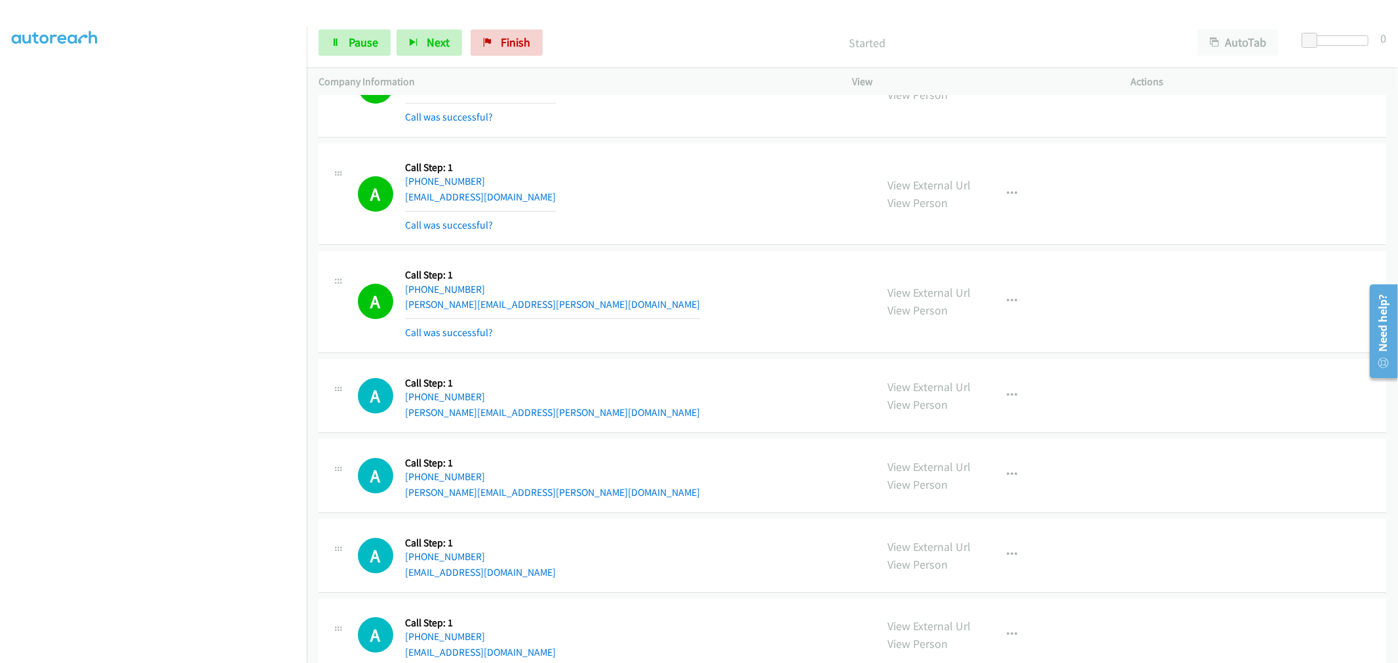
scroll to position [12013, 0]
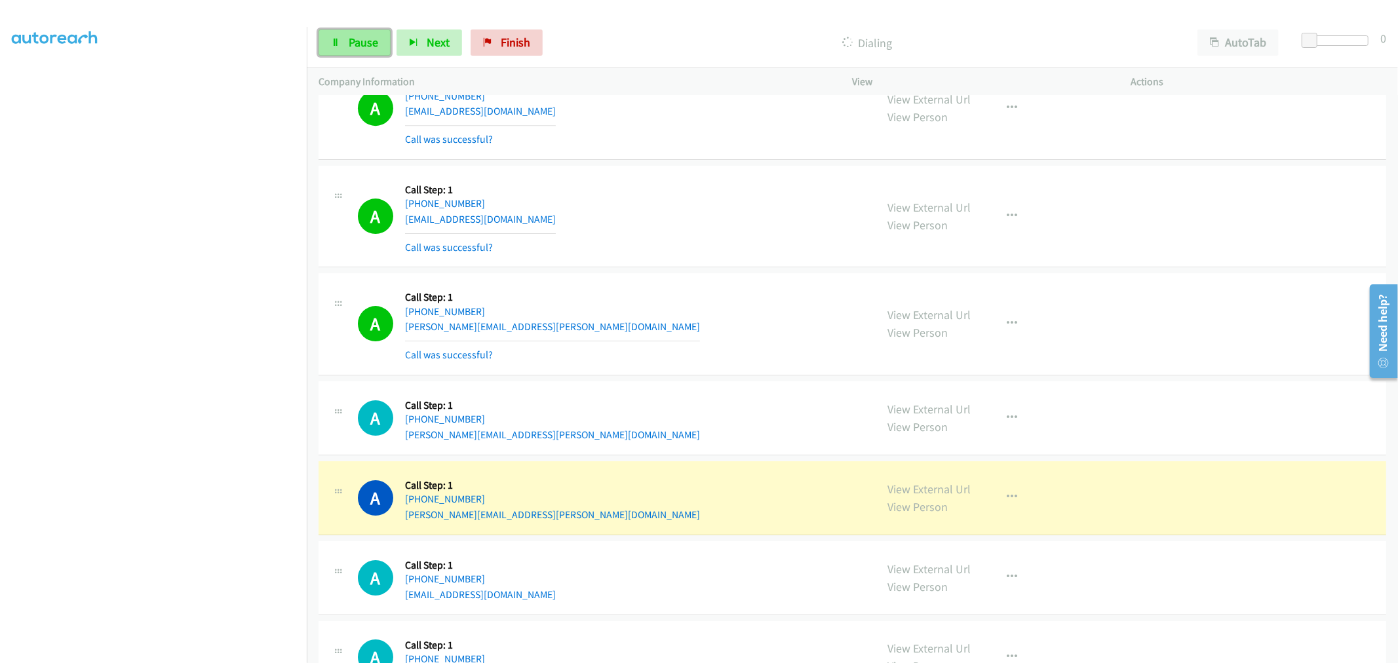
click at [355, 34] on link "Pause" at bounding box center [355, 43] width 72 height 26
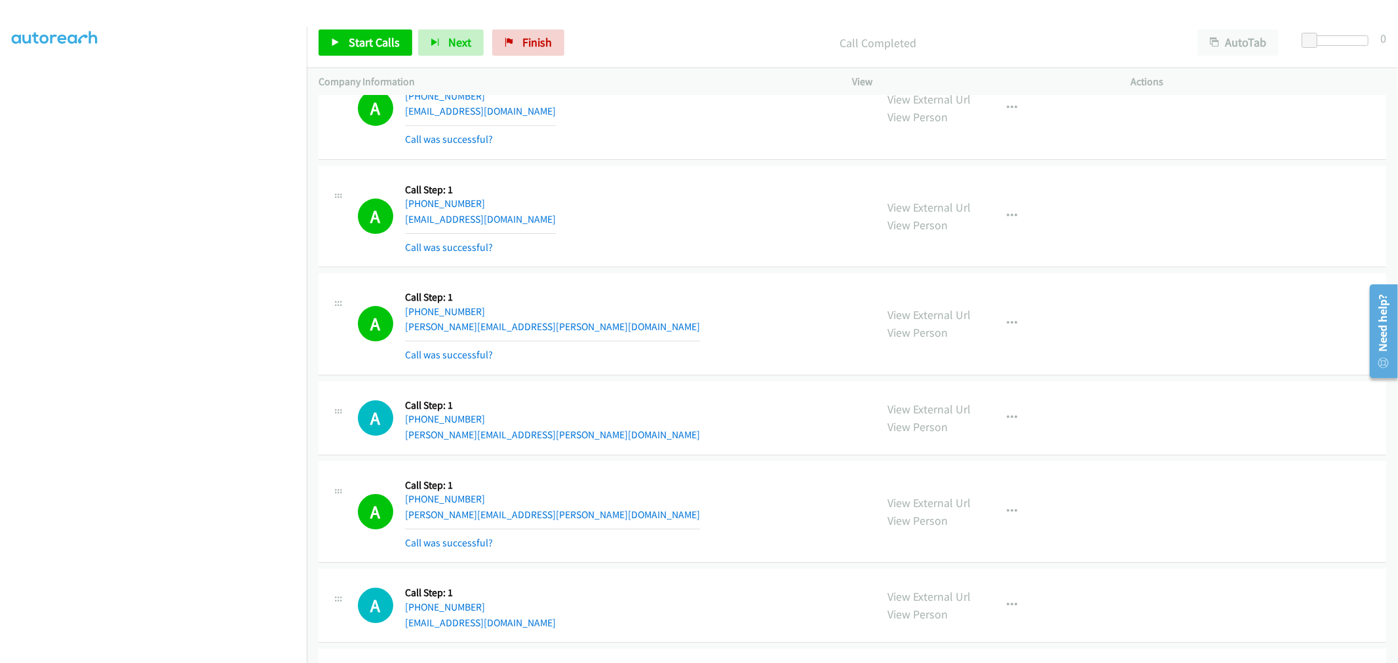
click at [689, 169] on td "A Callback Scheduled Call Step: 1 America/Los_Angeles +1 541-639-2424 wickedche…" at bounding box center [853, 217] width 1092 height 108
click at [695, 171] on td "A Callback Scheduled Call Step: 1 America/Los_Angeles +1 541-639-2424 wickedche…" at bounding box center [853, 217] width 1092 height 108
click at [683, 163] on td "A Callback Scheduled Call Step: 1 America/Los_Angeles +1 323-523-3874 viin_era@…" at bounding box center [853, 109] width 1092 height 108
click at [673, 163] on td "A Callback Scheduled Call Step: 1 America/Los_Angeles +1 323-523-3874 viin_era@…" at bounding box center [853, 109] width 1092 height 108
click at [684, 160] on div "A Callback Scheduled Call Step: 1 America/Los_Angeles +1 323-523-3874 viin_era@…" at bounding box center [853, 109] width 1068 height 102
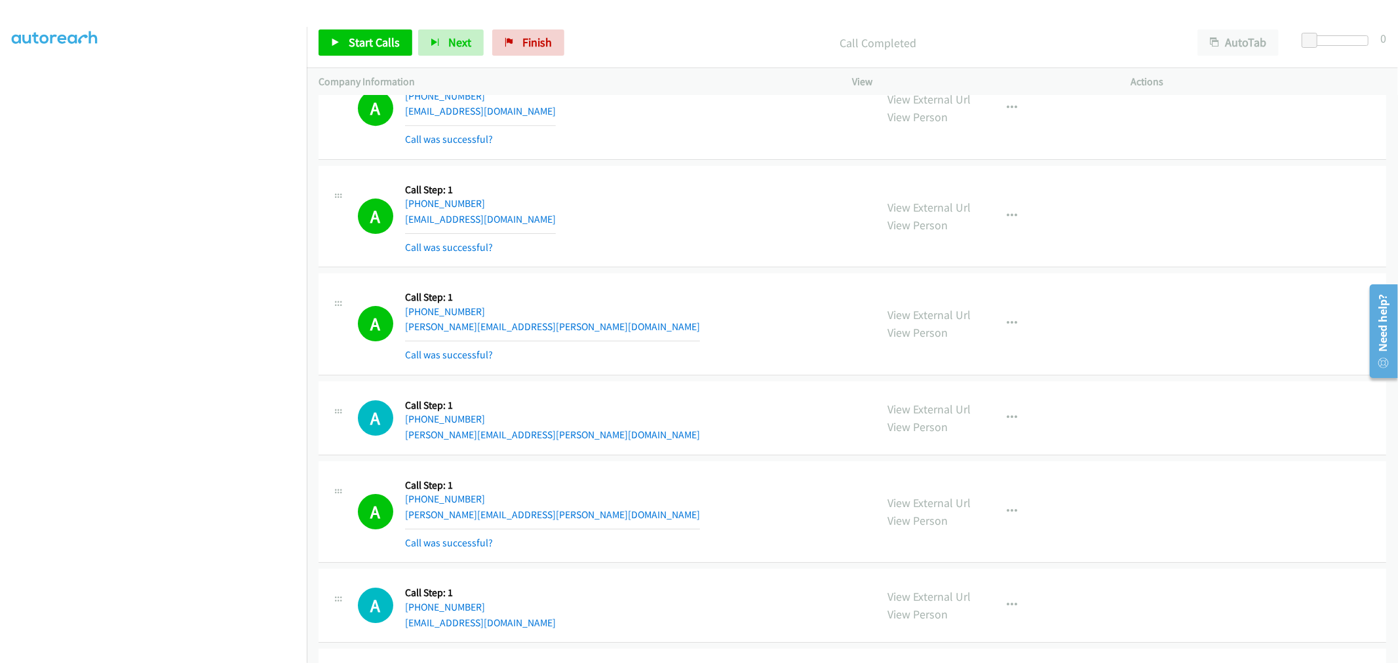
click at [686, 163] on td "A Callback Scheduled Call Step: 1 America/Los_Angeles +1 323-523-3874 viin_era@…" at bounding box center [853, 109] width 1092 height 108
click at [686, 171] on td "A Callback Scheduled Call Step: 1 America/Los_Angeles +1 541-639-2424 wickedche…" at bounding box center [853, 217] width 1092 height 108
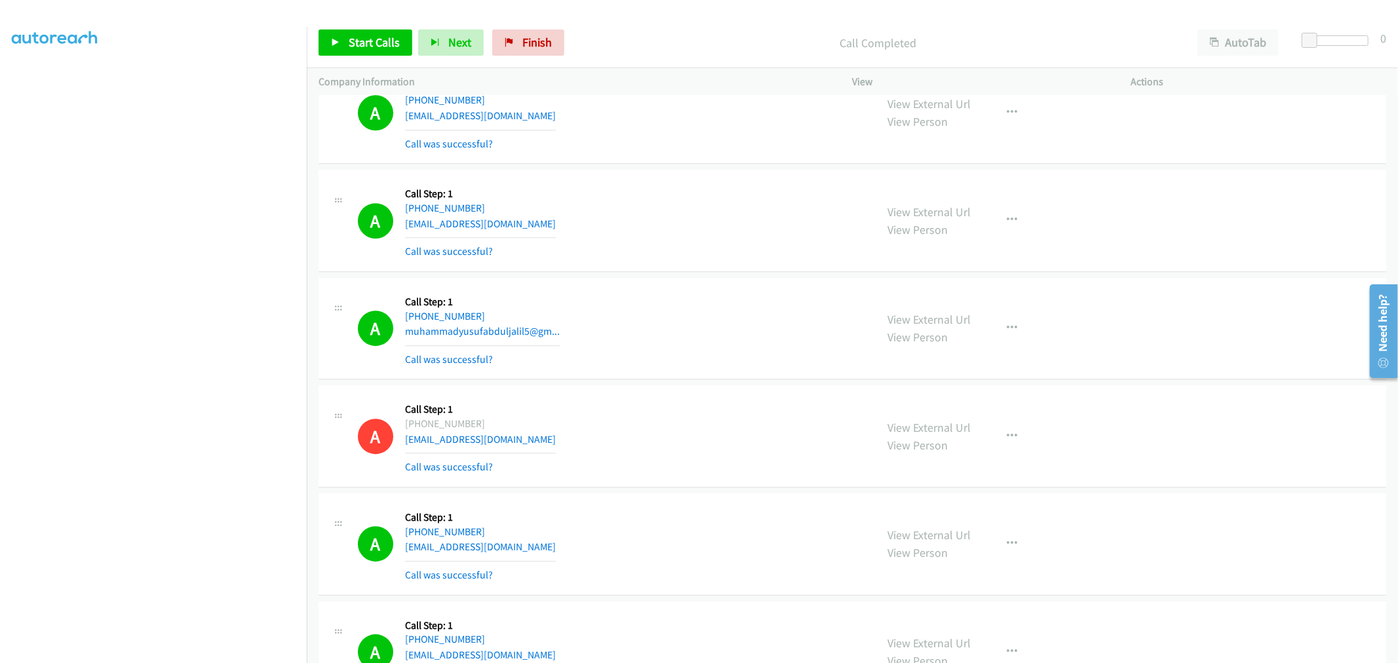
scroll to position [11576, 0]
click at [683, 181] on div "A Callback Scheduled Call Step: 1 America/Los_Angeles +1 562-277-6492 vettevas@…" at bounding box center [853, 222] width 1068 height 102
click at [696, 168] on td "A Callback Scheduled Call Step: 1 America/Phoenix +1 520-965-2142 proleads16@gm…" at bounding box center [853, 114] width 1092 height 108
click at [700, 224] on div "A Callback Scheduled Call Step: 1 America/Los_Angeles +1 562-277-6492 vettevas@…" at bounding box center [611, 222] width 507 height 78
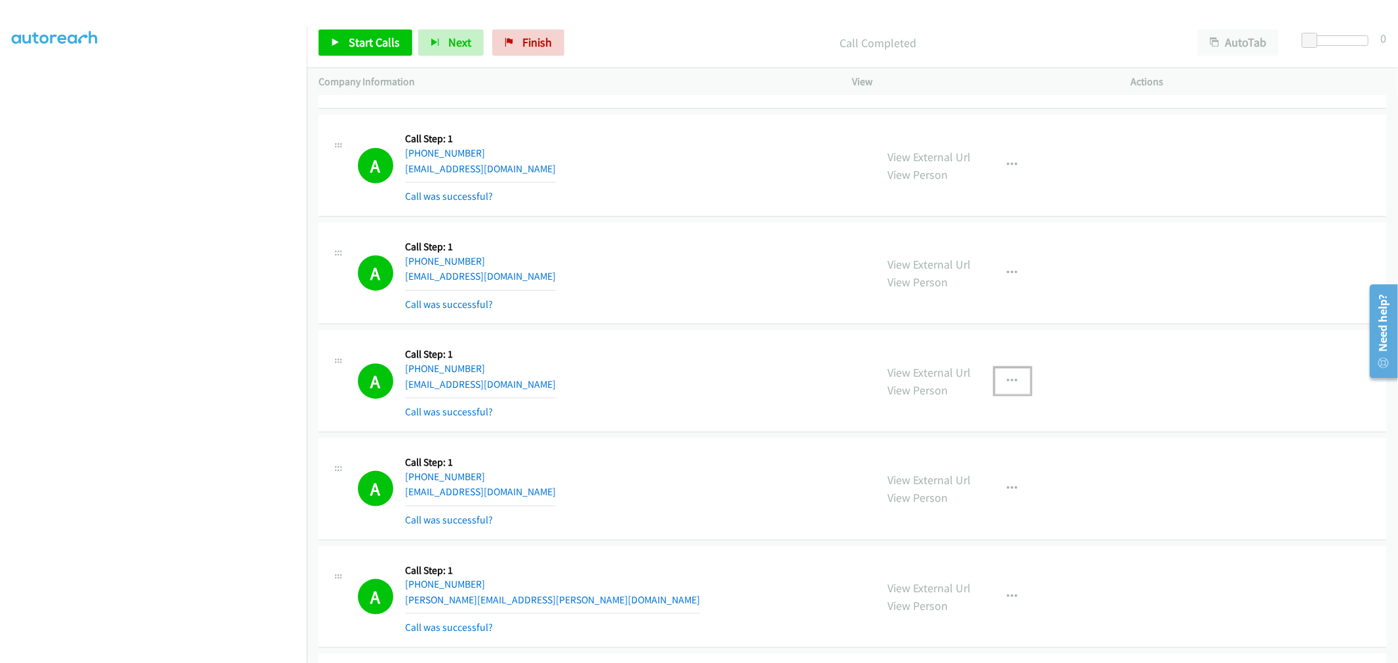
drag, startPoint x: 1016, startPoint y: 384, endPoint x: 993, endPoint y: 409, distance: 33.9
click at [1016, 384] on button "button" at bounding box center [1012, 381] width 35 height 26
click at [909, 496] on link "Add to do not call list" at bounding box center [943, 494] width 174 height 26
click at [743, 404] on div "A Callback Scheduled Call Step: 1 America/New_York +1 407-793-7291 friendsprodu…" at bounding box center [611, 381] width 507 height 78
click at [662, 229] on div "A Callback Scheduled Call Step: 1 America/New_York +1 240-793-8887 bjzwinak@net…" at bounding box center [853, 274] width 1068 height 102
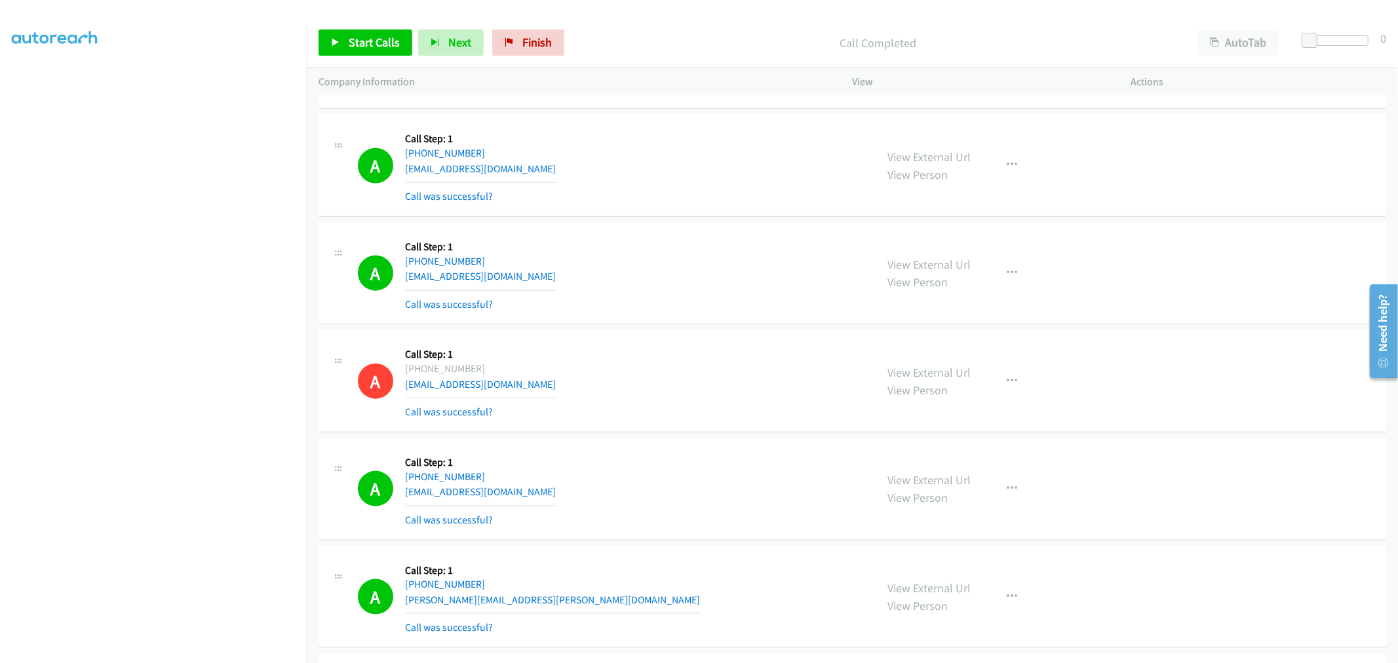
click at [664, 226] on td "A Callback Scheduled Call Step: 1 America/New_York +1 240-793-8887 bjzwinak@net…" at bounding box center [853, 274] width 1092 height 108
click at [692, 220] on td "A Callback Scheduled Call Step: 1 America/Denver +1 801-224-1559 utahbroker@com…" at bounding box center [853, 166] width 1092 height 108
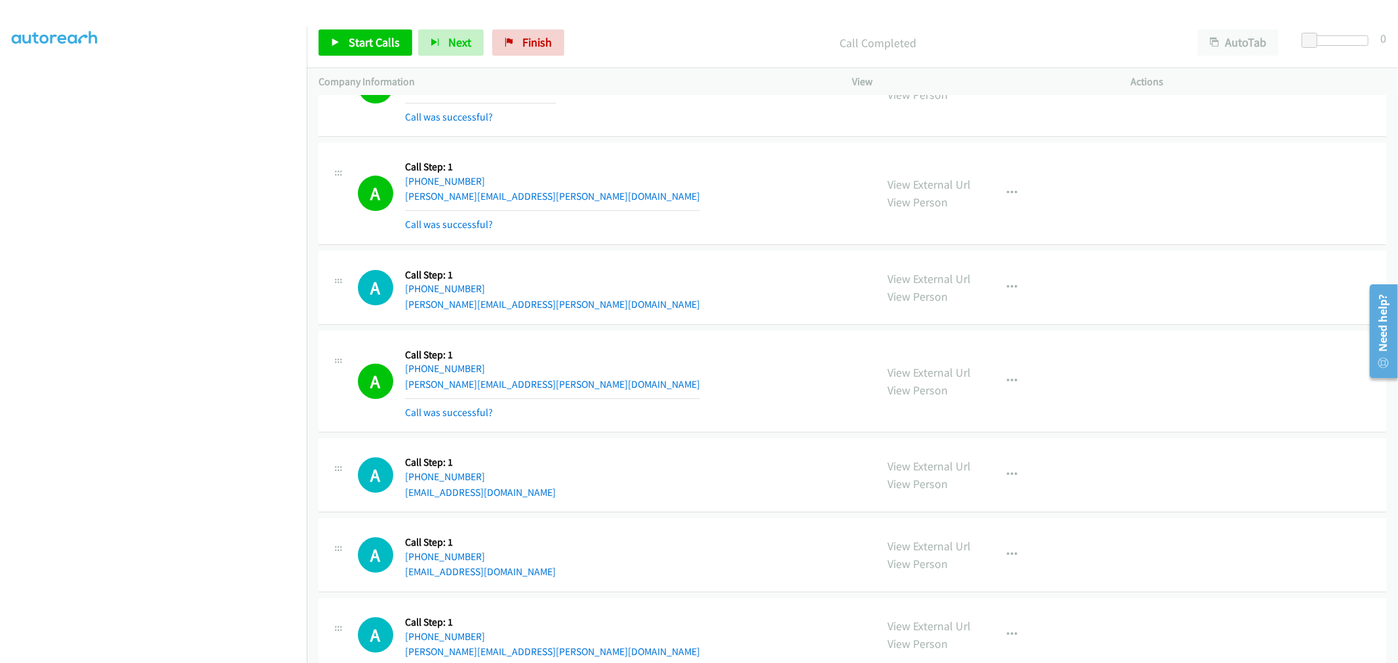
scroll to position [12216, 0]
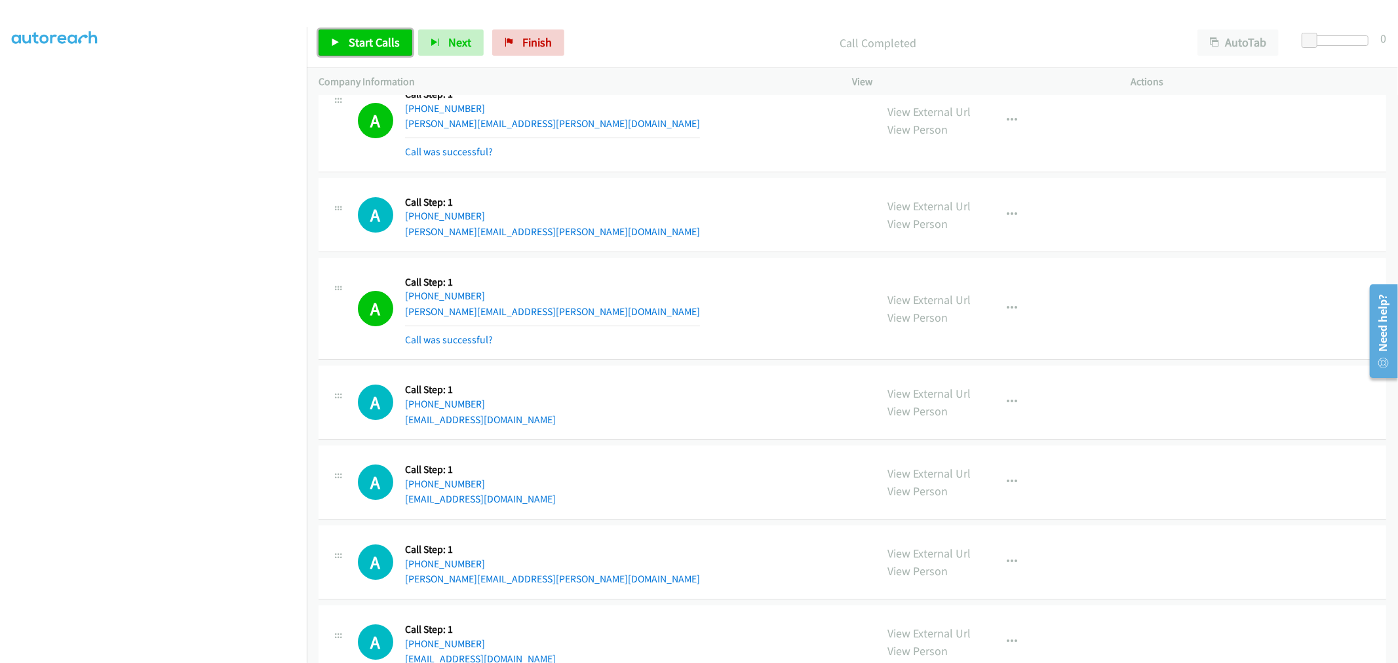
click at [355, 48] on span "Start Calls" at bounding box center [374, 42] width 51 height 15
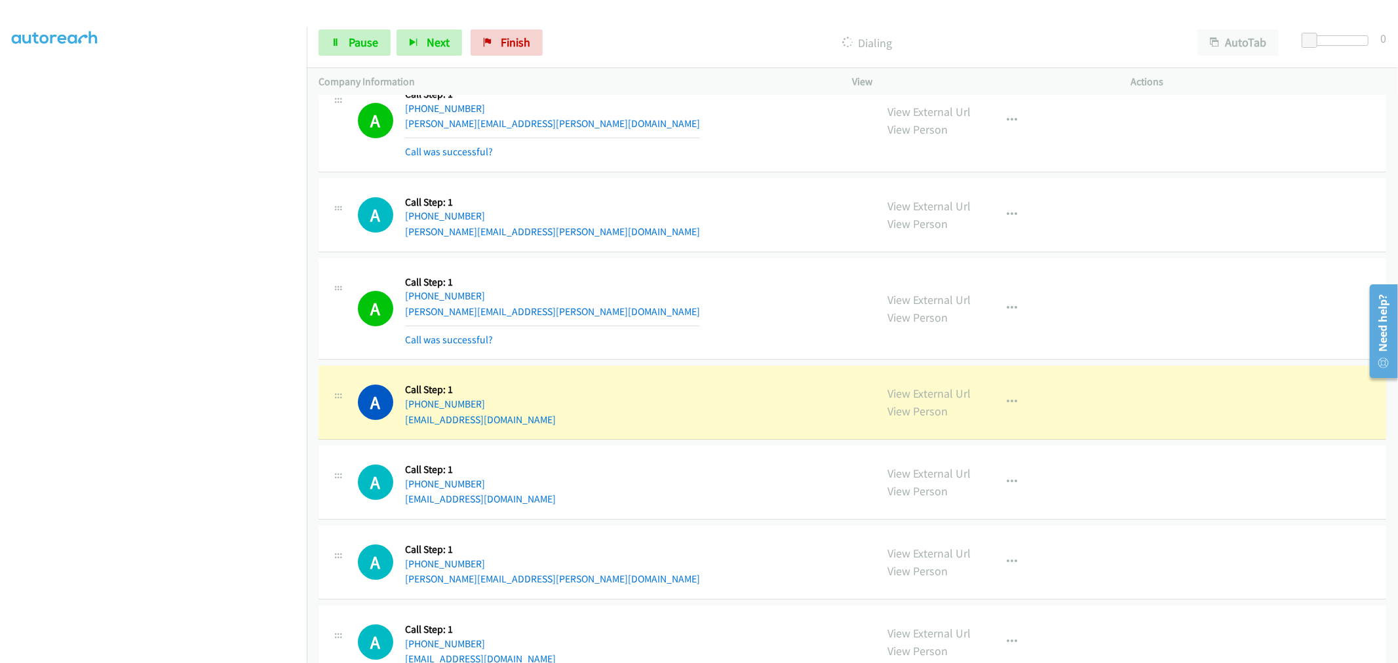
click at [696, 266] on div "A Callback Scheduled Call Step: 1 America/Los_Angeles +1 951-501-9596 molly.geo…" at bounding box center [853, 309] width 1068 height 102
click at [700, 263] on td "A Callback Scheduled Call Step: 1 America/Los_Angeles +1 951-501-9596 molly.geo…" at bounding box center [853, 309] width 1092 height 108
click at [351, 35] on span "Pause" at bounding box center [364, 42] width 30 height 15
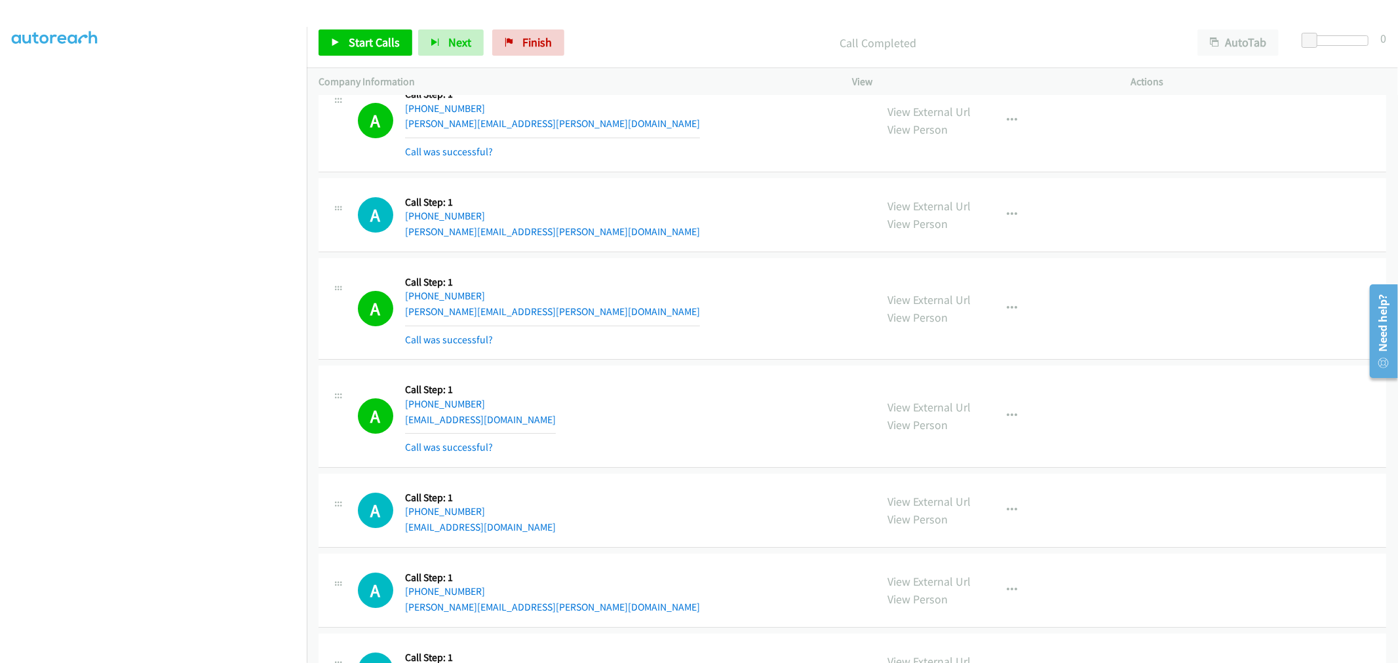
drag, startPoint x: 669, startPoint y: 184, endPoint x: 295, endPoint y: 210, distance: 375.3
click at [669, 184] on td "A Callback Scheduled Call Step: 1 America/Los_Angeles +1 458-265-8661 katherine…" at bounding box center [853, 215] width 1092 height 80
drag, startPoint x: 917, startPoint y: 205, endPoint x: 837, endPoint y: 173, distance: 85.6
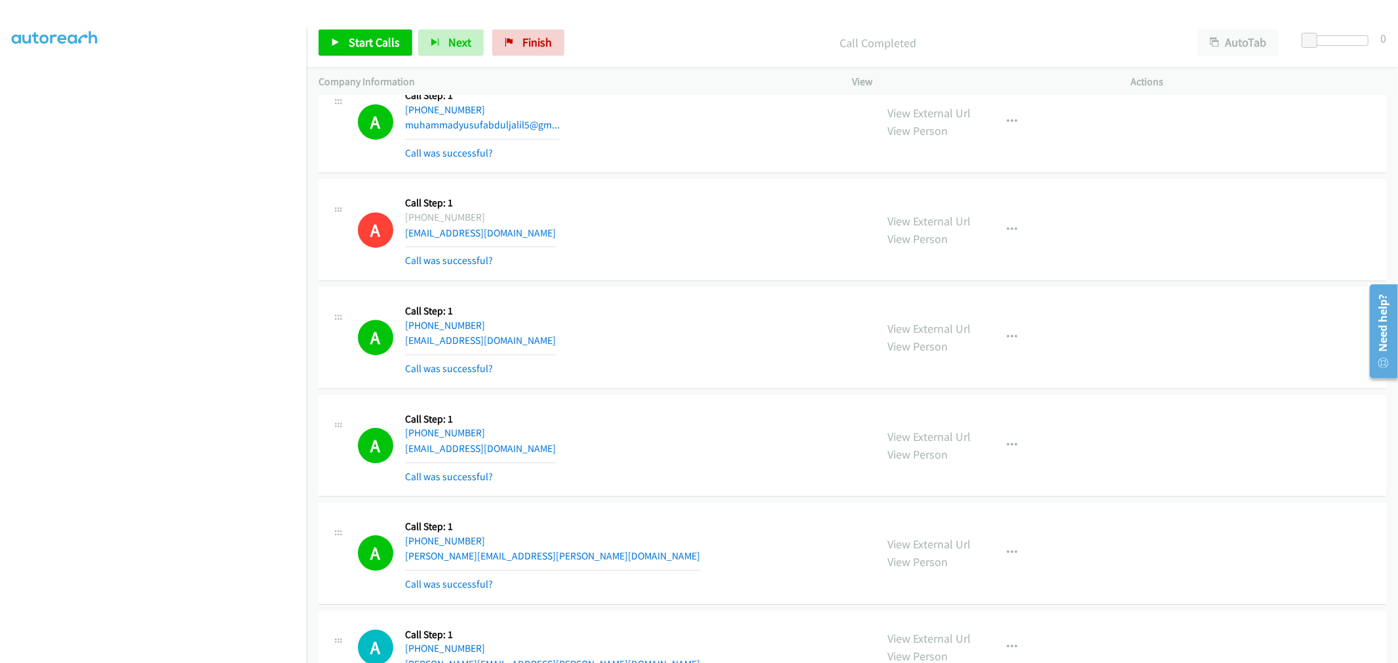
scroll to position [11694, 0]
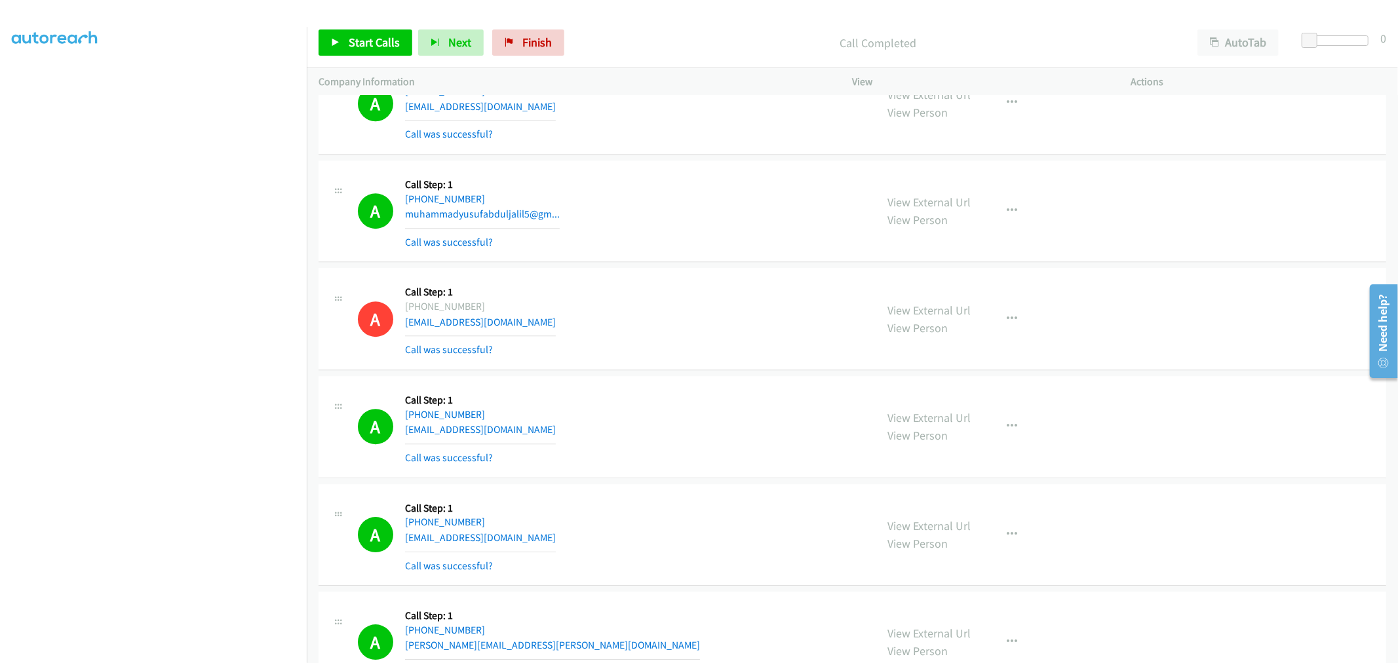
click at [694, 275] on div "A Callback Scheduled Call Step: 1 America/Los_Angeles +1 213-810-6772 lukhanya.…" at bounding box center [853, 319] width 1068 height 102
click at [620, 370] on div "A Callback Scheduled Call Step: 1 America/Los_Angeles +1 213-810-6772 lukhanya.…" at bounding box center [853, 319] width 1068 height 102
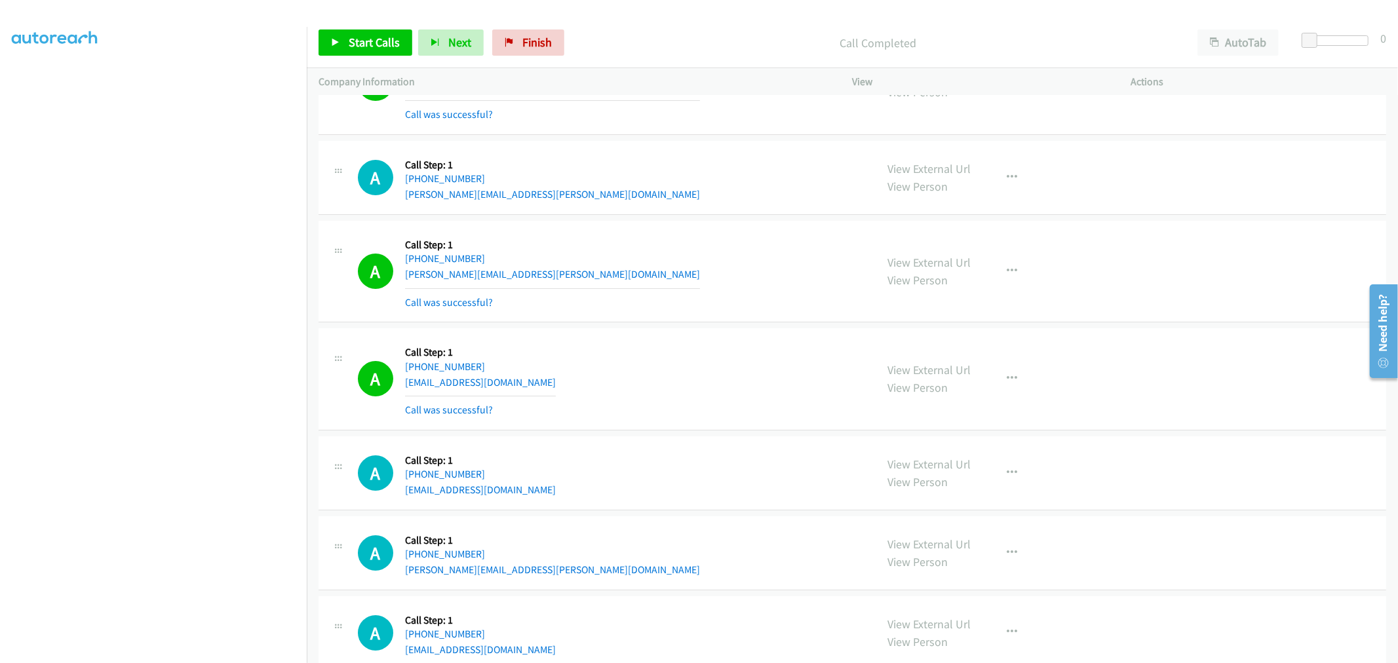
drag, startPoint x: 686, startPoint y: 318, endPoint x: 422, endPoint y: 72, distance: 360.9
click at [686, 317] on div "A Callback Scheduled Call Step: 1 America/Los_Angeles +1 951-501-9596 molly.geo…" at bounding box center [853, 272] width 1068 height 102
click at [359, 45] on span "Start Calls" at bounding box center [374, 42] width 51 height 15
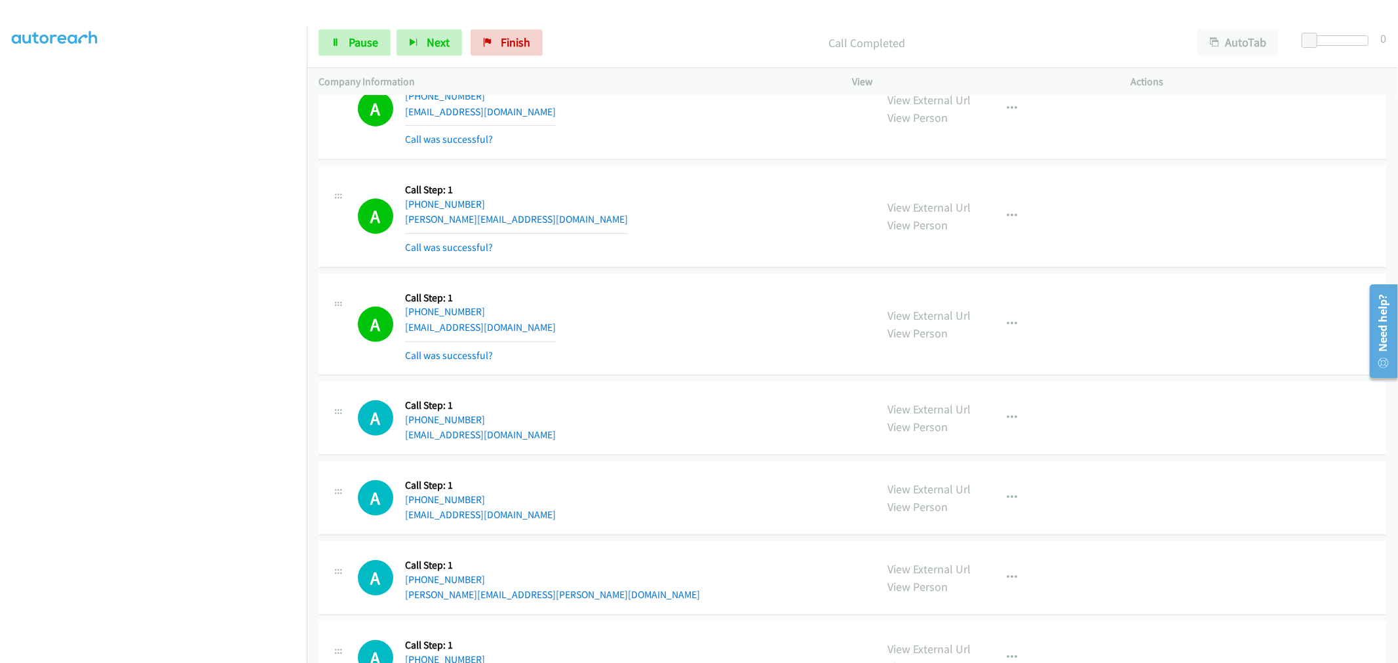
scroll to position [12810, 0]
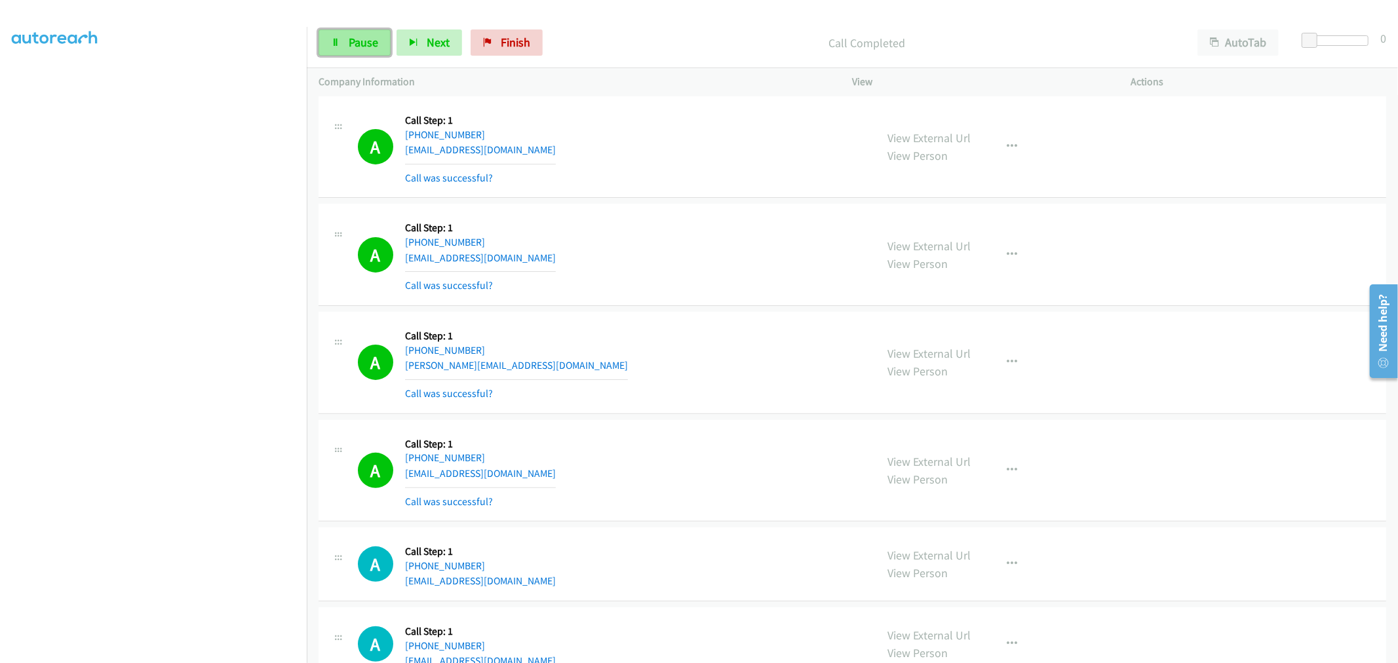
click at [365, 45] on span "Pause" at bounding box center [364, 42] width 30 height 15
click at [372, 41] on span "Start Calls" at bounding box center [374, 42] width 51 height 15
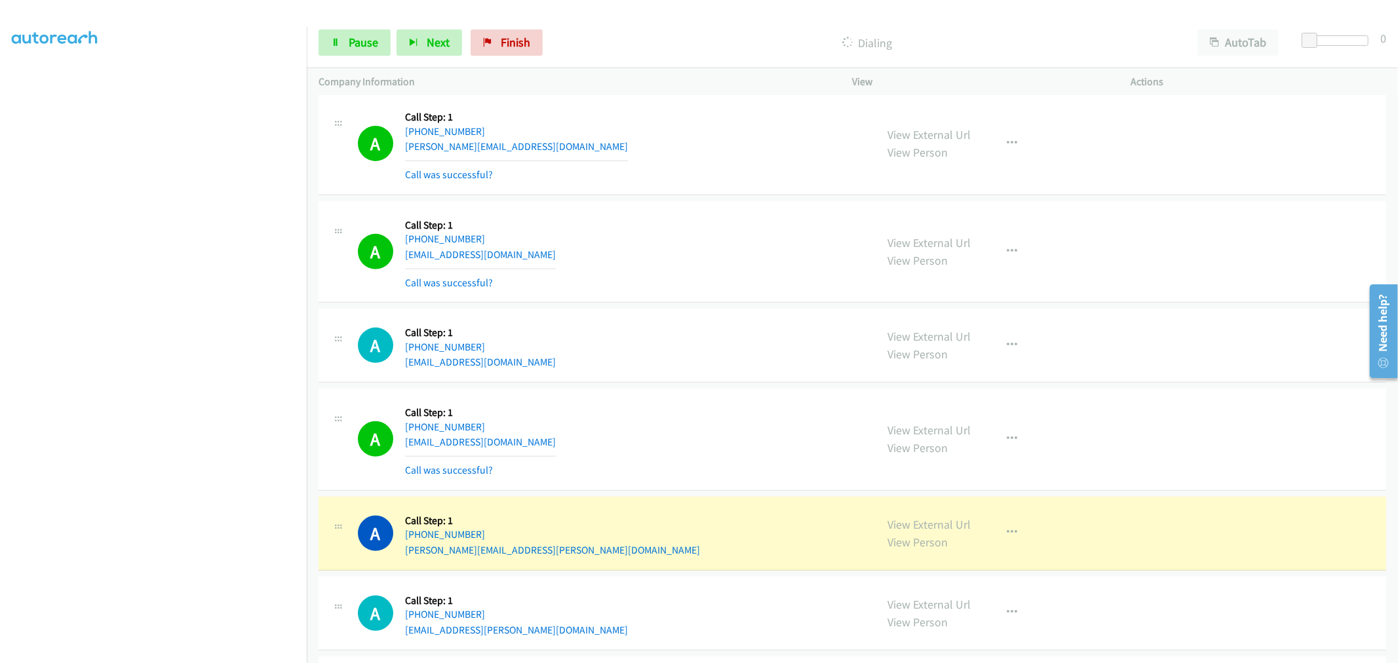
scroll to position [13247, 0]
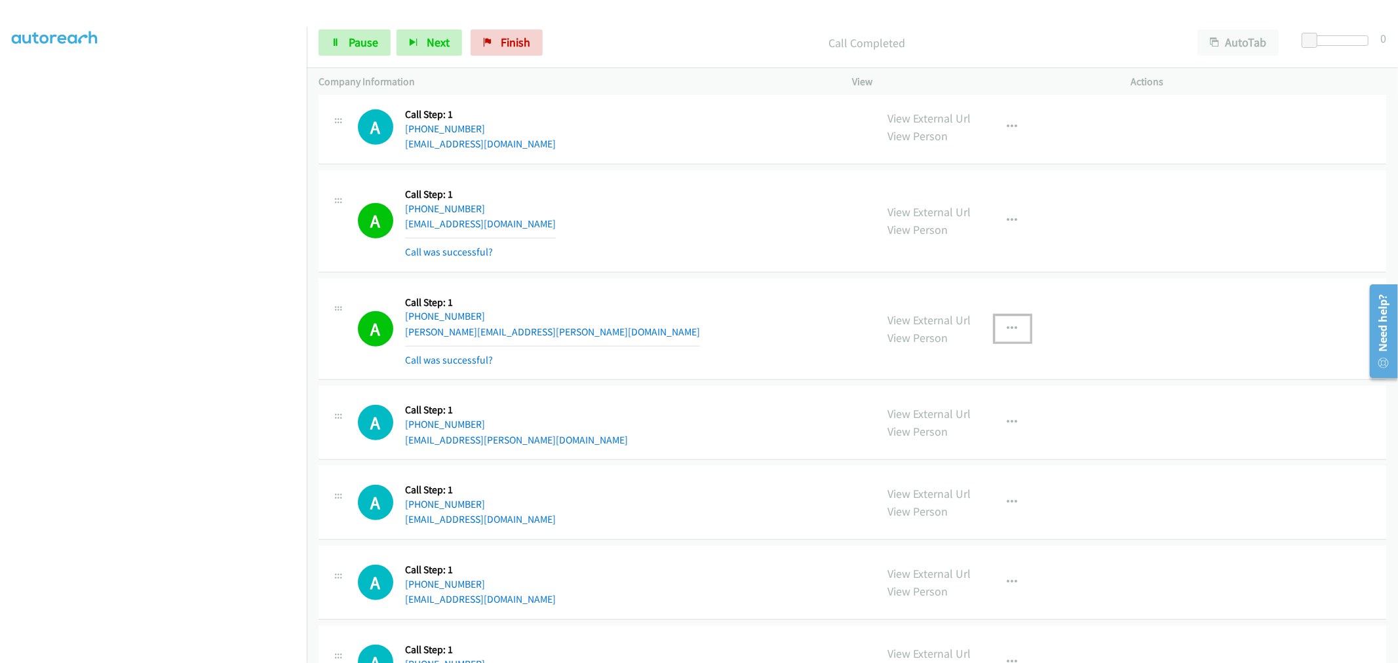
click at [1015, 342] on button "button" at bounding box center [1012, 329] width 35 height 26
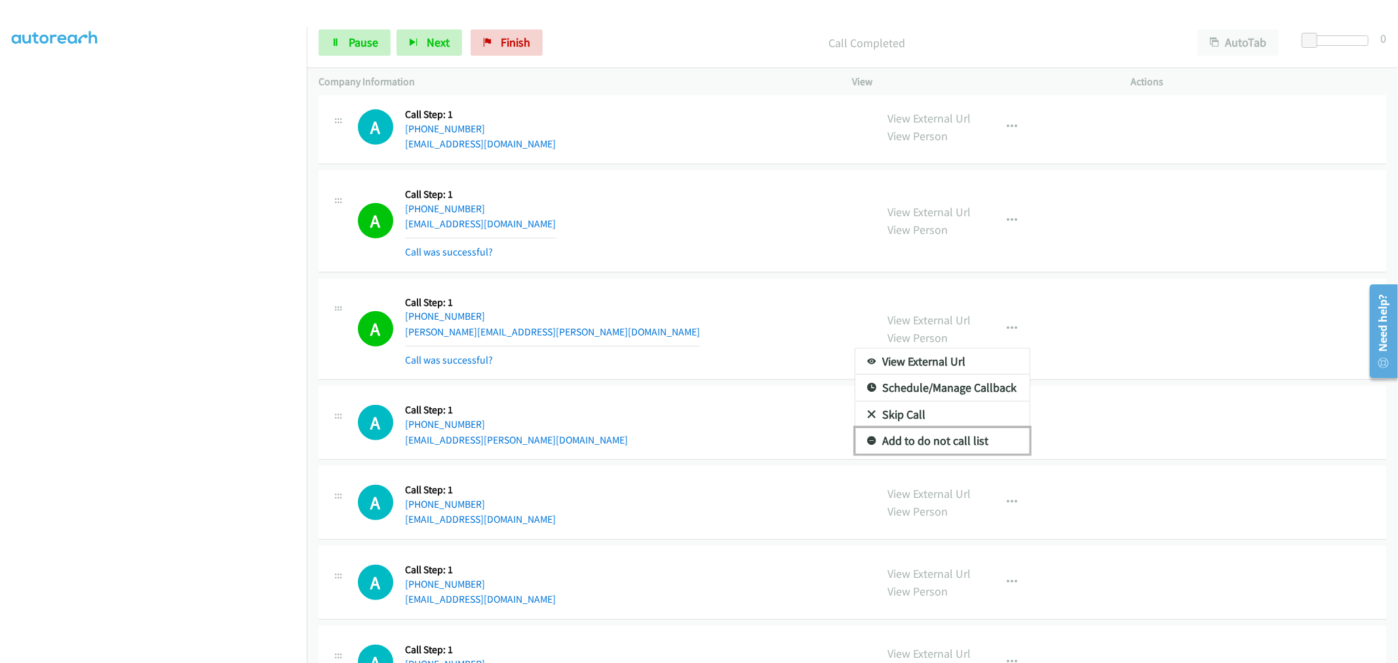
click at [934, 451] on link "Add to do not call list" at bounding box center [943, 441] width 174 height 26
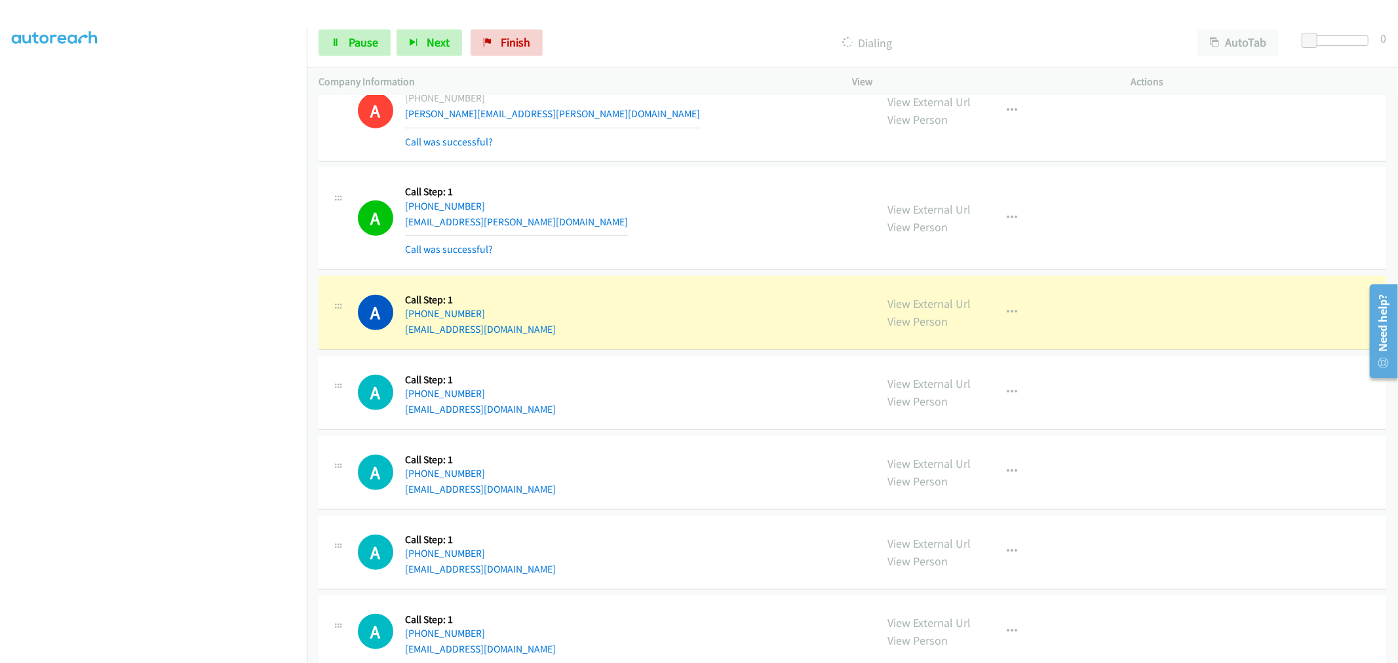
scroll to position [13500, 0]
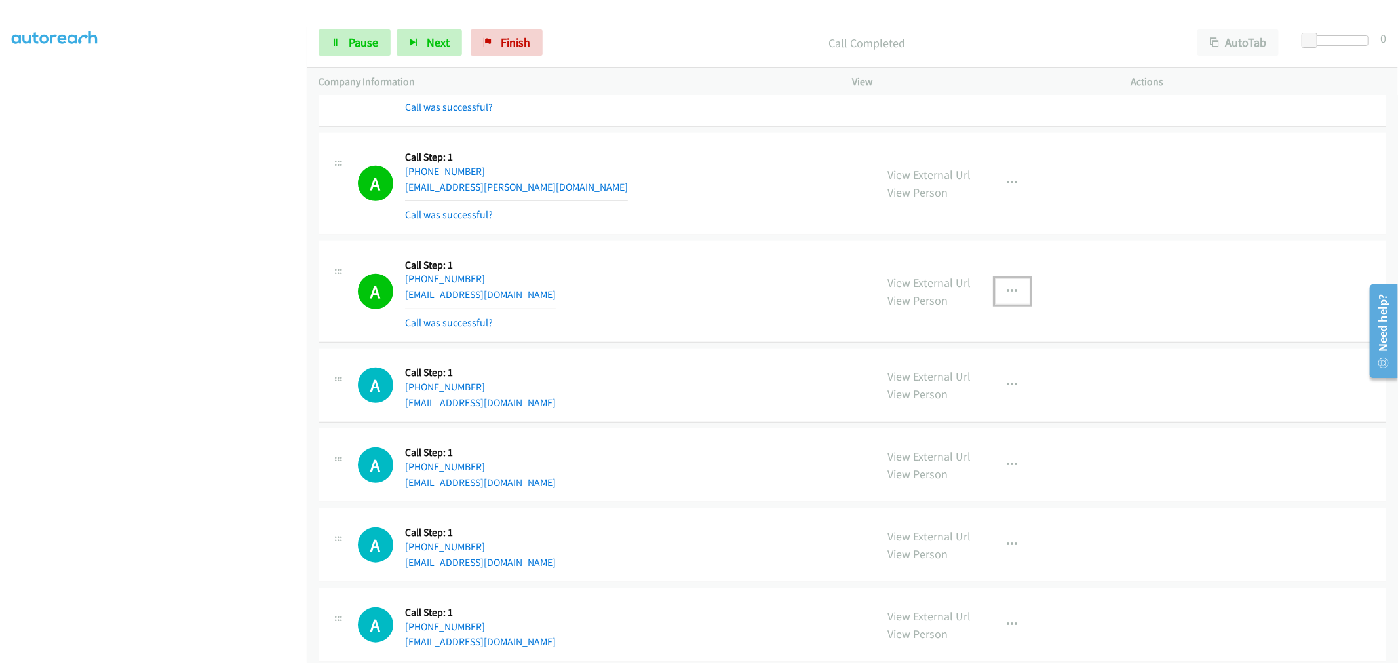
click at [1013, 304] on button "button" at bounding box center [1012, 292] width 35 height 26
click at [930, 402] on link "Add to do not call list" at bounding box center [943, 404] width 174 height 26
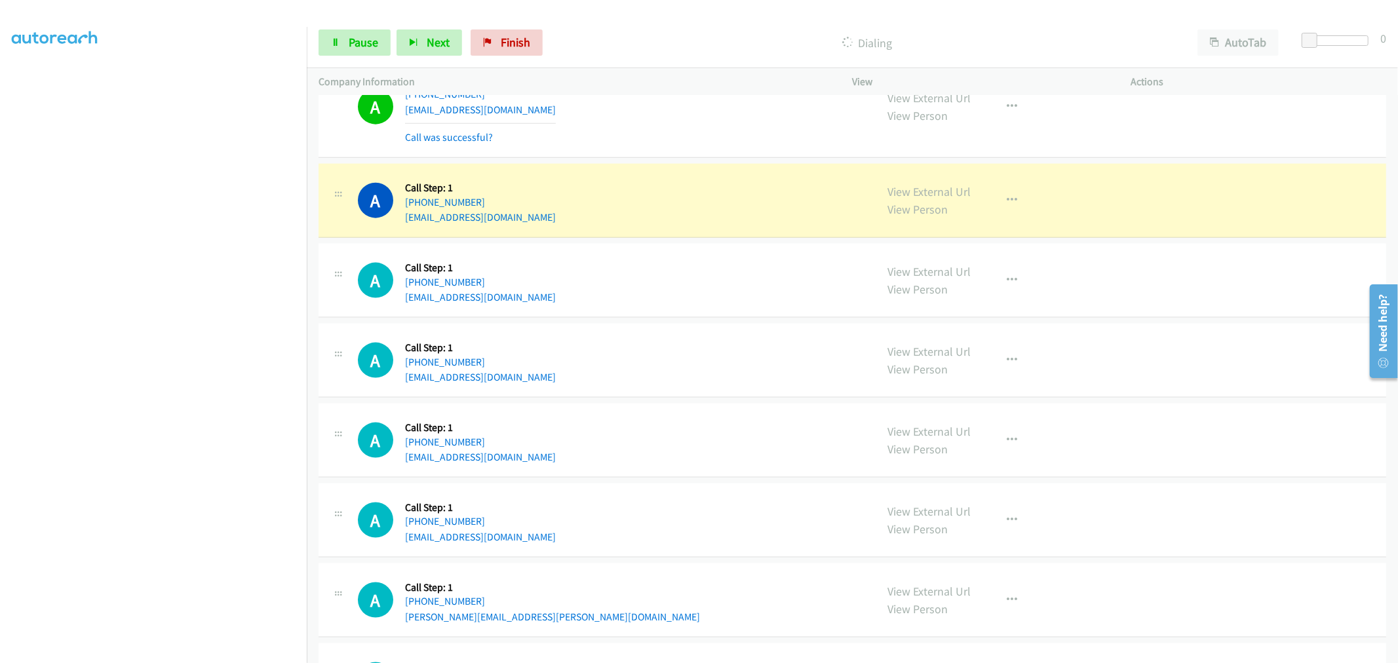
scroll to position [14009, 0]
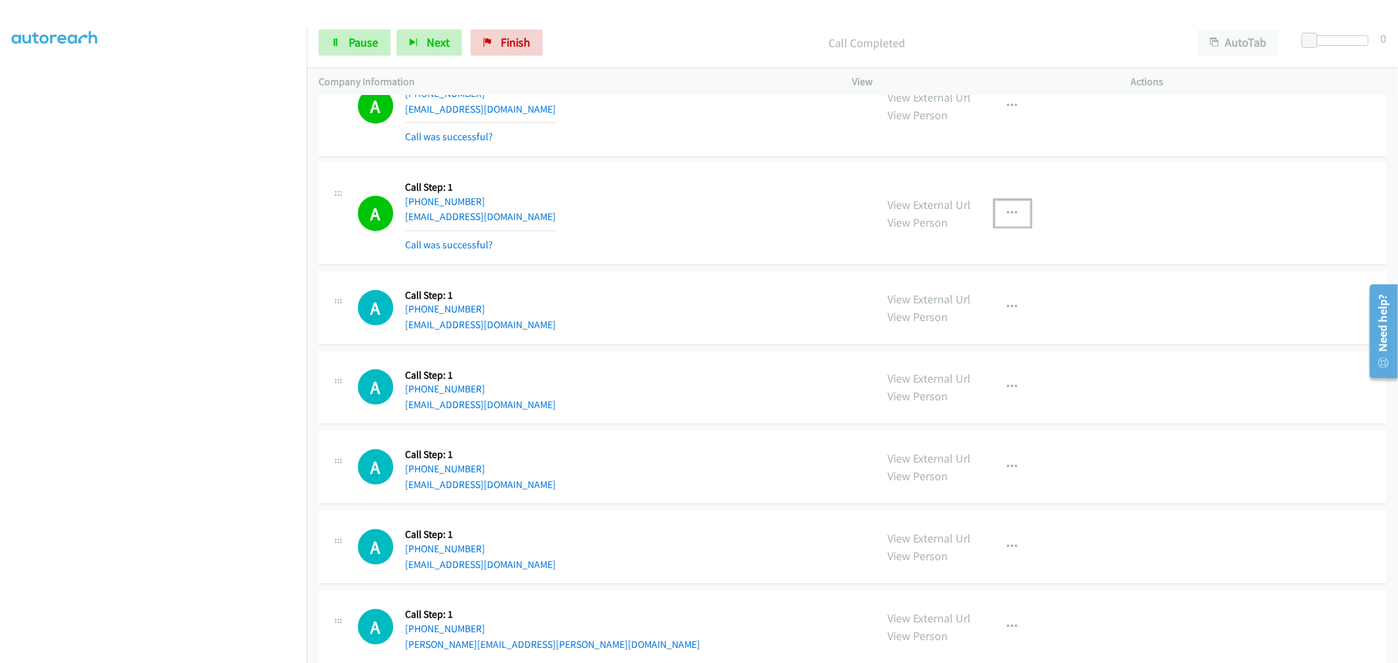
click at [1003, 211] on button "button" at bounding box center [1012, 214] width 35 height 26
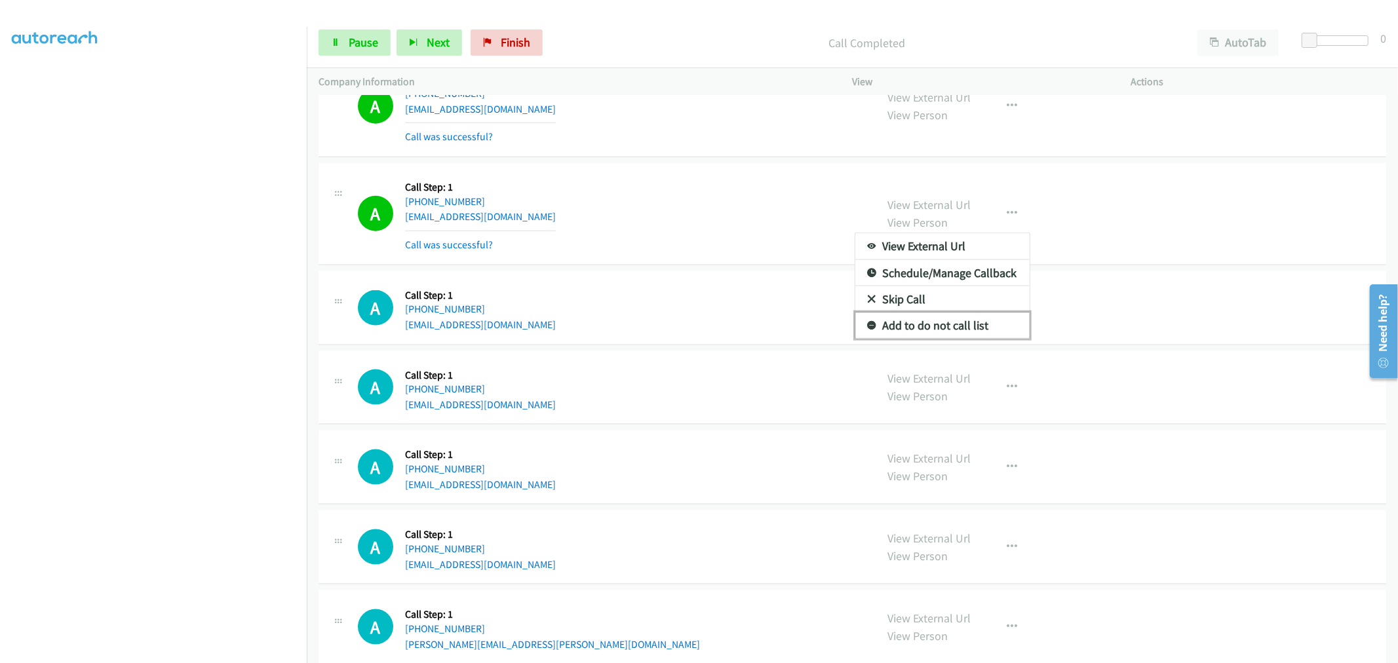
click at [949, 333] on link "Add to do not call list" at bounding box center [943, 326] width 174 height 26
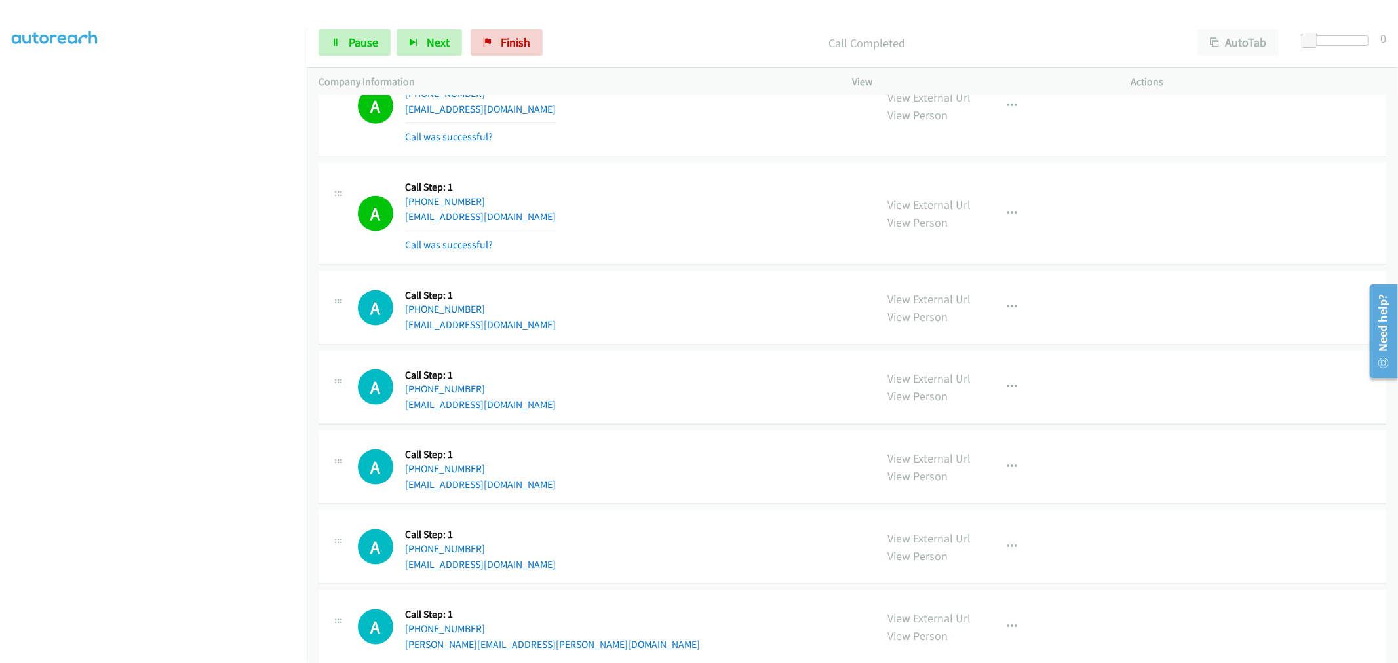
click at [697, 191] on div "A Callback Scheduled Call Step: 1 America/Los_Angeles +1 310-355-8488 gokuyang@…" at bounding box center [611, 214] width 507 height 78
click at [330, 28] on div "Start Calls Pause Next Finish Call Completed AutoTab AutoTab 0" at bounding box center [853, 43] width 1092 height 50
click at [376, 42] on span "Pause" at bounding box center [364, 42] width 30 height 15
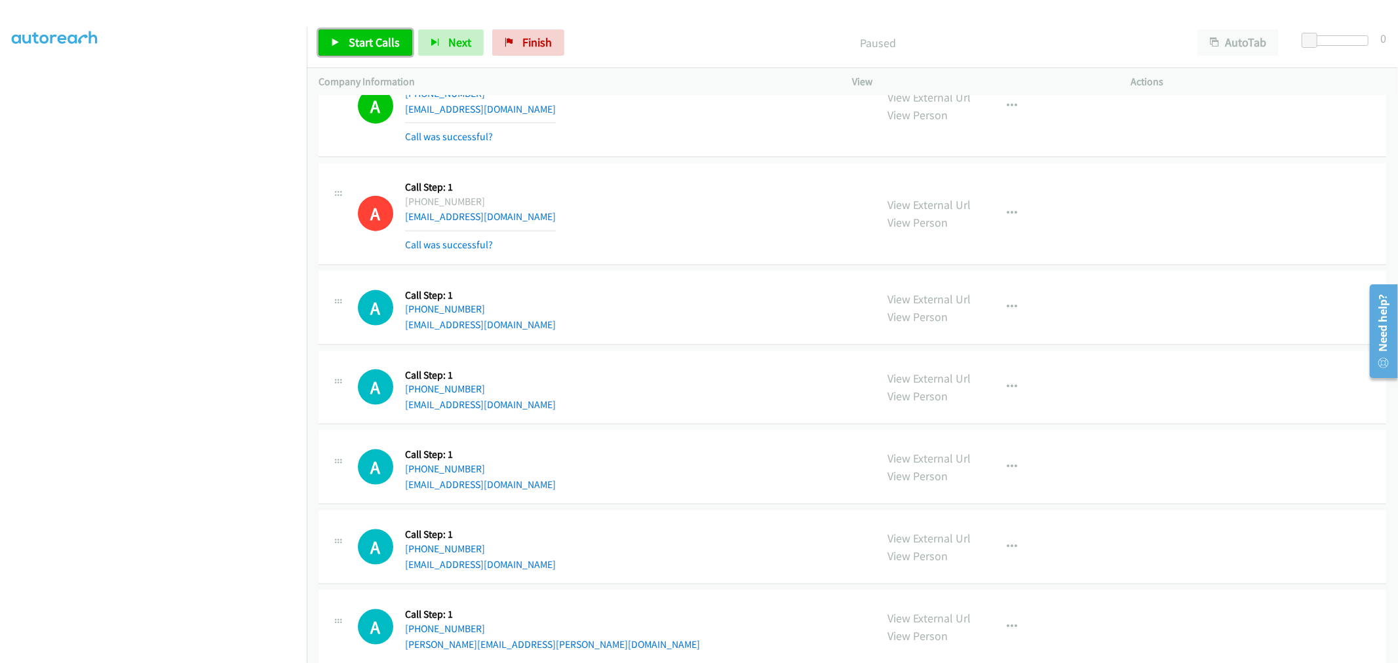
click at [345, 36] on link "Start Calls" at bounding box center [366, 43] width 94 height 26
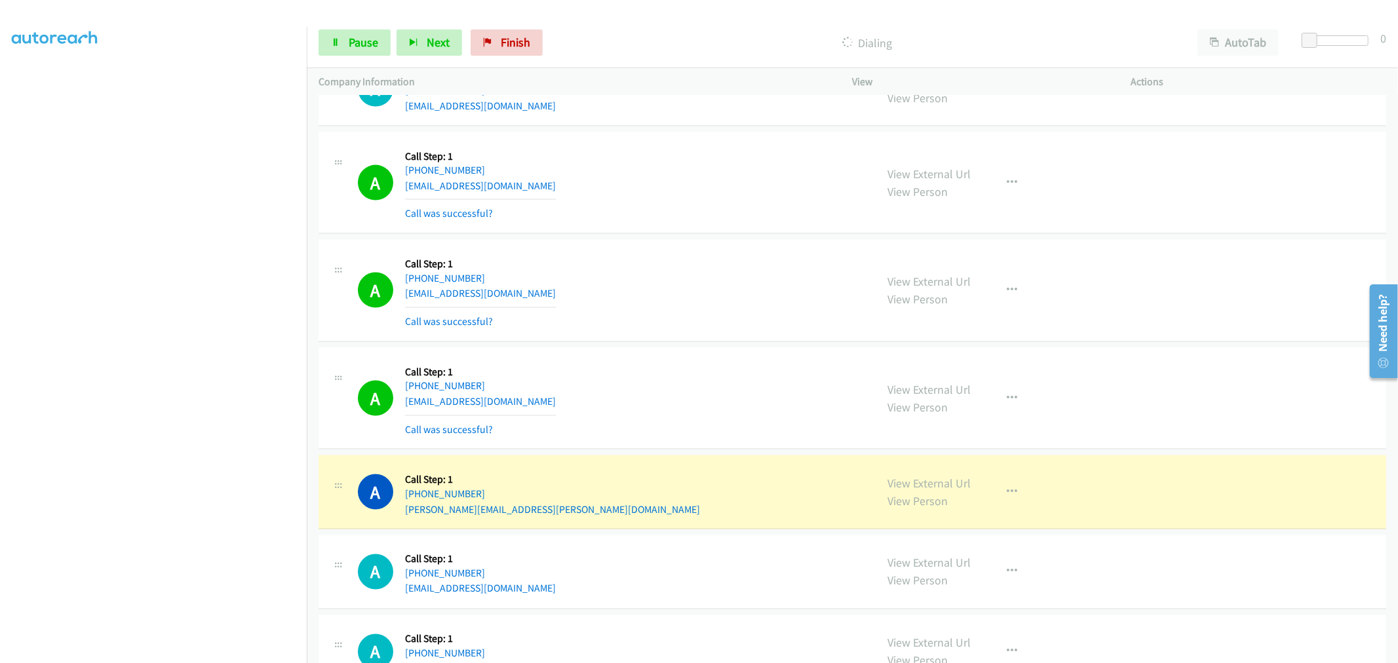
scroll to position [14363, 0]
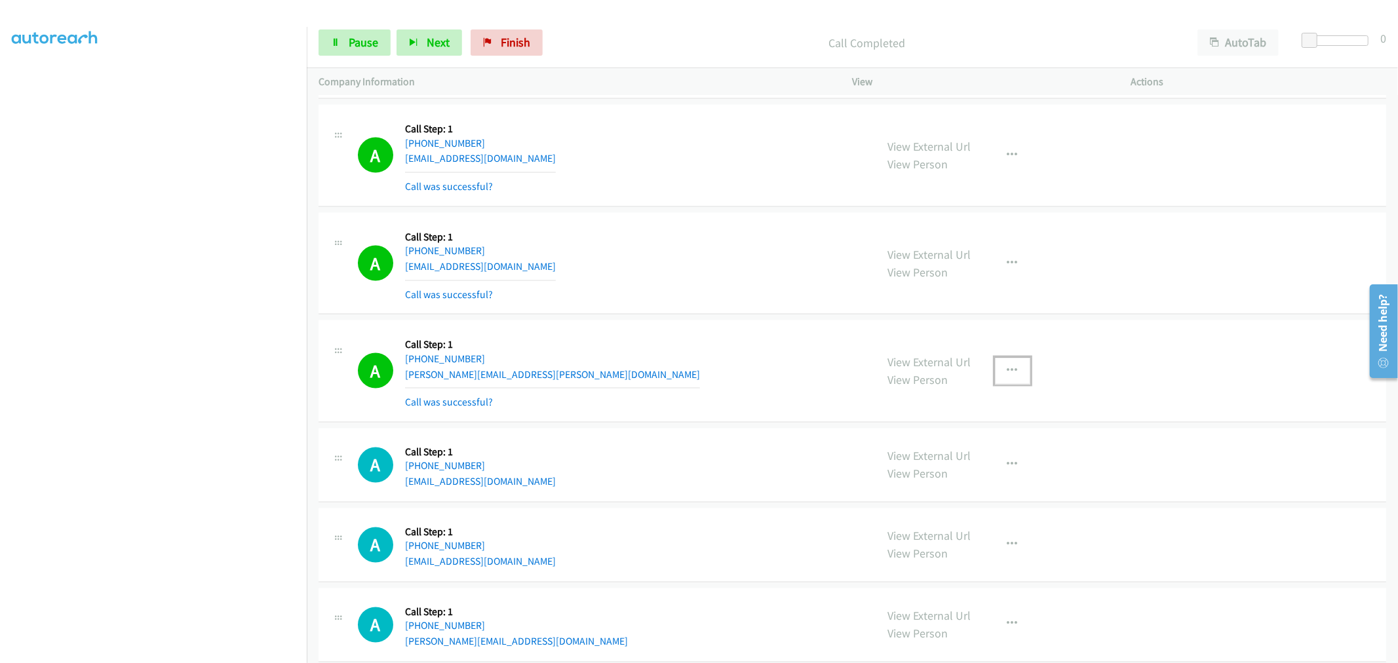
click at [1008, 384] on button "button" at bounding box center [1012, 371] width 35 height 26
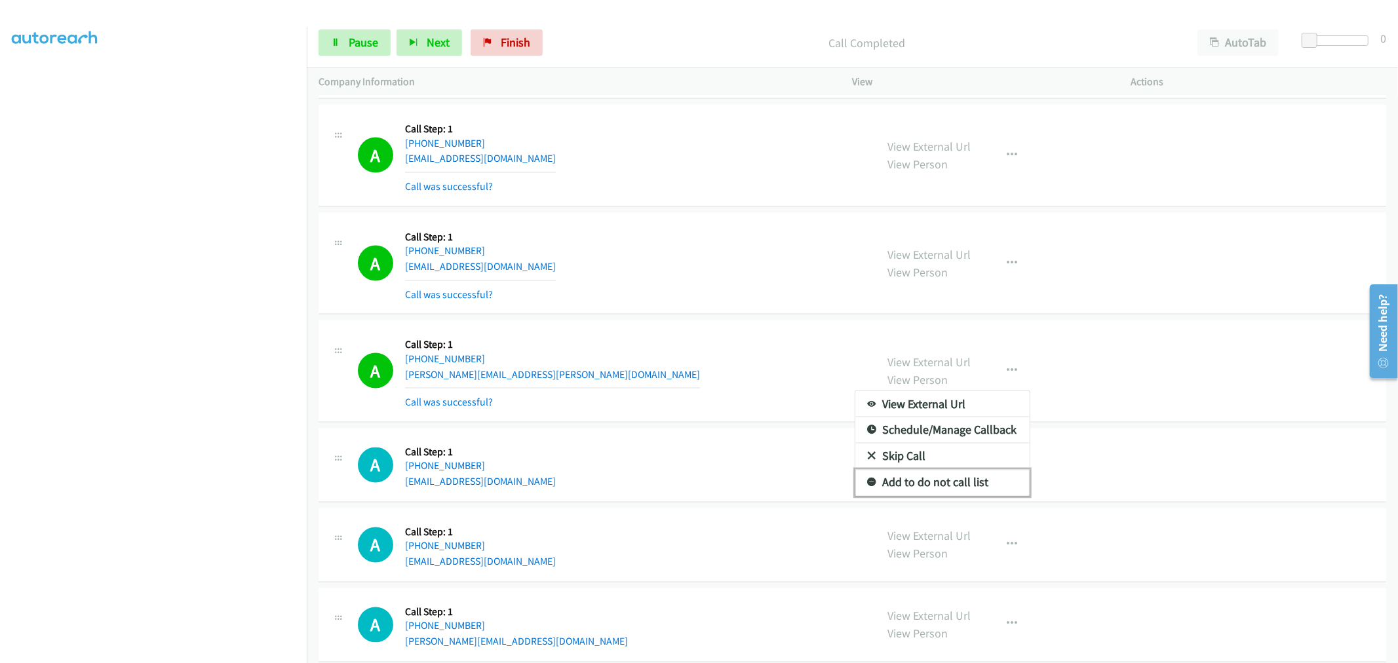
click at [938, 487] on link "Add to do not call list" at bounding box center [943, 483] width 174 height 26
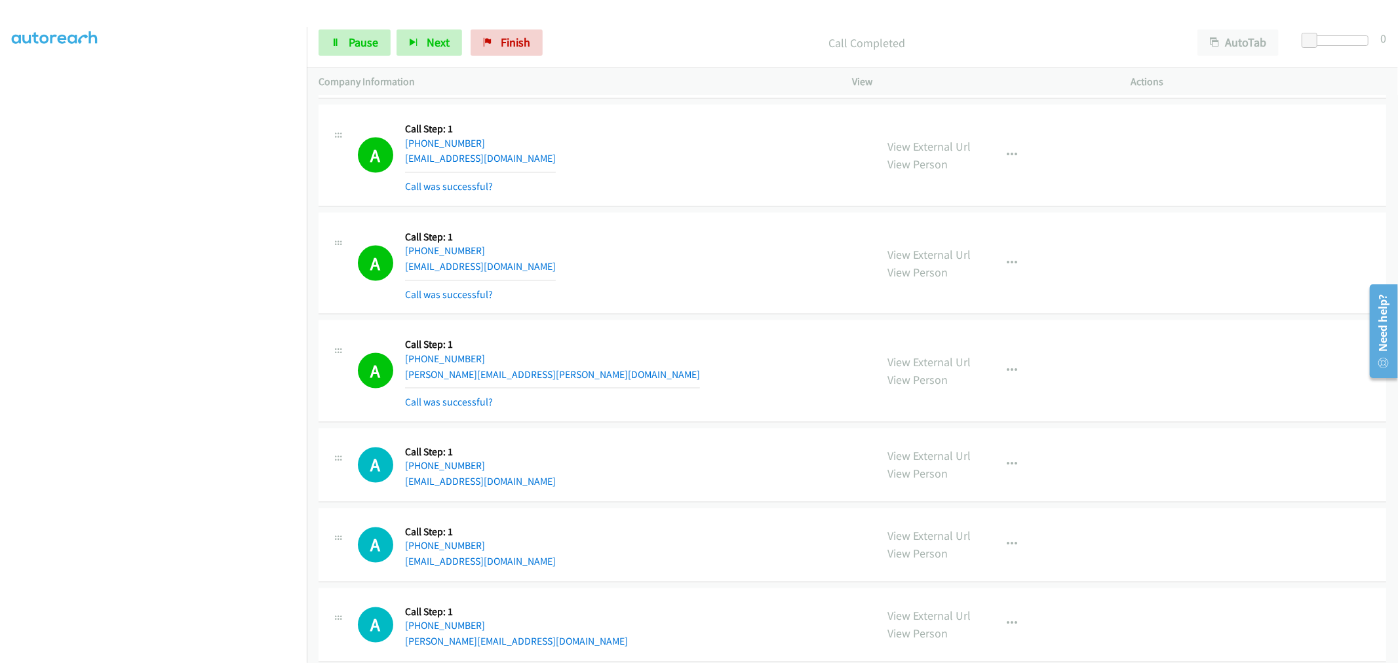
click at [686, 210] on td "A Callback Scheduled Call Step: 1 America/New_York +1 813-892-4828 kiah9876@yah…" at bounding box center [853, 156] width 1092 height 108
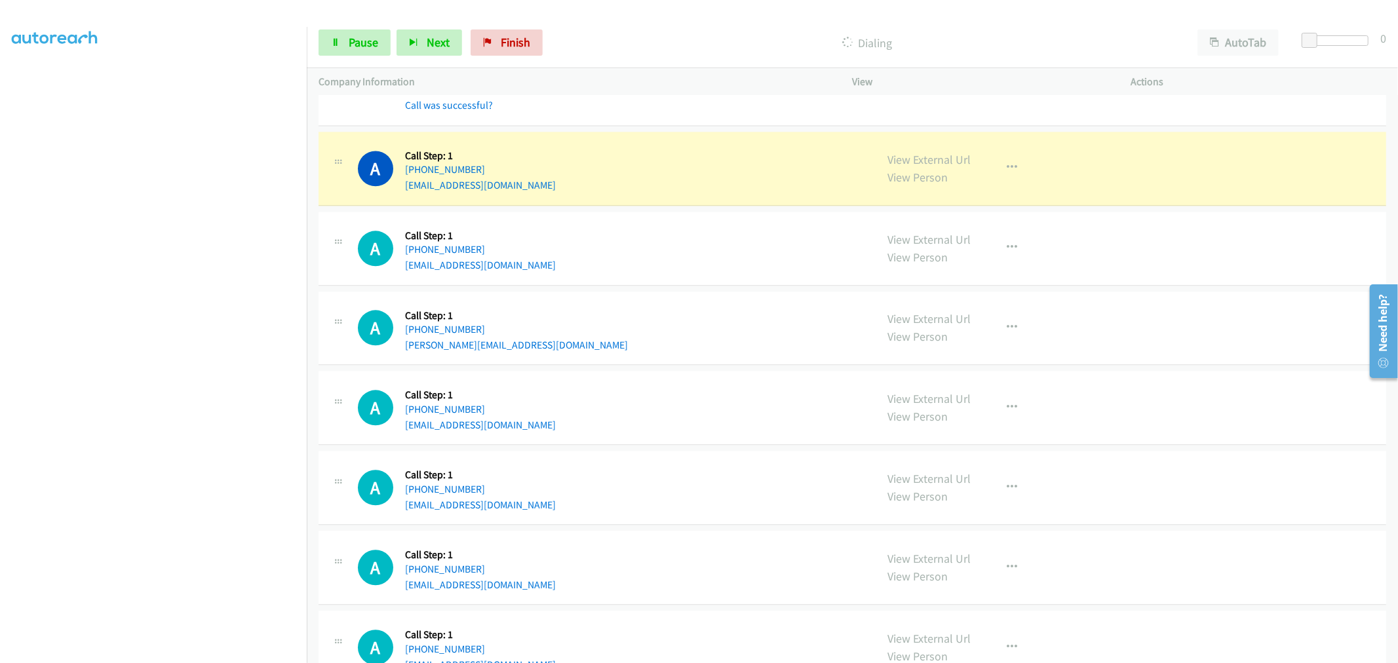
scroll to position [15121, 0]
click at [358, 54] on link "Pause" at bounding box center [355, 43] width 72 height 26
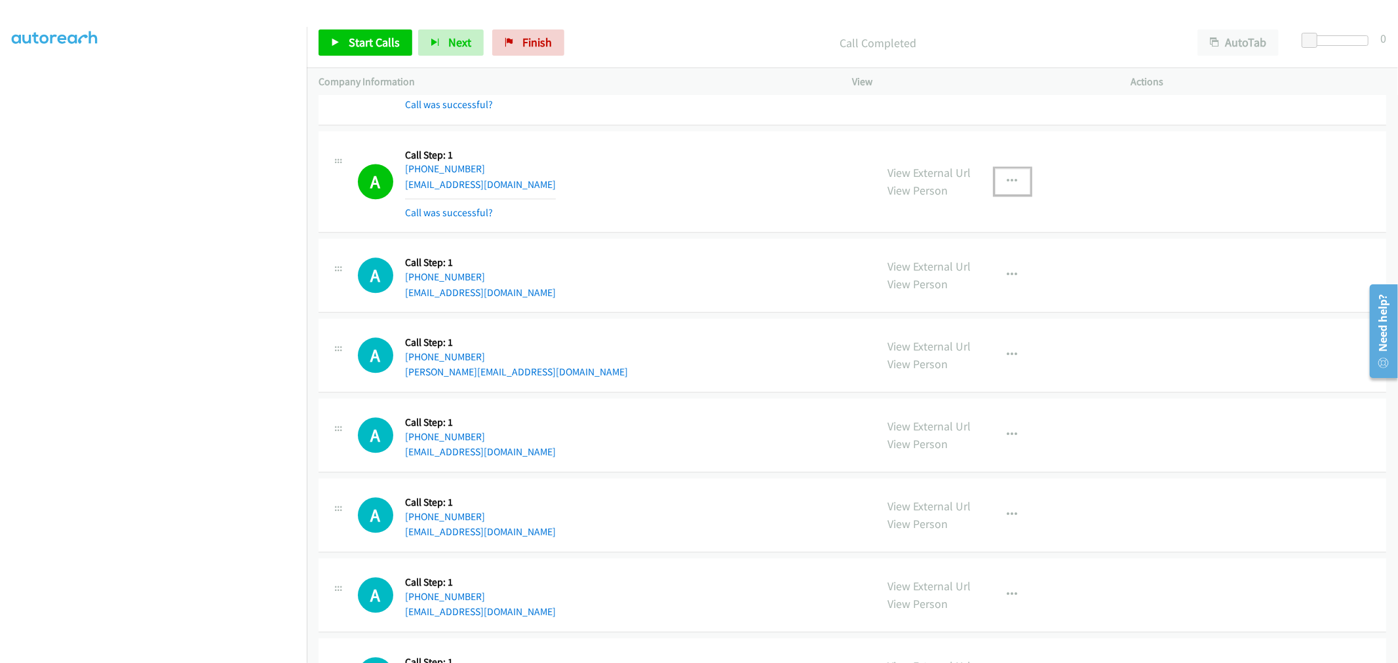
click at [1010, 195] on button "button" at bounding box center [1012, 181] width 35 height 26
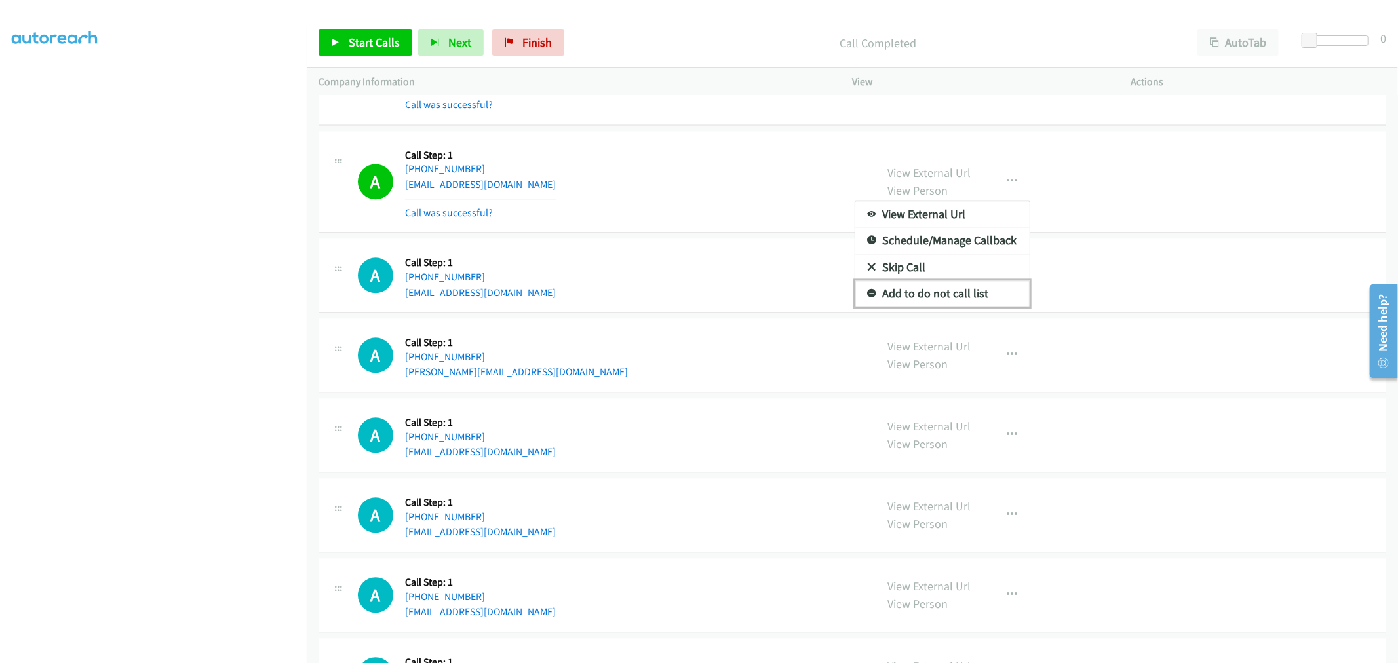
click at [916, 307] on link "Add to do not call list" at bounding box center [943, 294] width 174 height 26
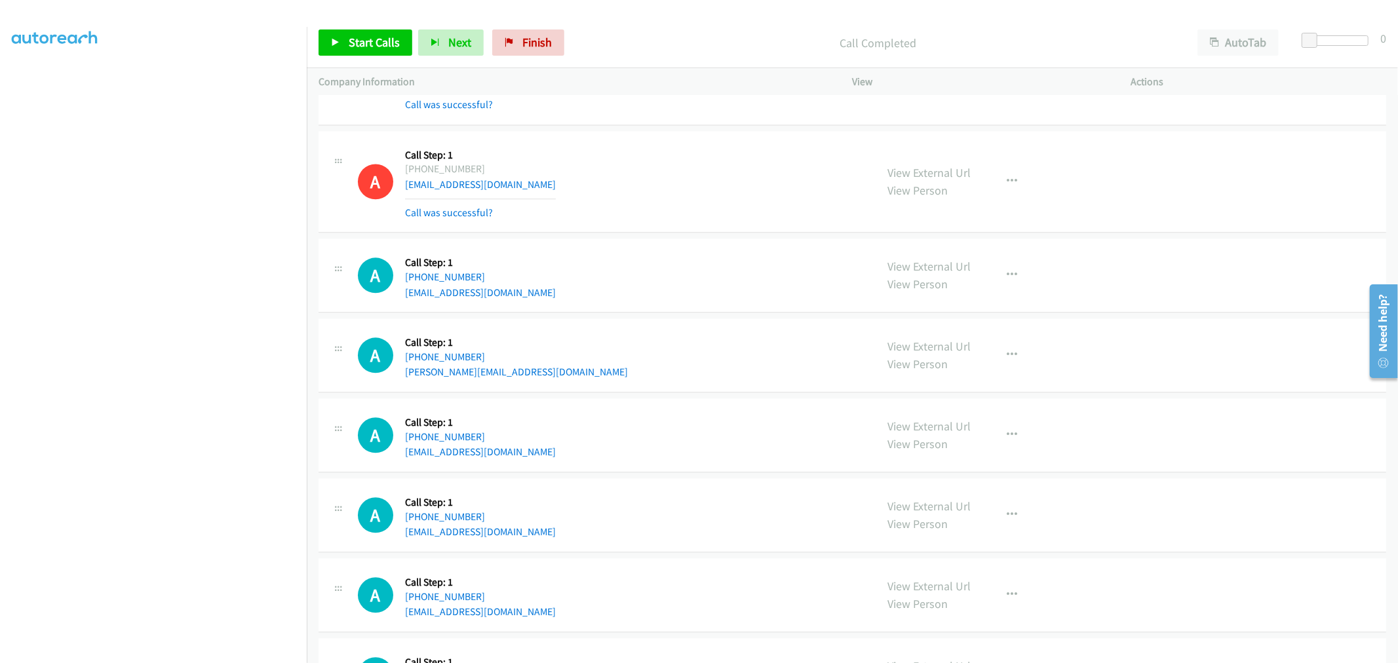
click at [725, 298] on div "A Callback Scheduled Call Step: 1 America/Denver +1 406-607-1525 swiftcreekcake…" at bounding box center [611, 275] width 507 height 50
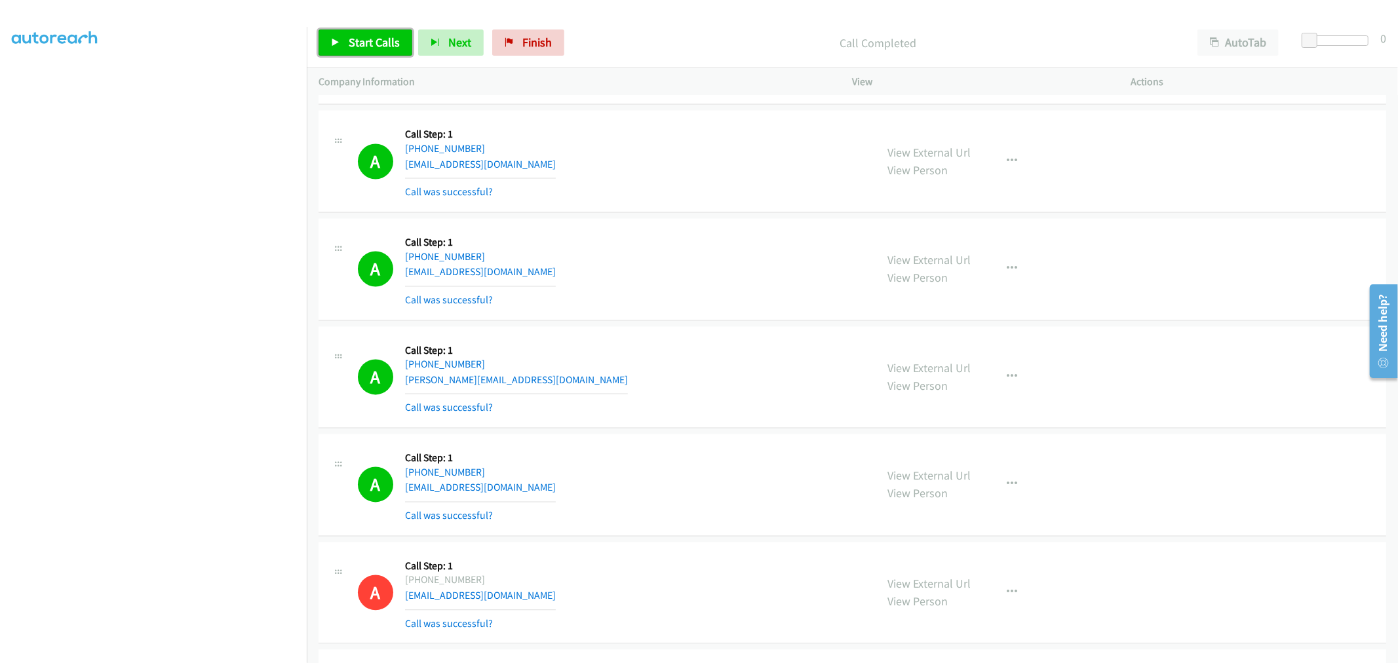
click at [358, 39] on span "Start Calls" at bounding box center [374, 42] width 51 height 15
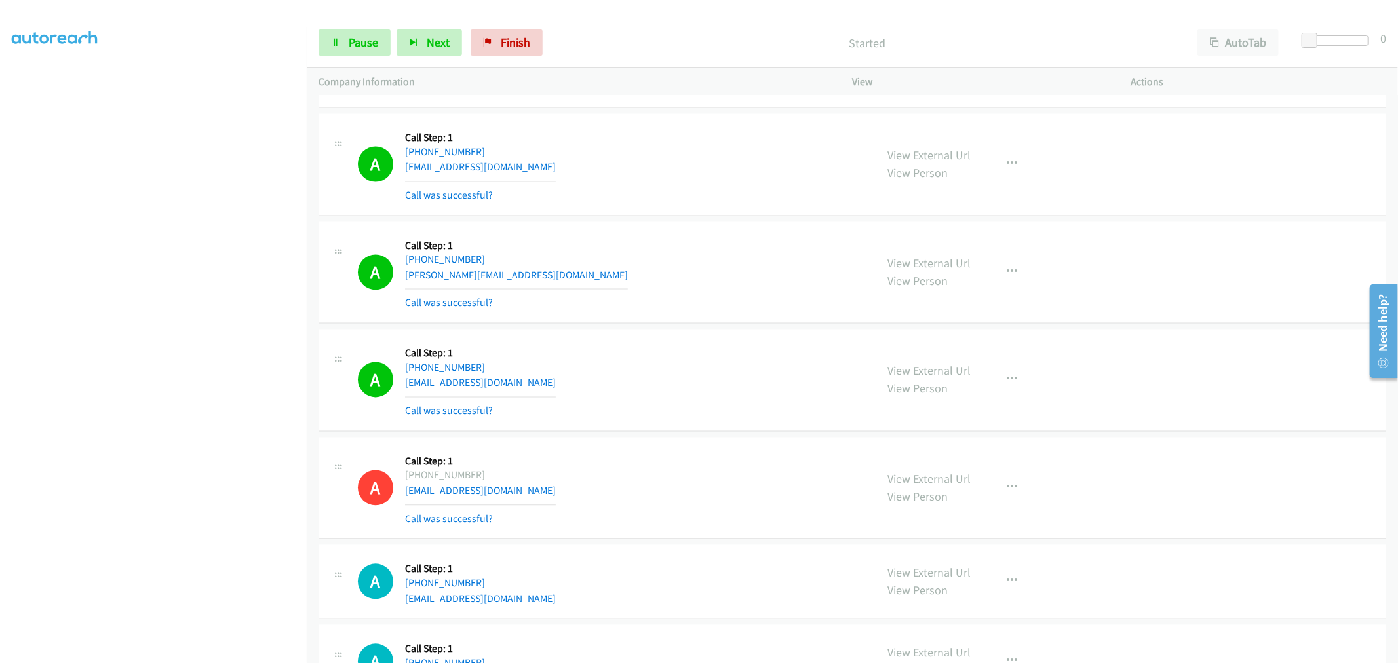
scroll to position [14927, 0]
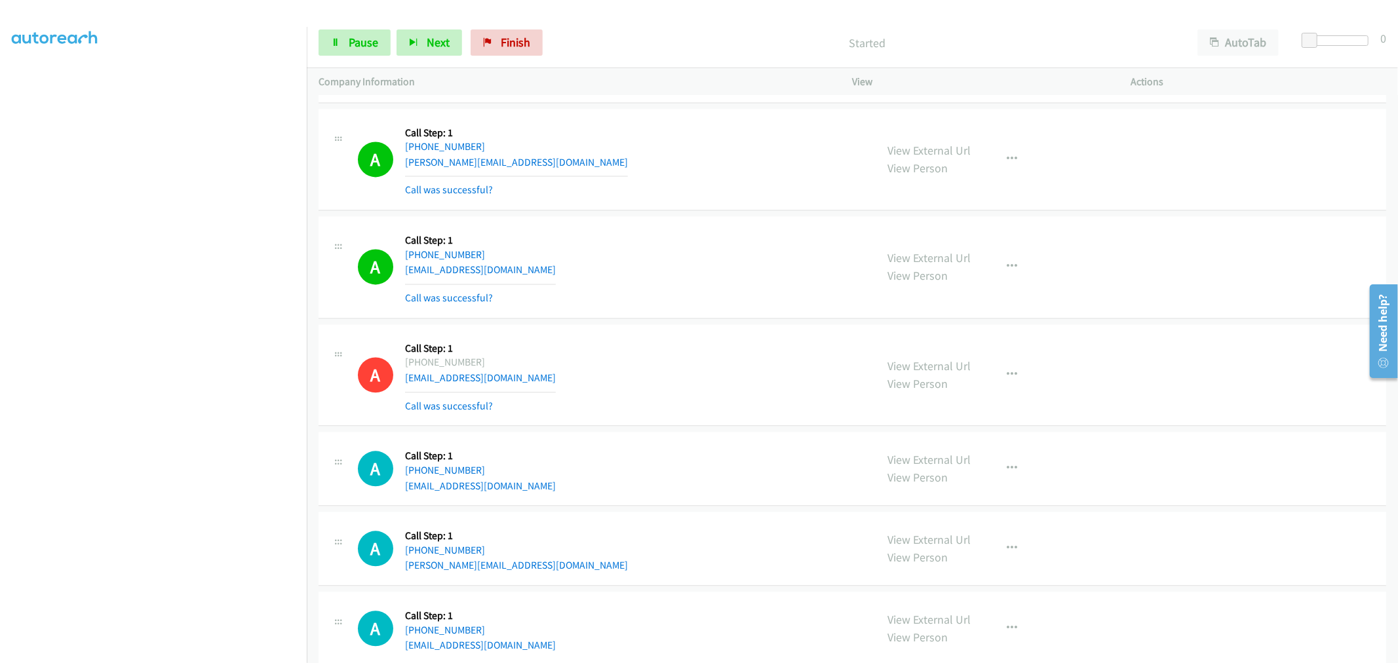
click at [654, 151] on div "A Callback Scheduled Call Step: 1 America/New_York +1 248-835-8764 latonya.brya…" at bounding box center [611, 160] width 507 height 78
click at [1000, 165] on button "button" at bounding box center [1012, 159] width 35 height 26
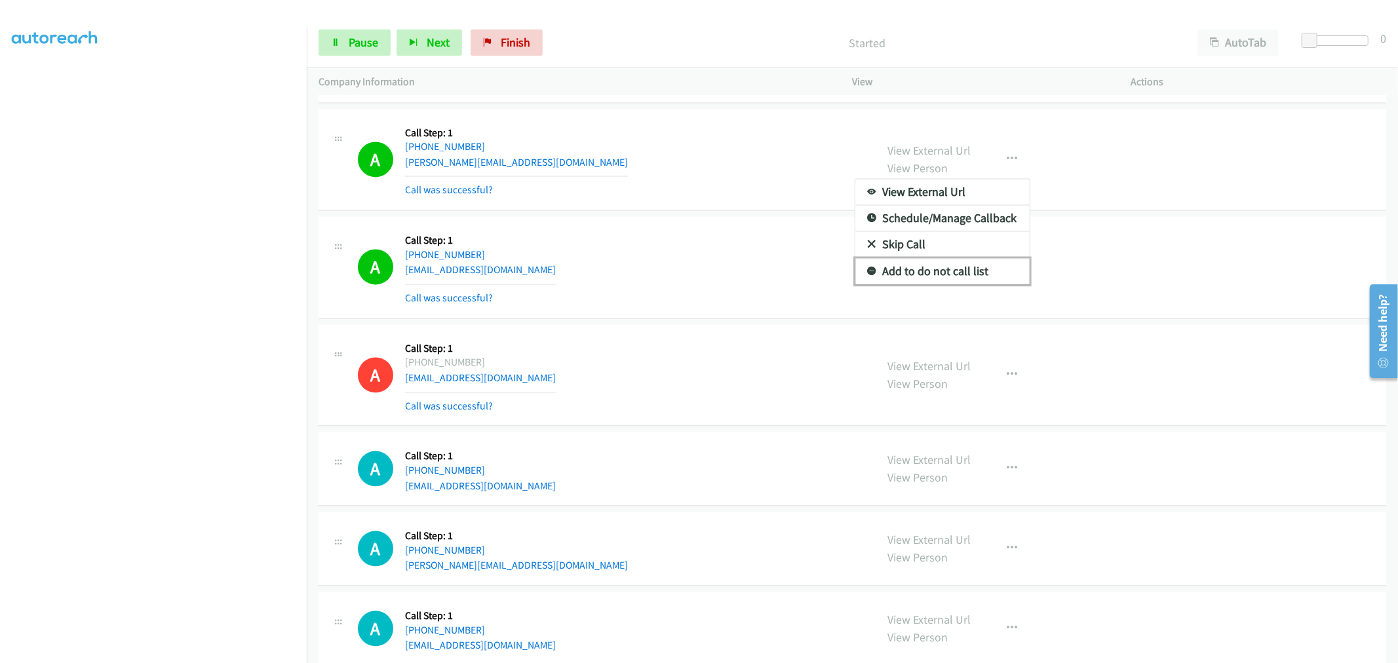
click at [928, 269] on link "Add to do not call list" at bounding box center [943, 271] width 174 height 26
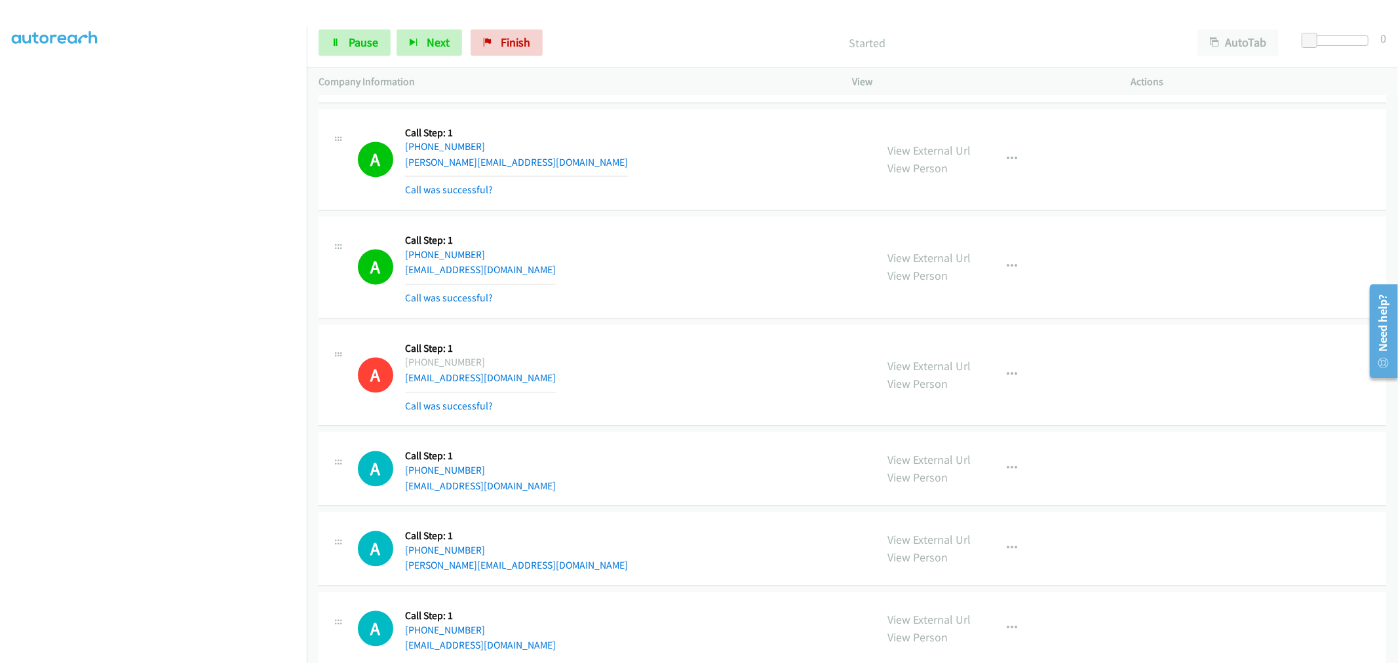
click at [662, 181] on div "A Callback Scheduled Call Step: 1 America/New_York +1 248-835-8764 latonya.brya…" at bounding box center [611, 160] width 507 height 78
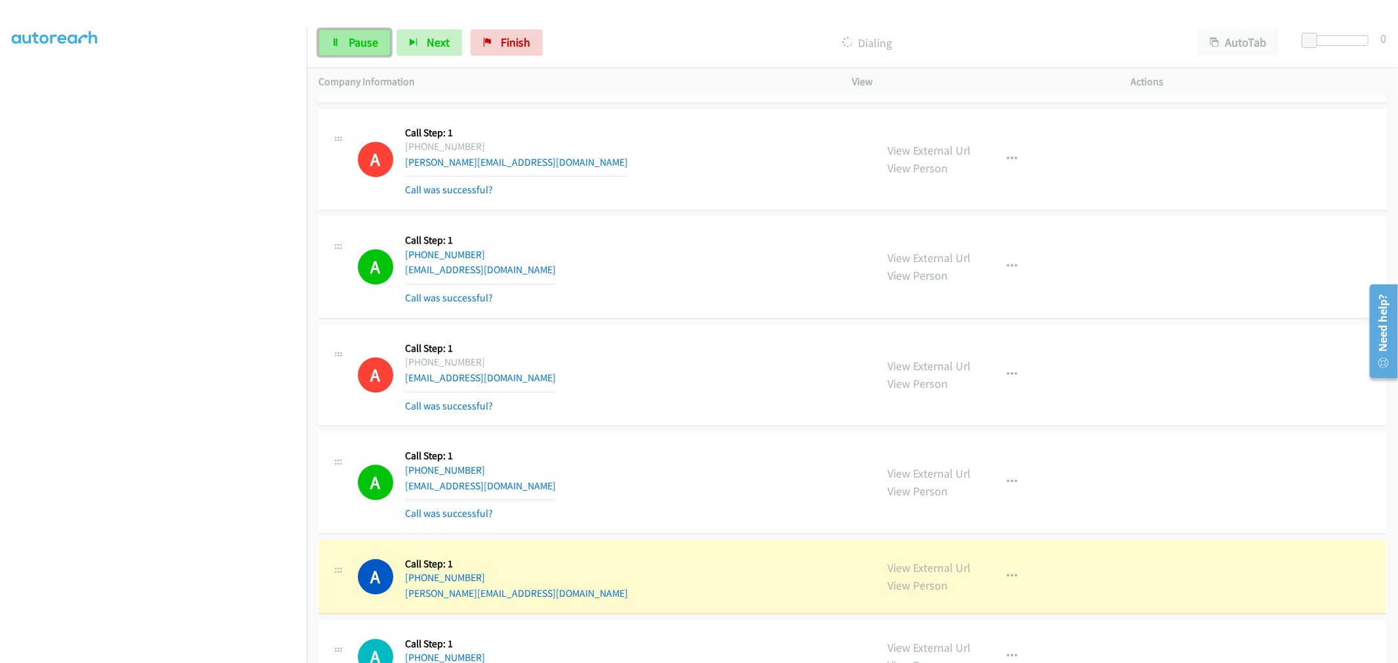
click at [356, 45] on span "Pause" at bounding box center [364, 42] width 30 height 15
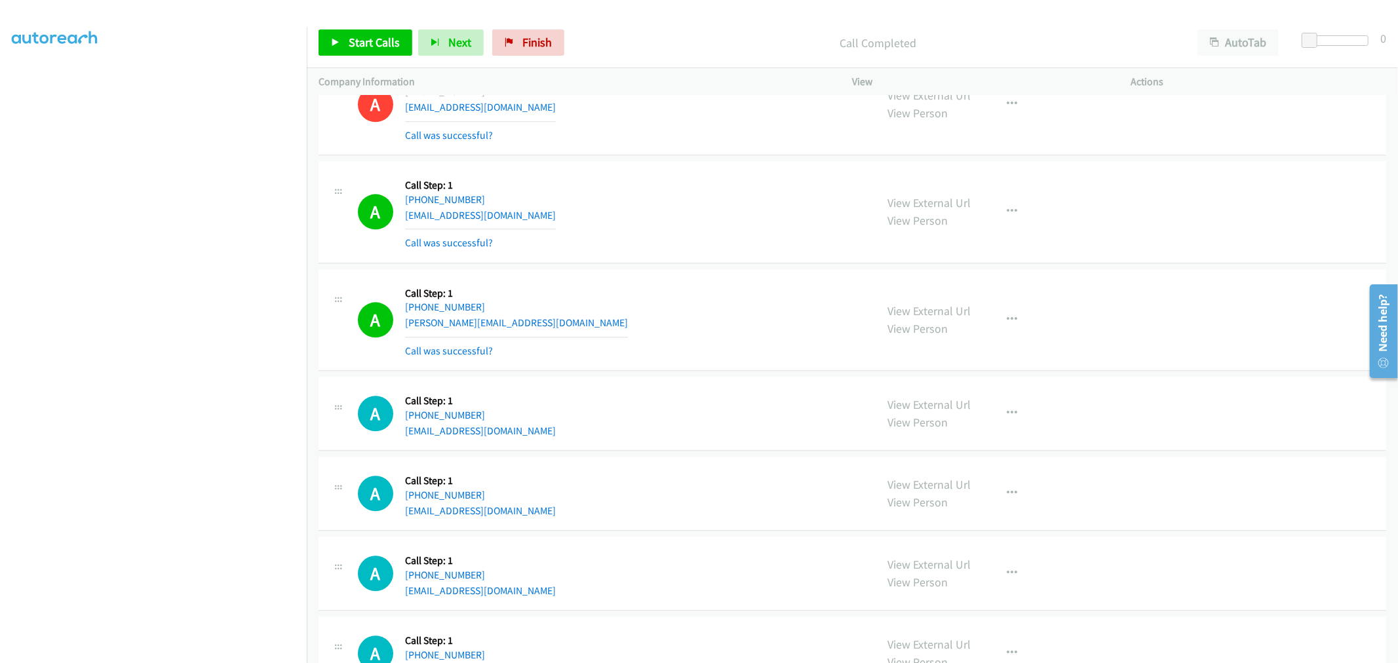
scroll to position [15110, 0]
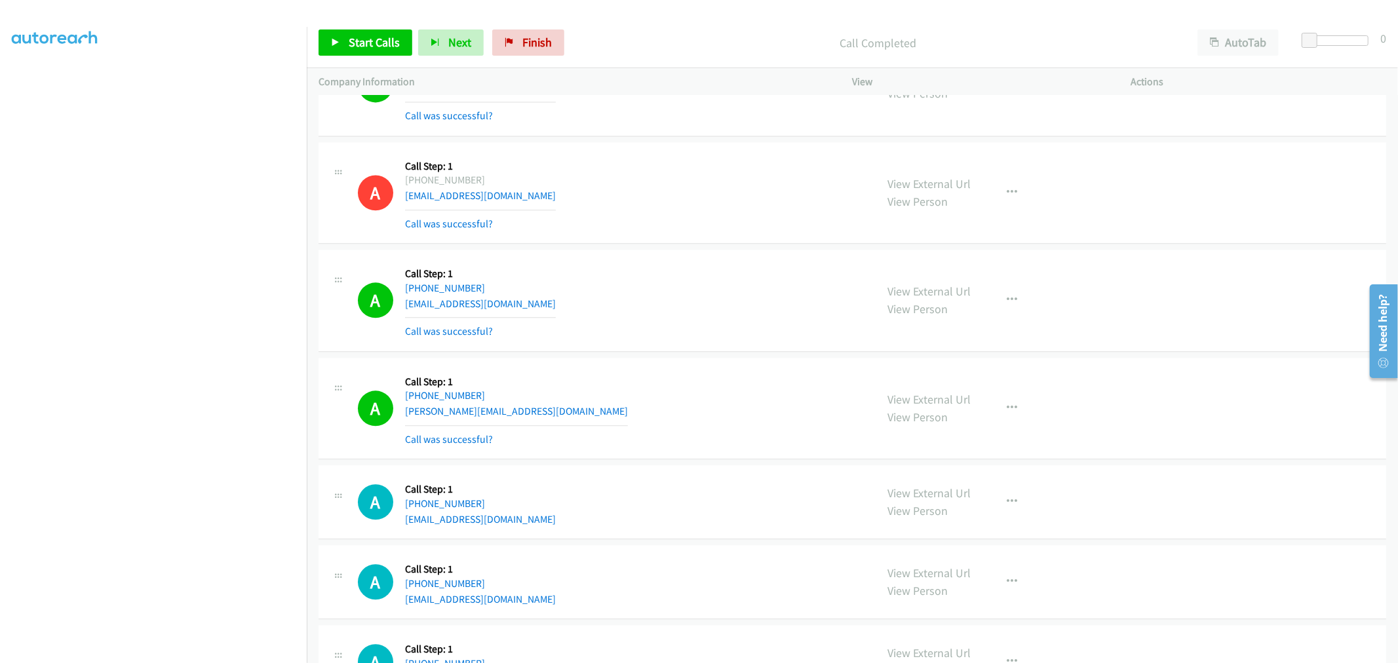
click at [683, 281] on div "A Callback Scheduled Call Step: 1 America/Denver +1 406-607-1525 swiftcreekcake…" at bounding box center [611, 301] width 507 height 78
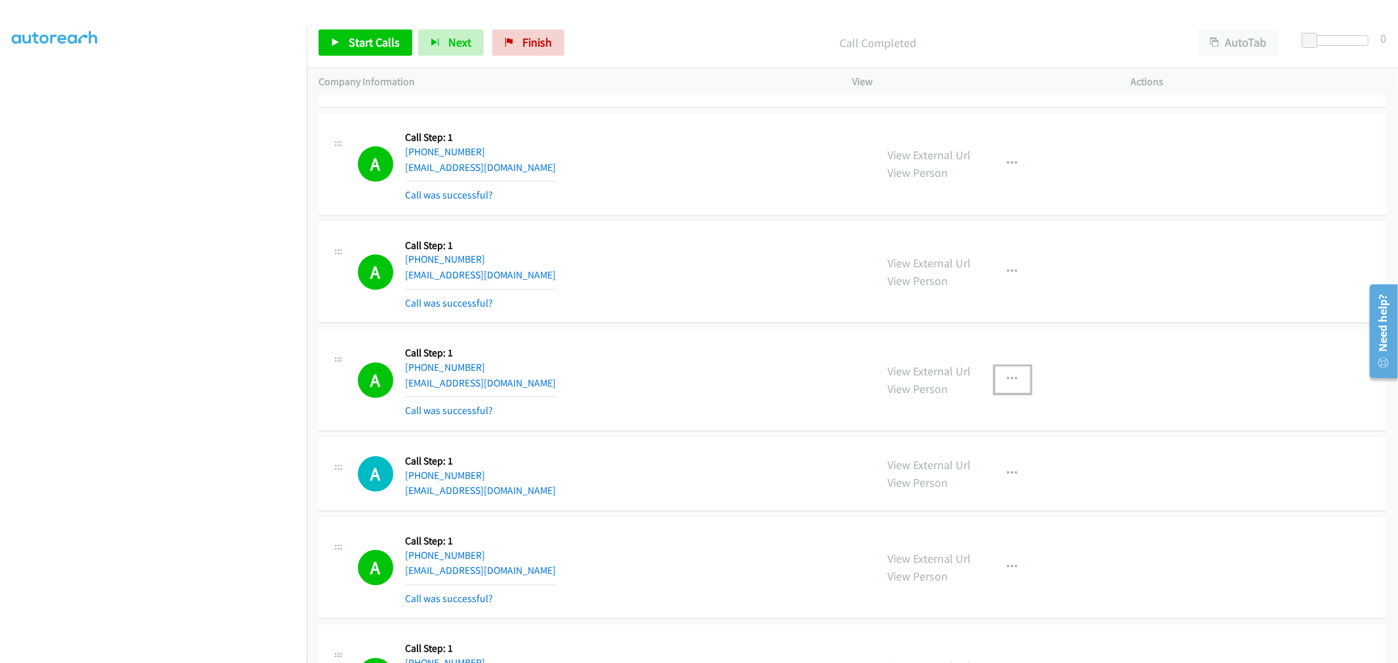
click at [1011, 384] on icon "button" at bounding box center [1013, 379] width 10 height 10
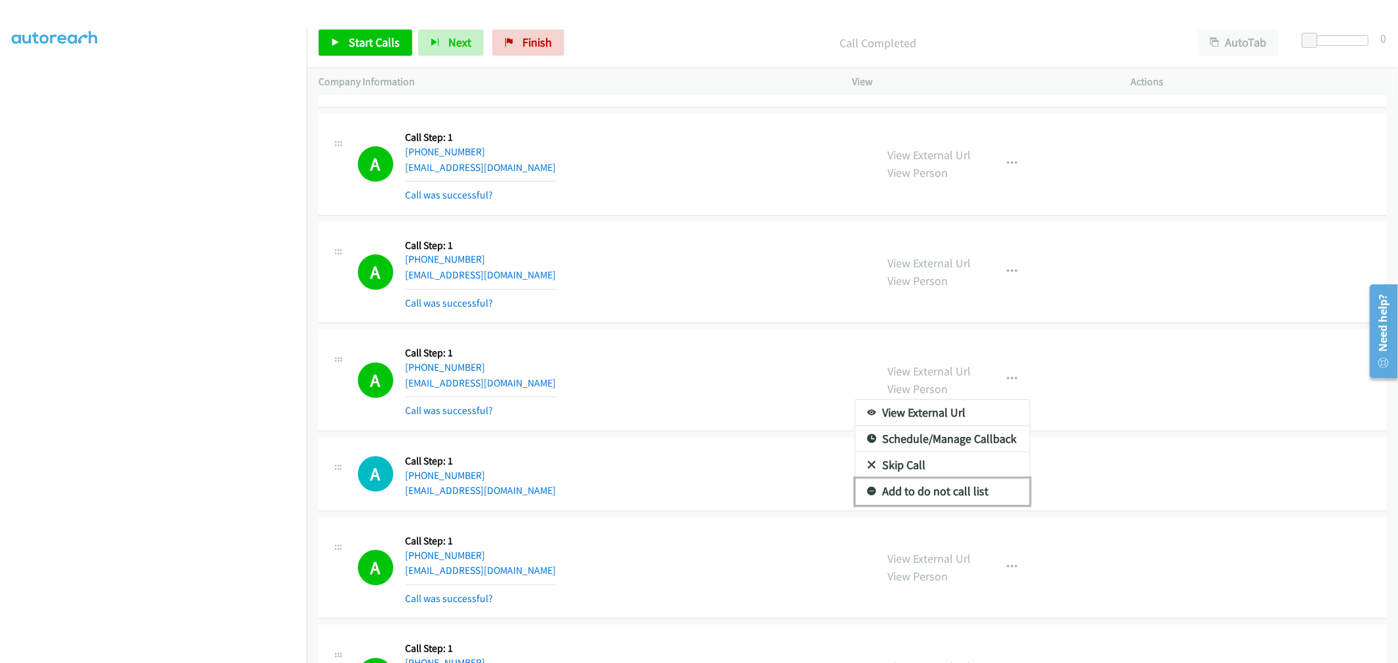
click at [933, 496] on link "Add to do not call list" at bounding box center [943, 492] width 174 height 26
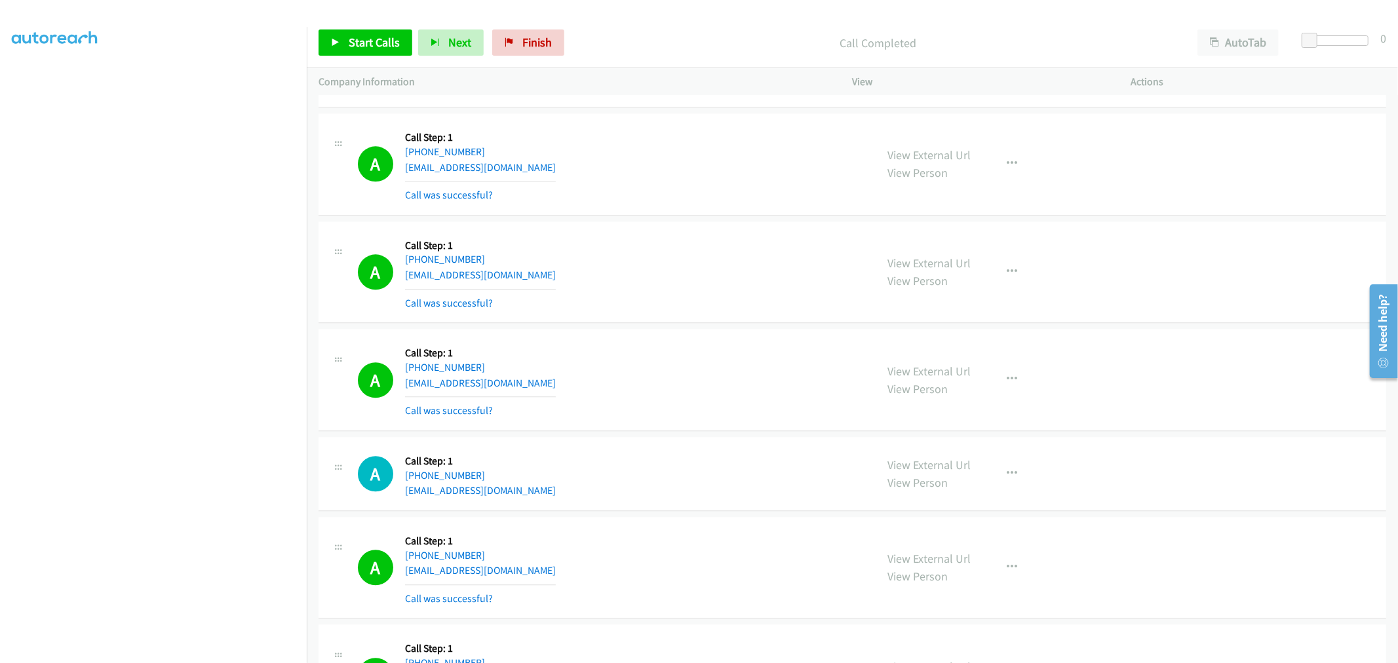
drag, startPoint x: 934, startPoint y: 380, endPoint x: 911, endPoint y: 352, distance: 35.9
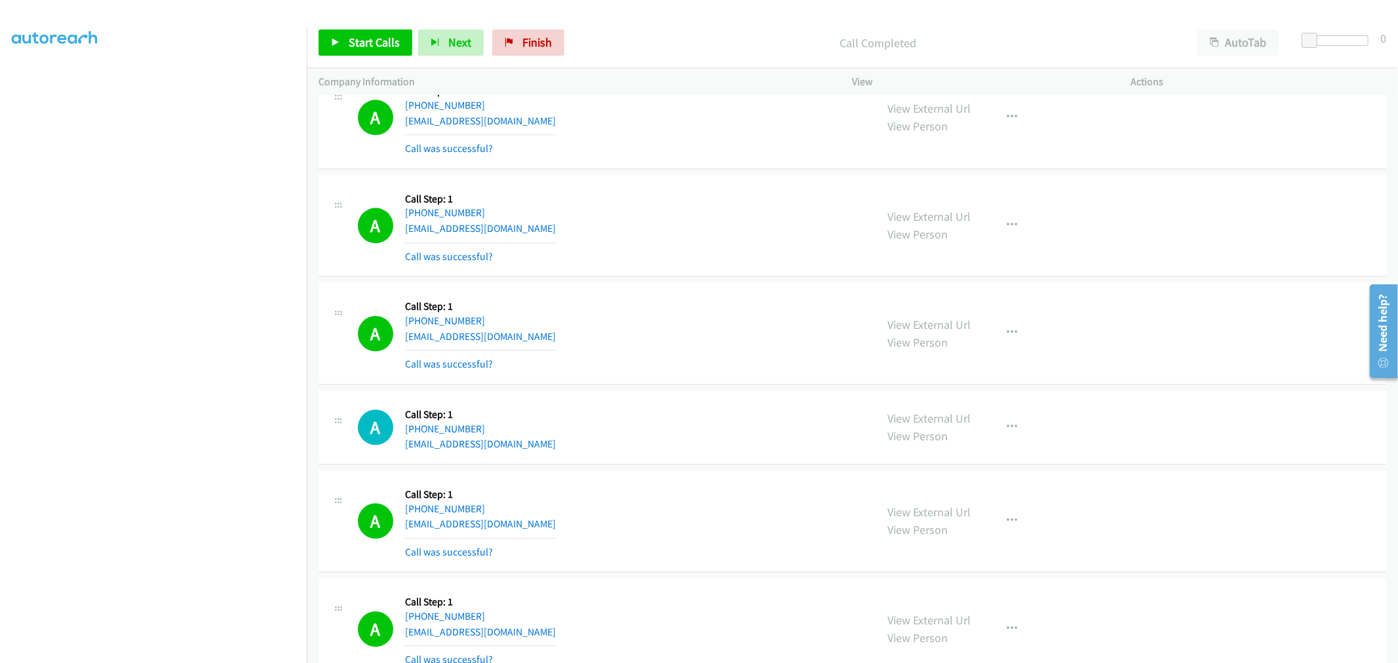
scroll to position [11115, 0]
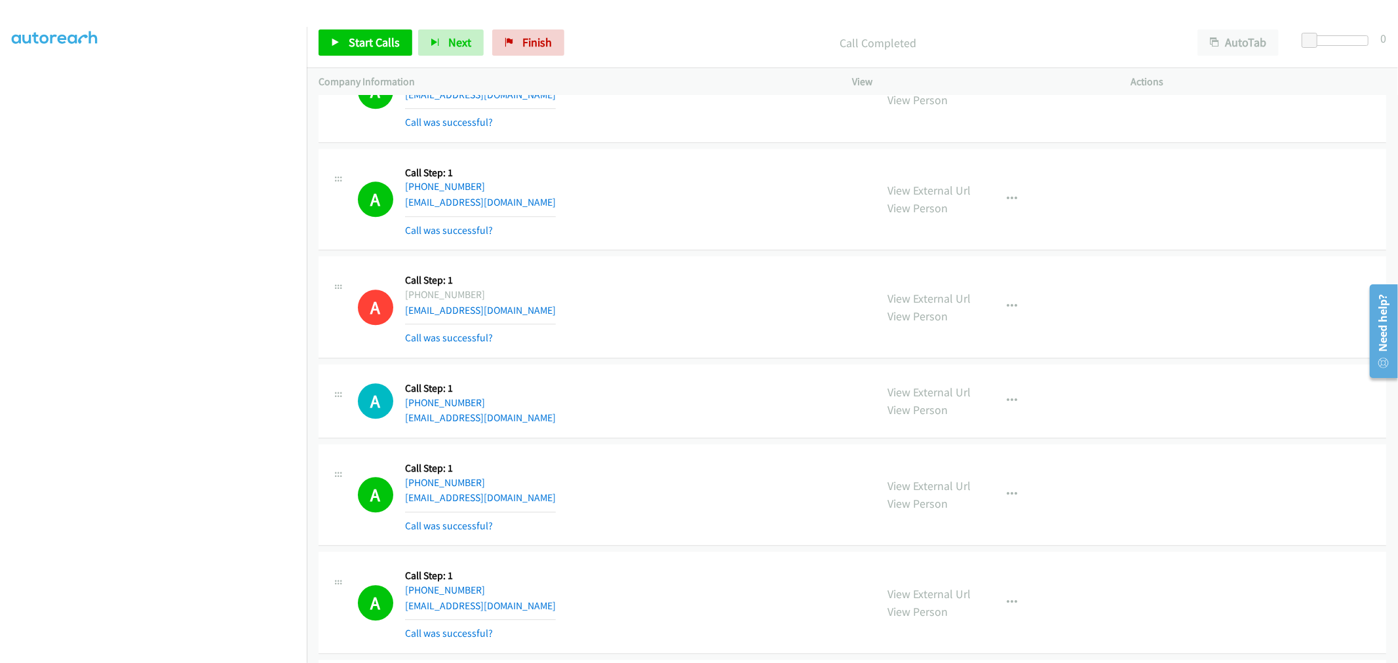
click at [649, 40] on p "Call Completed" at bounding box center [878, 43] width 592 height 18
click at [369, 44] on span "Start Calls" at bounding box center [374, 42] width 51 height 15
click at [357, 43] on span "Pause" at bounding box center [364, 42] width 30 height 15
click at [361, 47] on span "Start Calls" at bounding box center [374, 42] width 51 height 15
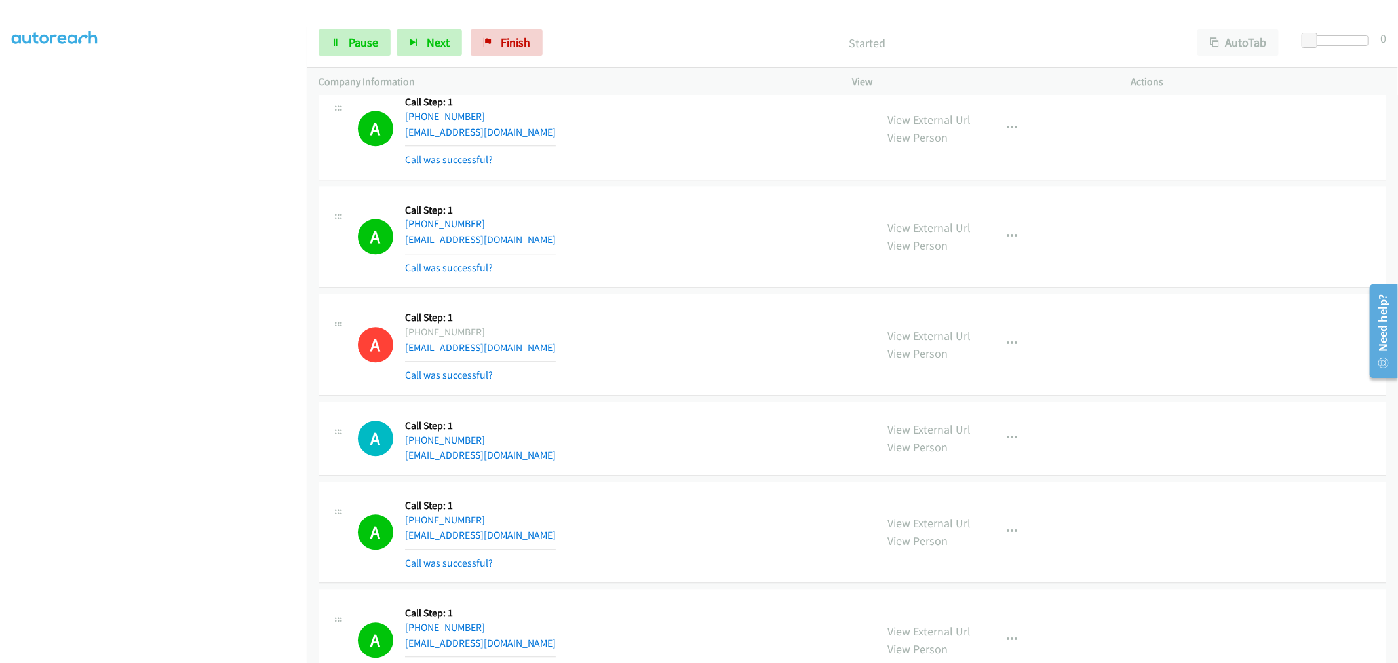
scroll to position [11042, 0]
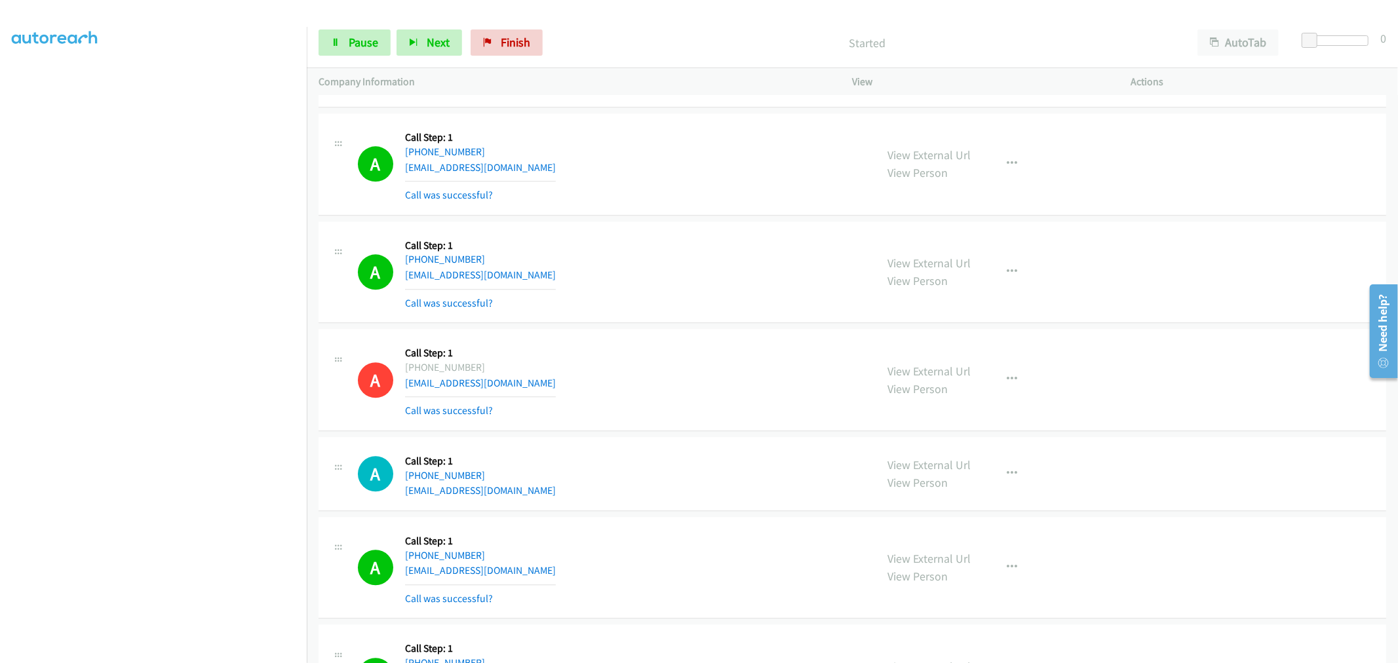
drag, startPoint x: 679, startPoint y: 227, endPoint x: 652, endPoint y: 149, distance: 81.7
click at [704, 108] on div "A Callback Scheduled Call Step: 1 America/Los_Angeles +1 360-908-6078 arielledg…" at bounding box center [853, 57] width 1068 height 102
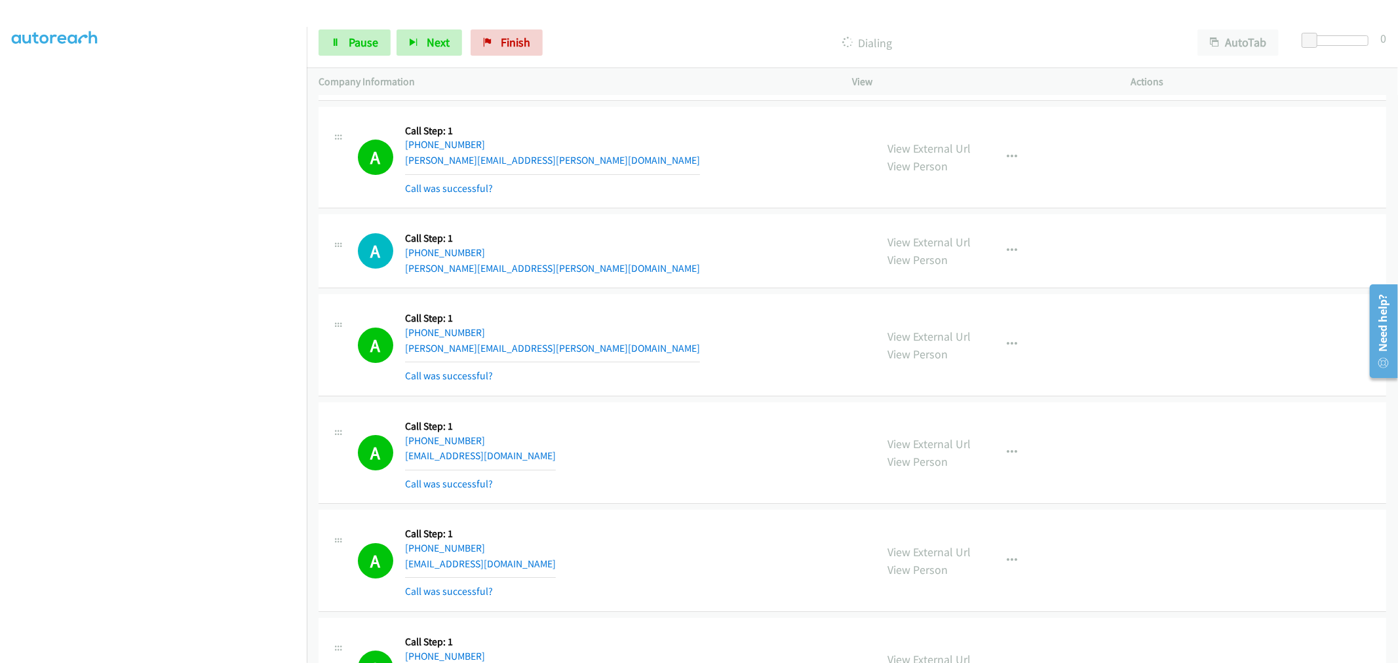
scroll to position [12499, 0]
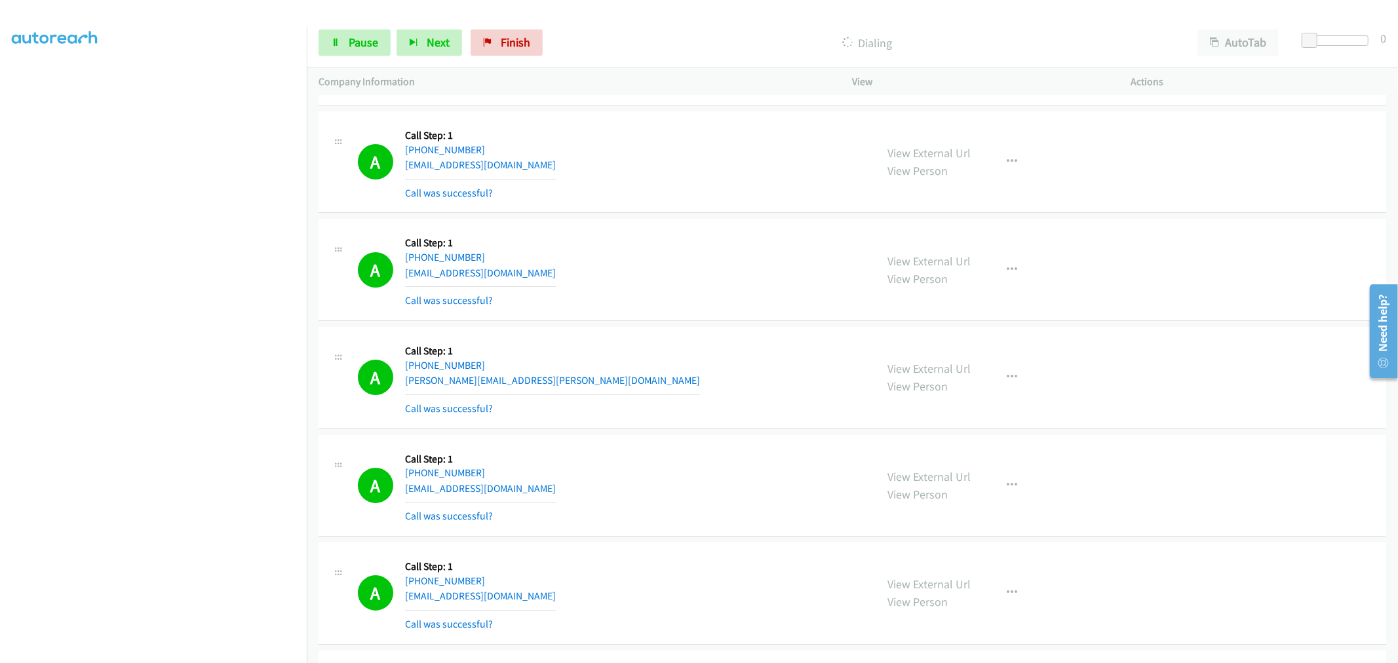
drag, startPoint x: 574, startPoint y: 285, endPoint x: 667, endPoint y: 224, distance: 111.3
click at [667, 224] on td "A Callback Scheduled Call Step: 1 America/Los_Angeles +1 916-214-8458 chloemont…" at bounding box center [853, 270] width 1092 height 108
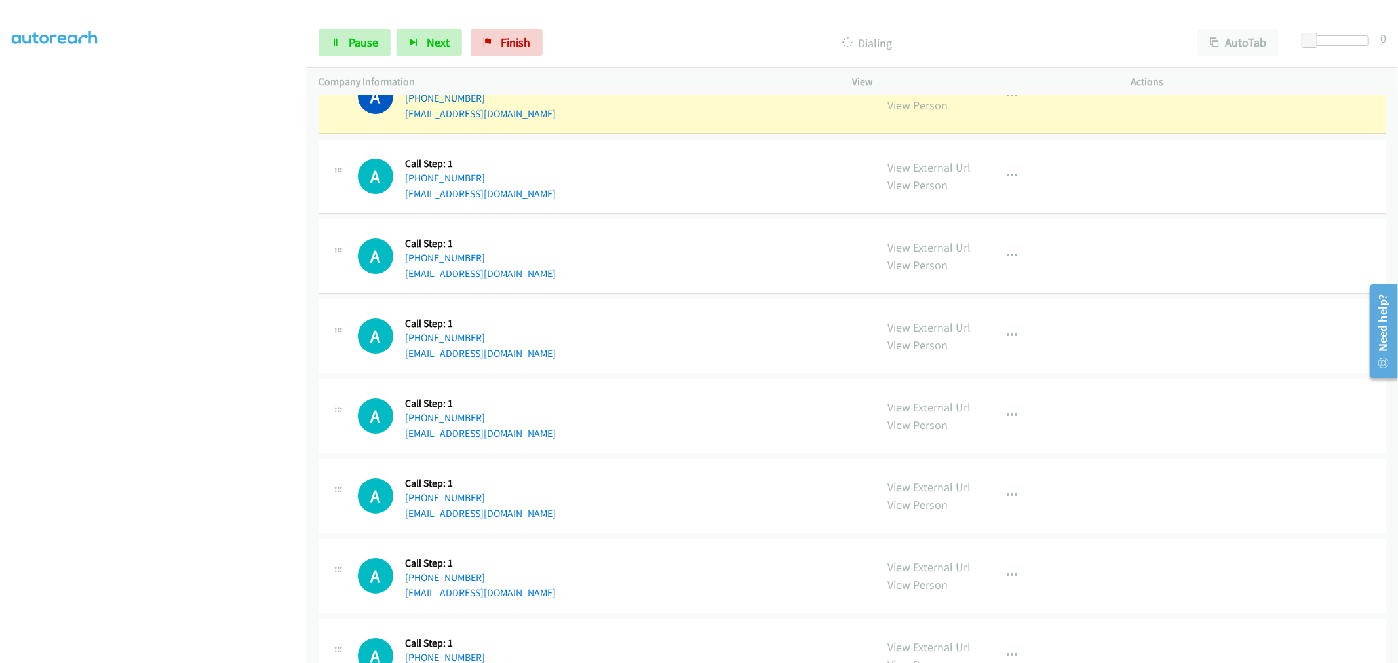
scroll to position [16629, 0]
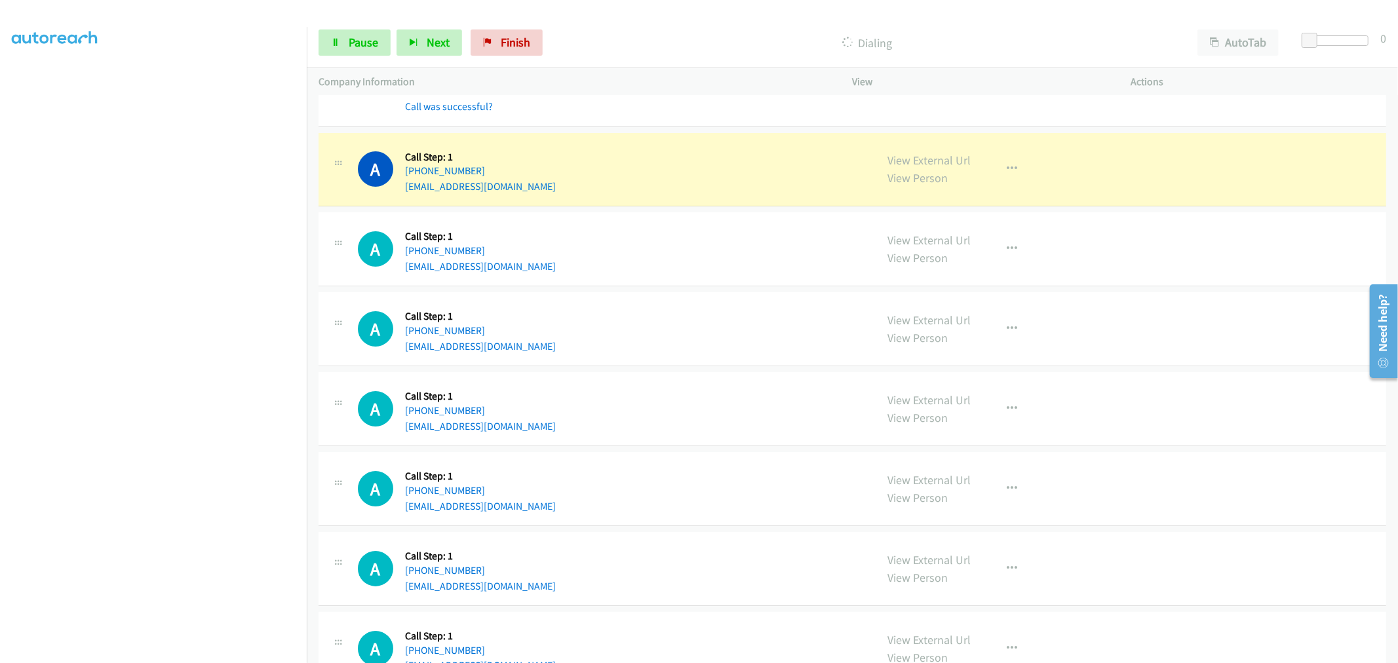
drag, startPoint x: 938, startPoint y: 170, endPoint x: 702, endPoint y: 67, distance: 257.8
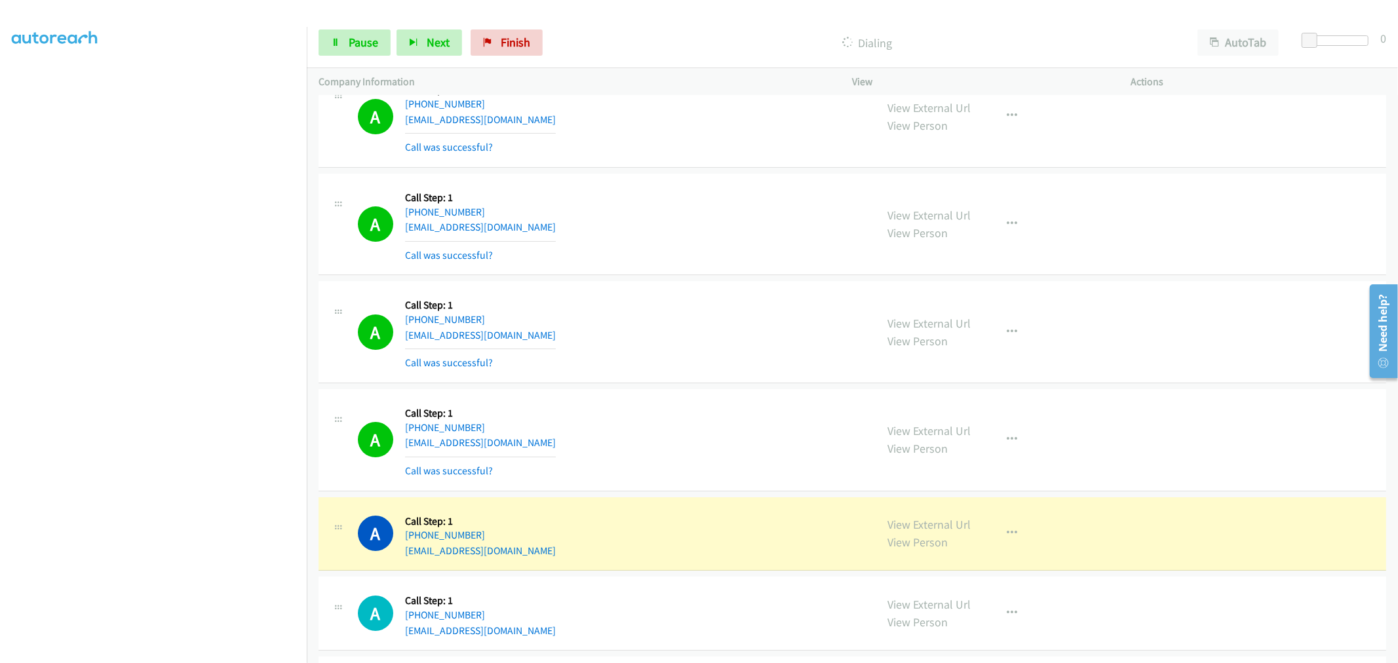
click at [673, 336] on div "A Callback Scheduled Call Step: 1 America/Chicago +1 504-342-1386 mirota6226@sp…" at bounding box center [611, 332] width 507 height 78
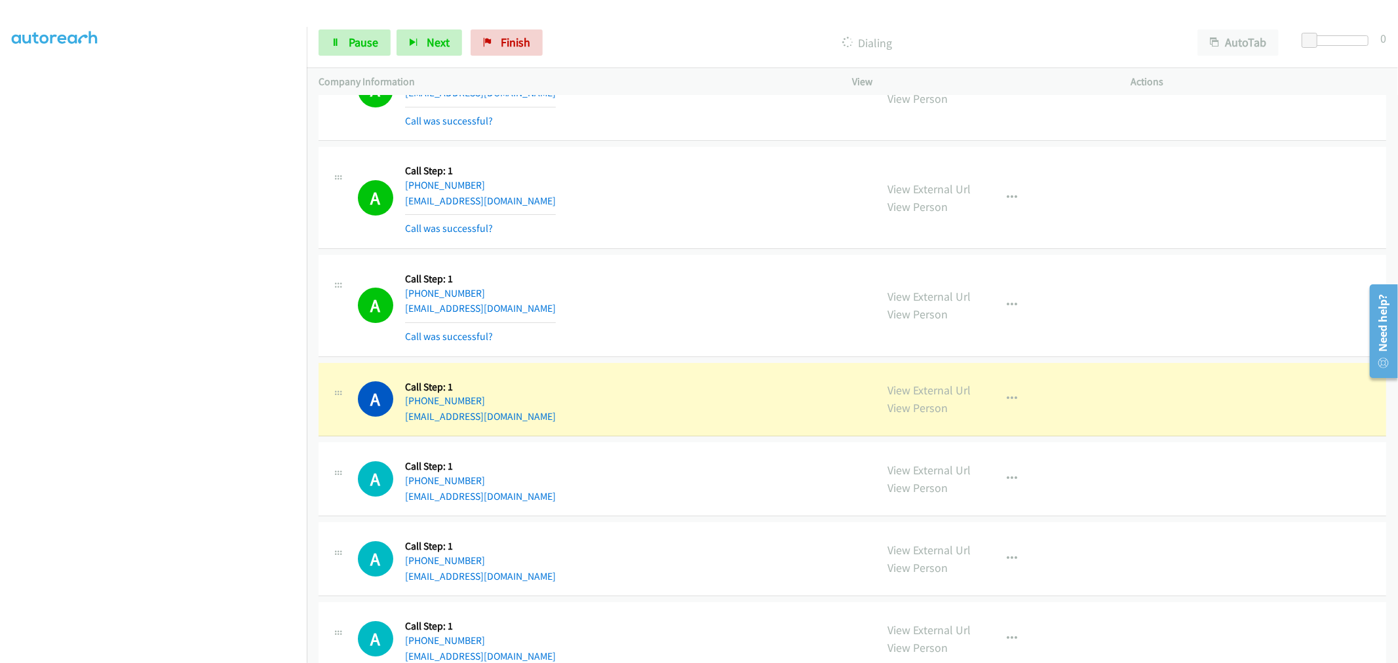
scroll to position [16557, 0]
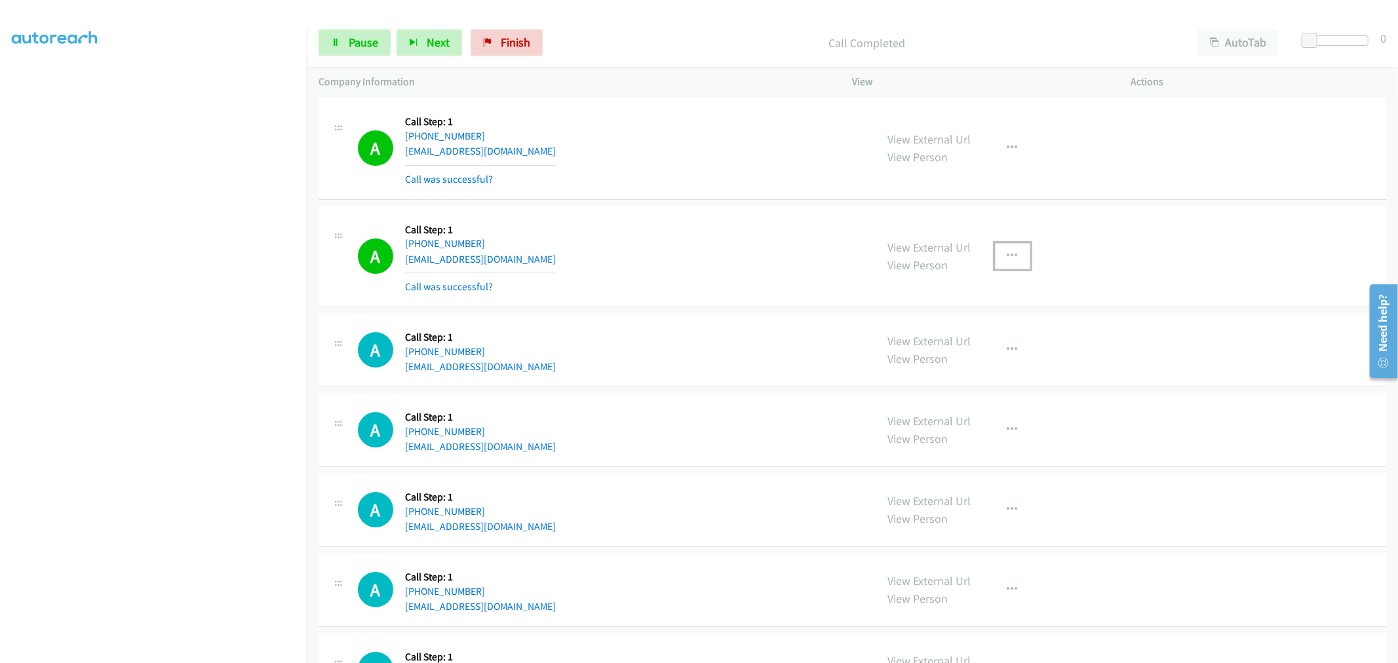
click at [1016, 263] on button "button" at bounding box center [1012, 256] width 35 height 26
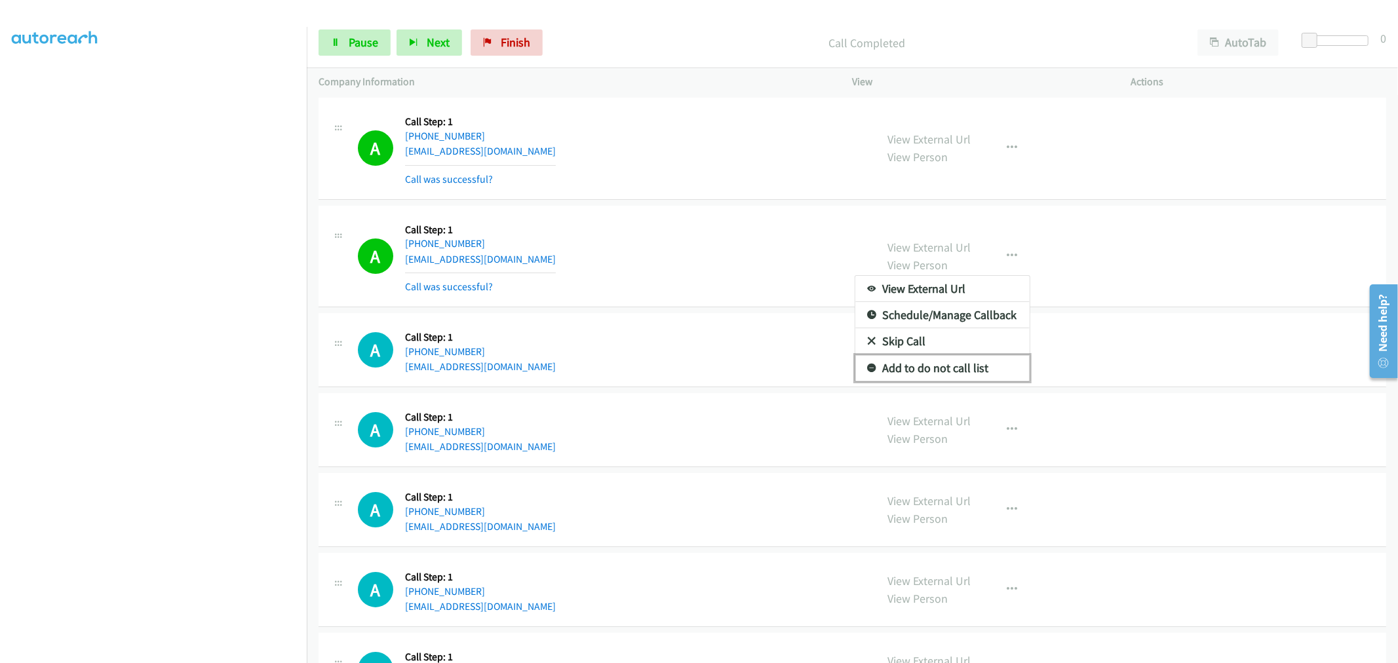
click at [944, 382] on link "Add to do not call list" at bounding box center [943, 368] width 174 height 26
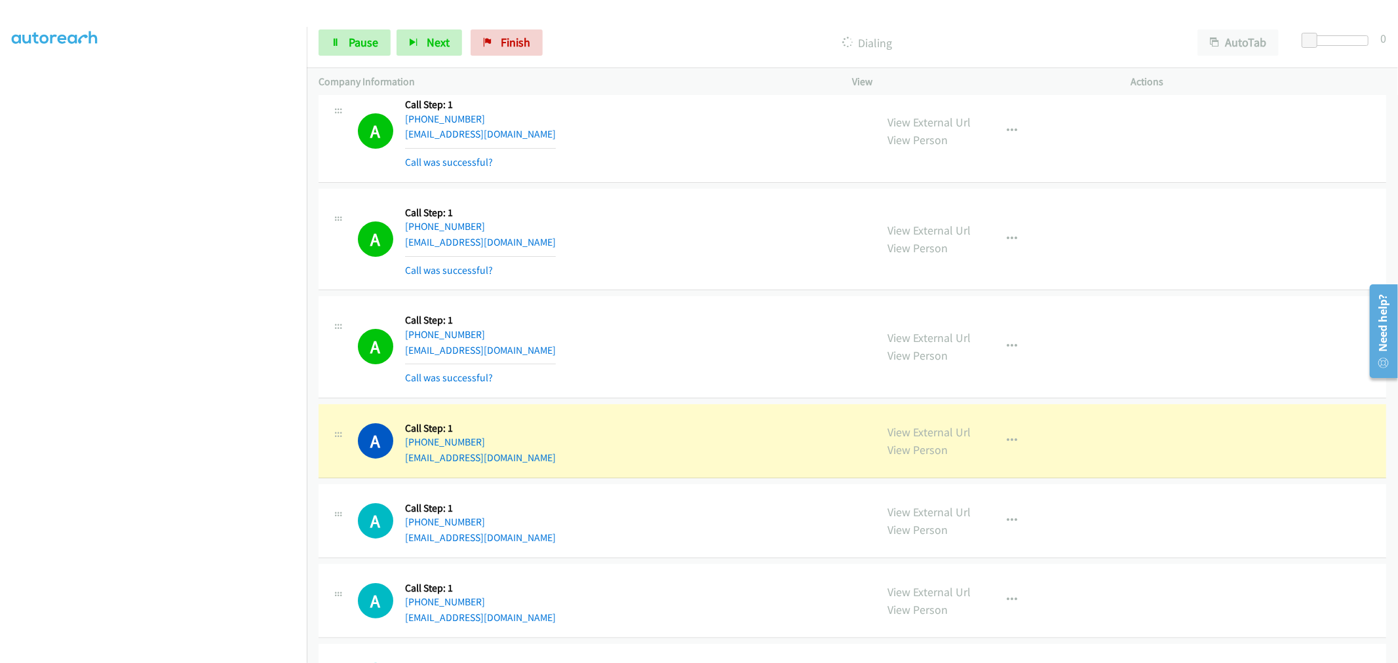
scroll to position [16848, 0]
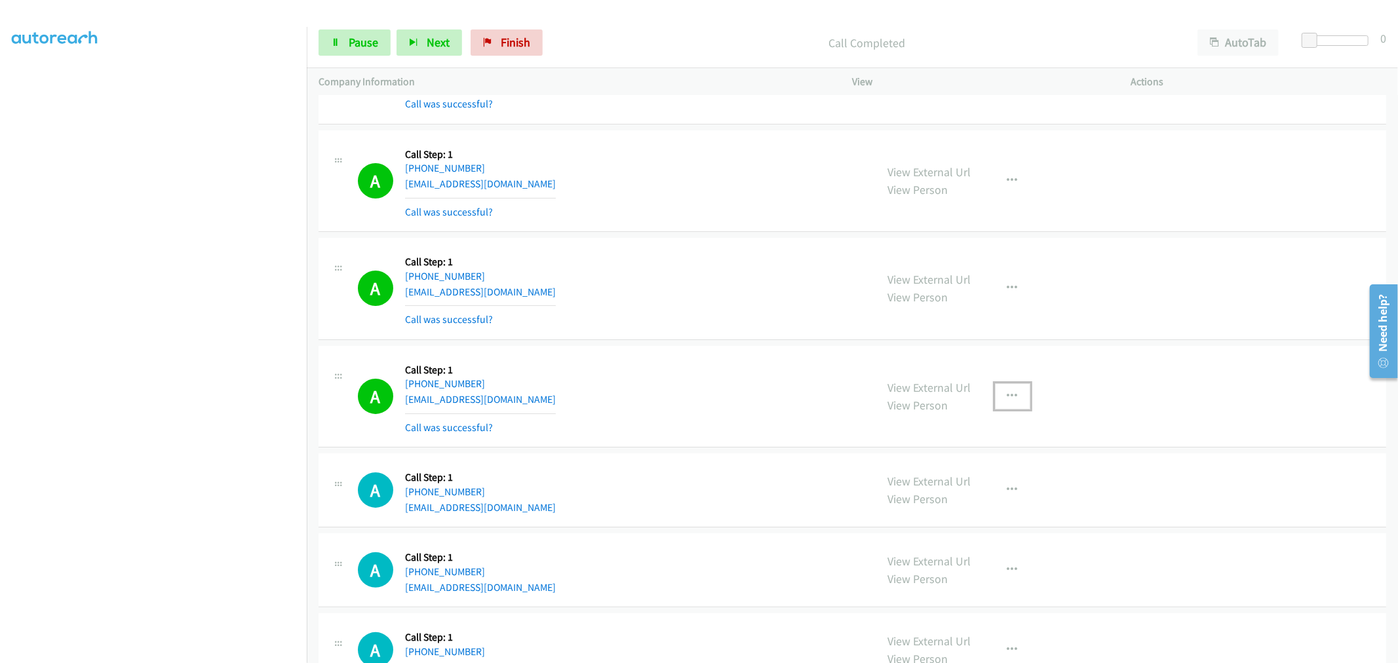
click at [1012, 396] on button "button" at bounding box center [1012, 397] width 35 height 26
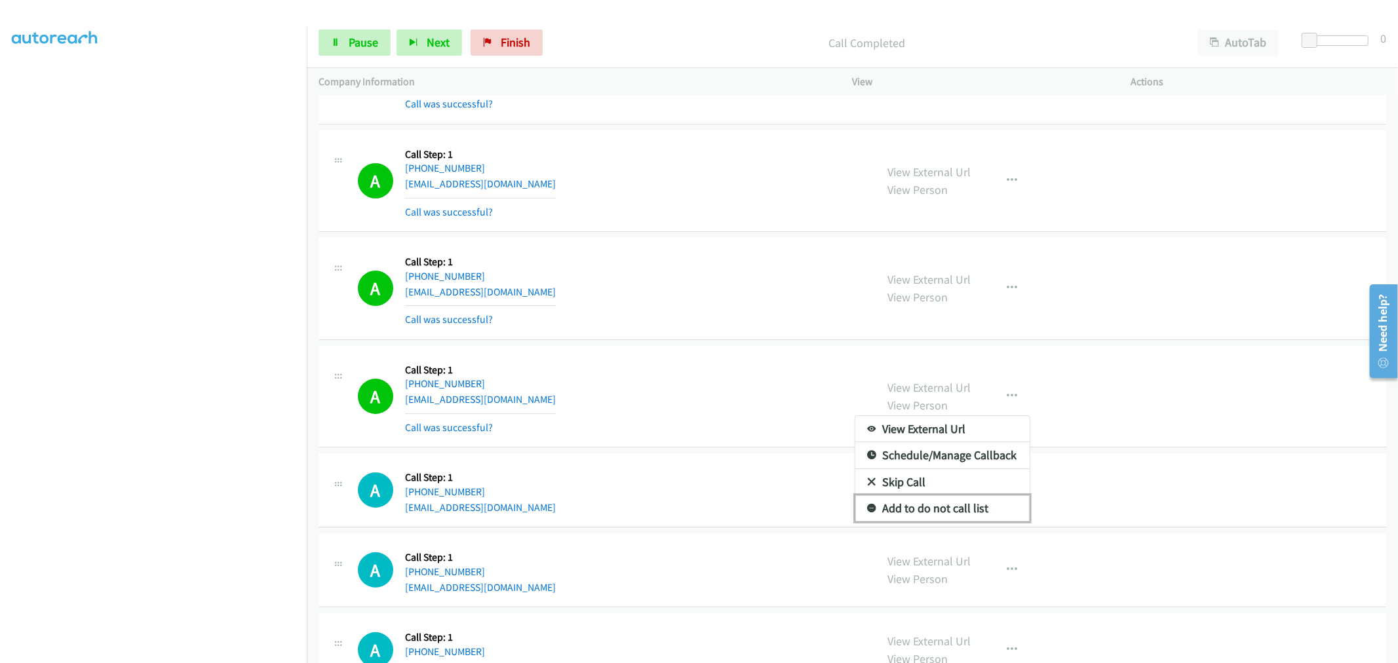
click at [936, 511] on link "Add to do not call list" at bounding box center [943, 509] width 174 height 26
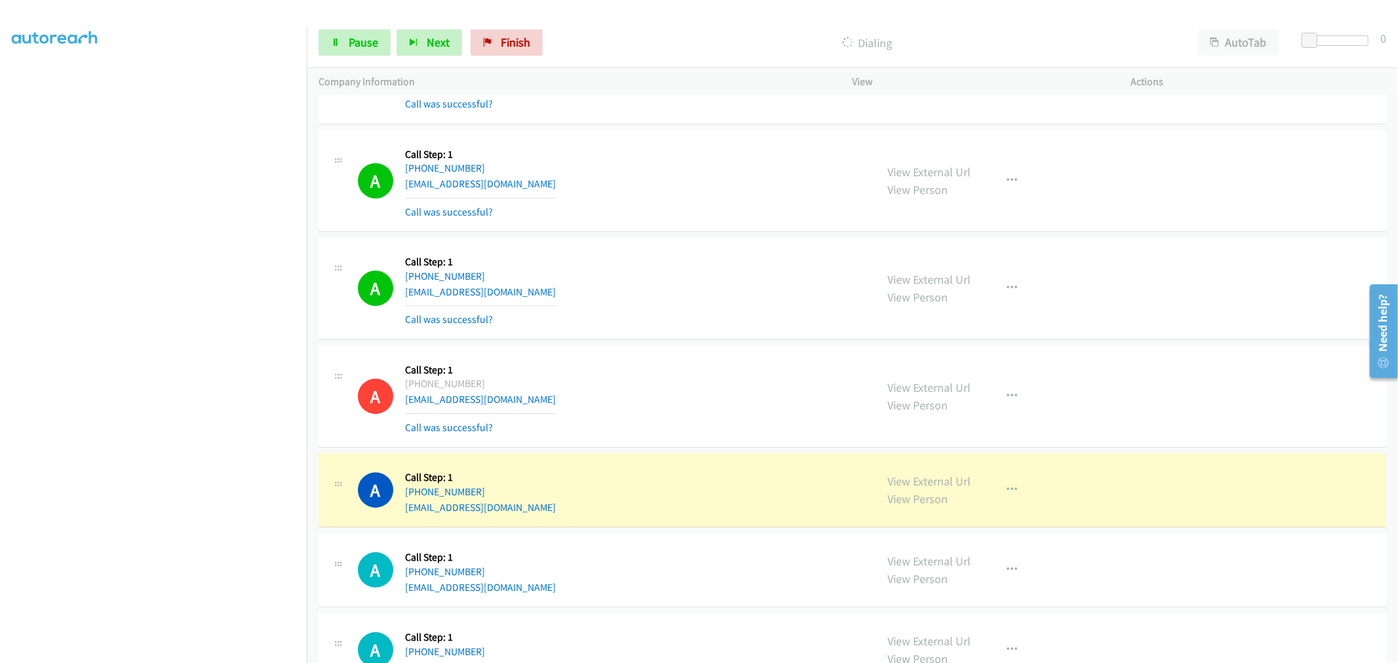
click at [680, 462] on td "A Callback Scheduled Call Step: 1 America/Los_Angeles +1 619-288-0070 brookstei…" at bounding box center [853, 491] width 1092 height 80
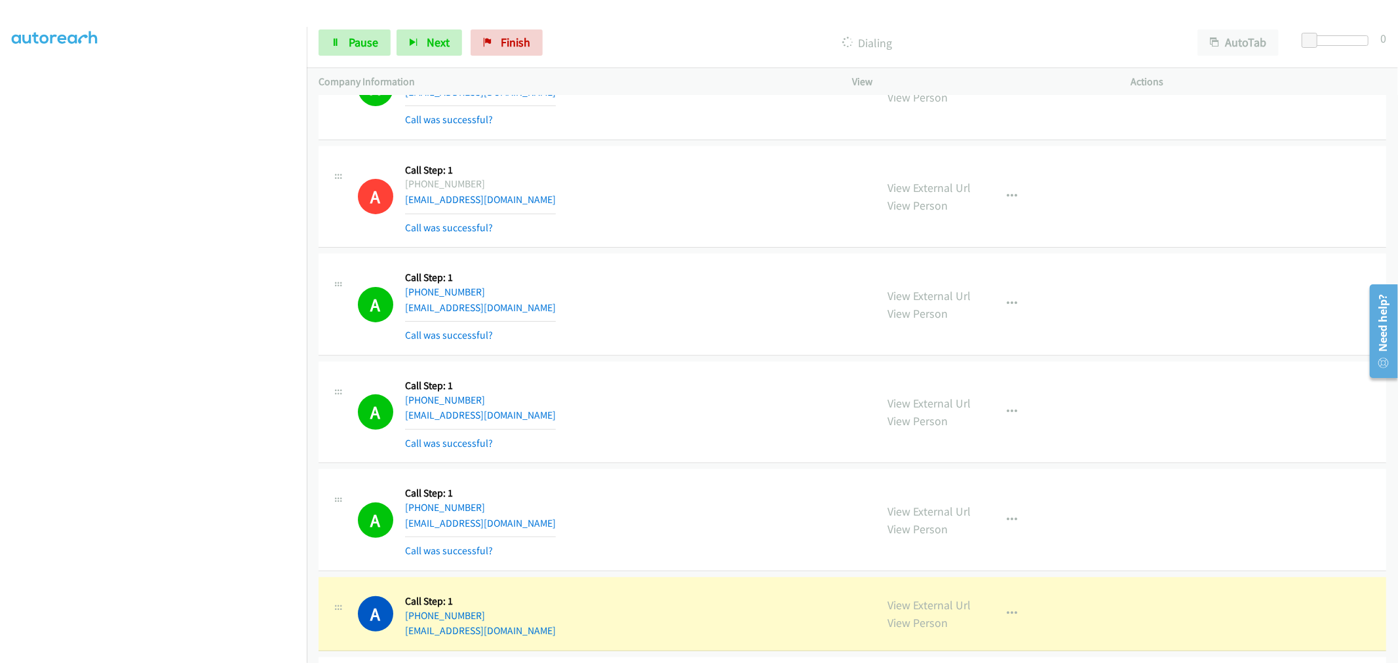
scroll to position [17139, 0]
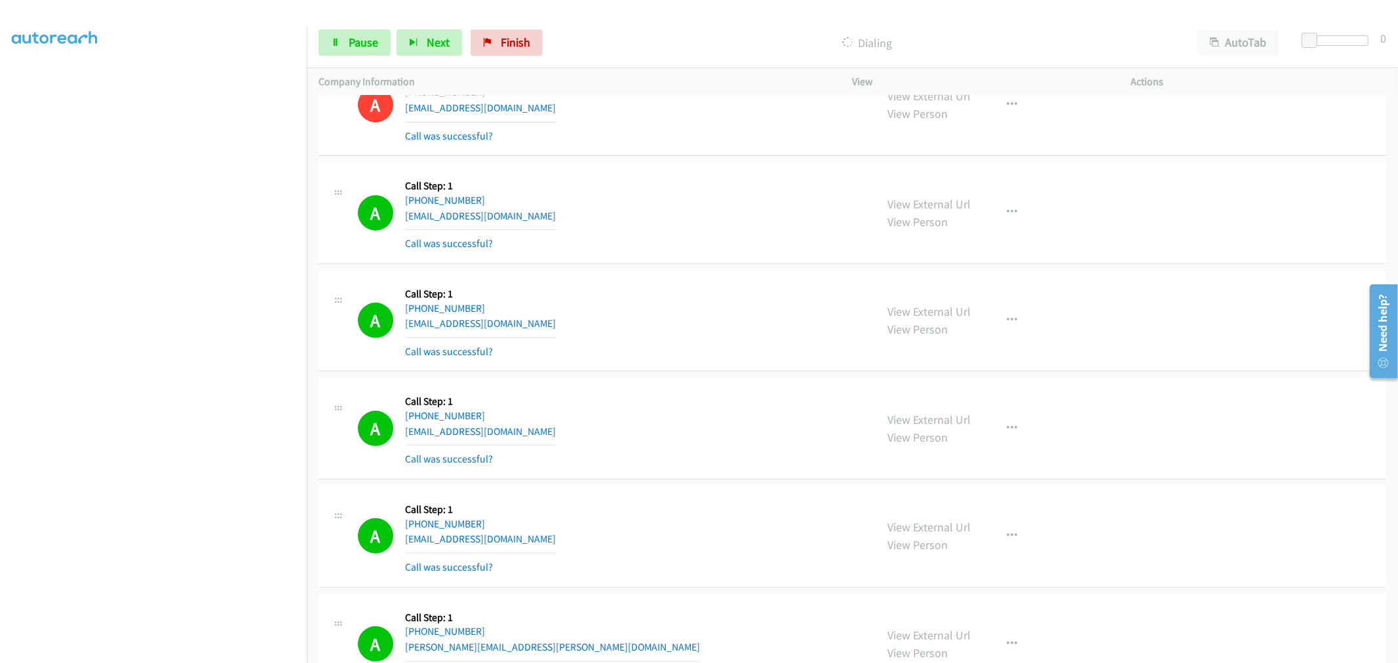
click at [247, 652] on section at bounding box center [153, 352] width 283 height 627
drag, startPoint x: 724, startPoint y: 334, endPoint x: 687, endPoint y: 384, distance: 61.8
click at [687, 375] on td "A Callback Scheduled Call Step: 1 America/Denver +1 435-772-2722 mstevegreenlea…" at bounding box center [853, 321] width 1092 height 108
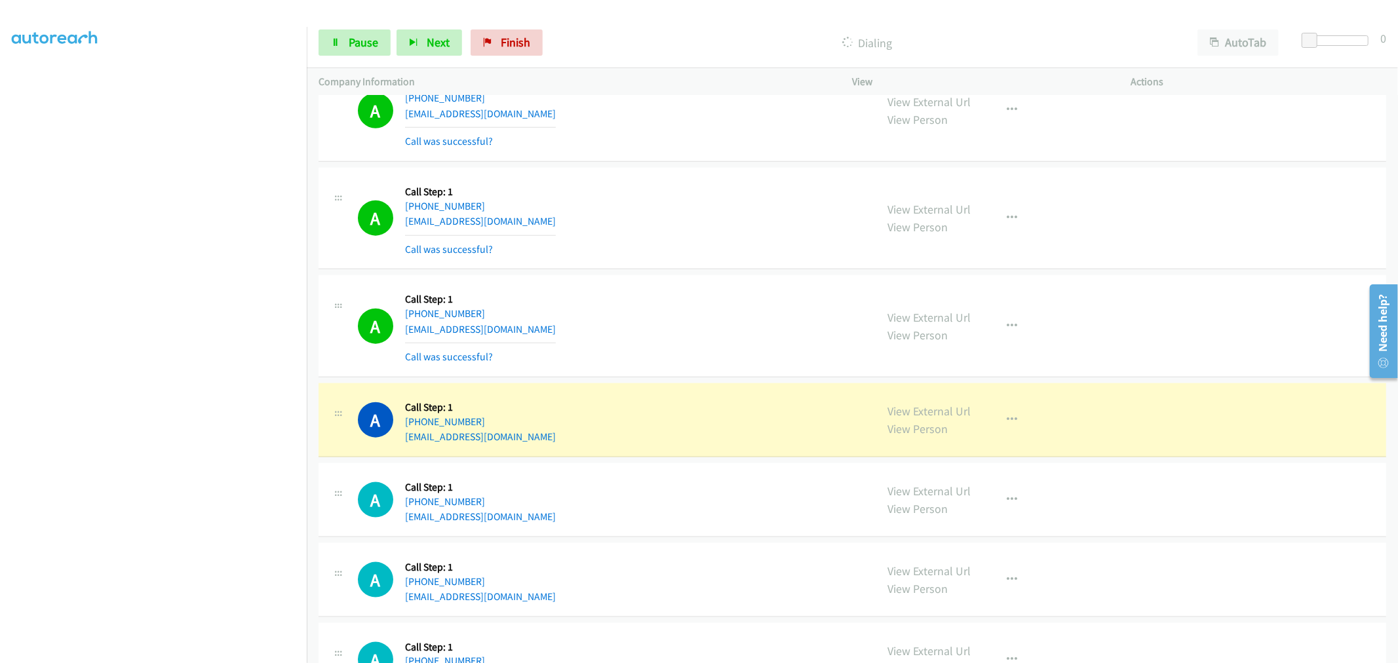
scroll to position [18159, 0]
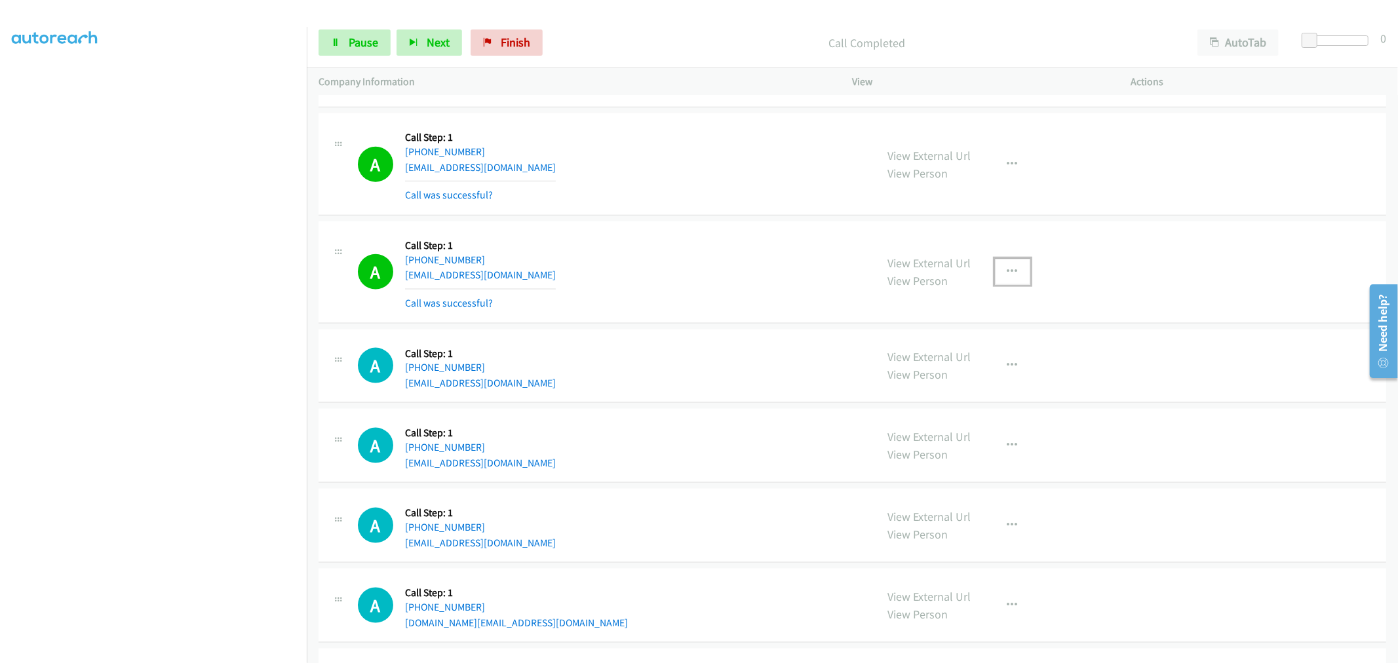
click at [995, 280] on button "button" at bounding box center [1012, 272] width 35 height 26
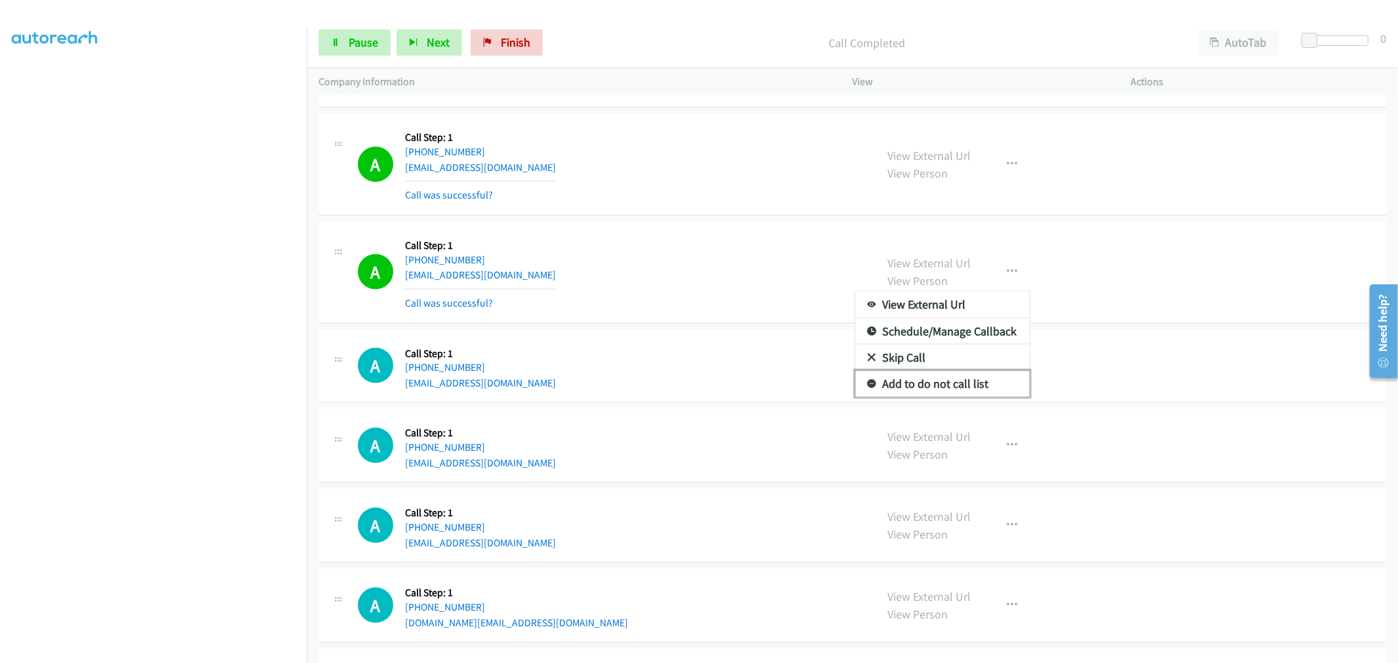
click at [947, 397] on link "Add to do not call list" at bounding box center [943, 384] width 174 height 26
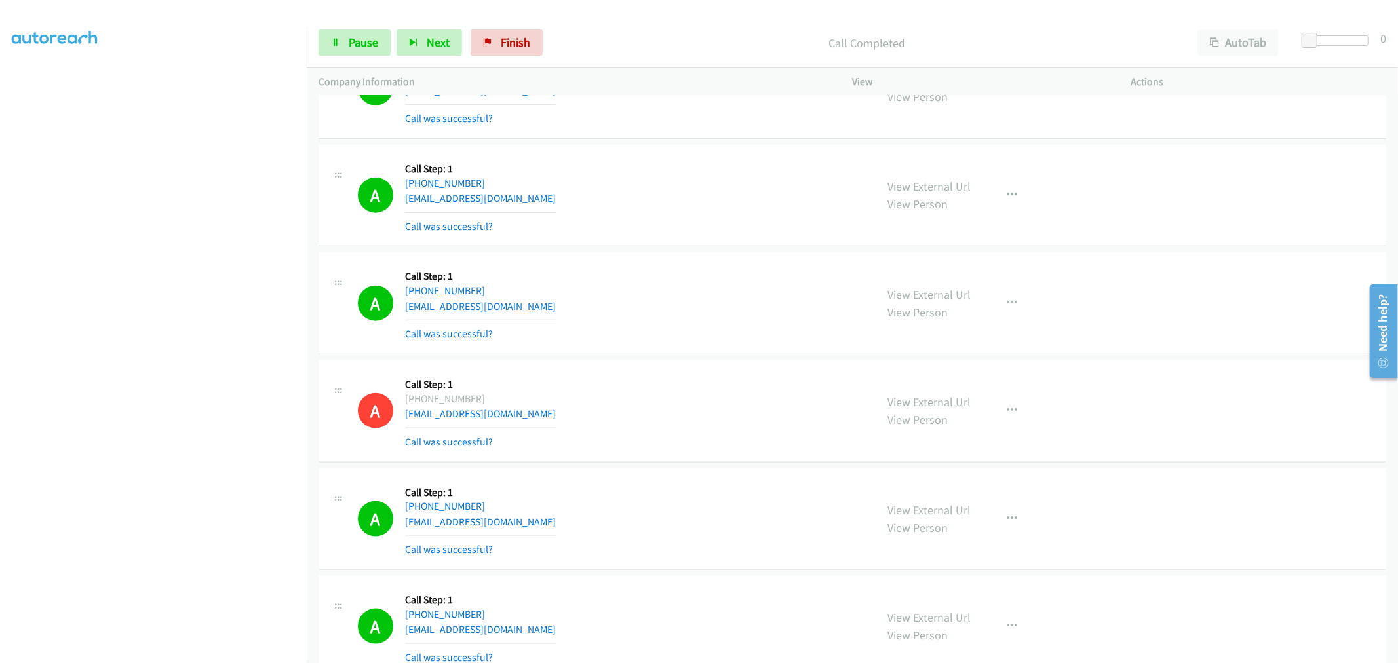
scroll to position [18013, 0]
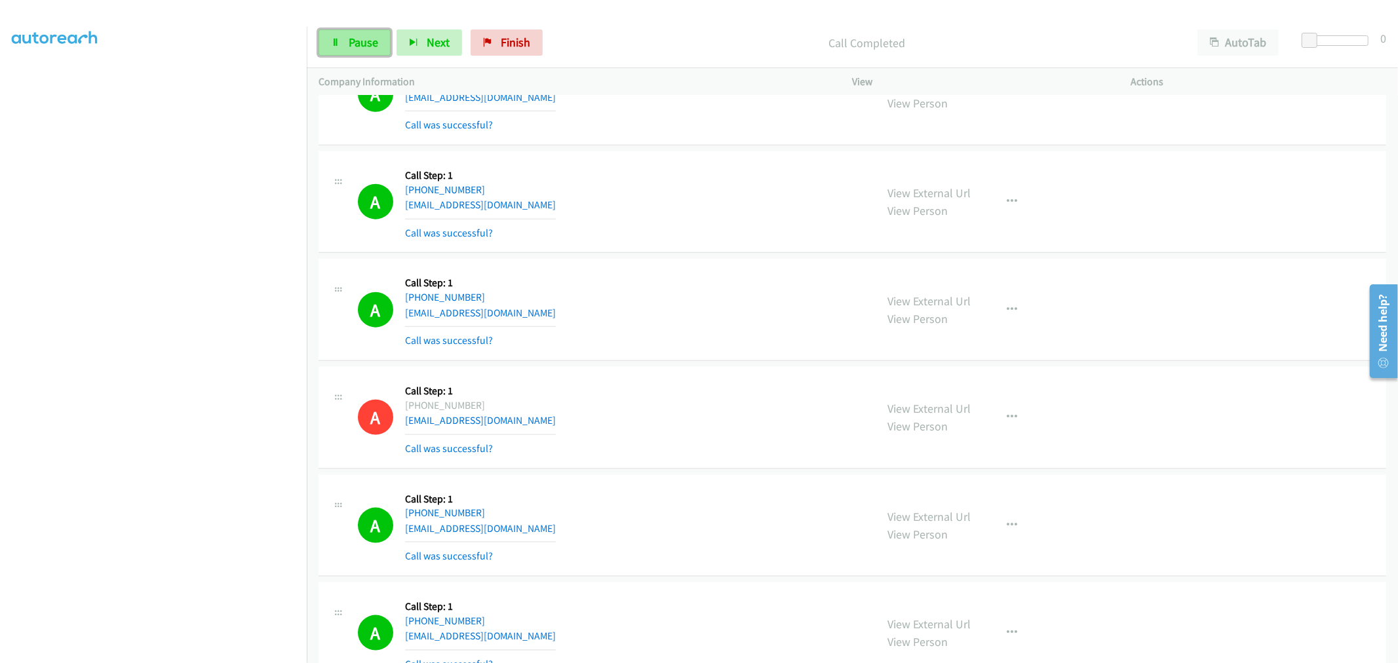
click at [378, 45] on link "Pause" at bounding box center [355, 43] width 72 height 26
click at [365, 43] on span "Start Calls" at bounding box center [374, 42] width 51 height 15
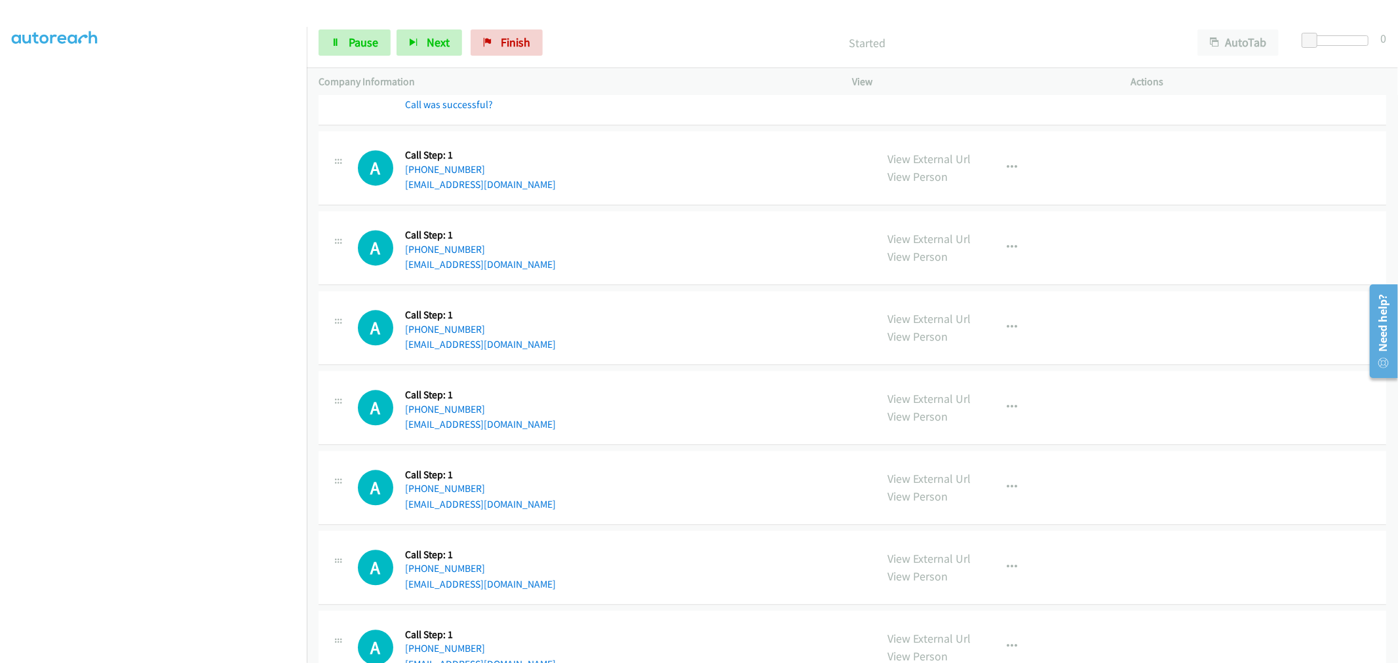
scroll to position [18990, 0]
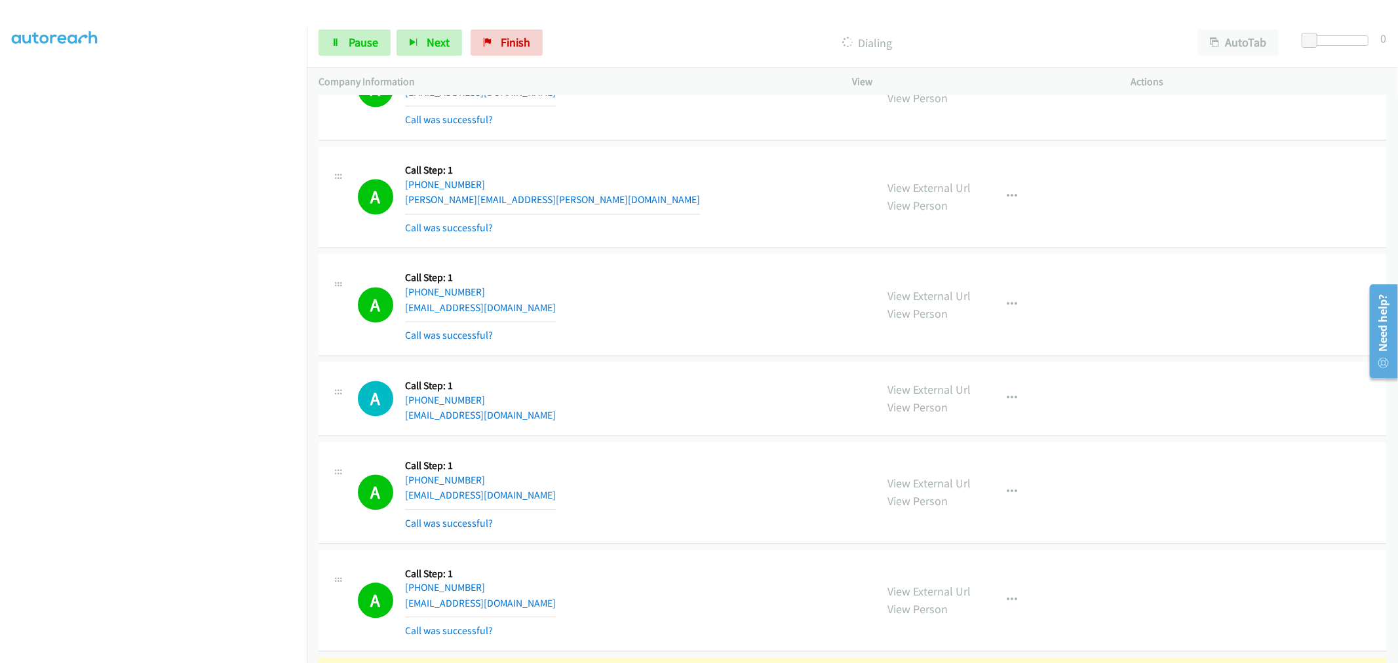
click at [591, 317] on div "A Callback Scheduled Call Step: 1 America/New_York +1 207-806-6889 alrosa1@yaho…" at bounding box center [611, 305] width 507 height 78
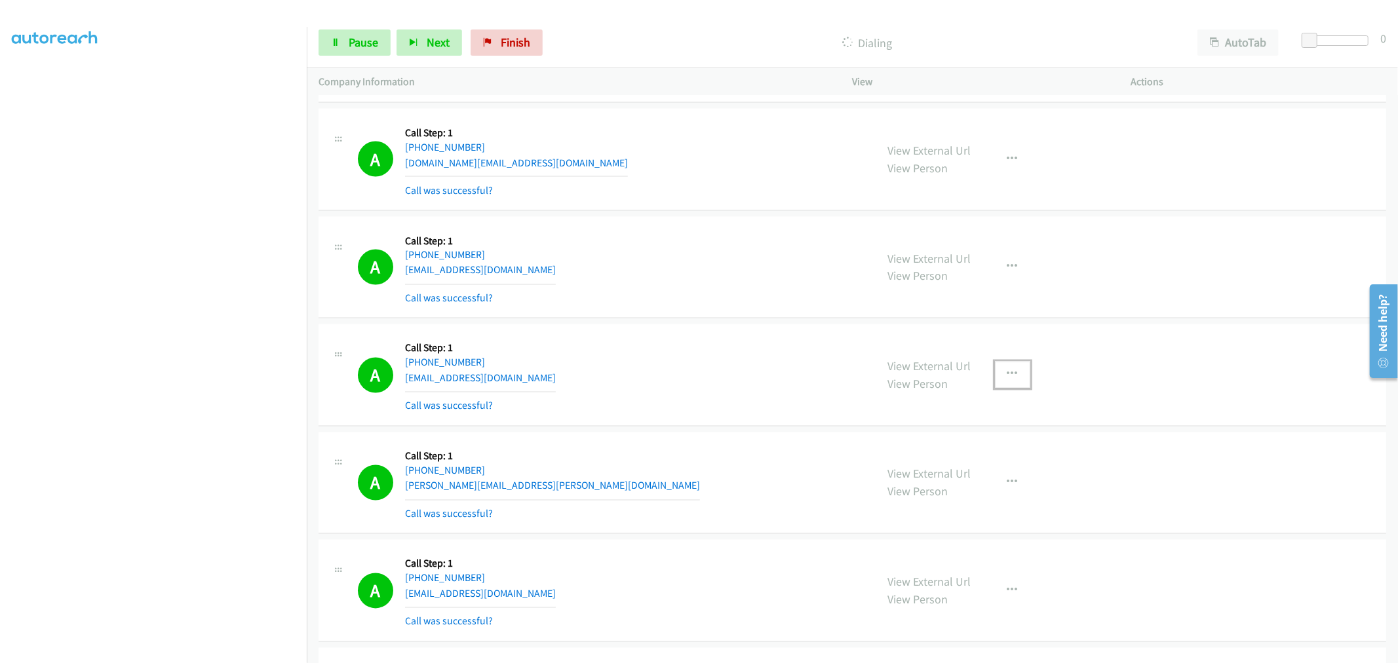
click at [1020, 382] on button "button" at bounding box center [1012, 375] width 35 height 26
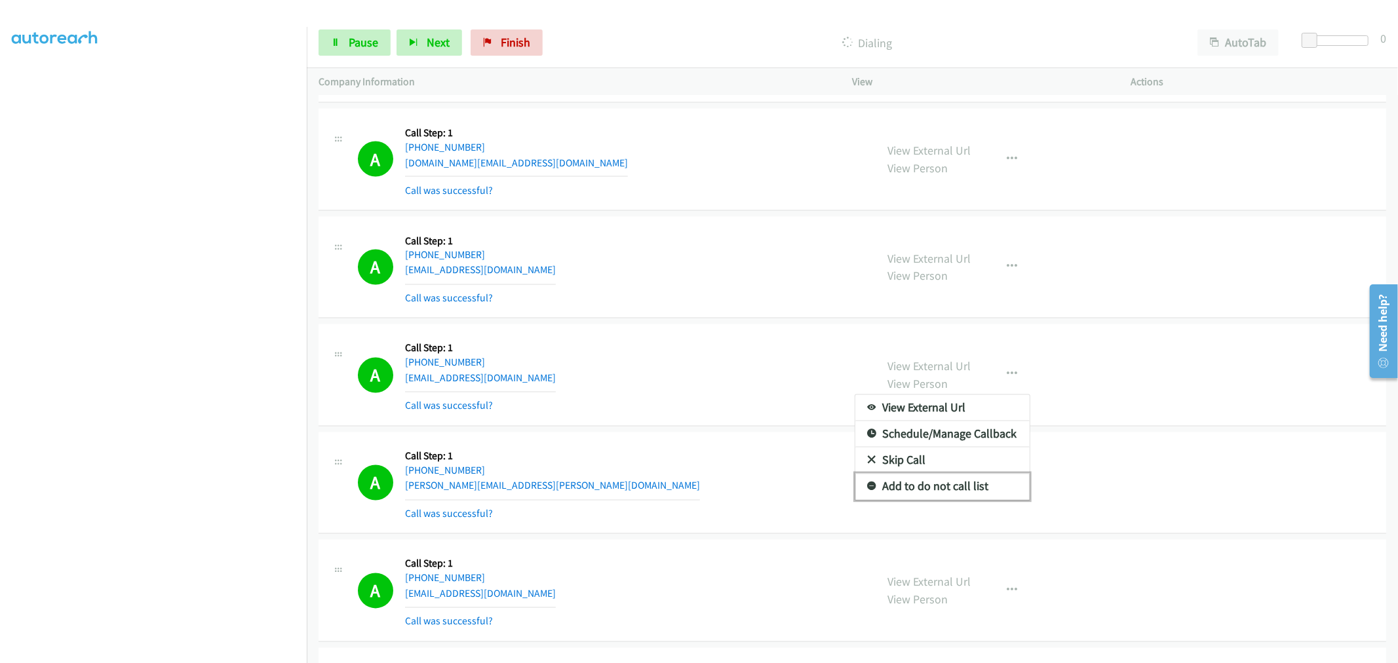
click at [951, 497] on link "Add to do not call list" at bounding box center [943, 487] width 174 height 26
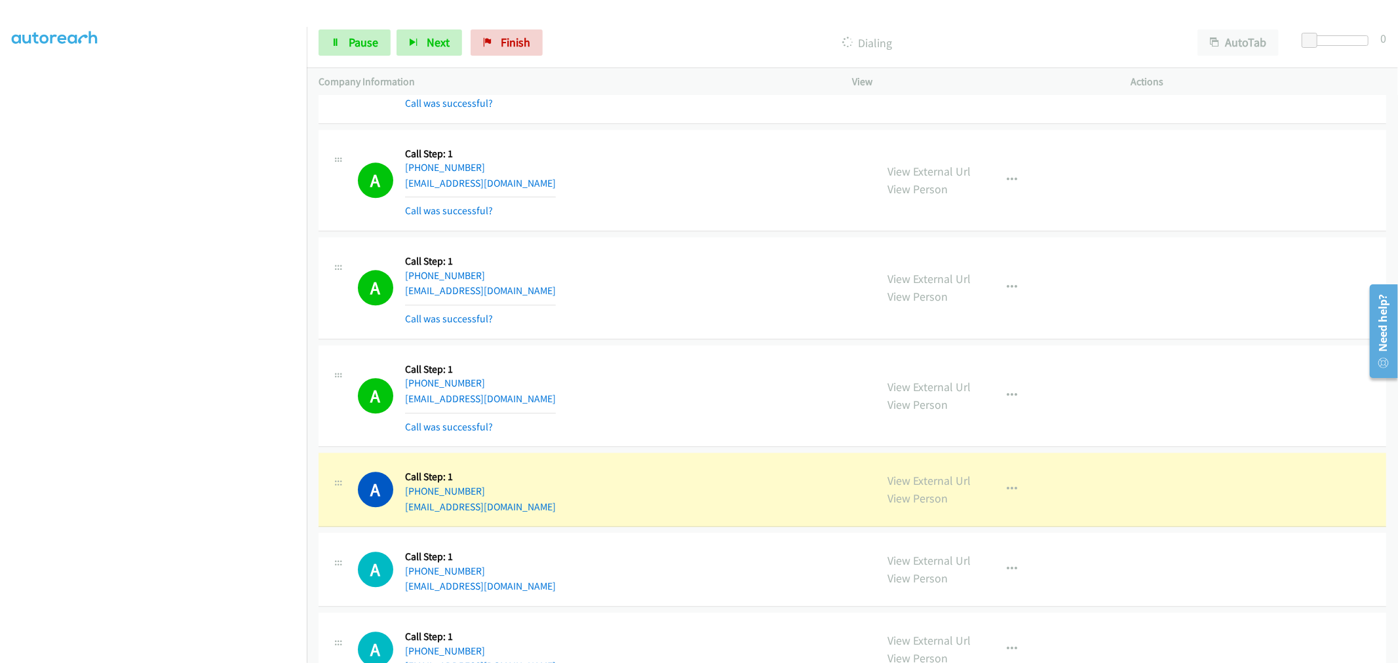
scroll to position [19264, 0]
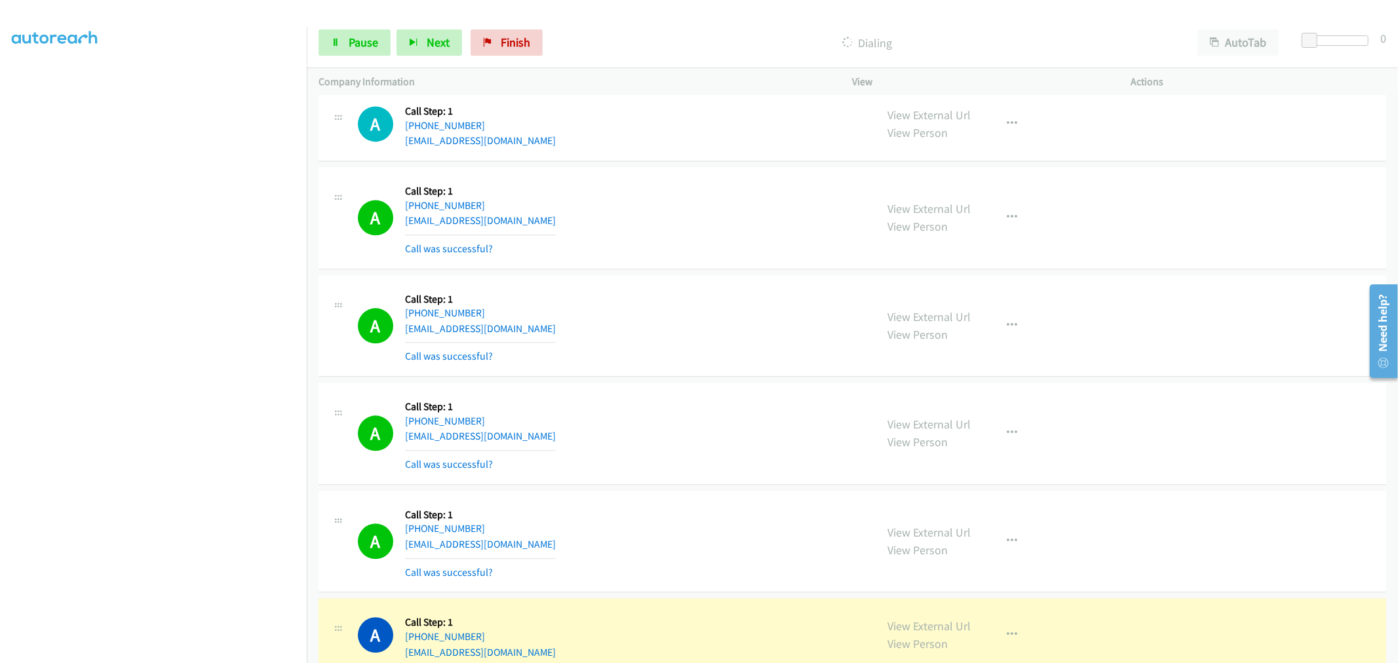
click at [696, 353] on div "A Callback Scheduled Call Step: 1 America/New_York +1 347-484-0988 yelizsyoruk@…" at bounding box center [611, 326] width 507 height 78
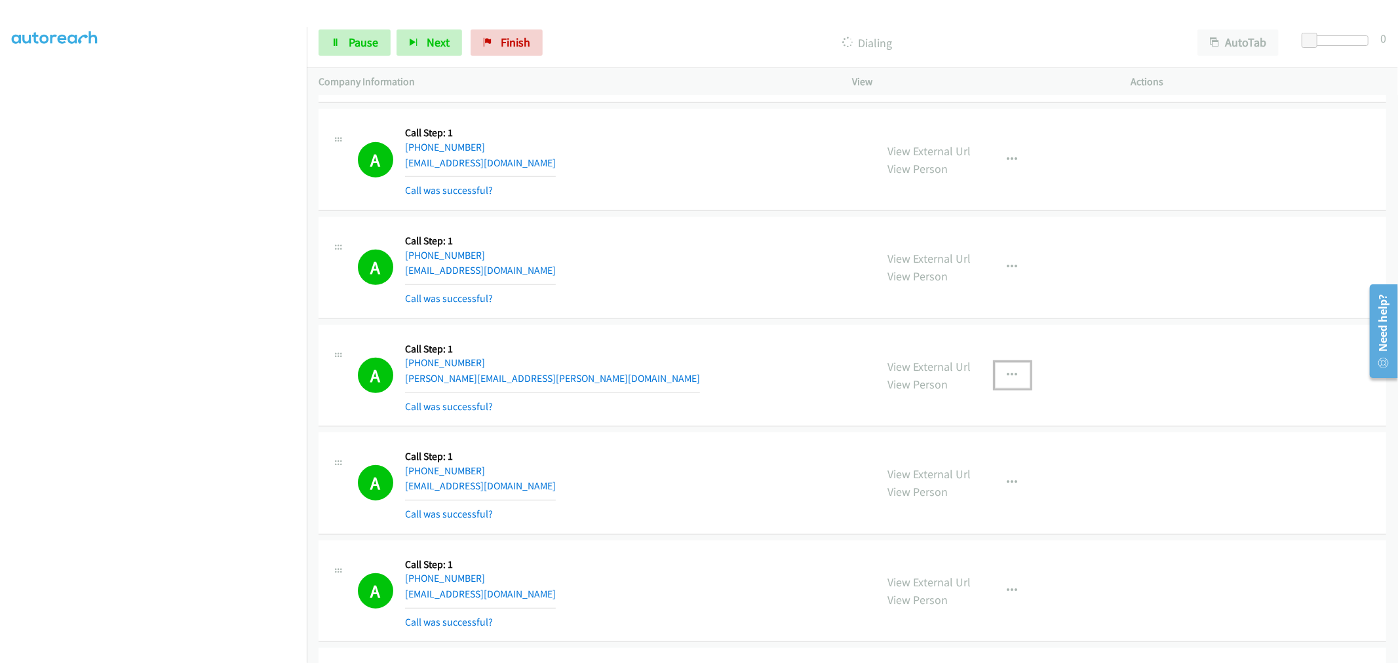
click at [1013, 384] on button "button" at bounding box center [1012, 376] width 35 height 26
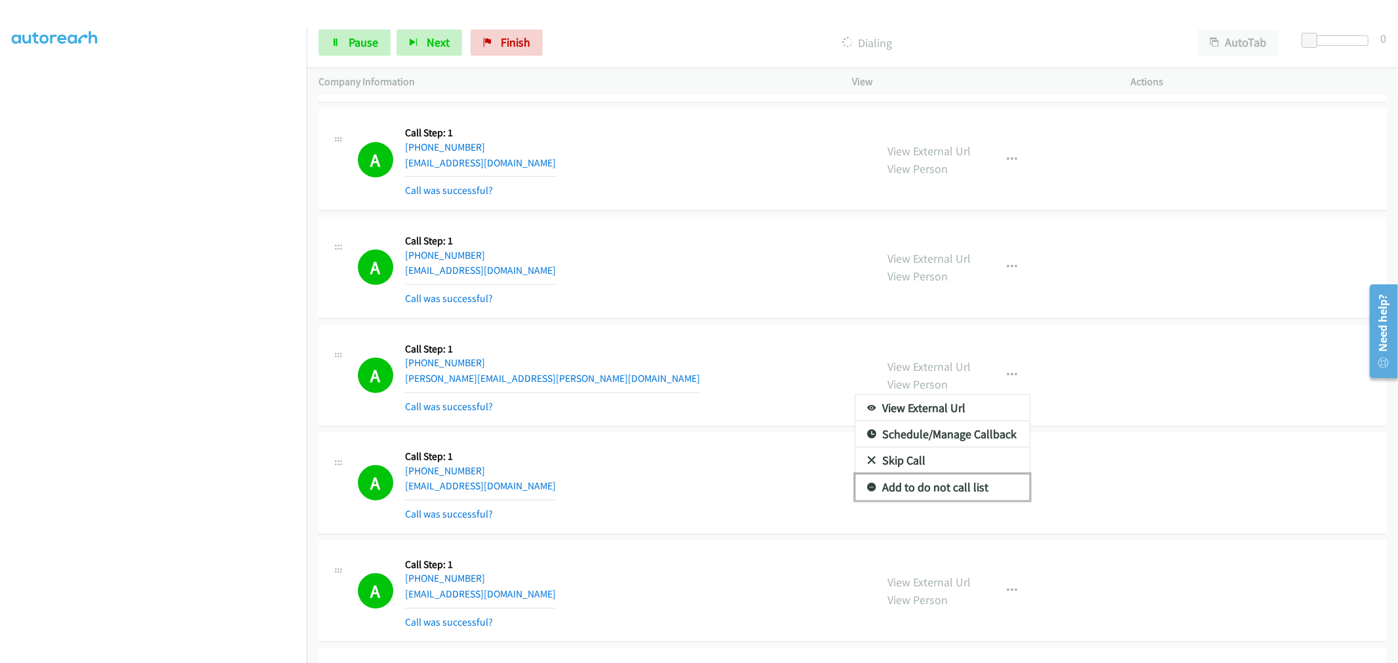
click at [952, 501] on link "Add to do not call list" at bounding box center [943, 488] width 174 height 26
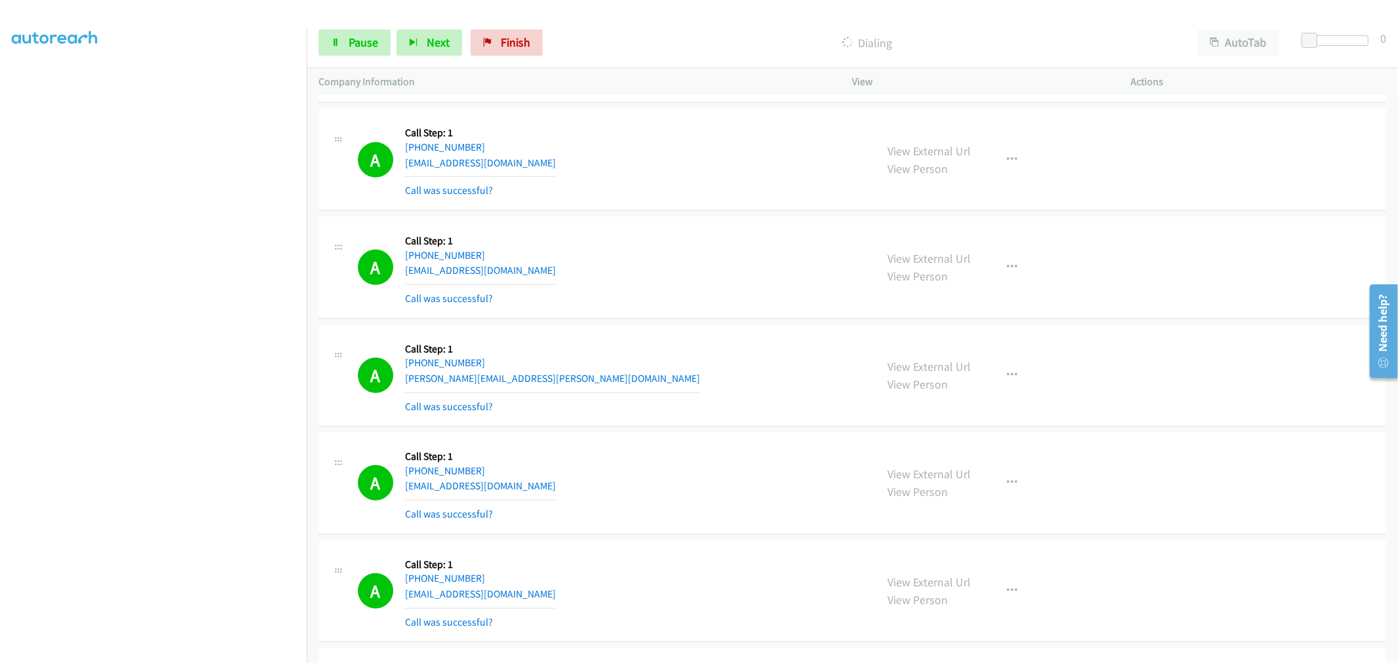
click at [716, 408] on div "A Callback Scheduled Call Step: 1 America/New_York +1 843-460-3921 conner.lumb@…" at bounding box center [611, 376] width 507 height 78
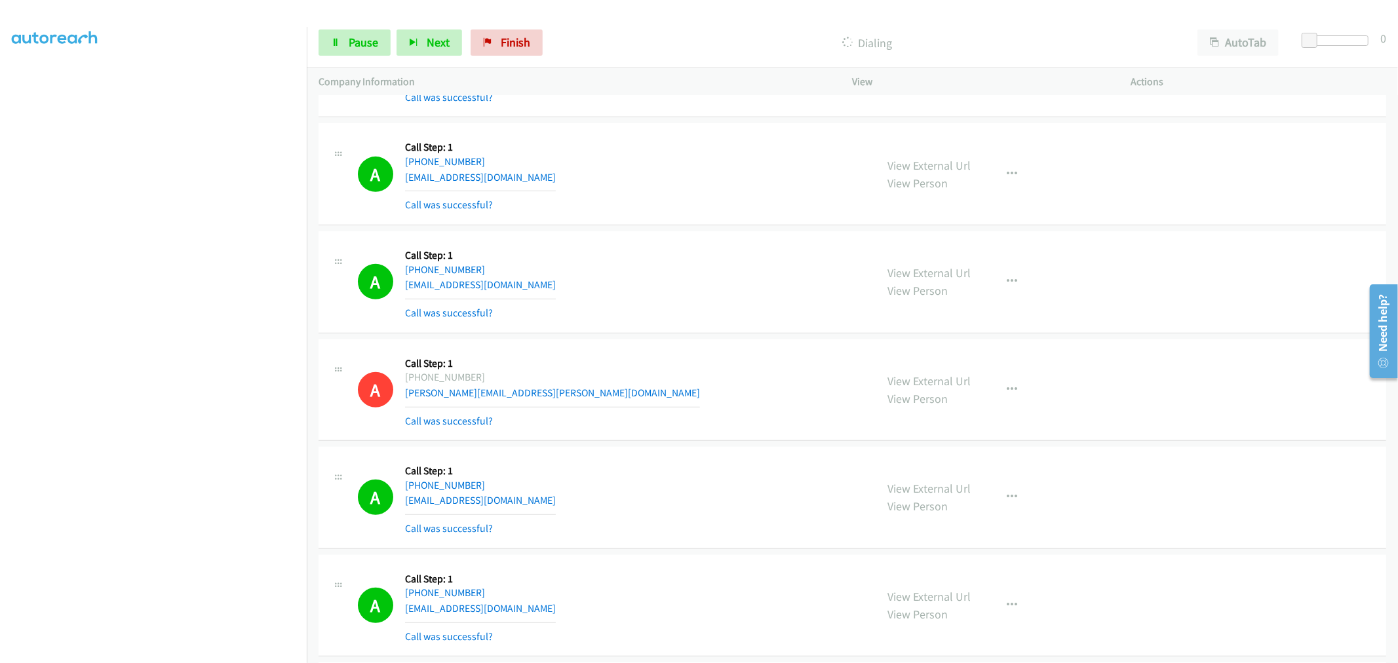
scroll to position [17554, 0]
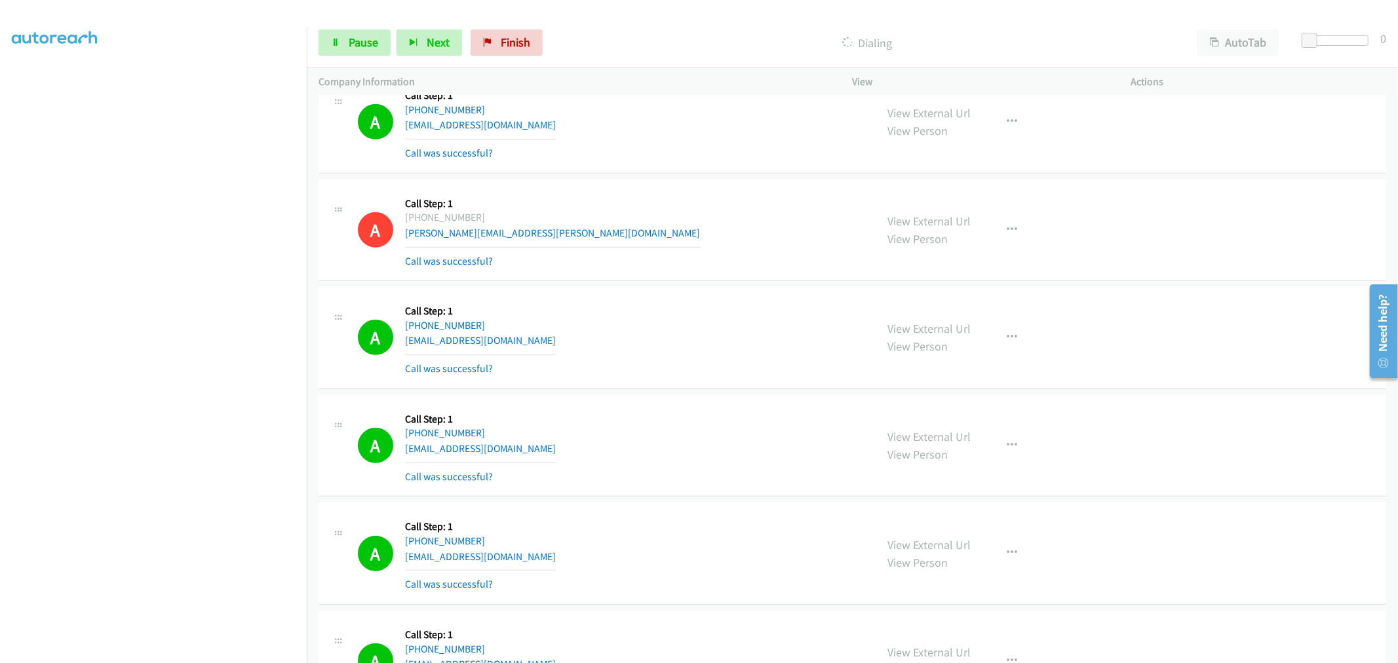
click at [227, 652] on section at bounding box center [153, 352] width 283 height 627
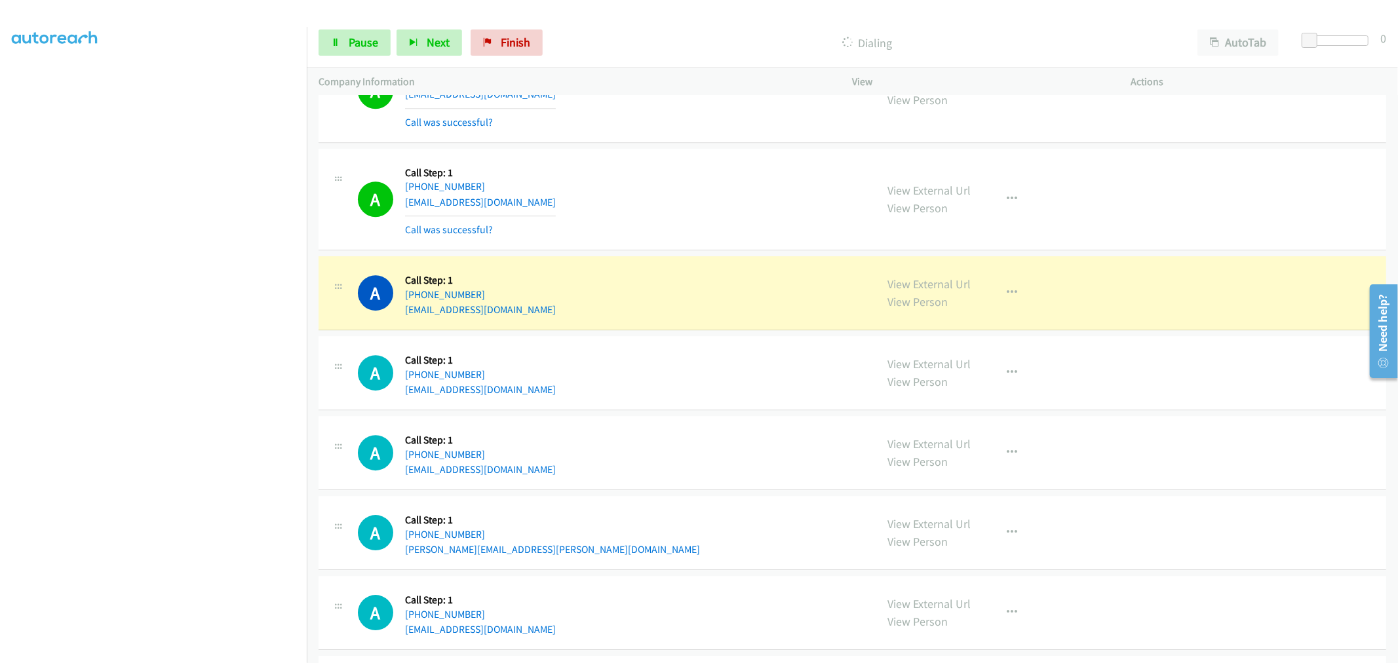
scroll to position [19986, 0]
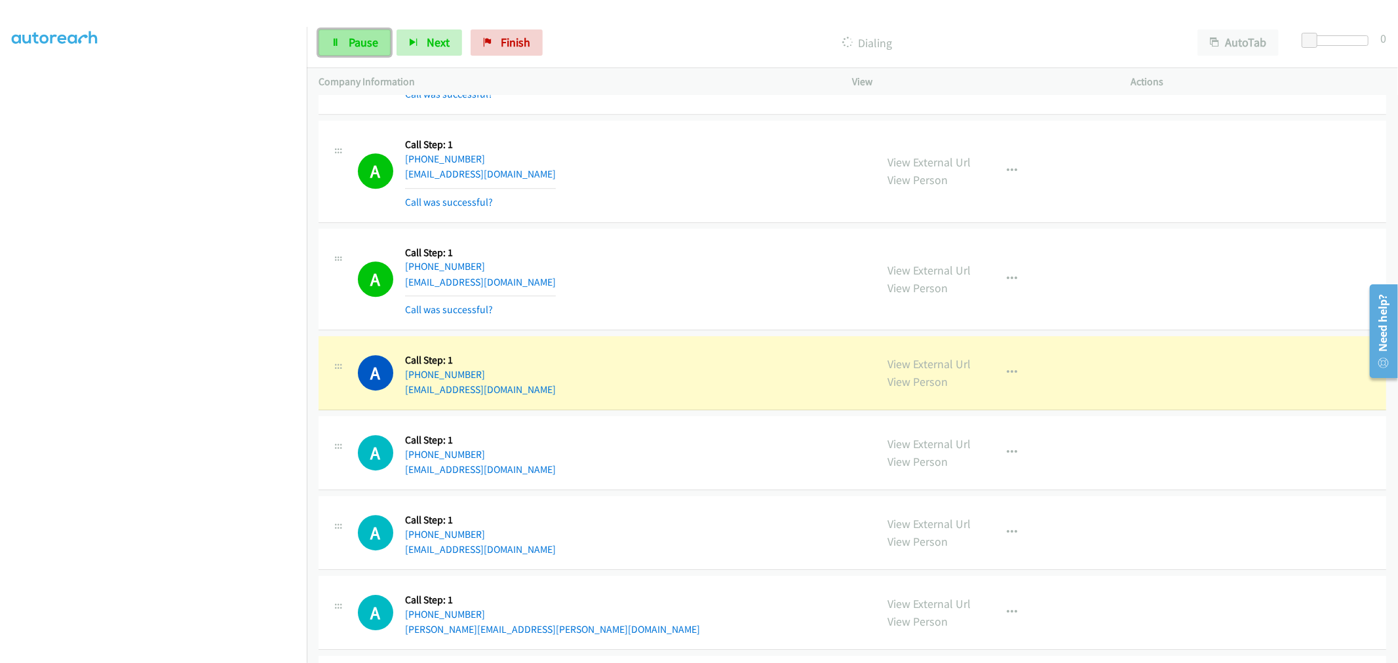
click at [365, 37] on span "Pause" at bounding box center [364, 42] width 30 height 15
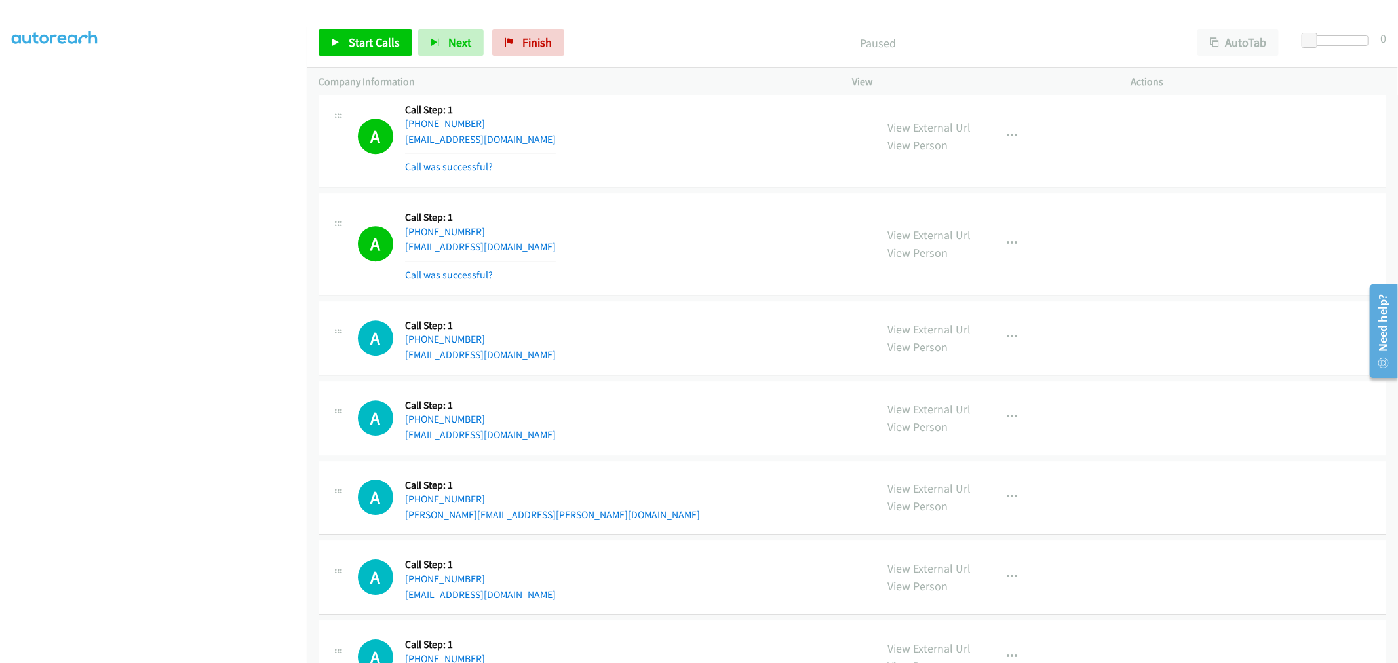
scroll to position [20132, 0]
click at [634, 273] on div "A Callback Scheduled Call Step: 1 America/Denver +1 720-445-1548 duychiem95@yah…" at bounding box center [611, 242] width 507 height 78
